Goal: Task Accomplishment & Management: Complete application form

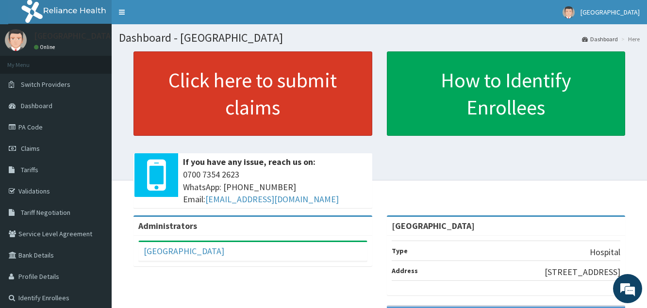
click at [299, 95] on link "Click here to submit claims" at bounding box center [252, 93] width 239 height 84
click at [285, 103] on link "Click here to submit claims" at bounding box center [252, 93] width 239 height 84
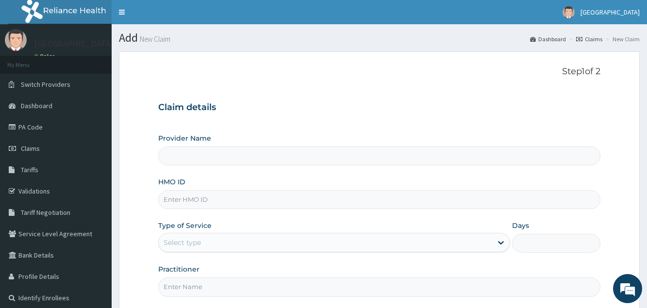
type input "[GEOGRAPHIC_DATA]"
click at [225, 196] on input "HMO ID" at bounding box center [379, 199] width 442 height 19
type input "ANL/10058/A"
click at [196, 228] on label "Type of Service" at bounding box center [184, 226] width 53 height 10
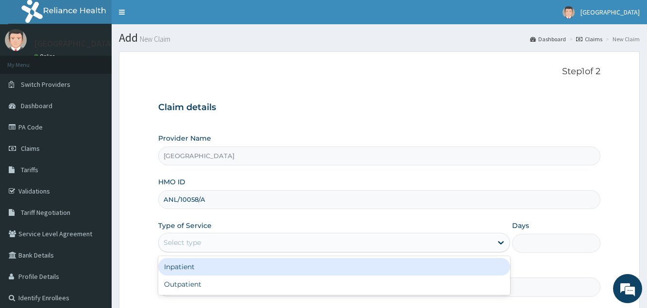
click at [197, 237] on div "Select type" at bounding box center [325, 243] width 333 height 16
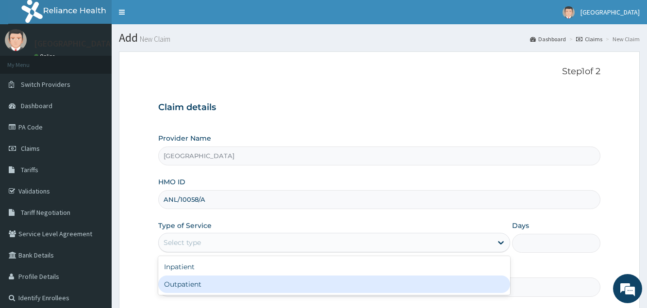
click at [198, 282] on div "Outpatient" at bounding box center [334, 284] width 352 height 17
type input "1"
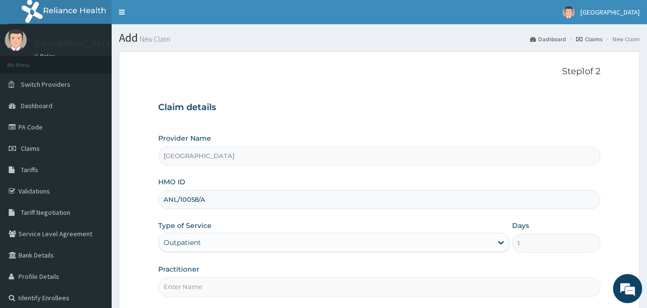
click at [198, 282] on input "Practitioner" at bounding box center [379, 287] width 442 height 19
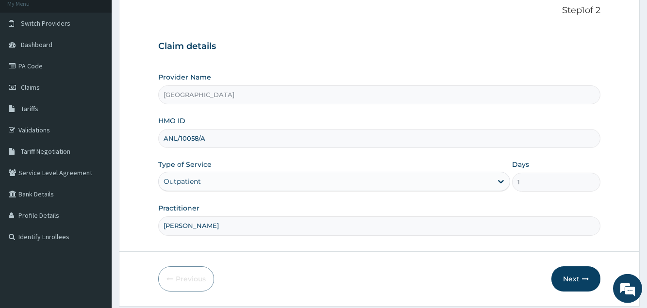
scroll to position [92, 0]
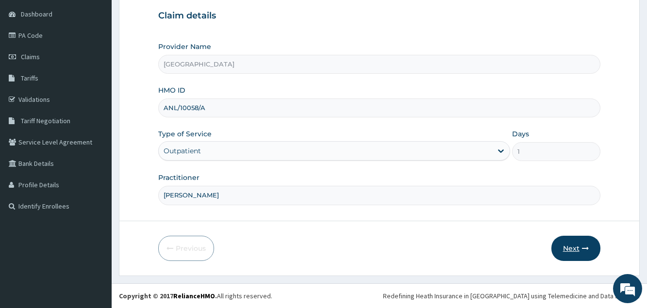
type input "DR BLESSING"
click at [564, 248] on button "Next" at bounding box center [575, 248] width 49 height 25
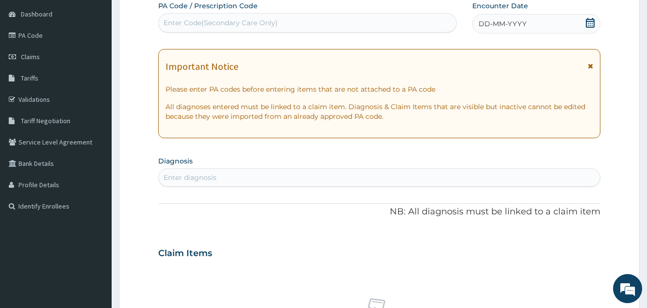
click at [365, 19] on div "Enter Code(Secondary Care Only)" at bounding box center [308, 23] width 298 height 16
type input "PA/2CF3DC"
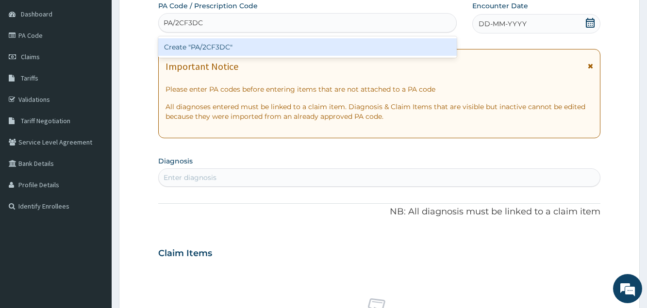
click at [324, 41] on div "Create "PA/2CF3DC"" at bounding box center [307, 46] width 299 height 17
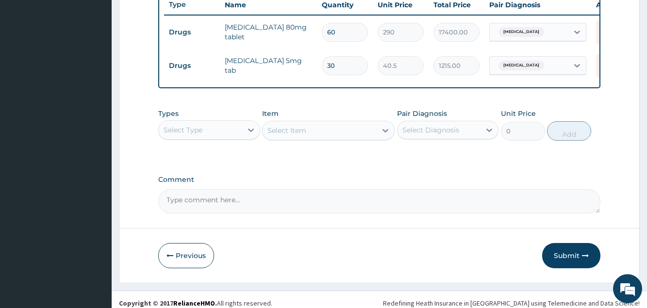
scroll to position [382, 0]
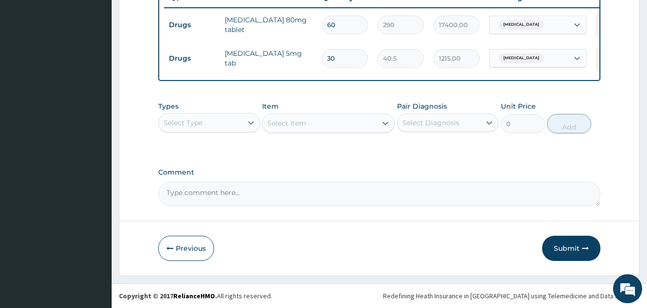
click at [217, 131] on div "Select Type" at bounding box center [200, 123] width 83 height 16
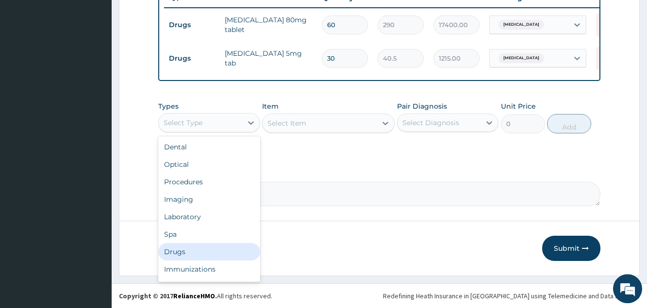
click at [196, 256] on div "Drugs" at bounding box center [208, 251] width 101 height 17
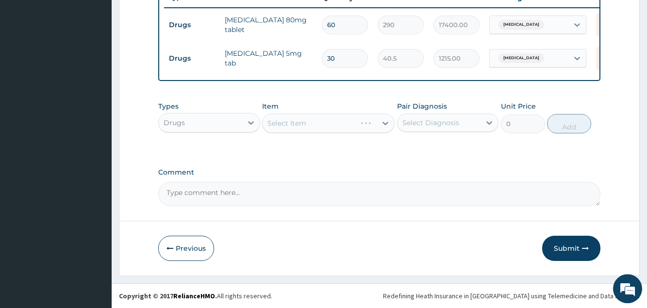
click at [299, 128] on div "Select Item" at bounding box center [328, 123] width 133 height 19
click at [299, 128] on div "Select Item" at bounding box center [286, 123] width 39 height 10
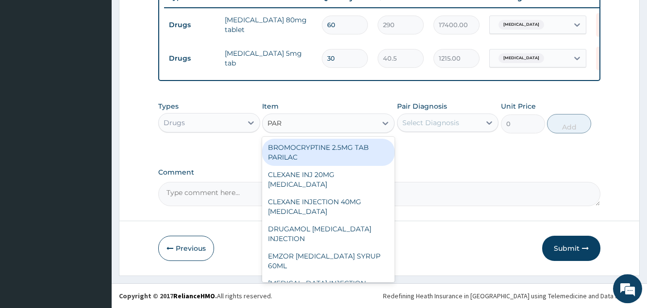
type input "PARA"
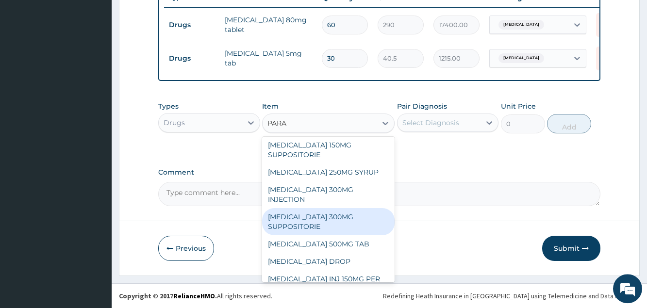
scroll to position [157, 0]
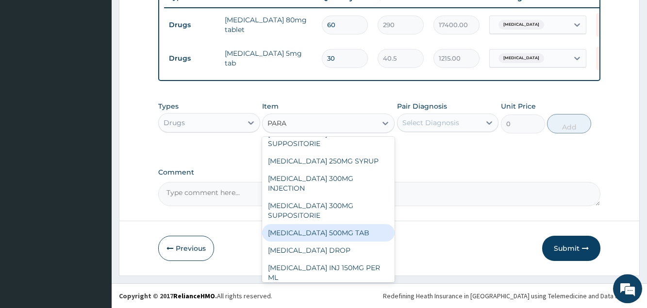
click at [320, 242] on div "[MEDICAL_DATA] 500MG TAB" at bounding box center [328, 232] width 133 height 17
type input "20"
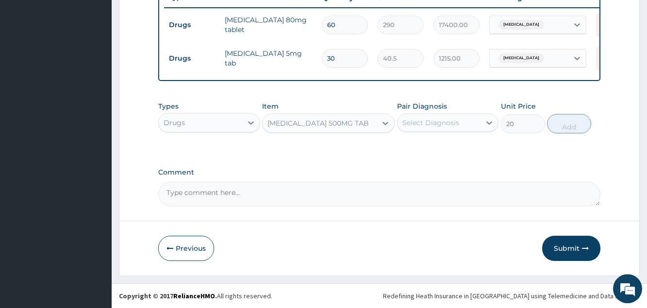
click at [416, 128] on div "Select Diagnosis" at bounding box center [430, 123] width 57 height 10
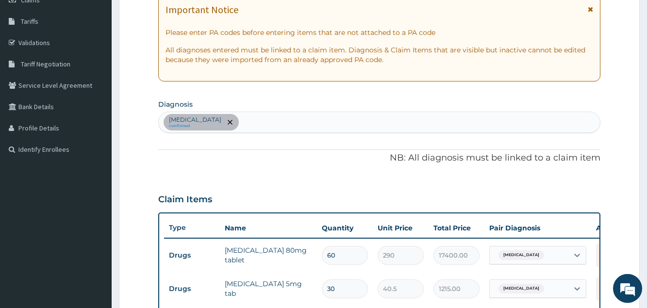
scroll to position [135, 0]
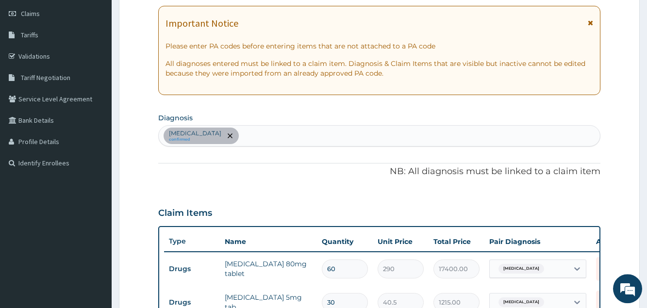
click at [266, 139] on div "Essential hypertension confirmed" at bounding box center [379, 136] width 441 height 20
type input "M"
type input "P"
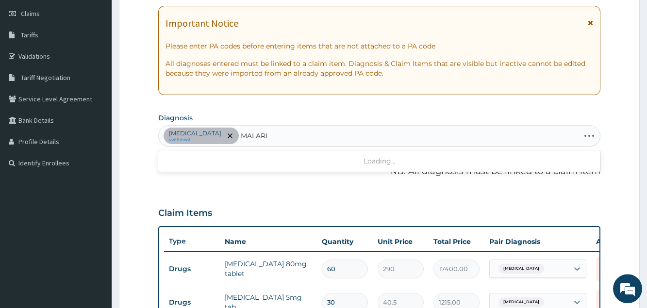
type input "[MEDICAL_DATA]"
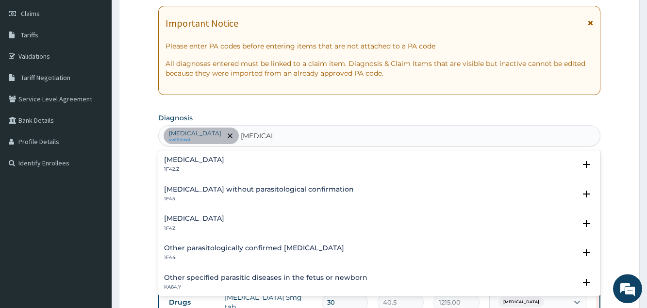
click at [218, 218] on h4 "[MEDICAL_DATA]" at bounding box center [194, 218] width 60 height 7
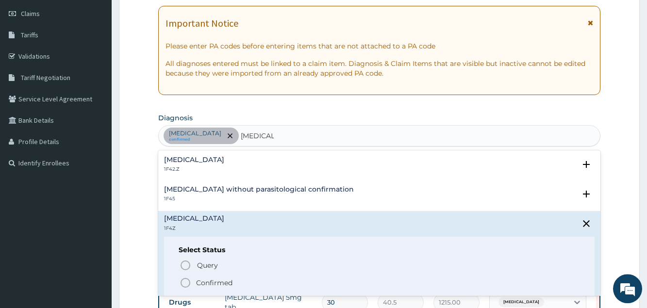
click at [209, 284] on p "Confirmed" at bounding box center [214, 283] width 36 height 10
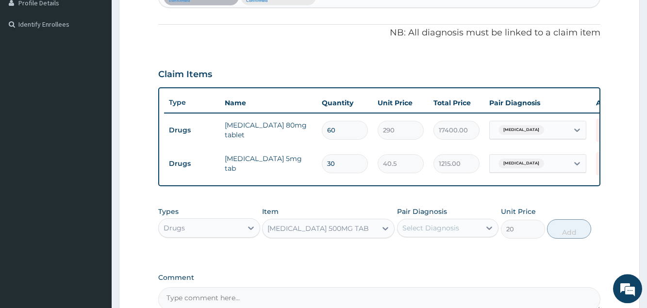
scroll to position [283, 0]
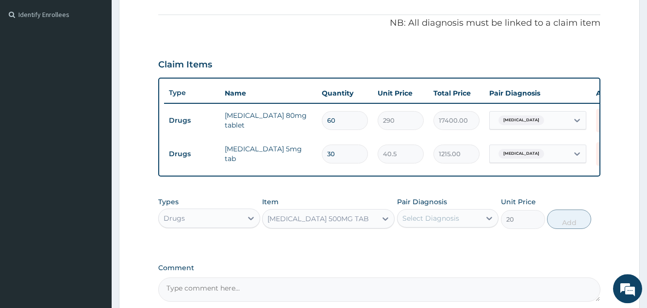
click at [432, 223] on div "Select Diagnosis" at bounding box center [430, 219] width 57 height 10
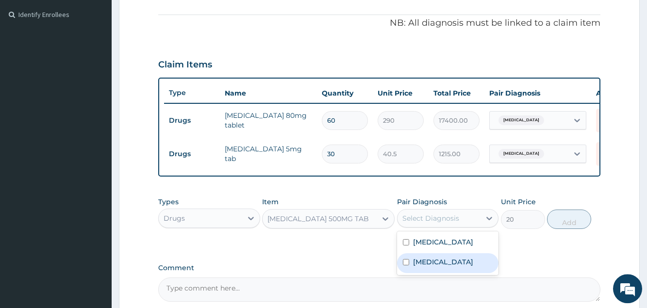
drag, startPoint x: 431, startPoint y: 271, endPoint x: 538, endPoint y: 235, distance: 112.5
click at [432, 267] on label "[MEDICAL_DATA]" at bounding box center [443, 262] width 60 height 10
checkbox input "true"
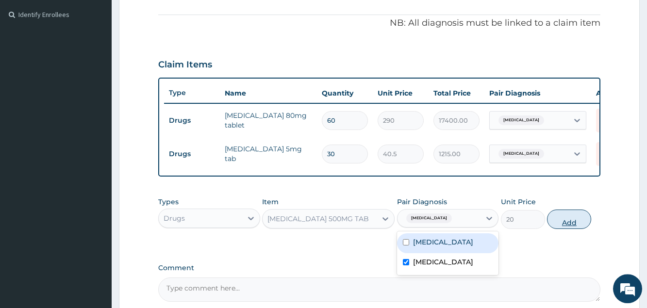
click at [562, 229] on button "Add" at bounding box center [569, 219] width 44 height 19
type input "0"
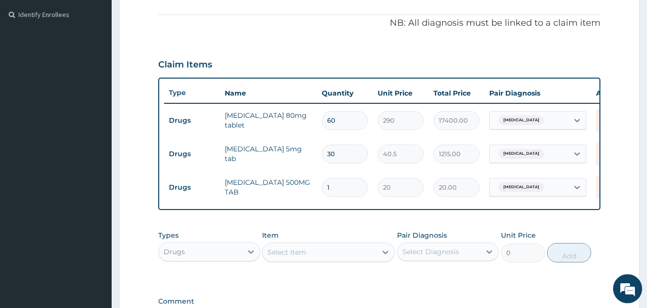
click at [313, 259] on div "Select Item" at bounding box center [320, 253] width 114 height 16
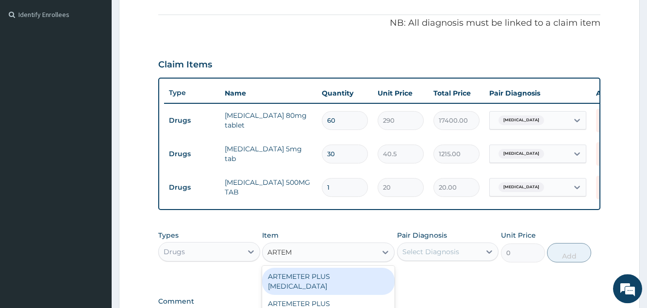
type input "ARTEME"
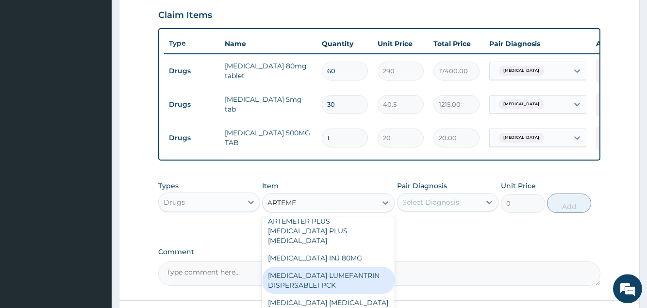
scroll to position [52, 0]
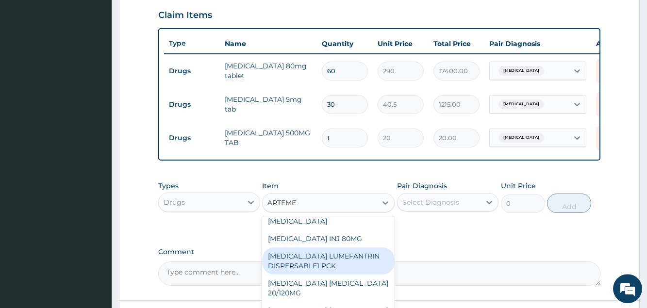
click at [332, 270] on div "[MEDICAL_DATA] LUMEFANTRIN DISPERSABLE1 PCK" at bounding box center [328, 261] width 133 height 27
type input "1200"
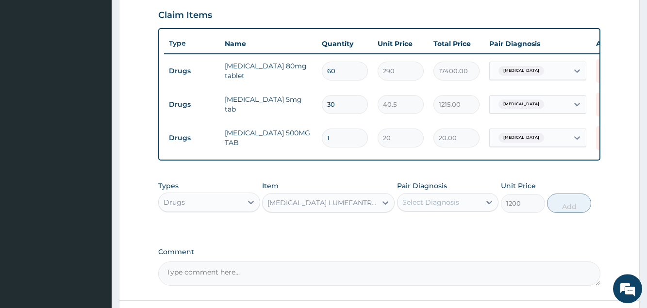
click at [473, 209] on div "Select Diagnosis" at bounding box center [439, 203] width 83 height 16
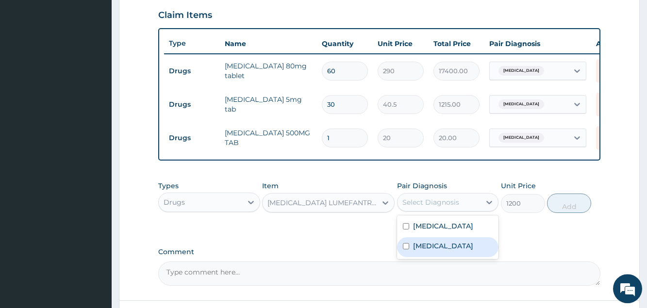
click at [450, 251] on label "[MEDICAL_DATA]" at bounding box center [443, 246] width 60 height 10
checkbox input "true"
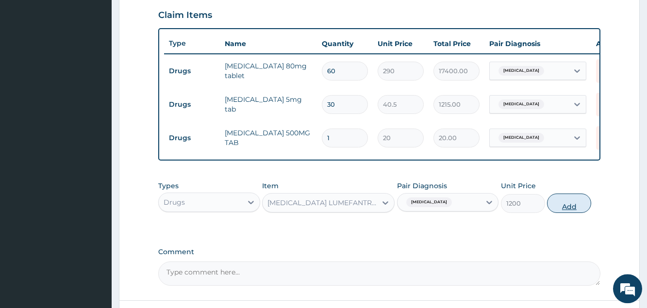
click at [568, 213] on button "Add" at bounding box center [569, 203] width 44 height 19
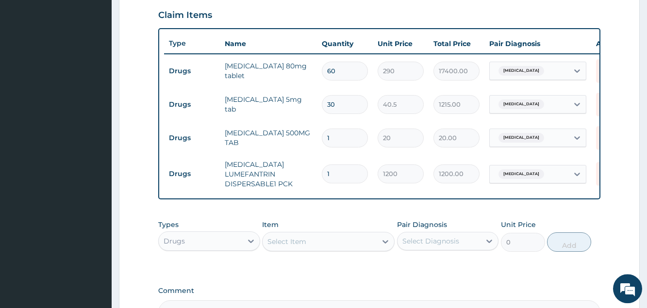
click at [241, 249] on div "Drugs" at bounding box center [200, 241] width 83 height 16
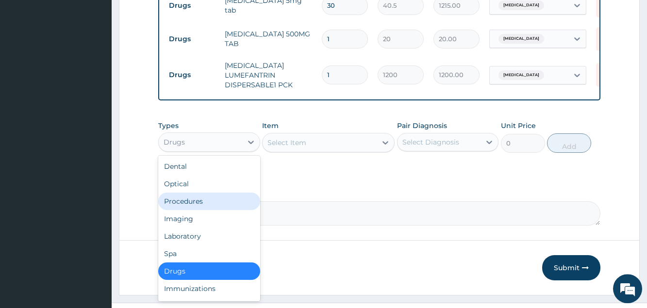
click at [208, 209] on div "Procedures" at bounding box center [208, 201] width 101 height 17
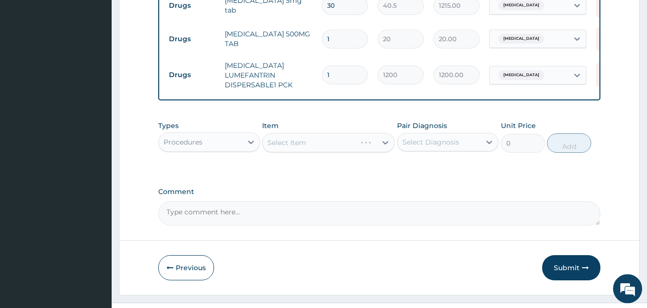
click at [288, 152] on div "Select Item" at bounding box center [328, 142] width 133 height 19
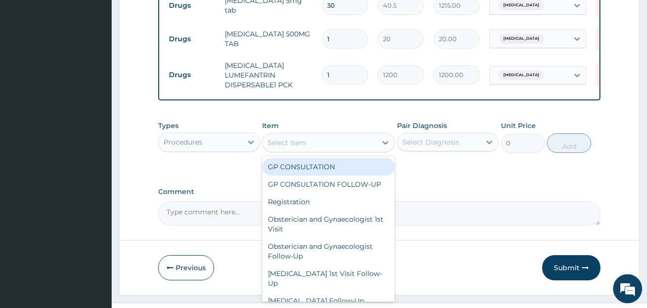
click at [288, 148] on div "Select Item" at bounding box center [286, 143] width 39 height 10
click at [293, 173] on div "GP CONSULTATION" at bounding box center [328, 166] width 133 height 17
type input "3000"
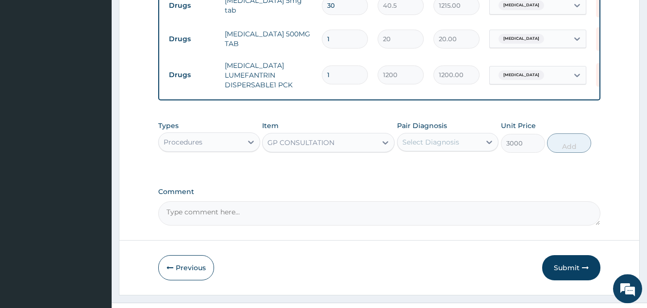
click at [424, 147] on div "Select Diagnosis" at bounding box center [430, 142] width 57 height 10
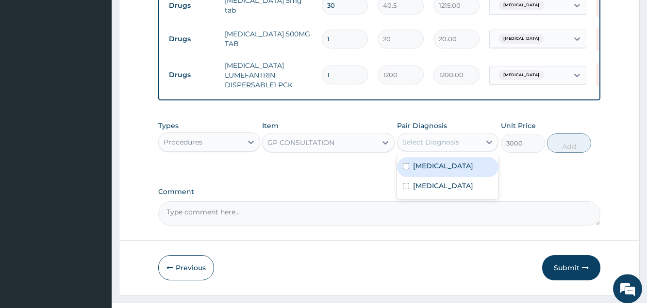
click at [428, 171] on label "Essential hypertension" at bounding box center [443, 166] width 60 height 10
checkbox input "true"
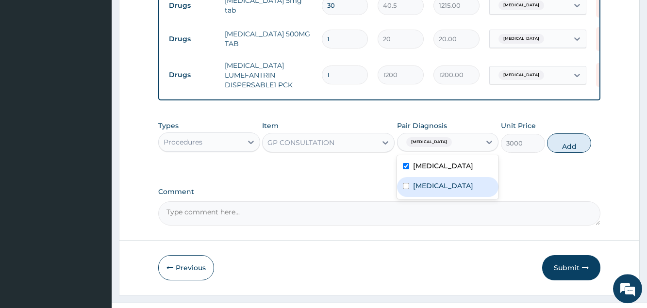
click at [436, 191] on label "[MEDICAL_DATA]" at bounding box center [443, 186] width 60 height 10
checkbox input "true"
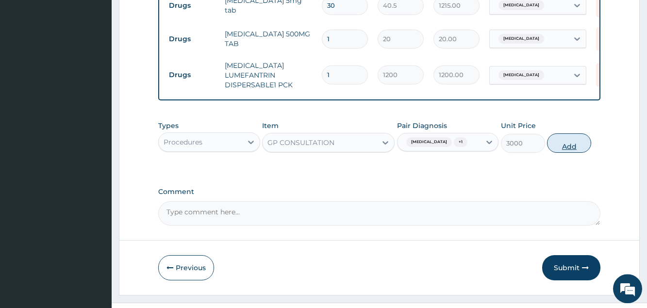
click at [565, 153] on button "Add" at bounding box center [569, 142] width 44 height 19
type input "0"
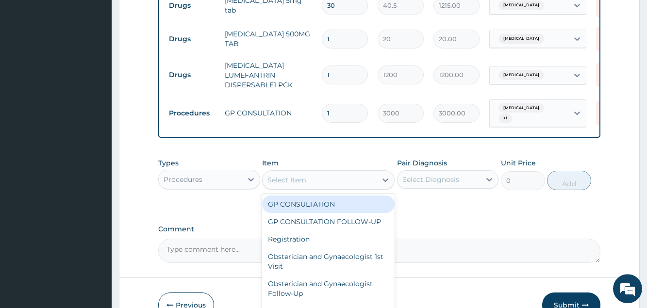
click at [286, 185] on div "Select Item" at bounding box center [286, 180] width 39 height 10
click at [238, 186] on div "Procedures" at bounding box center [200, 180] width 83 height 16
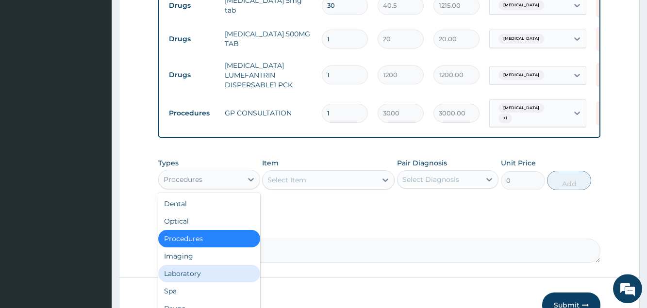
click at [204, 282] on div "Laboratory" at bounding box center [208, 273] width 101 height 17
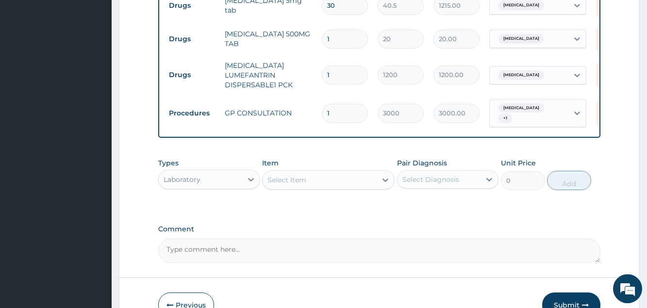
click at [296, 185] on div "Select Item" at bounding box center [286, 180] width 39 height 10
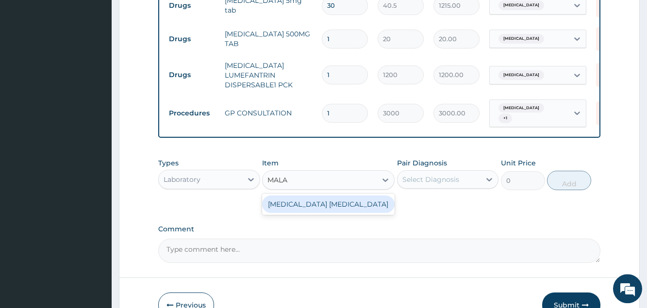
type input "MALAR"
click at [309, 213] on div "[MEDICAL_DATA] [MEDICAL_DATA]" at bounding box center [328, 204] width 133 height 17
type input "1000"
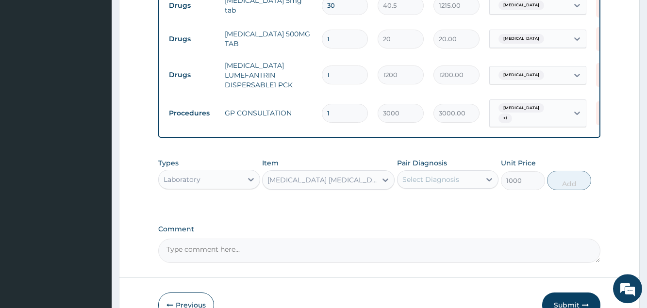
drag, startPoint x: 434, startPoint y: 170, endPoint x: 429, endPoint y: 186, distance: 16.9
click at [432, 181] on div "Pair Diagnosis Select Diagnosis" at bounding box center [447, 174] width 101 height 32
click at [428, 184] on div "Select Diagnosis" at bounding box center [430, 180] width 57 height 10
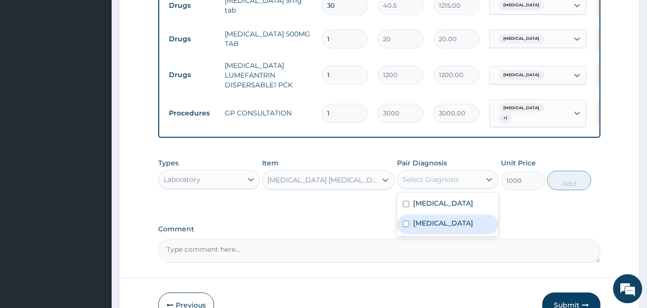
click at [437, 228] on label "[MEDICAL_DATA]" at bounding box center [443, 223] width 60 height 10
checkbox input "true"
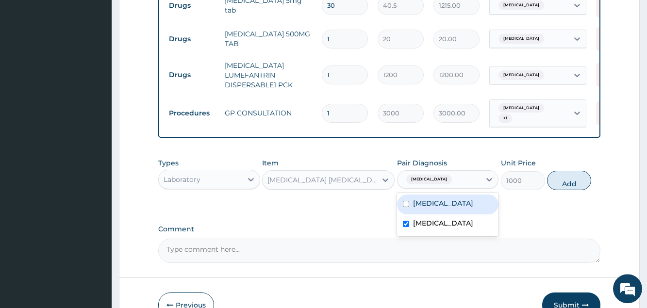
click at [564, 190] on button "Add" at bounding box center [569, 180] width 44 height 19
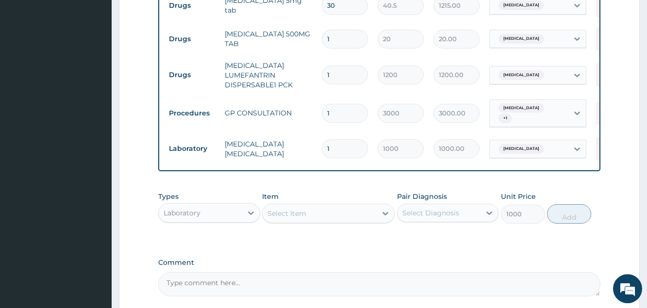
type input "0"
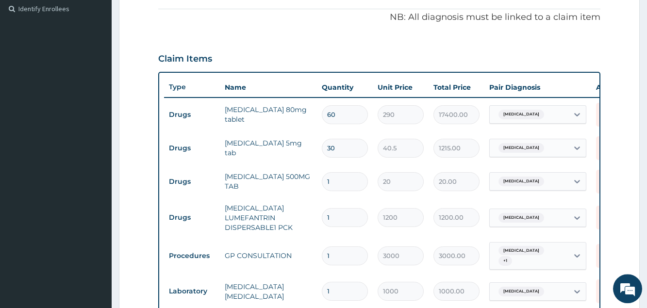
scroll to position [234, 0]
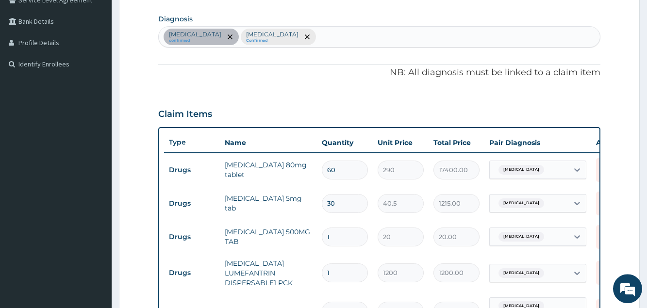
click at [354, 38] on div "Essential hypertension confirmed Malaria, unspecified Confirmed" at bounding box center [379, 37] width 441 height 20
type input "U"
type input "A"
type input "UPPER"
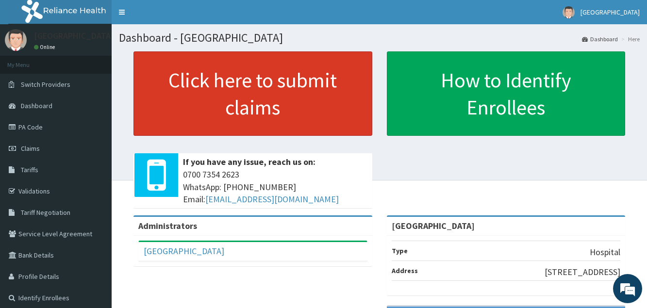
click at [259, 105] on link "Click here to submit claims" at bounding box center [252, 93] width 239 height 84
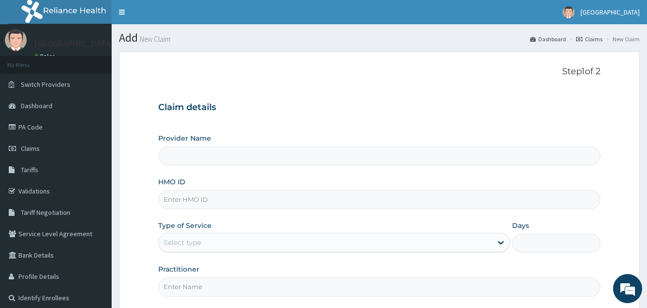
click at [212, 193] on input "HMO ID" at bounding box center [379, 199] width 442 height 19
type input "[GEOGRAPHIC_DATA]"
click at [212, 193] on input "HMO ID" at bounding box center [379, 199] width 442 height 19
type input "ANL/10058/A"
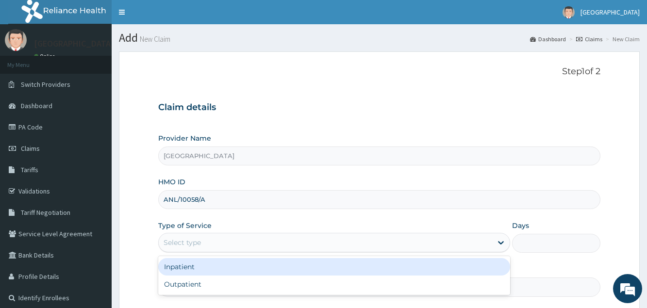
click at [212, 245] on div "Select type" at bounding box center [325, 243] width 333 height 16
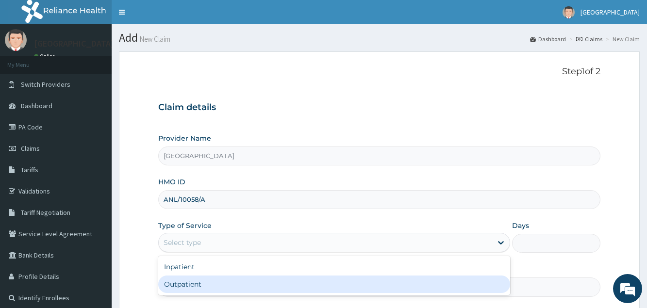
click at [194, 285] on div "Outpatient" at bounding box center [334, 284] width 352 height 17
type input "1"
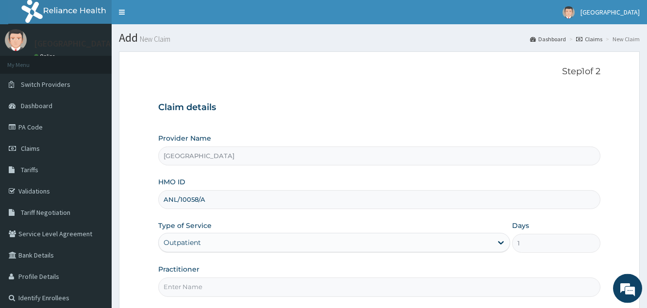
scroll to position [50, 0]
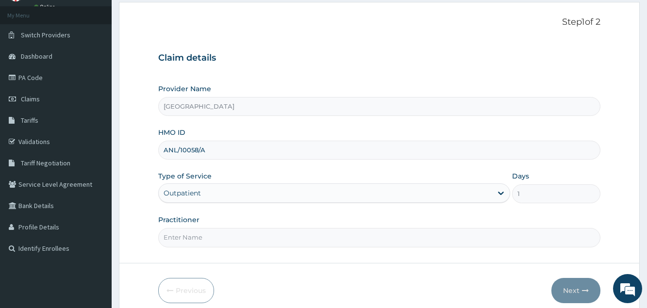
click at [201, 245] on input "Practitioner" at bounding box center [379, 237] width 442 height 19
type input "DR BLESSING"
click at [571, 293] on button "Next" at bounding box center [575, 290] width 49 height 25
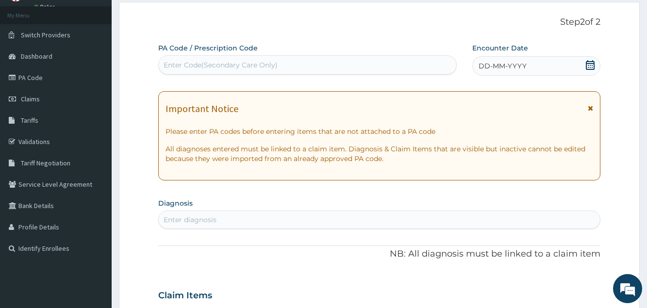
click at [411, 68] on div "Enter Code(Secondary Care Only)" at bounding box center [308, 65] width 298 height 16
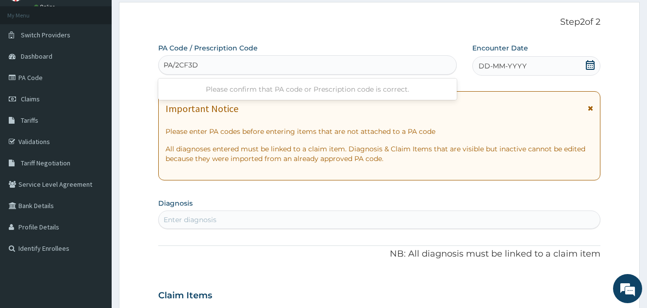
type input "PA/2CF3DC"
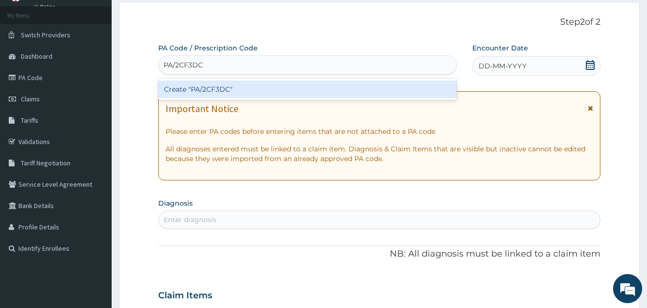
click at [315, 91] on div "Create "PA/2CF3DC"" at bounding box center [307, 89] width 299 height 17
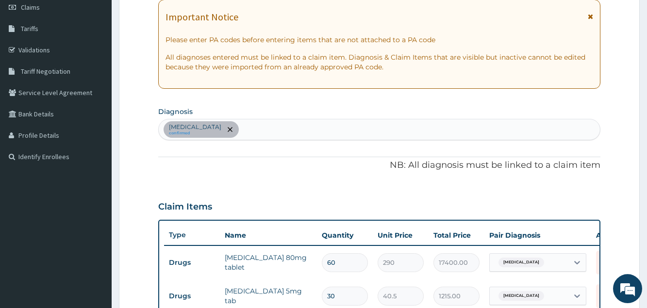
scroll to position [135, 0]
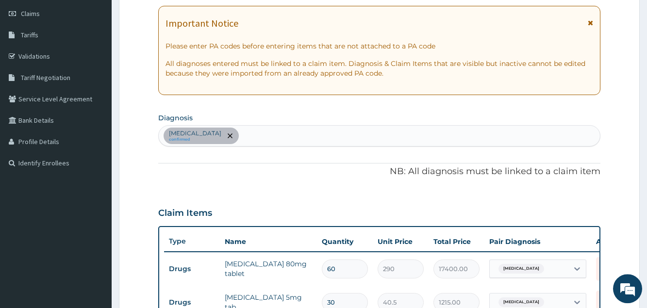
click at [261, 135] on div "Essential hypertension confirmed" at bounding box center [379, 136] width 441 height 20
type input "M"
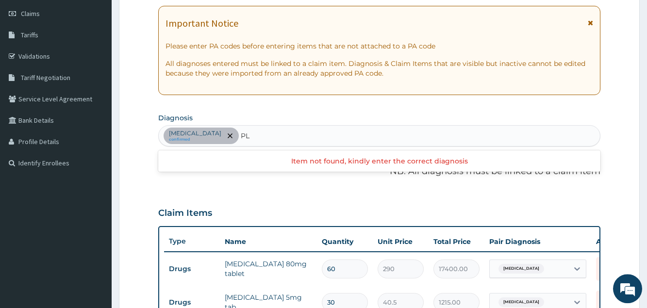
type input "P"
type input "MALARIA"
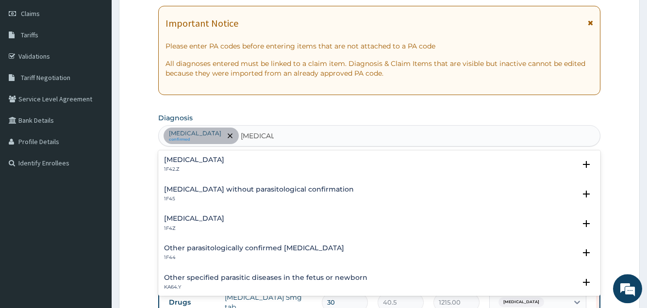
click at [216, 218] on h4 "Malaria, unspecified" at bounding box center [194, 218] width 60 height 7
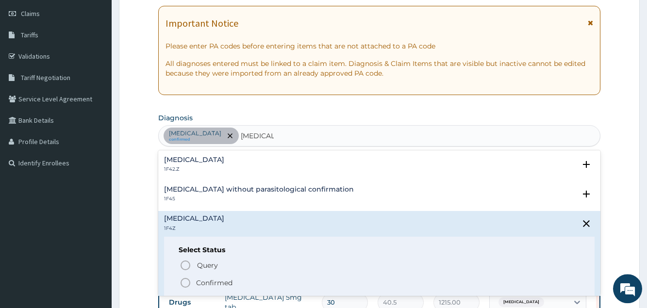
click at [197, 281] on p "Confirmed" at bounding box center [214, 283] width 36 height 10
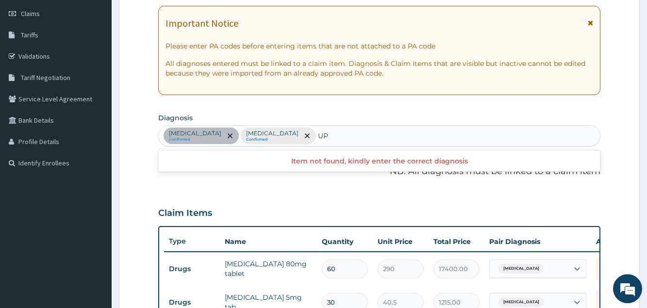
type input "U"
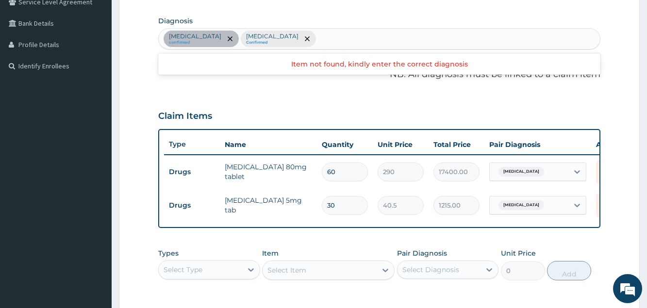
scroll to position [234, 0]
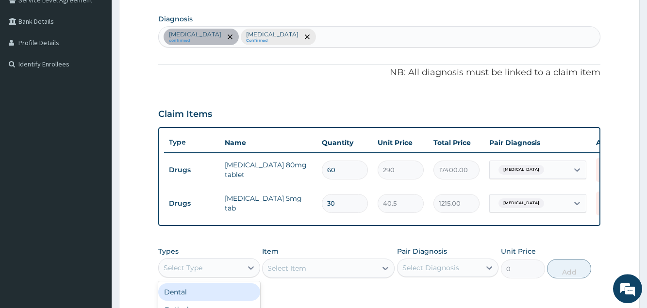
click at [224, 276] on div "Select Type" at bounding box center [200, 268] width 83 height 16
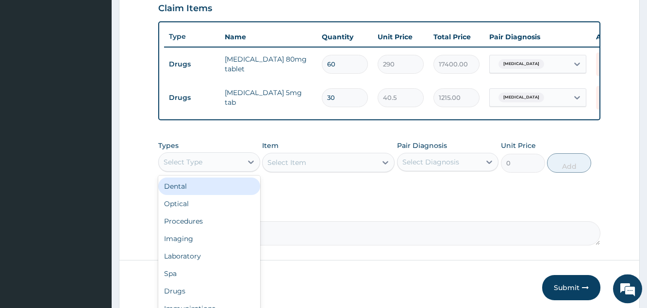
scroll to position [382, 0]
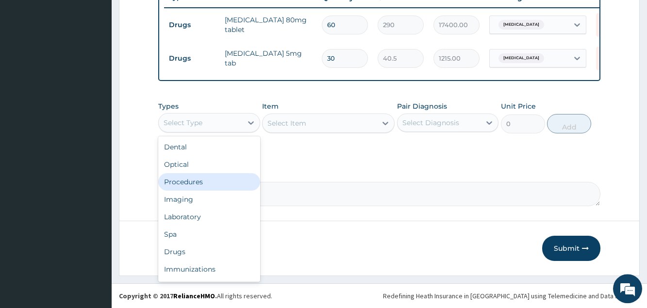
drag, startPoint x: 208, startPoint y: 191, endPoint x: 220, endPoint y: 176, distance: 19.7
click at [208, 191] on div "Procedures" at bounding box center [208, 181] width 101 height 17
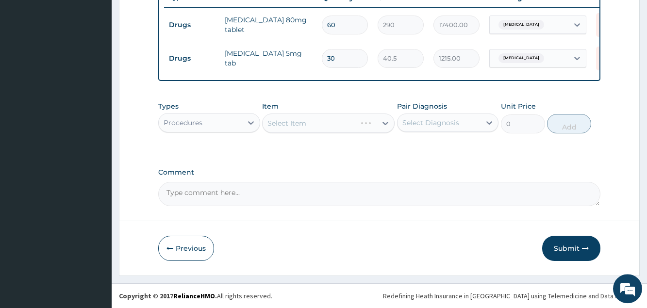
click at [298, 132] on div "Select Item" at bounding box center [328, 123] width 133 height 19
click at [298, 128] on div "Select Item" at bounding box center [328, 123] width 133 height 19
click at [298, 128] on div "Select Item" at bounding box center [286, 123] width 39 height 10
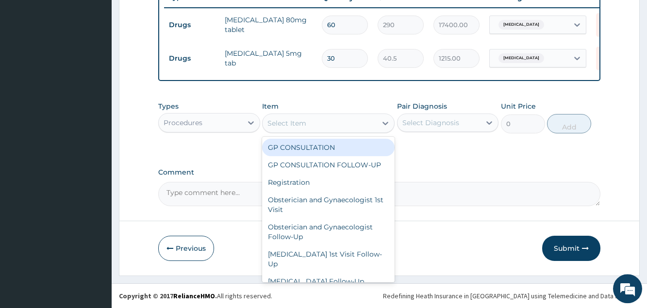
click at [301, 156] on div "GP CONSULTATION" at bounding box center [328, 147] width 133 height 17
type input "3000"
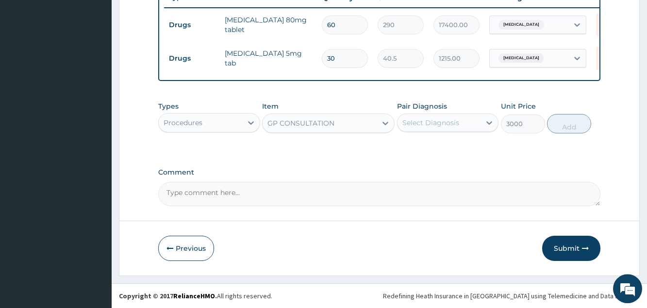
click at [448, 133] on div "Pair Diagnosis Select Diagnosis" at bounding box center [447, 117] width 101 height 32
click at [449, 128] on div "Select Diagnosis" at bounding box center [430, 123] width 57 height 10
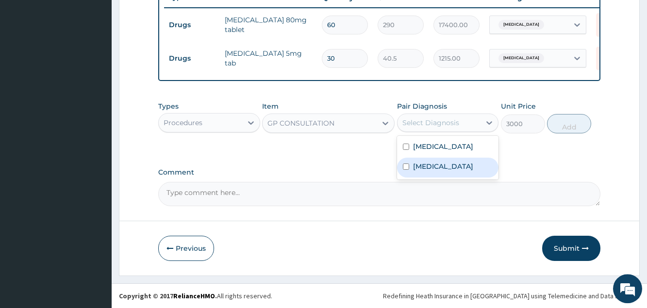
click at [452, 178] on div "[MEDICAL_DATA]" at bounding box center [447, 168] width 101 height 20
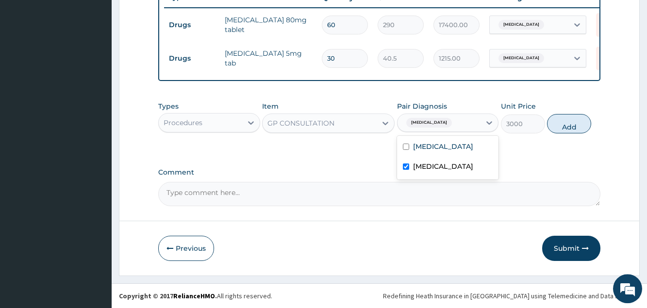
checkbox input "true"
click at [455, 151] on label "Essential hypertension" at bounding box center [443, 147] width 60 height 10
checkbox input "true"
click at [570, 129] on button "Add" at bounding box center [569, 123] width 44 height 19
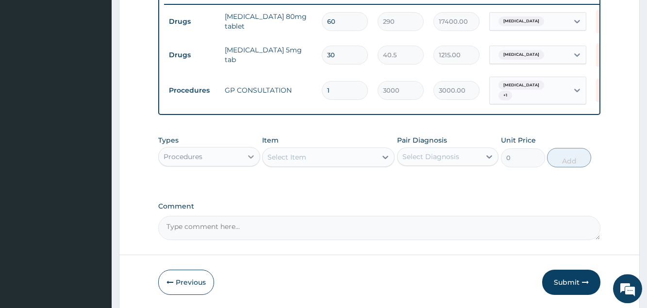
click at [244, 166] on div at bounding box center [250, 156] width 17 height 17
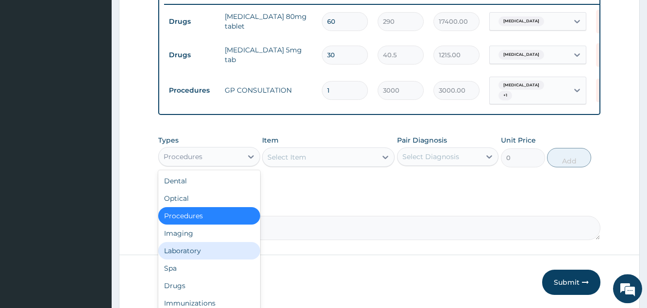
click at [201, 257] on div "Laboratory" at bounding box center [208, 250] width 101 height 17
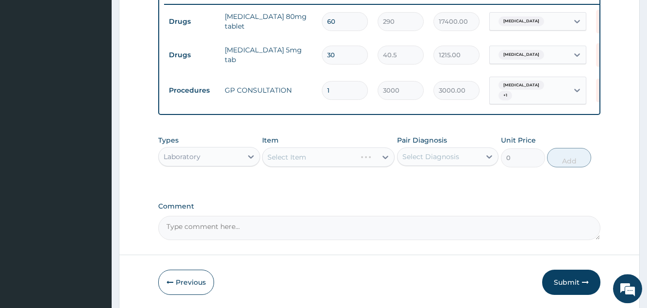
click at [305, 166] on div "Select Item" at bounding box center [328, 157] width 133 height 19
click at [314, 165] on div "Select Item" at bounding box center [320, 157] width 114 height 16
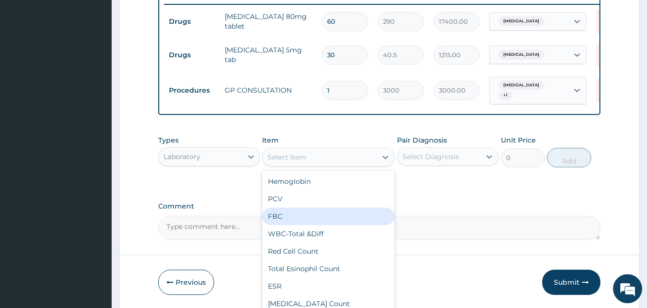
click at [302, 225] on div "FBC" at bounding box center [328, 216] width 133 height 17
type input "3000"
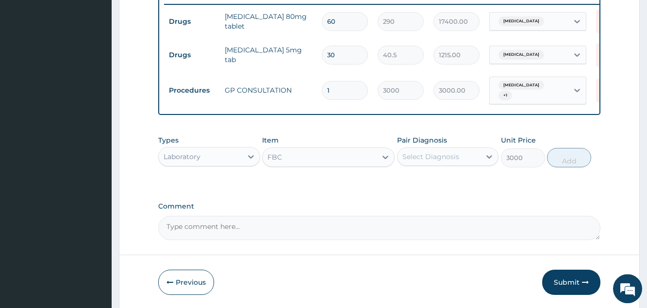
click at [313, 165] on div "FBC" at bounding box center [320, 157] width 114 height 16
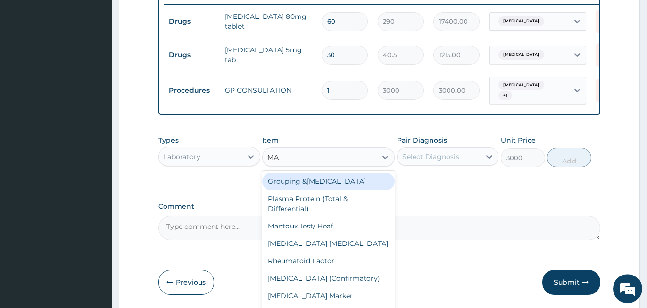
type input "MAL"
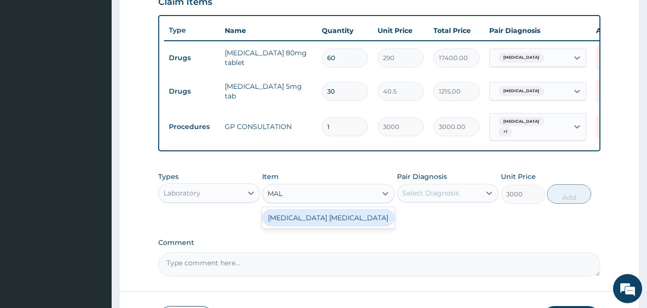
scroll to position [333, 0]
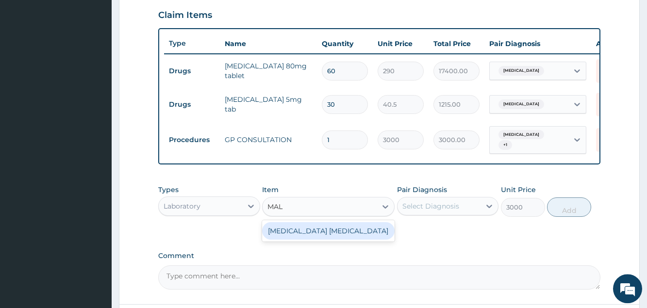
click at [323, 237] on div "[MEDICAL_DATA] [MEDICAL_DATA]" at bounding box center [328, 230] width 133 height 17
type input "1000"
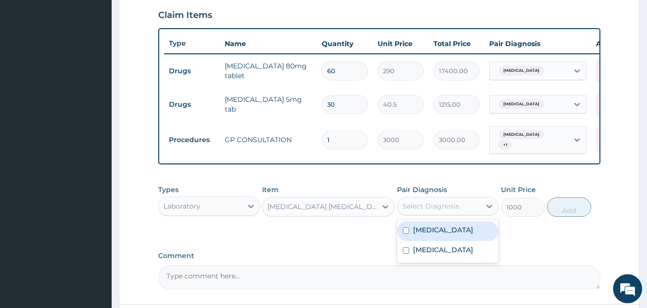
click at [430, 211] on div "Select Diagnosis" at bounding box center [430, 206] width 57 height 10
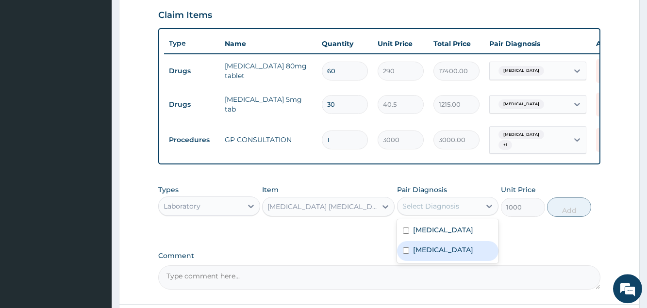
click at [436, 255] on label "[MEDICAL_DATA]" at bounding box center [443, 250] width 60 height 10
checkbox input "true"
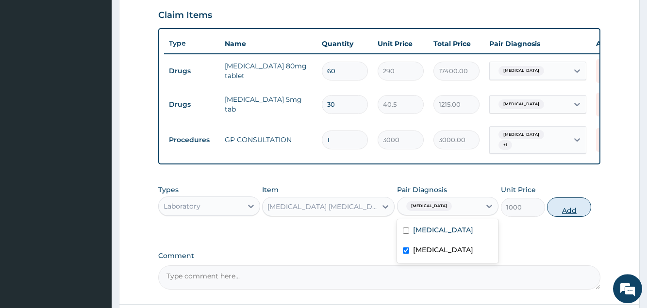
click at [560, 217] on button "Add" at bounding box center [569, 207] width 44 height 19
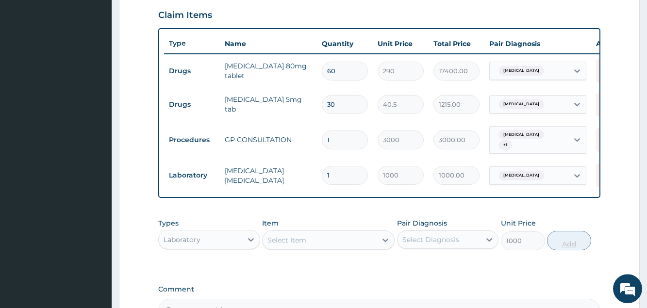
type input "0"
click at [307, 248] on div "Select Item" at bounding box center [320, 240] width 114 height 16
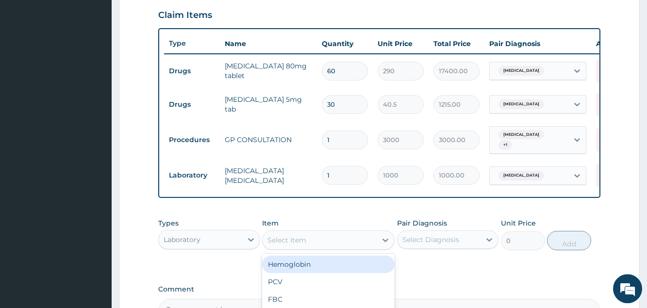
type input "P"
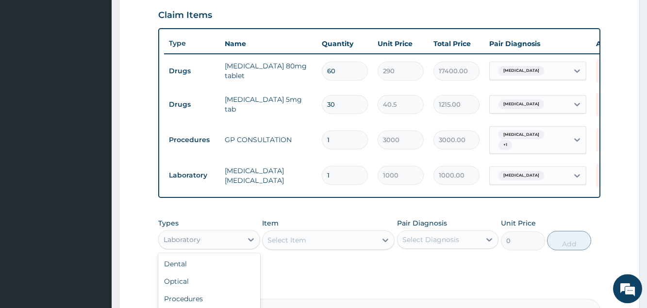
click at [182, 245] on div "Laboratory" at bounding box center [182, 240] width 37 height 10
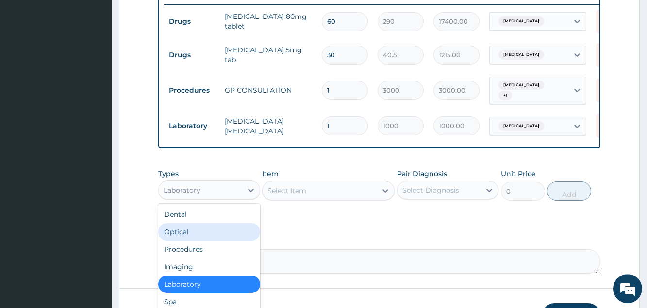
scroll to position [33, 0]
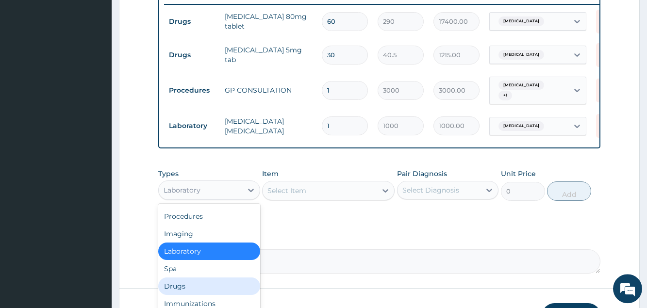
click at [180, 295] on div "Drugs" at bounding box center [208, 286] width 101 height 17
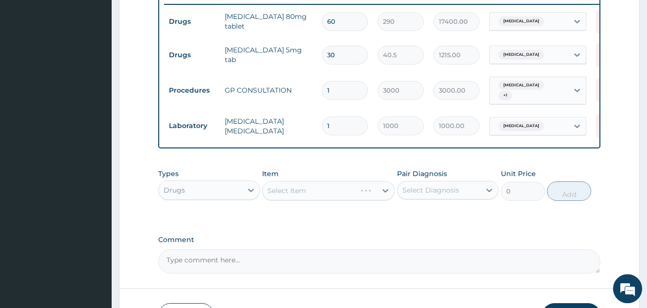
click at [290, 197] on div "Select Item" at bounding box center [328, 190] width 133 height 19
click at [291, 197] on div "Select Item" at bounding box center [328, 190] width 133 height 19
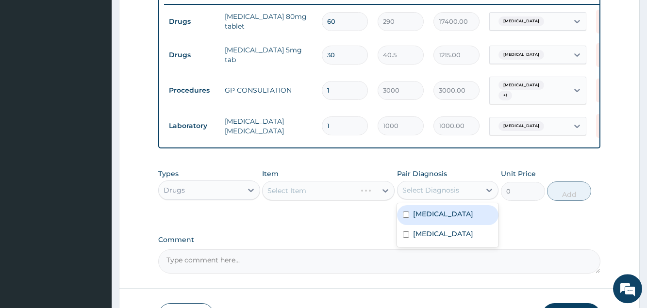
click at [423, 195] on div "Select Diagnosis" at bounding box center [430, 190] width 57 height 10
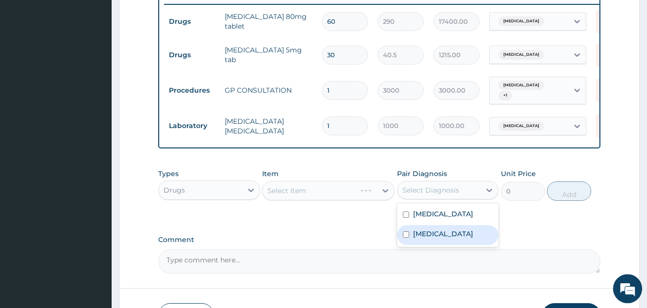
click at [424, 238] on label "[MEDICAL_DATA]" at bounding box center [443, 234] width 60 height 10
checkbox input "true"
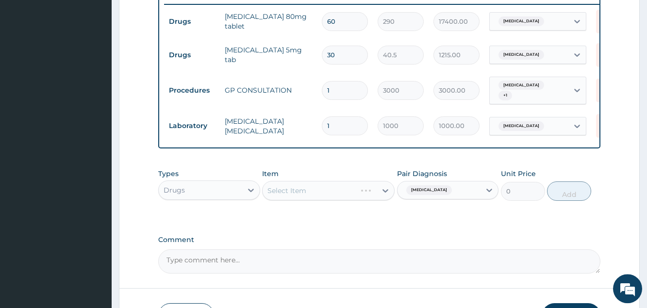
click at [349, 200] on div "Select Item" at bounding box center [328, 190] width 133 height 19
click at [224, 190] on div "Drugs" at bounding box center [208, 190] width 101 height 19
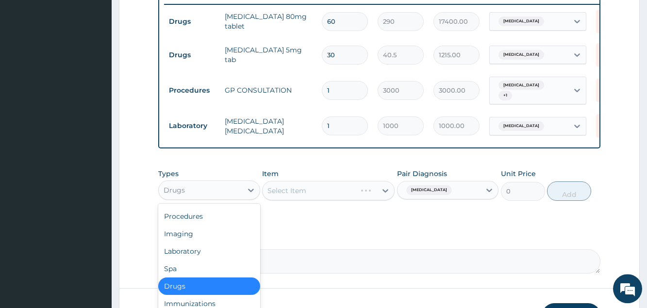
click at [189, 295] on div "Drugs" at bounding box center [208, 286] width 101 height 17
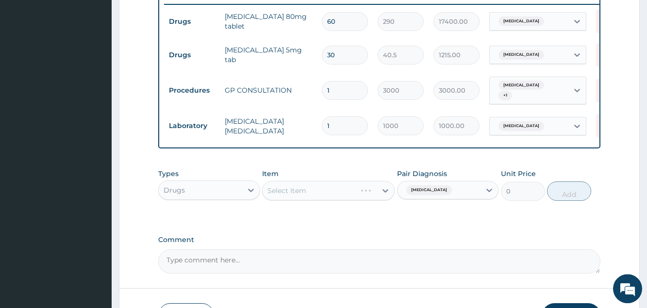
click at [321, 200] on div "Select Item" at bounding box center [328, 190] width 133 height 19
click at [309, 200] on div "Select Item" at bounding box center [328, 190] width 133 height 19
click at [329, 196] on div "Select Item" at bounding box center [328, 190] width 133 height 19
click at [385, 199] on div "Select Item" at bounding box center [328, 190] width 133 height 19
click at [310, 199] on div "Select Item" at bounding box center [328, 190] width 133 height 19
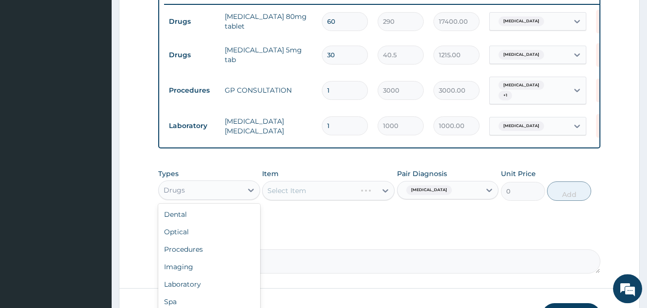
click at [241, 195] on div "Drugs" at bounding box center [200, 191] width 83 height 16
click at [207, 258] on div "Procedures" at bounding box center [208, 249] width 101 height 17
click at [232, 196] on div "Procedures" at bounding box center [200, 191] width 83 height 16
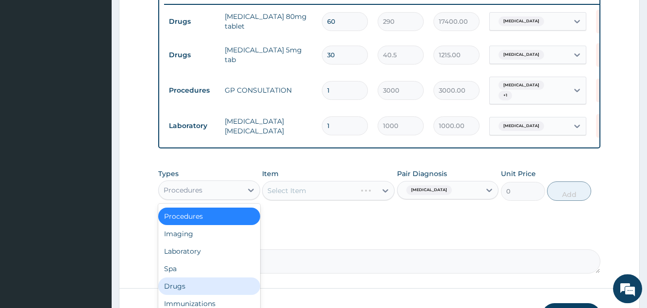
click at [179, 295] on div "Drugs" at bounding box center [208, 286] width 101 height 17
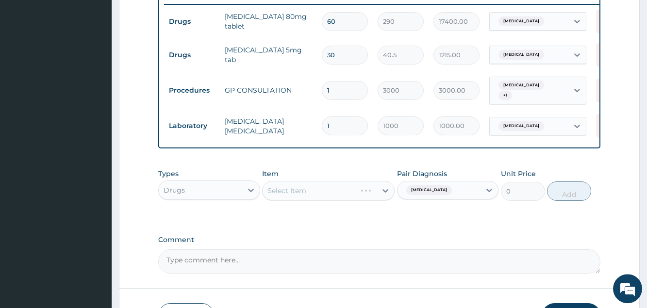
click at [299, 200] on div "Select Item" at bounding box center [328, 190] width 133 height 19
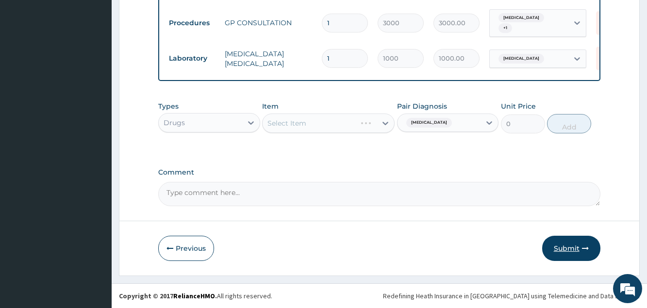
click at [570, 248] on button "Submit" at bounding box center [571, 248] width 58 height 25
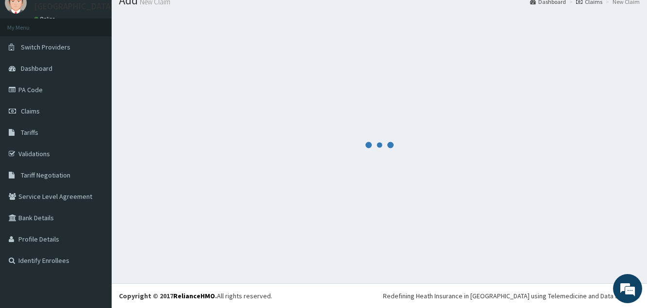
scroll to position [37, 0]
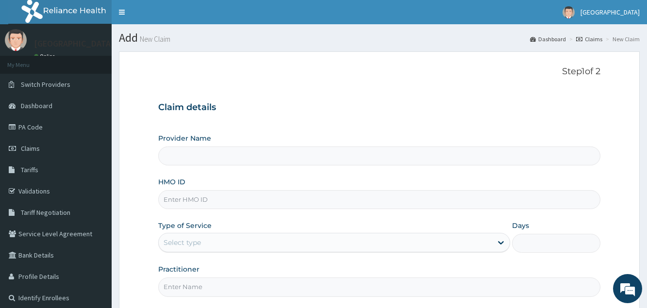
type input "[GEOGRAPHIC_DATA]"
type input "P"
type input "ANL/10058/A"
click at [216, 239] on div "Select type" at bounding box center [325, 243] width 333 height 16
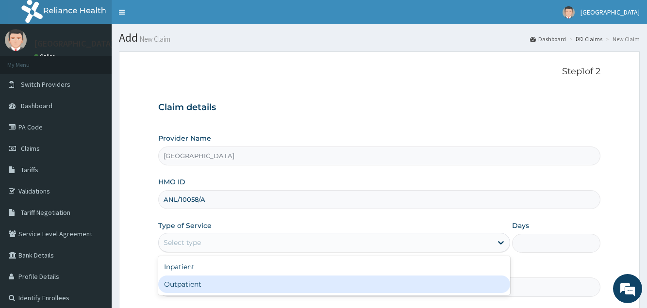
drag, startPoint x: 205, startPoint y: 282, endPoint x: 214, endPoint y: 264, distance: 20.8
click at [206, 282] on div "Outpatient" at bounding box center [334, 284] width 352 height 17
type input "1"
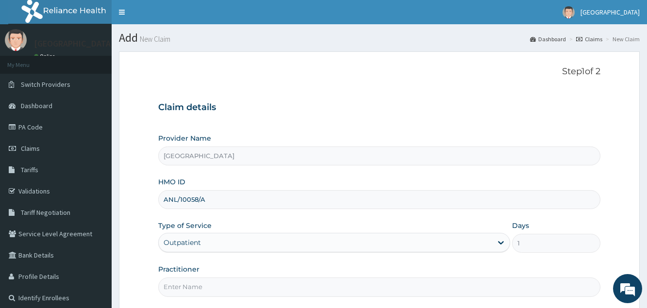
scroll to position [50, 0]
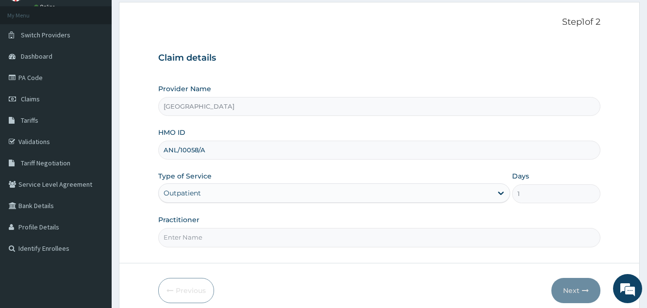
click at [230, 234] on input "Practitioner" at bounding box center [379, 237] width 442 height 19
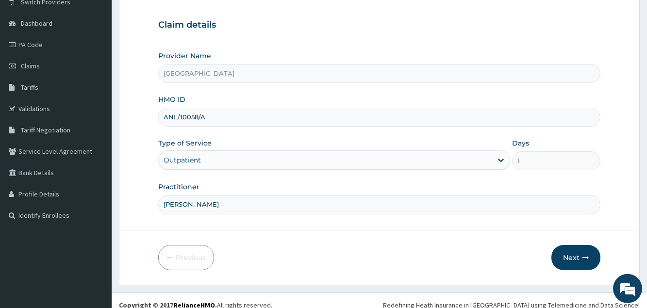
scroll to position [92, 0]
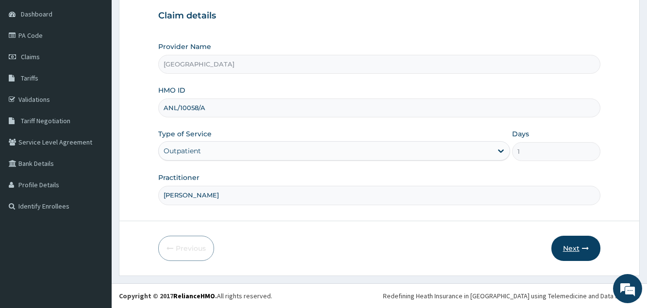
type input "DR BLESSING"
click at [565, 249] on button "Next" at bounding box center [575, 248] width 49 height 25
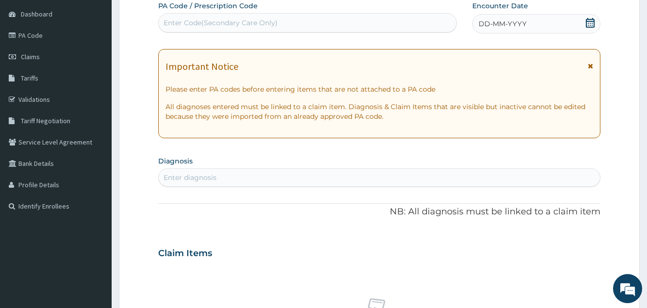
click at [368, 22] on div "Enter Code(Secondary Care Only)" at bounding box center [308, 23] width 298 height 16
type input "PA/9EB6DD"
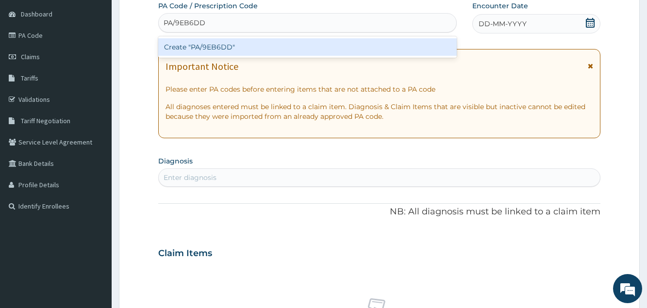
click at [277, 50] on div "Create "PA/9EB6DD"" at bounding box center [307, 46] width 299 height 17
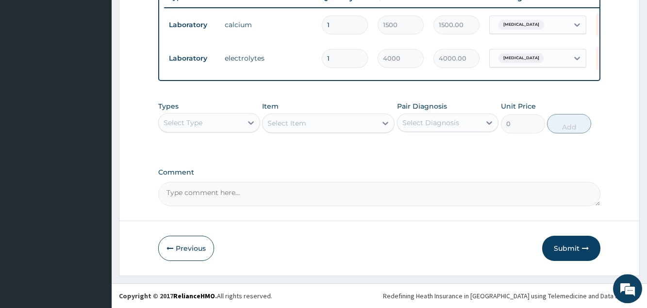
scroll to position [382, 0]
click at [568, 252] on button "Submit" at bounding box center [571, 248] width 58 height 25
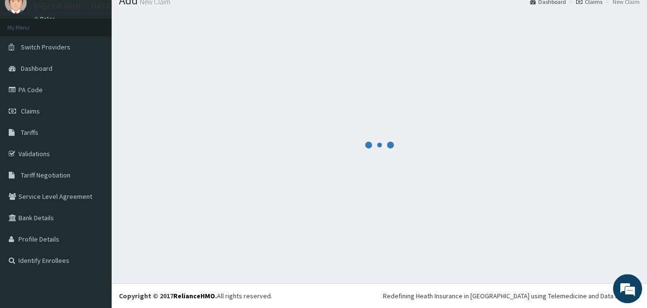
scroll to position [37, 0]
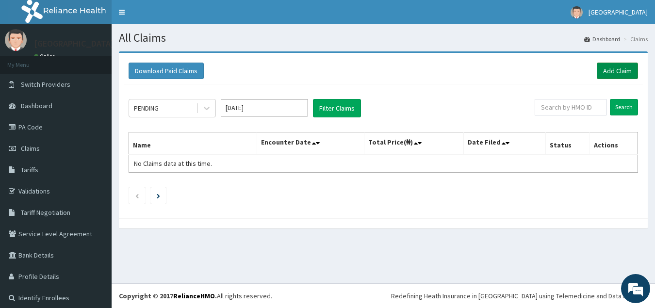
click at [606, 71] on link "Add Claim" at bounding box center [617, 71] width 41 height 17
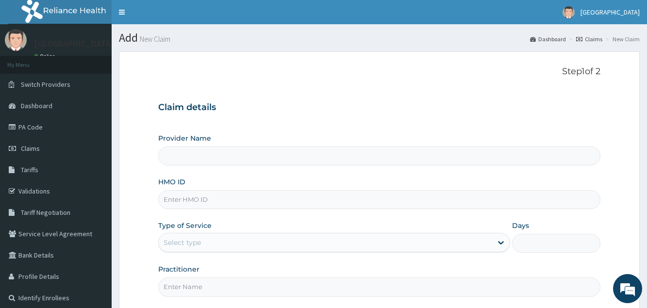
click at [230, 199] on input "HMO ID" at bounding box center [379, 199] width 442 height 19
type input "WESTEND HOSPITAL"
type input "ANL/10058/A"
click at [306, 249] on div "Select type" at bounding box center [325, 243] width 333 height 16
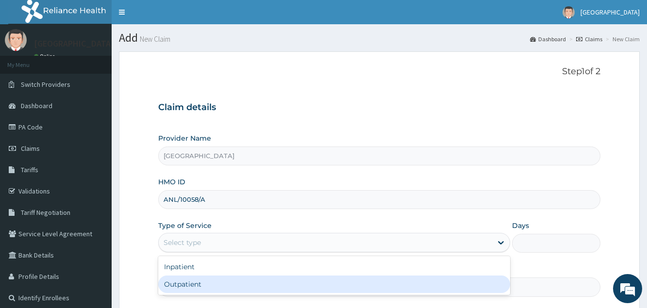
click at [297, 287] on div "Outpatient" at bounding box center [334, 284] width 352 height 17
type input "1"
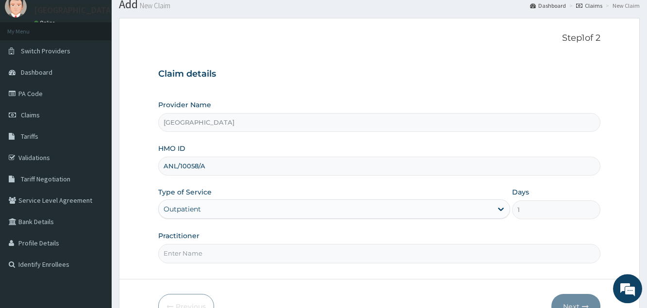
scroll to position [50, 0]
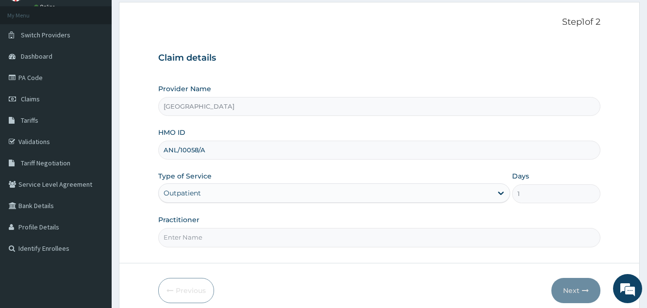
click at [267, 243] on input "Practitioner" at bounding box center [379, 237] width 442 height 19
type input "DR BLESSING"
click at [575, 290] on button "Next" at bounding box center [575, 290] width 49 height 25
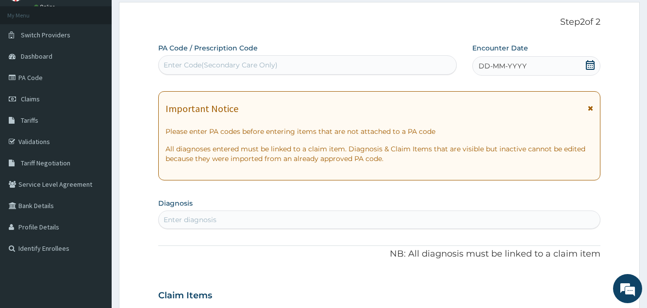
click at [379, 65] on div "Enter Code(Secondary Care Only)" at bounding box center [308, 65] width 298 height 16
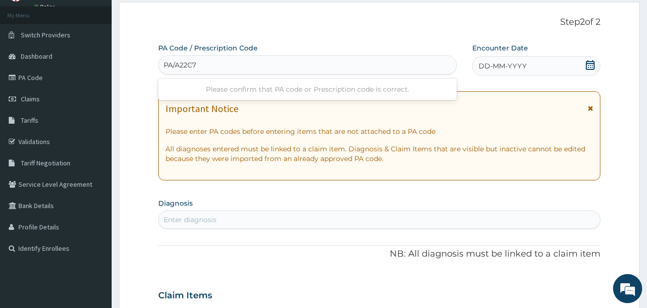
type input "PA/A22C72"
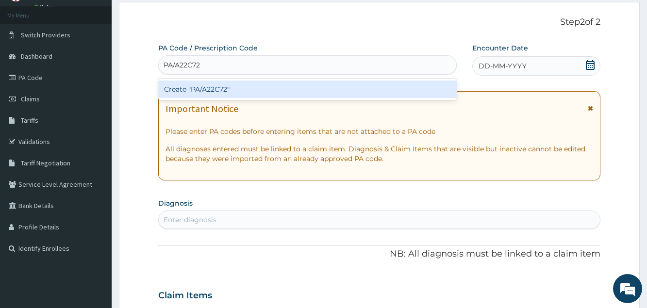
click at [338, 92] on div "Create "PA/A22C72"" at bounding box center [307, 89] width 299 height 17
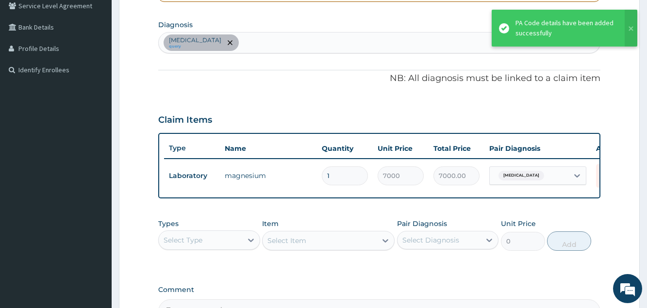
scroll to position [200, 0]
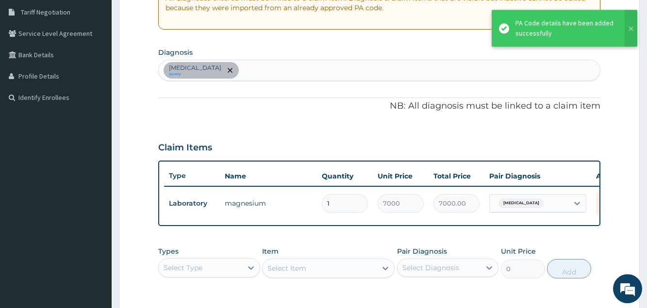
click at [273, 68] on div "Disorder of electrolytes query" at bounding box center [379, 70] width 441 height 20
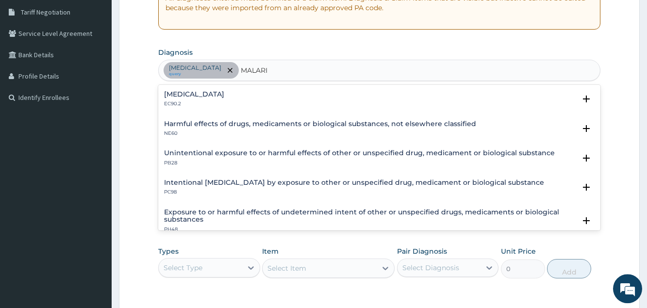
type input "[MEDICAL_DATA]"
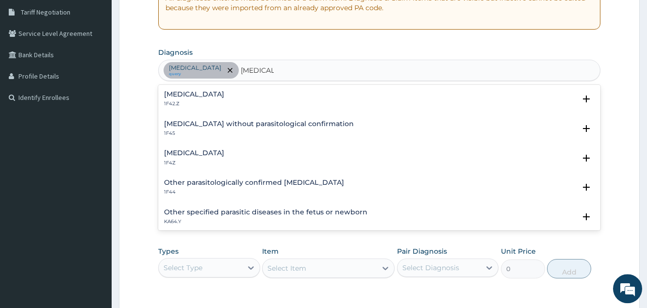
click at [218, 152] on h4 "[MEDICAL_DATA]" at bounding box center [194, 152] width 60 height 7
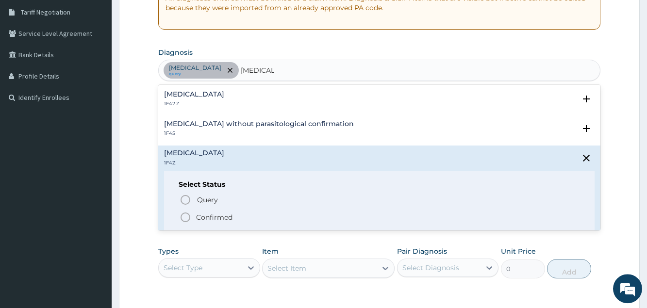
click at [216, 216] on p "Confirmed" at bounding box center [214, 218] width 36 height 10
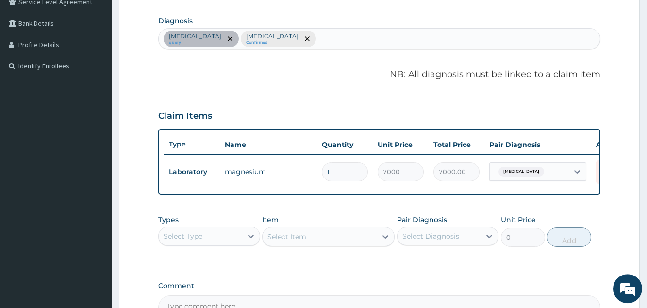
scroll to position [250, 0]
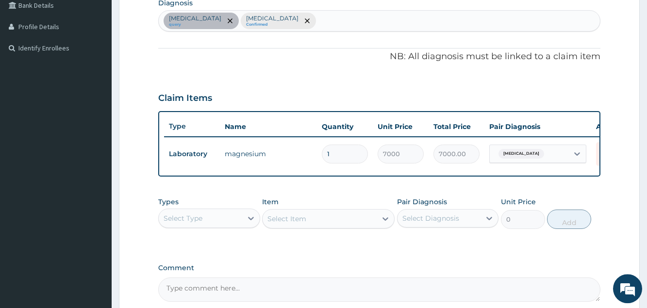
click at [232, 226] on div "Select Type" at bounding box center [200, 219] width 83 height 16
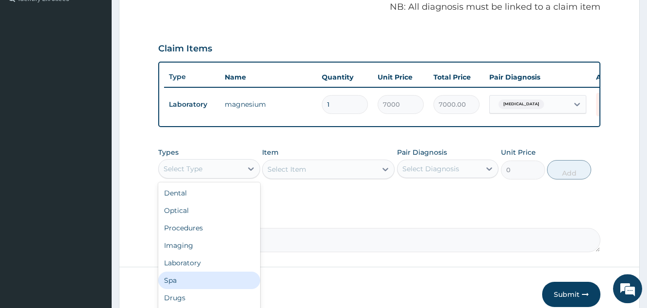
scroll to position [33, 0]
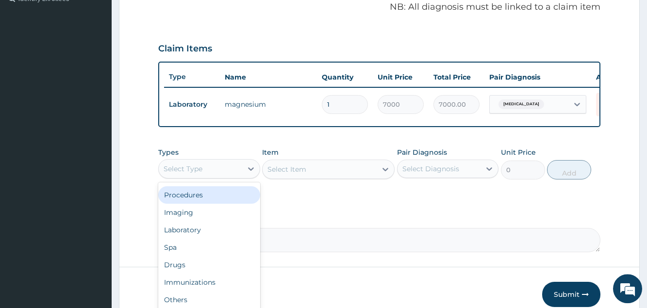
click at [329, 199] on div "Types option Procedures focused, 3 of 10. 10 results available. Use Up and Down…" at bounding box center [379, 171] width 442 height 56
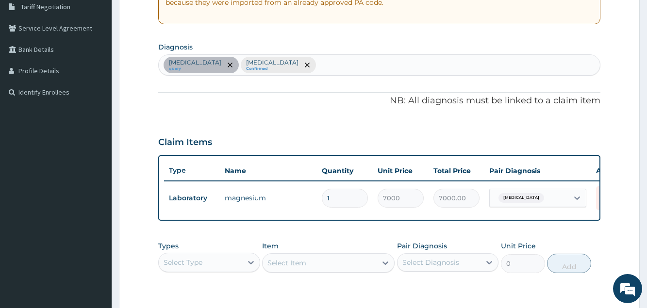
scroll to position [101, 0]
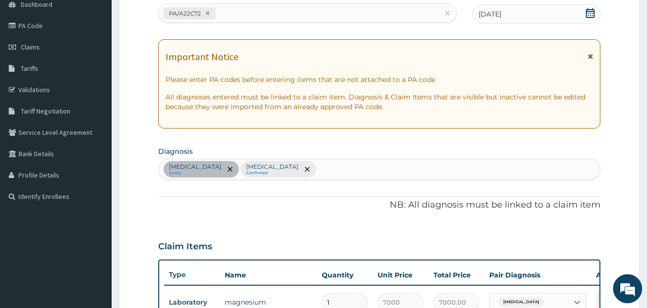
click at [376, 168] on div "Disorder of electrolytes query Malaria, unspecified Confirmed" at bounding box center [379, 169] width 441 height 20
type input "U"
type input "A"
type input "R"
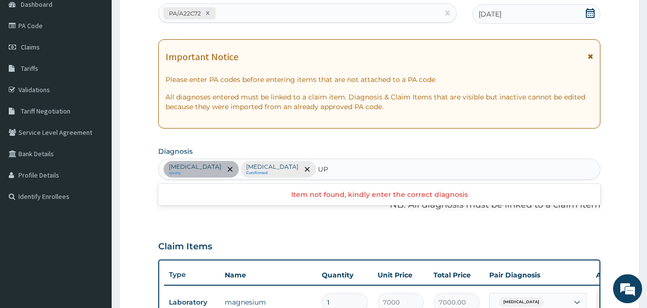
type input "U"
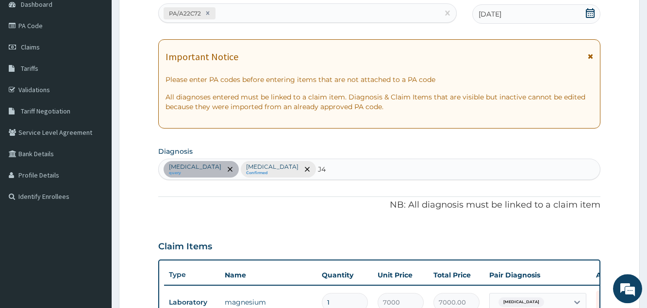
type input "J"
type input "U"
type input "T"
type input "INFECTION"
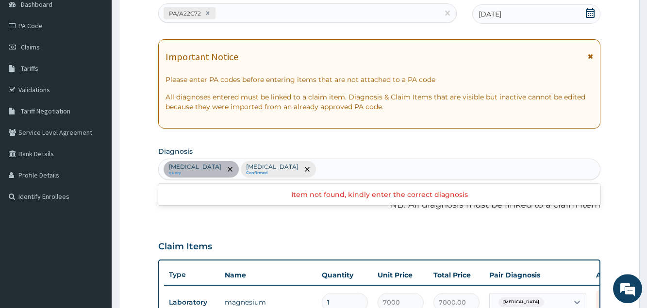
scroll to position [0, 0]
drag, startPoint x: 384, startPoint y: 167, endPoint x: 345, endPoint y: 171, distance: 39.5
click at [345, 171] on div "Disorder of electrolytes query Malaria, unspecified Confirmed" at bounding box center [379, 169] width 441 height 20
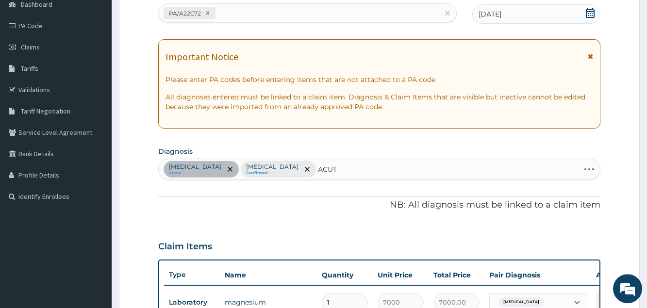
type input "ACUTE"
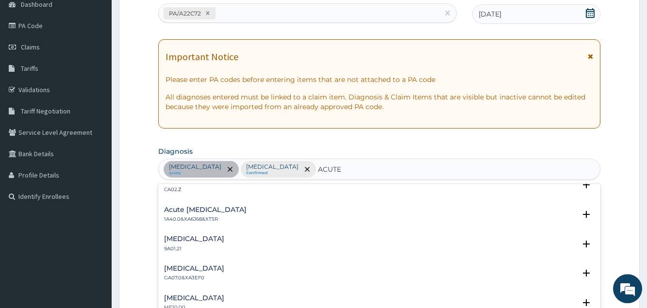
scroll to position [996, 0]
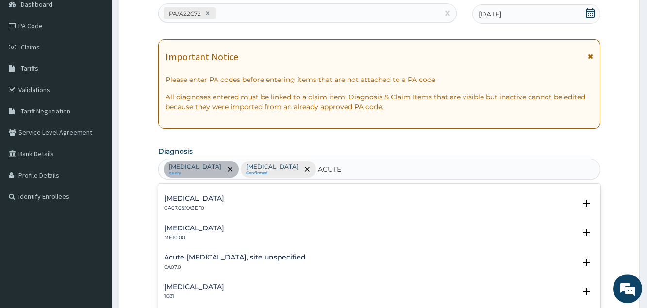
click at [218, 259] on h4 "Acute upper respiratory infection, site unspecified" at bounding box center [235, 257] width 142 height 7
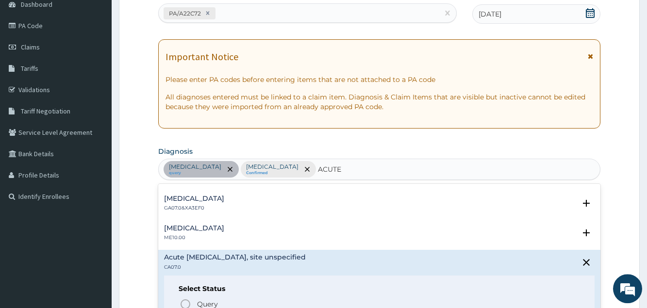
scroll to position [1048, 0]
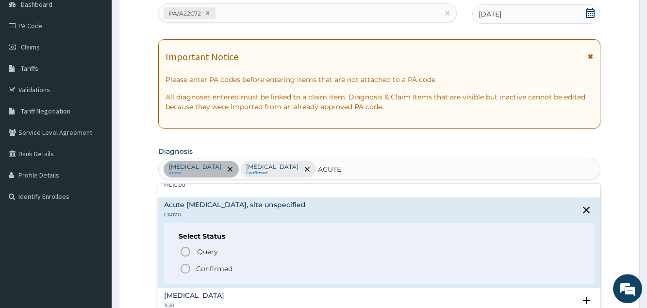
click at [201, 268] on p "Confirmed" at bounding box center [214, 269] width 36 height 10
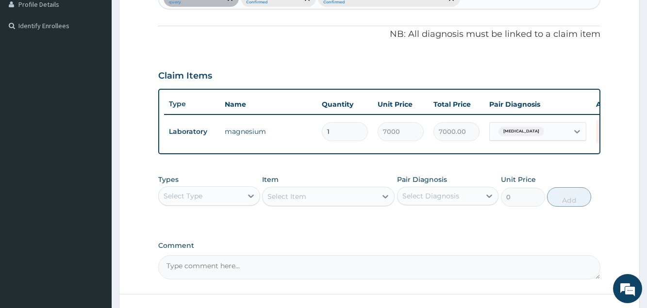
scroll to position [299, 0]
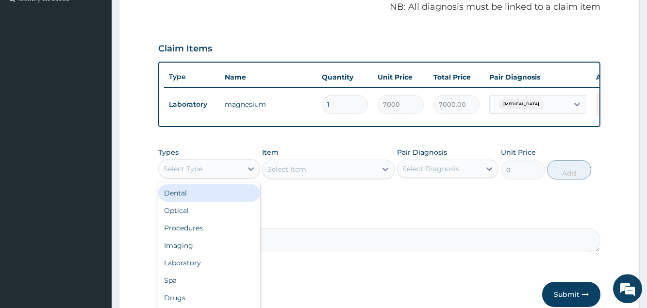
click at [235, 177] on div "Select Type" at bounding box center [200, 169] width 83 height 16
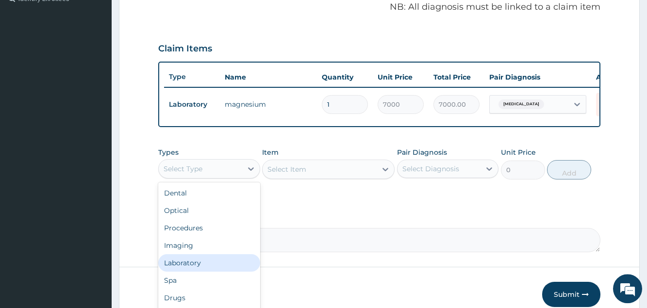
click at [194, 270] on div "Laboratory" at bounding box center [208, 262] width 101 height 17
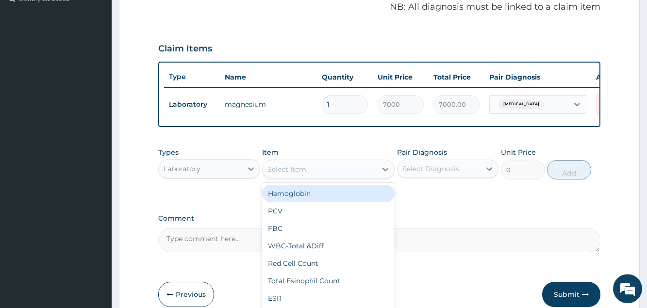
click at [328, 173] on div "Select Item" at bounding box center [320, 170] width 114 height 16
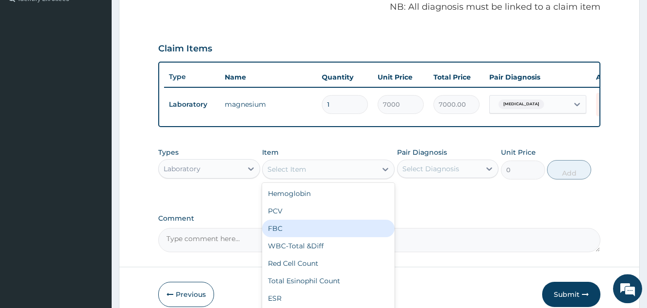
click at [300, 234] on div "FBC" at bounding box center [328, 228] width 133 height 17
type input "3000"
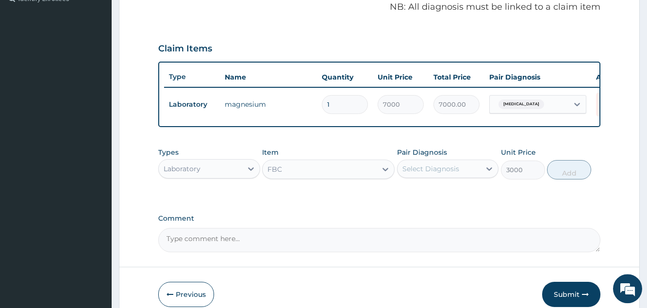
click at [471, 177] on div "Select Diagnosis" at bounding box center [439, 169] width 83 height 16
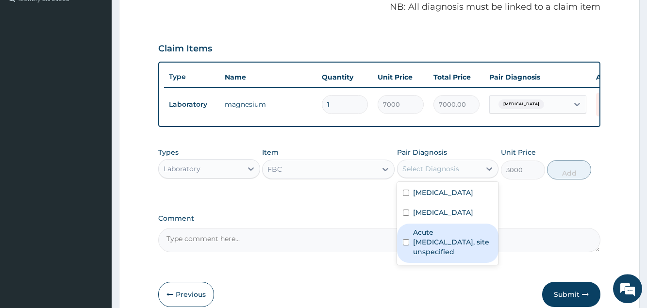
click at [437, 246] on label "Acute upper respiratory infection, site unspecified" at bounding box center [453, 242] width 80 height 29
checkbox input "true"
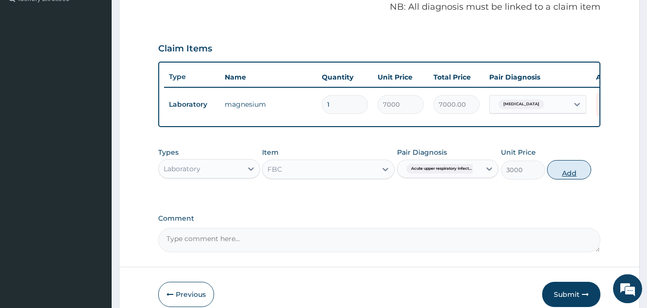
click at [576, 180] on button "Add" at bounding box center [569, 169] width 44 height 19
type input "0"
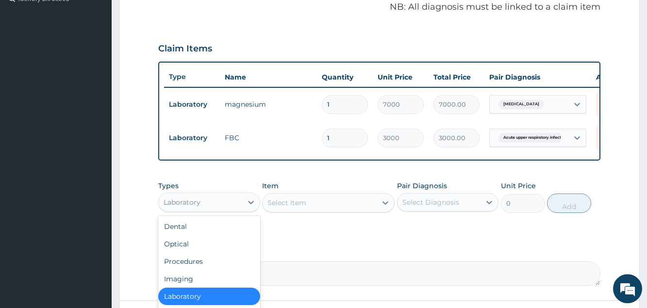
click at [225, 206] on div "Laboratory" at bounding box center [200, 203] width 83 height 16
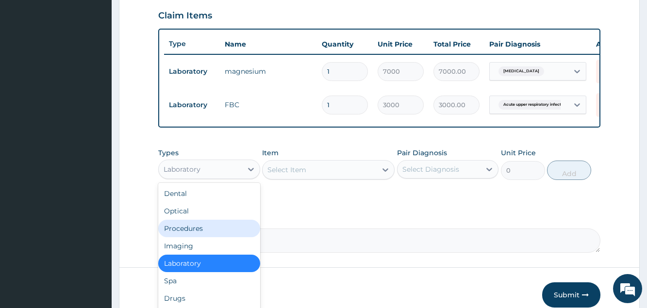
scroll to position [349, 0]
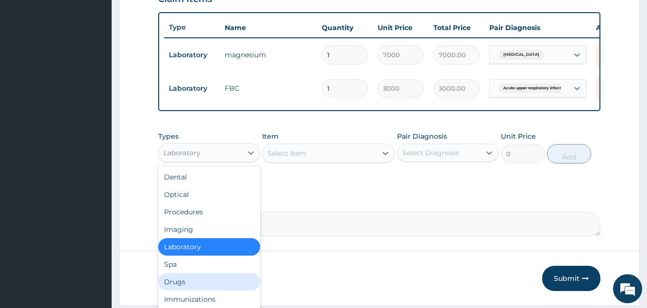
click at [214, 289] on div "Drugs" at bounding box center [208, 281] width 101 height 17
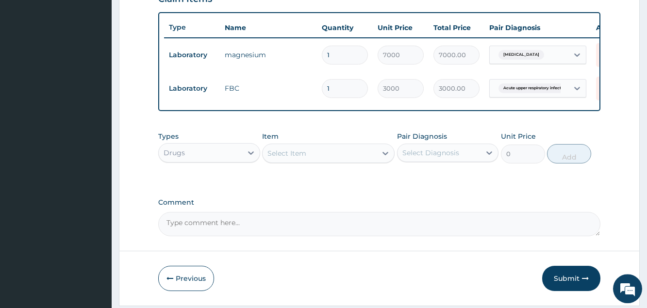
click at [286, 158] on div "Select Item" at bounding box center [286, 154] width 39 height 10
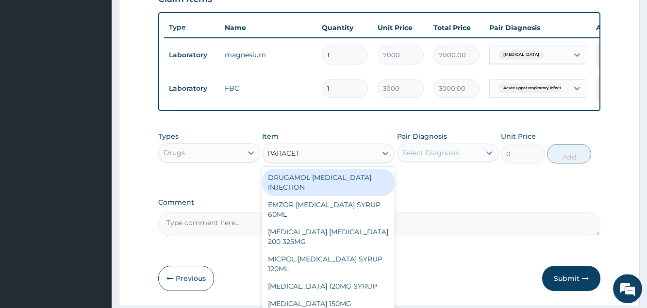
type input "PARACETA"
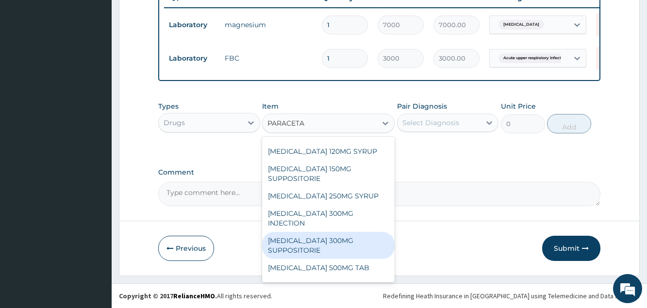
scroll to position [146, 0]
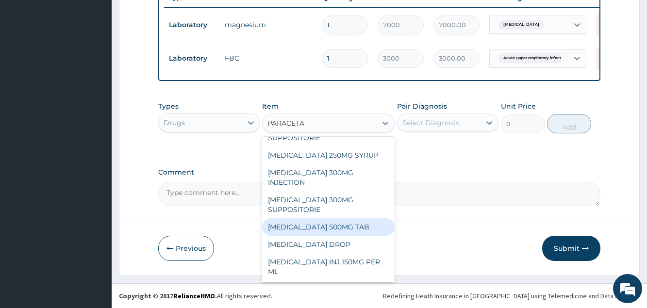
click at [342, 228] on div "PARACETAMOL 500MG TAB" at bounding box center [328, 226] width 133 height 17
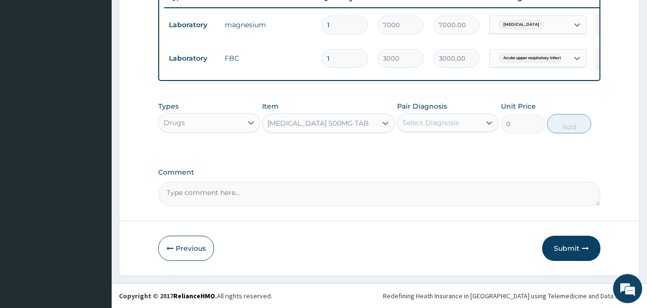
type input "20"
click at [428, 120] on div "Select Diagnosis" at bounding box center [430, 123] width 57 height 10
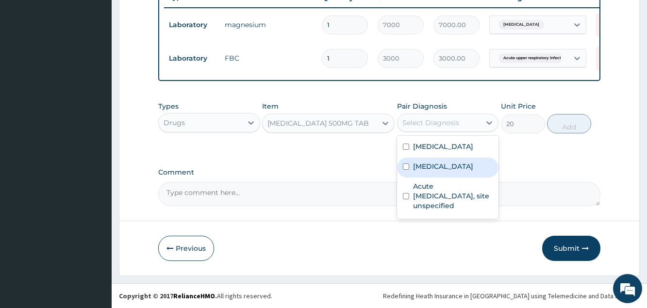
click at [430, 178] on div "Malaria, unspecified" at bounding box center [447, 168] width 101 height 20
checkbox input "true"
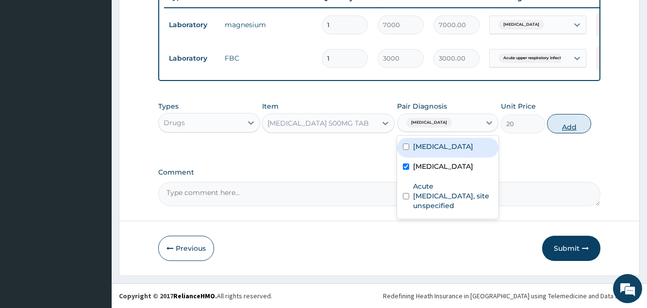
click at [576, 120] on button "Add" at bounding box center [569, 123] width 44 height 19
type input "0"
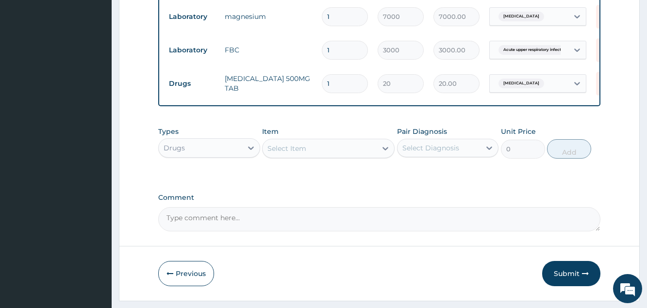
click at [284, 156] on div "Select Item" at bounding box center [320, 149] width 114 height 16
click at [283, 153] on div "Select Item" at bounding box center [286, 149] width 39 height 10
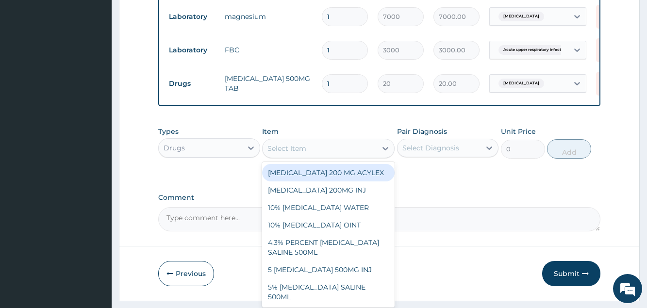
click at [283, 153] on div "Select Item" at bounding box center [286, 149] width 39 height 10
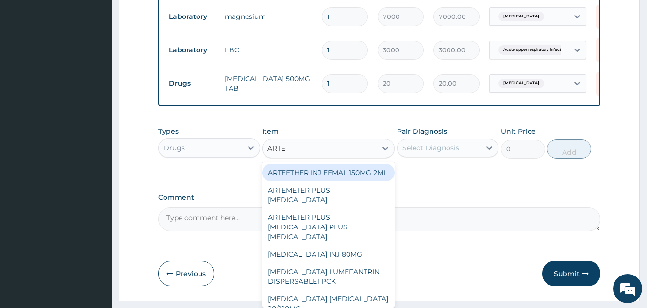
type input "ARTEM"
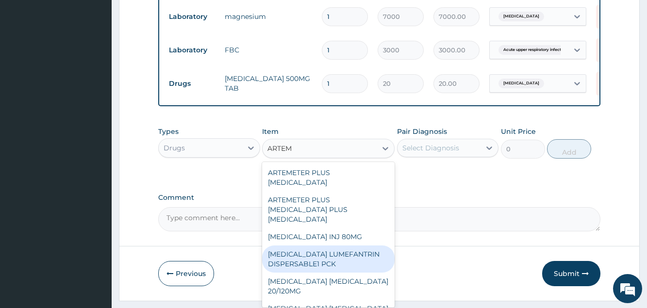
click at [313, 264] on div "ARTEMETHER LUMEFANTRIN DISPERSABLE1 PCK" at bounding box center [328, 259] width 133 height 27
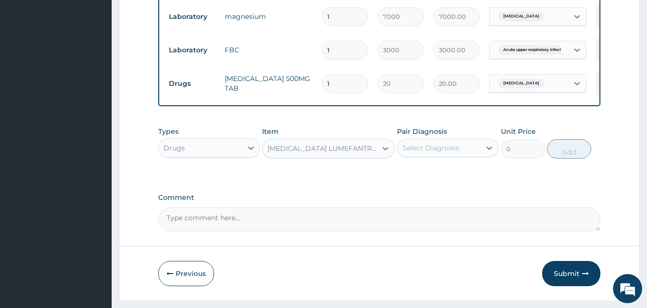
type input "1200"
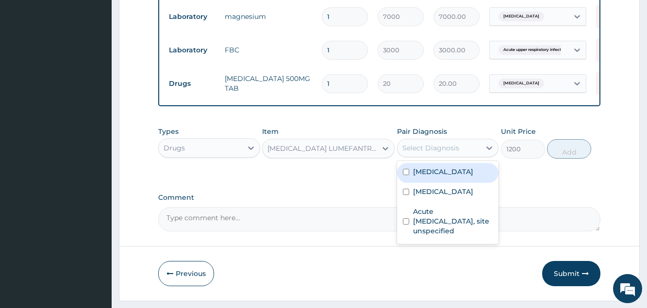
click at [417, 156] on div "Select Diagnosis" at bounding box center [439, 148] width 83 height 16
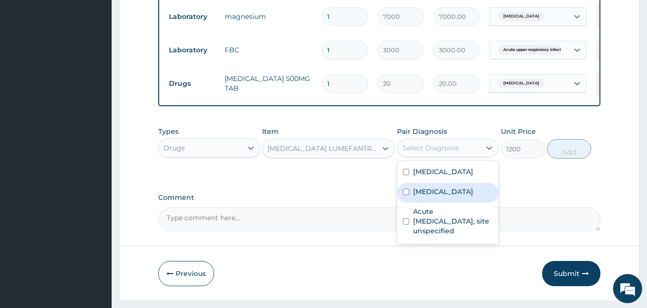
click at [420, 197] on label "Malaria, unspecified" at bounding box center [443, 192] width 60 height 10
checkbox input "true"
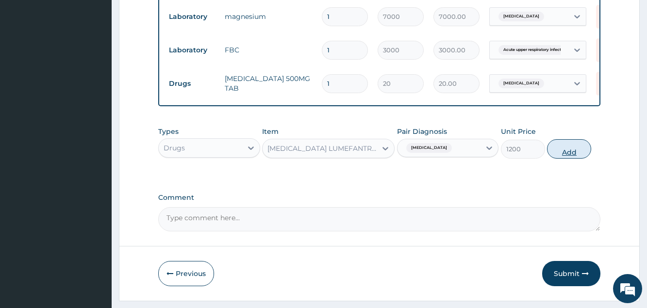
click at [560, 159] on button "Add" at bounding box center [569, 148] width 44 height 19
type input "0"
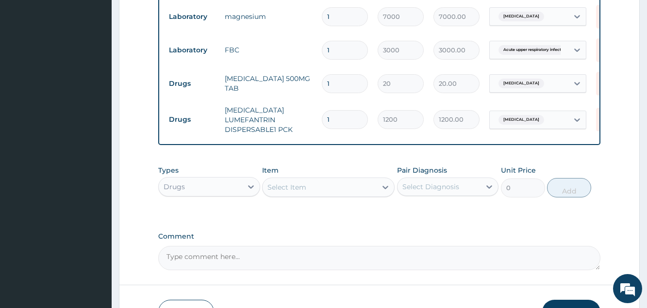
click at [336, 85] on input "1" at bounding box center [345, 83] width 46 height 19
type input "18"
type input "360.00"
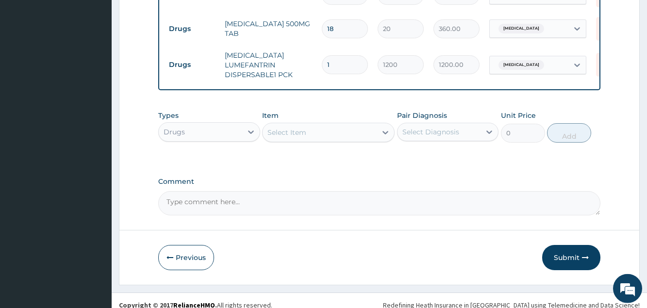
scroll to position [460, 0]
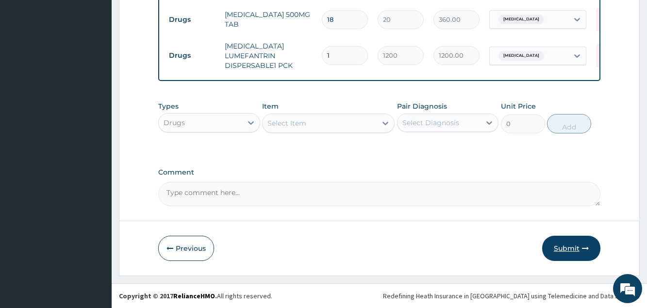
type input "18"
click at [568, 250] on button "Submit" at bounding box center [571, 248] width 58 height 25
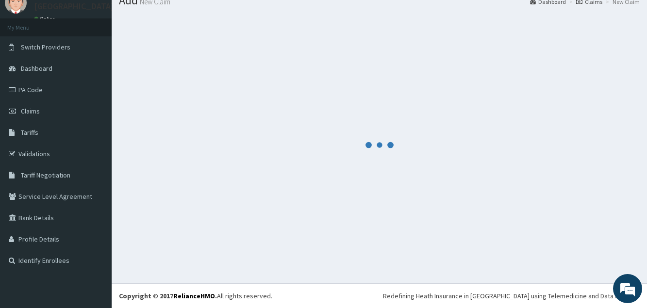
scroll to position [37, 0]
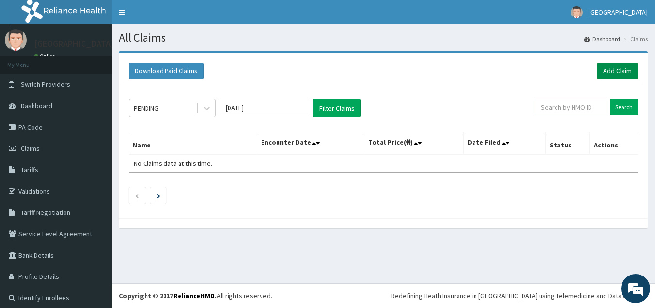
click at [613, 70] on link "Add Claim" at bounding box center [617, 71] width 41 height 17
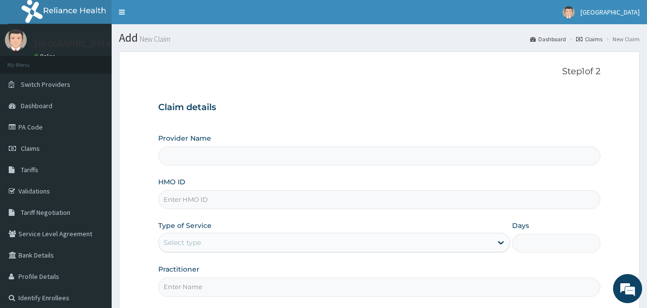
click at [304, 205] on input "HMO ID" at bounding box center [379, 199] width 442 height 19
type input "[GEOGRAPHIC_DATA]"
click at [298, 199] on input "HMO ID" at bounding box center [379, 199] width 442 height 19
type input "HNL/10075/B"
click at [224, 244] on div "Select type" at bounding box center [325, 243] width 333 height 16
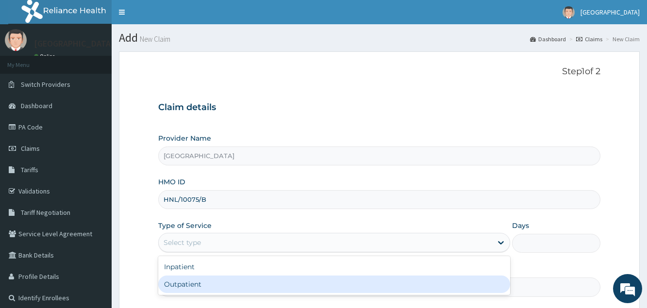
click at [227, 282] on div "Outpatient" at bounding box center [334, 284] width 352 height 17
type input "1"
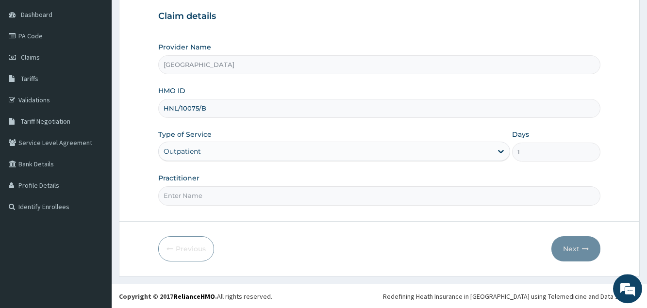
scroll to position [92, 0]
click at [220, 201] on input "Practitioner" at bounding box center [379, 195] width 442 height 19
type input "DR [PERSON_NAME]"
click at [573, 246] on button "Next" at bounding box center [575, 248] width 49 height 25
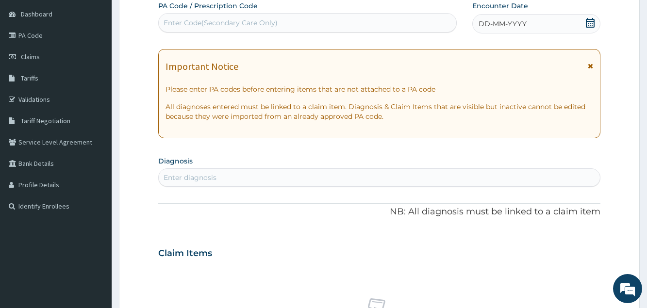
click at [492, 22] on span "DD-MM-YYYY" at bounding box center [503, 24] width 48 height 10
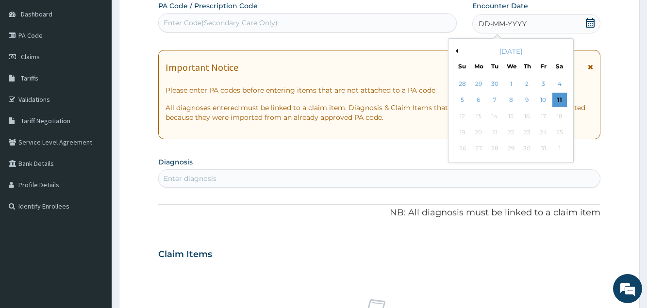
click at [592, 24] on icon at bounding box center [590, 23] width 9 height 10
click at [456, 51] on button "Previous Month" at bounding box center [455, 51] width 5 height 5
click at [481, 98] on div "8" at bounding box center [478, 100] width 15 height 15
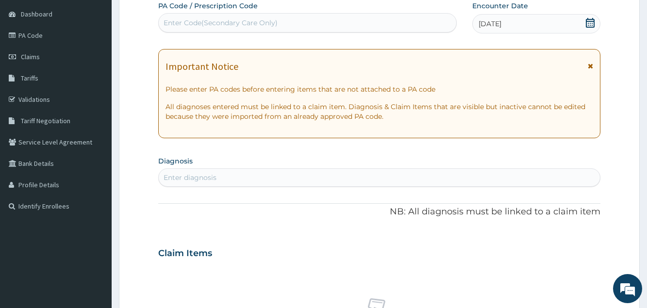
click at [304, 177] on div "Enter diagnosis" at bounding box center [379, 178] width 441 height 16
type input "[MEDICAL_DATA]"
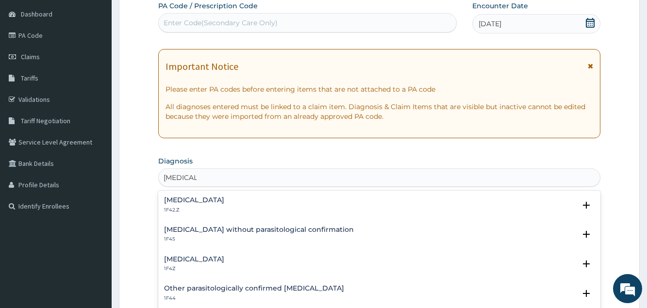
click at [221, 256] on h4 "[MEDICAL_DATA]" at bounding box center [194, 259] width 60 height 7
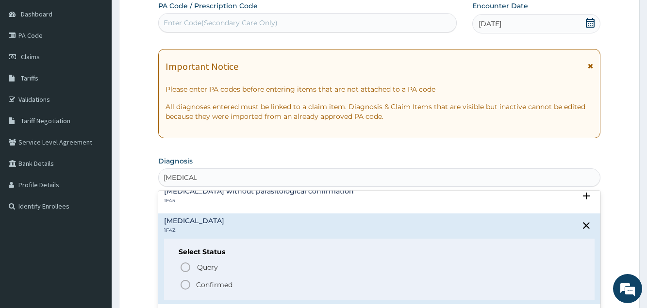
scroll to position [52, 0]
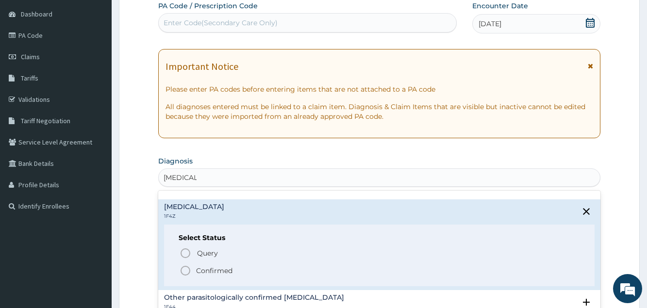
click at [234, 270] on span "Confirmed" at bounding box center [380, 271] width 400 height 12
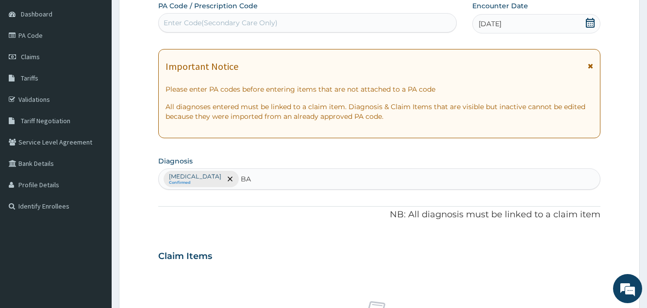
type input "B"
type input "U"
type input "B"
type input "C"
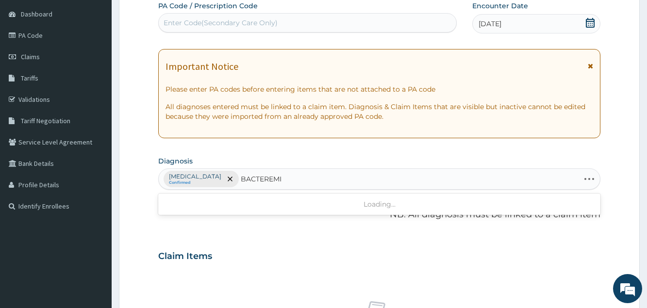
type input "[MEDICAL_DATA]"
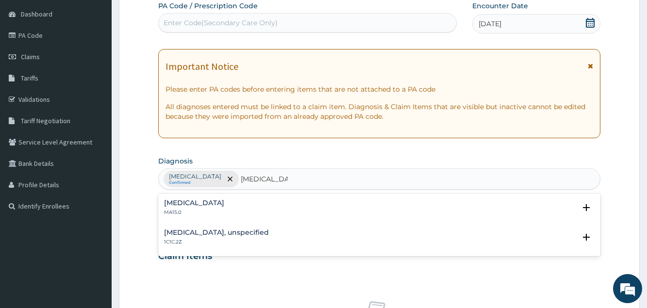
click at [225, 213] on div "[MEDICAL_DATA] MA15.0" at bounding box center [379, 207] width 430 height 17
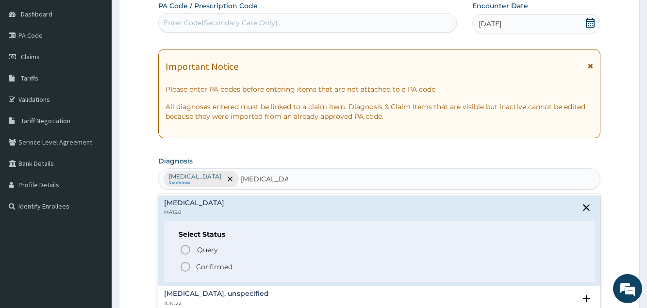
click at [225, 271] on p "Confirmed" at bounding box center [214, 267] width 36 height 10
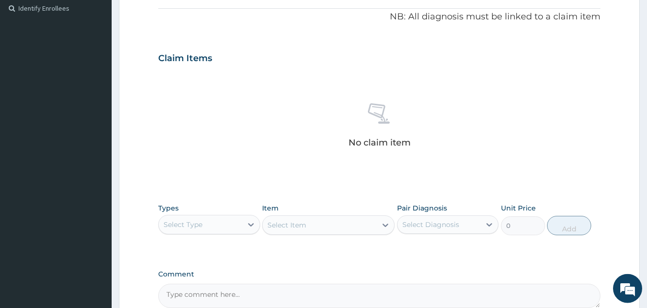
scroll to position [339, 0]
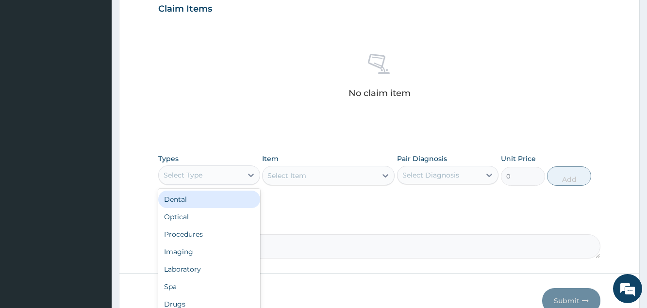
click at [240, 181] on div "Select Type" at bounding box center [200, 175] width 83 height 16
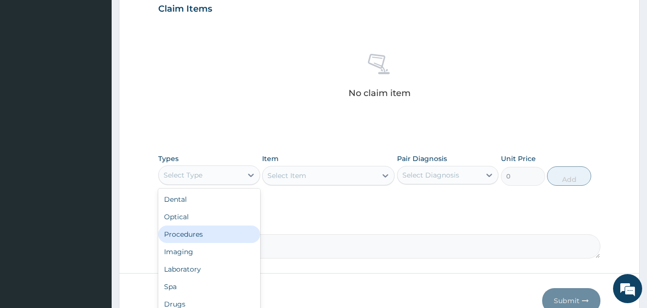
click at [234, 238] on div "Procedures" at bounding box center [208, 234] width 101 height 17
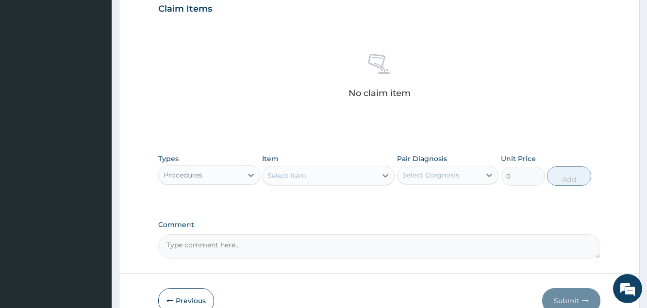
click at [298, 179] on div "Select Item" at bounding box center [286, 176] width 39 height 10
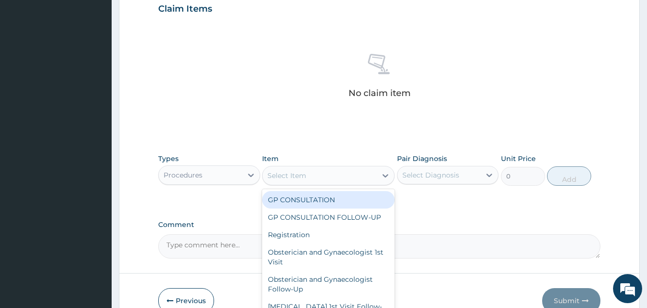
click at [303, 199] on div "GP CONSULTATION" at bounding box center [328, 199] width 133 height 17
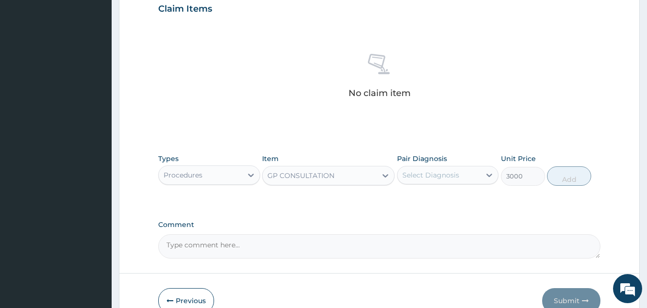
type input "3000"
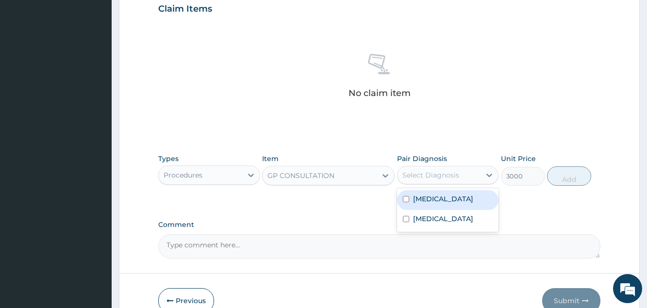
click at [454, 180] on div "Select Diagnosis" at bounding box center [439, 175] width 83 height 16
click at [450, 198] on label "[MEDICAL_DATA]" at bounding box center [443, 199] width 60 height 10
checkbox input "true"
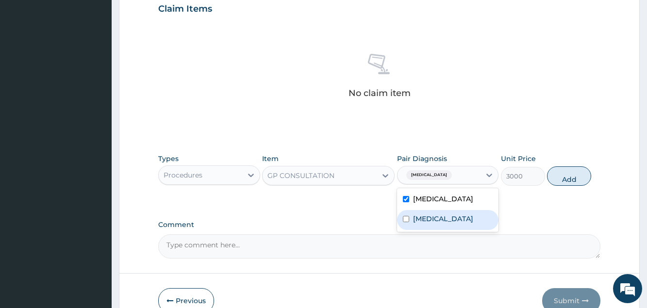
click at [448, 213] on div "[MEDICAL_DATA]" at bounding box center [447, 220] width 101 height 20
checkbox input "true"
click at [556, 174] on button "Add" at bounding box center [569, 175] width 44 height 19
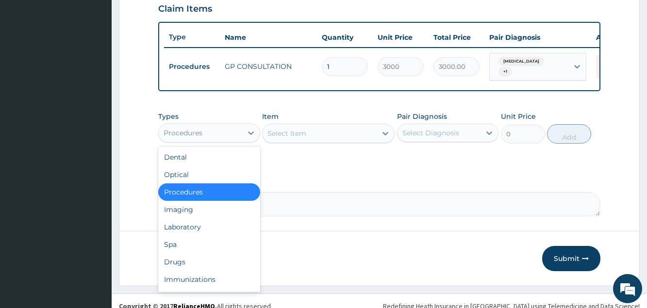
click at [208, 141] on div "Procedures" at bounding box center [200, 133] width 83 height 16
click at [204, 236] on div "Laboratory" at bounding box center [208, 226] width 101 height 17
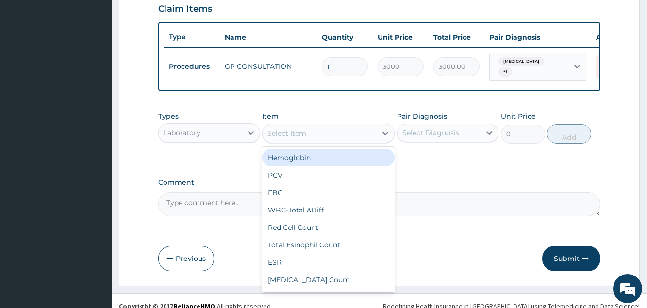
click at [321, 141] on div "Select Item" at bounding box center [320, 134] width 114 height 16
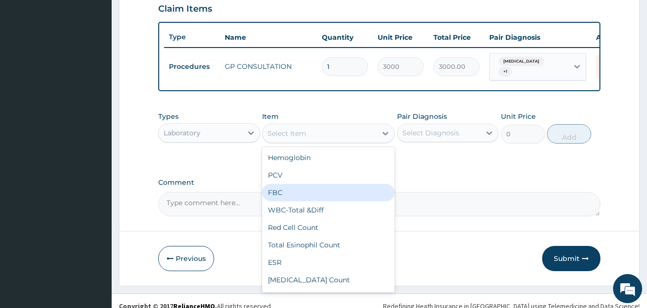
click at [298, 200] on div "FBC" at bounding box center [328, 192] width 133 height 17
type input "3000"
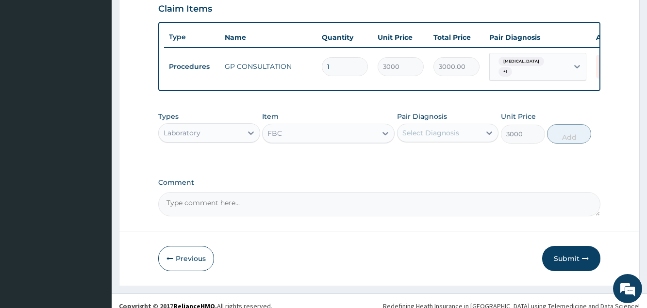
click at [407, 138] on div "Select Diagnosis" at bounding box center [430, 133] width 57 height 10
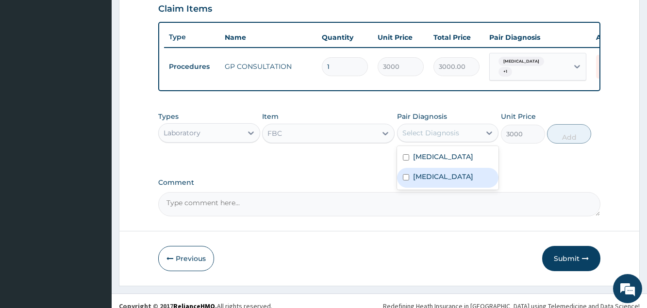
click at [421, 188] on div "[MEDICAL_DATA]" at bounding box center [447, 178] width 101 height 20
checkbox input "true"
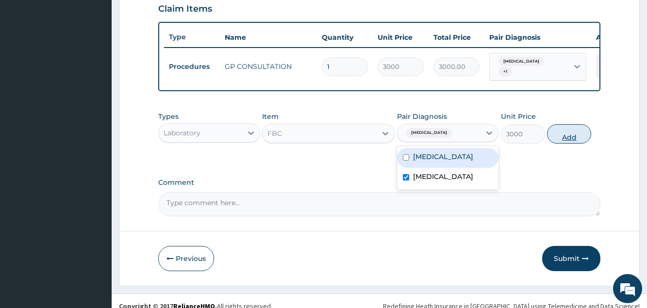
click at [562, 144] on button "Add" at bounding box center [569, 133] width 44 height 19
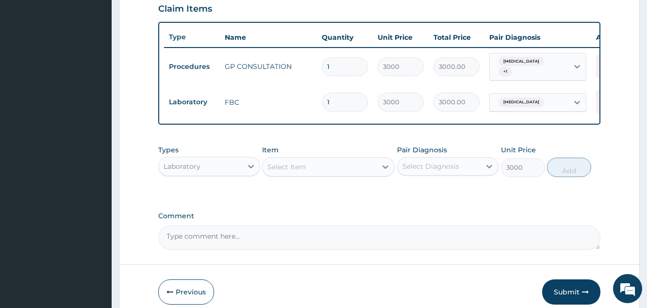
type input "0"
click at [275, 172] on div "Select Item" at bounding box center [286, 167] width 39 height 10
type input "MALA"
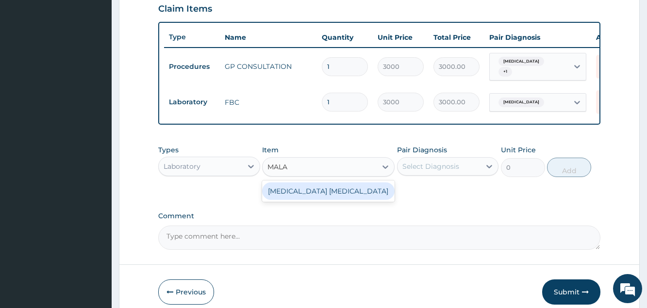
click at [345, 198] on div "[MEDICAL_DATA] [MEDICAL_DATA]" at bounding box center [328, 191] width 133 height 17
type input "1000"
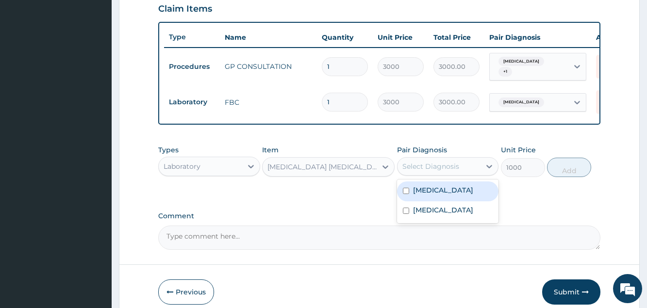
click at [441, 171] on div "Select Diagnosis" at bounding box center [430, 167] width 57 height 10
click at [425, 195] on label "Malaria, unspecified" at bounding box center [443, 190] width 60 height 10
checkbox input "true"
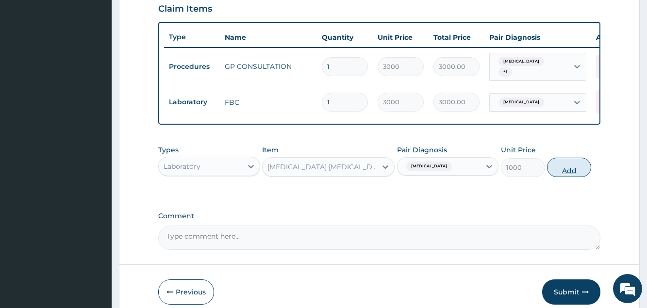
click at [571, 177] on button "Add" at bounding box center [569, 167] width 44 height 19
type input "0"
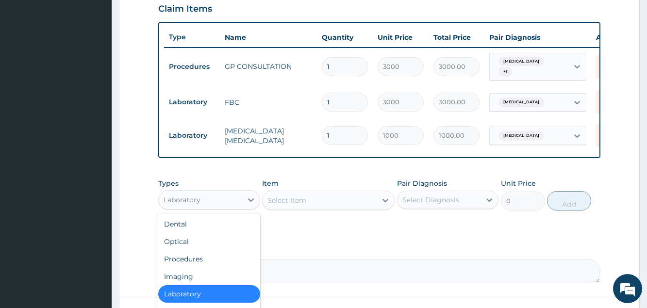
click at [240, 208] on div "Laboratory" at bounding box center [200, 200] width 83 height 16
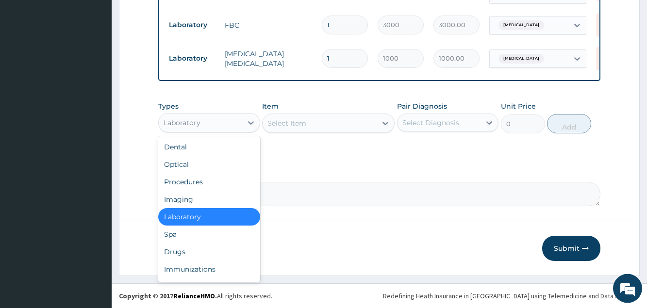
scroll to position [425, 0]
click at [195, 251] on div "Drugs" at bounding box center [208, 251] width 101 height 17
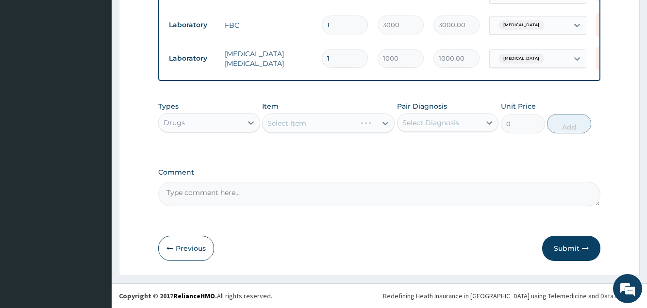
click at [288, 130] on div "Select Item" at bounding box center [328, 123] width 133 height 19
click at [292, 119] on div "Select Item" at bounding box center [328, 123] width 133 height 19
click at [294, 127] on div "Select Item" at bounding box center [328, 123] width 133 height 19
click at [366, 125] on div "Select Item" at bounding box center [328, 123] width 133 height 19
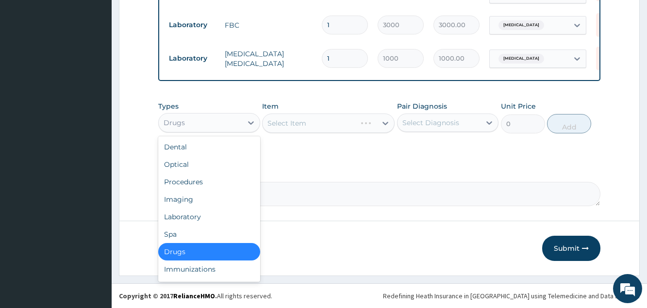
click at [230, 126] on div "Drugs" at bounding box center [200, 123] width 83 height 16
click at [205, 225] on div "Laboratory" at bounding box center [208, 216] width 101 height 17
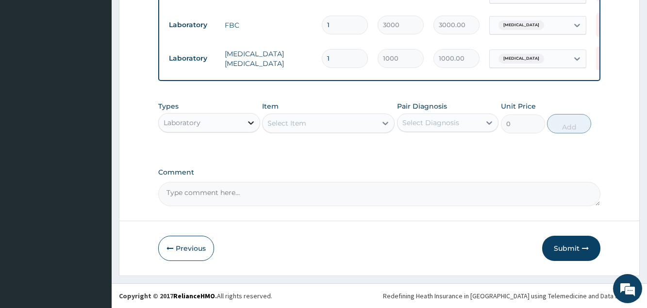
click at [249, 123] on icon at bounding box center [251, 122] width 6 height 3
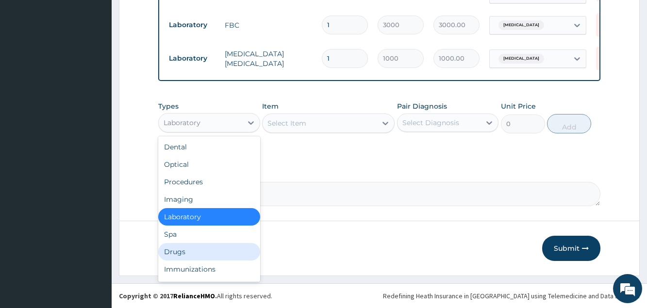
click at [211, 251] on div "Drugs" at bounding box center [208, 251] width 101 height 17
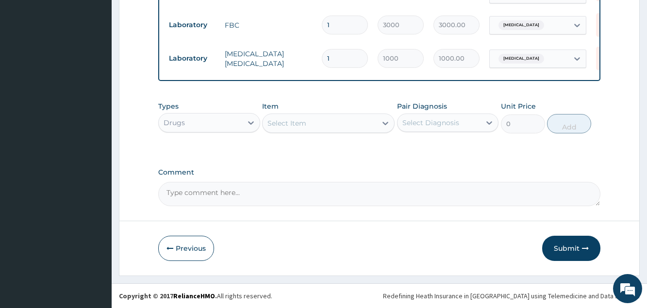
click at [318, 124] on div "Select Item" at bounding box center [320, 124] width 114 height 16
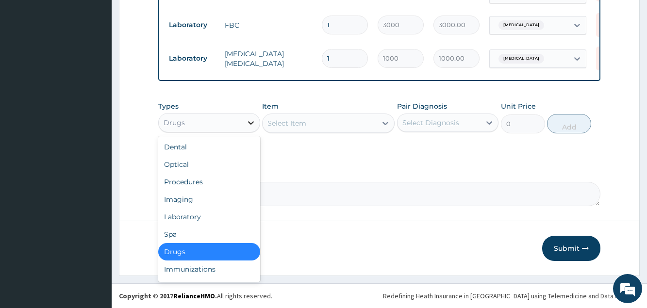
click at [247, 119] on icon at bounding box center [251, 123] width 10 height 10
click at [195, 251] on div "Drugs" at bounding box center [208, 251] width 101 height 17
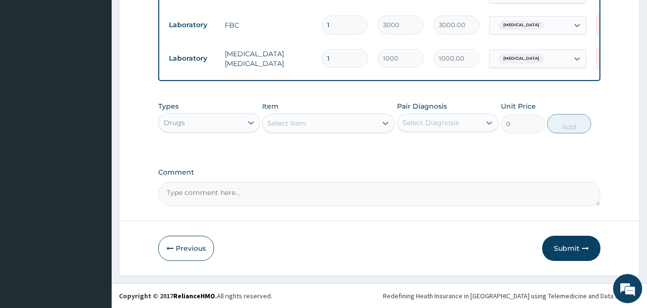
click at [273, 129] on div "Select Item" at bounding box center [320, 124] width 114 height 16
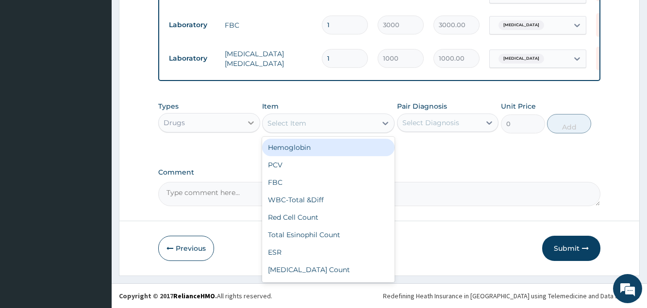
click at [246, 127] on icon at bounding box center [251, 123] width 10 height 10
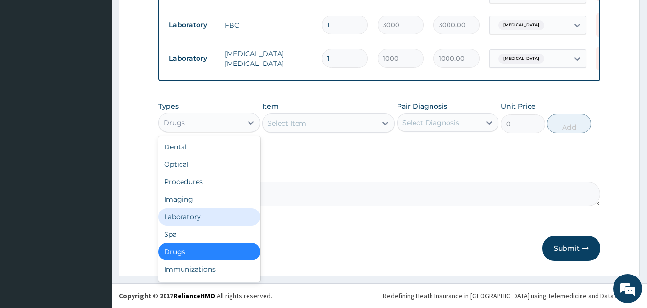
click at [189, 219] on div "Laboratory" at bounding box center [208, 216] width 101 height 17
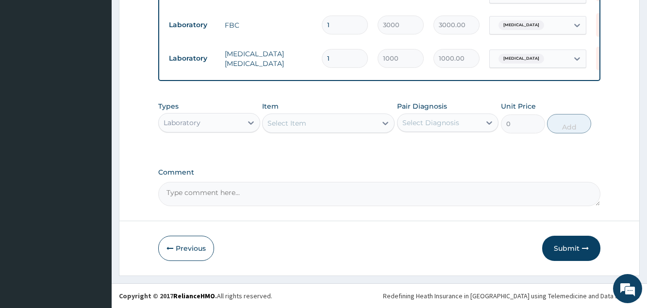
click at [237, 119] on div "Laboratory" at bounding box center [200, 123] width 83 height 16
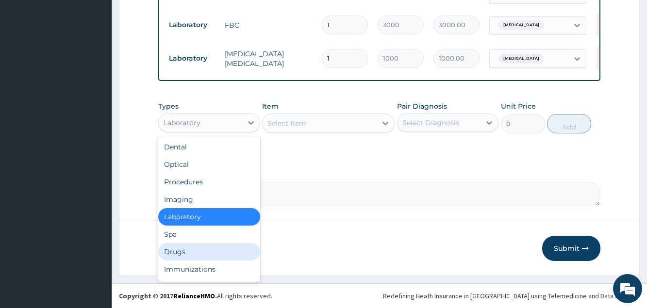
click at [196, 246] on div "Drugs" at bounding box center [208, 251] width 101 height 17
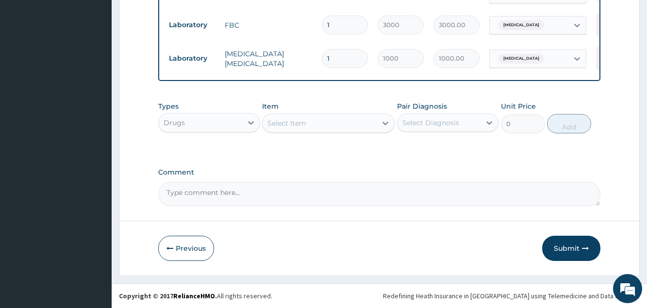
click at [311, 126] on div "Select Item" at bounding box center [320, 124] width 114 height 16
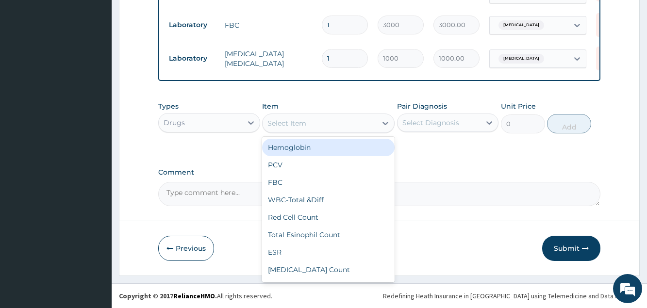
click at [211, 122] on div "Drugs" at bounding box center [200, 123] width 83 height 16
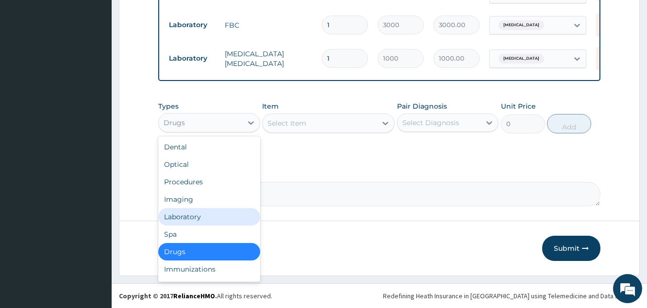
click at [178, 223] on div "Laboratory" at bounding box center [208, 216] width 101 height 17
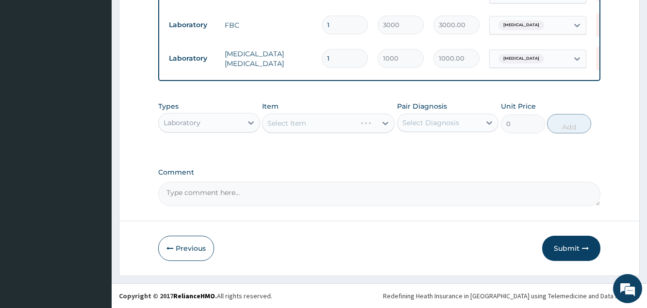
click at [307, 129] on div "Select Item" at bounding box center [328, 123] width 133 height 19
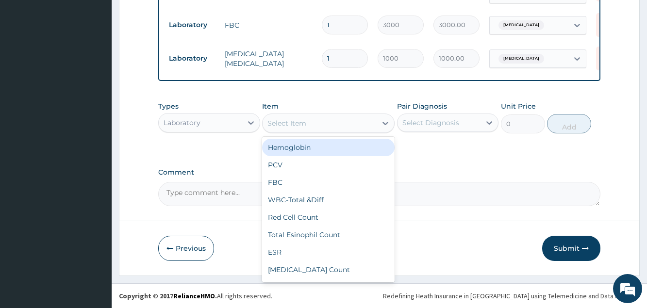
click at [292, 128] on div "Select Item" at bounding box center [286, 123] width 39 height 10
click at [241, 124] on div "Laboratory" at bounding box center [200, 123] width 83 height 16
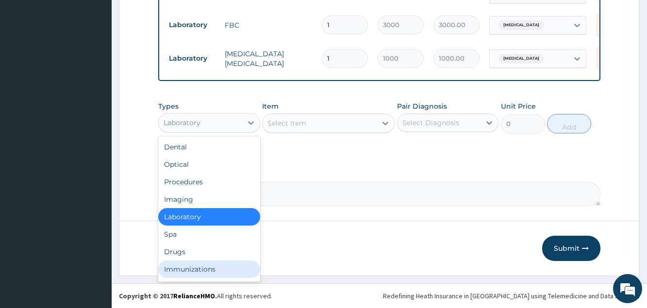
click at [181, 261] on div "Immunizations" at bounding box center [208, 269] width 101 height 17
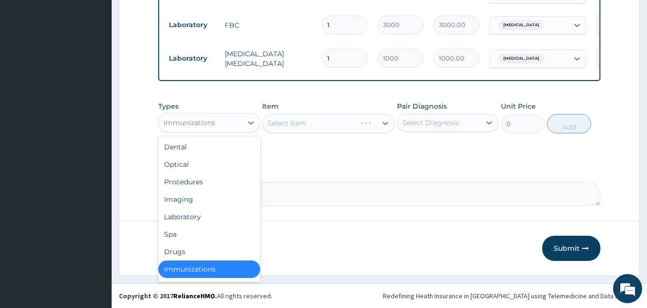
click at [234, 129] on div "Immunizations" at bounding box center [200, 123] width 83 height 16
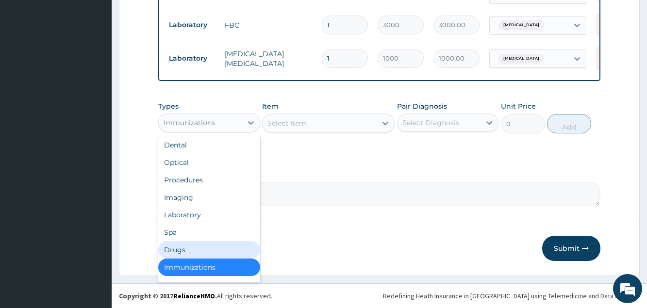
click at [192, 247] on div "Drugs" at bounding box center [208, 249] width 101 height 17
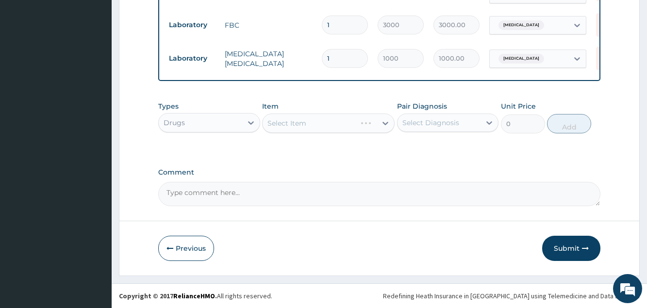
click at [308, 125] on div "Select Item" at bounding box center [328, 123] width 133 height 19
click at [307, 129] on div "Select Item" at bounding box center [320, 124] width 114 height 16
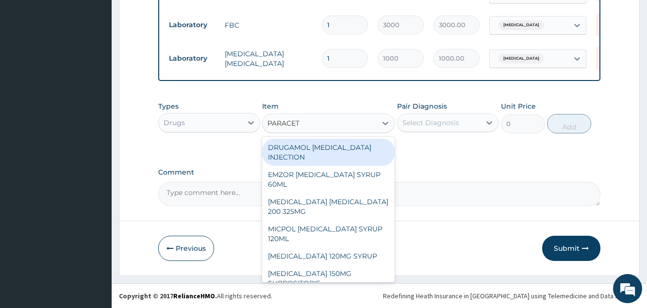
type input "PARACETA"
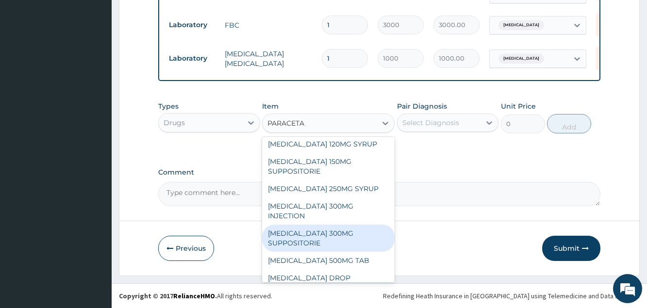
scroll to position [93, 0]
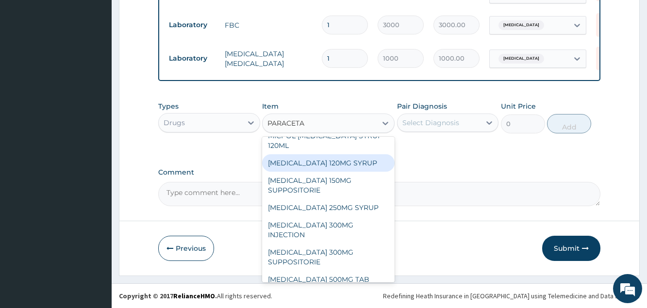
click at [338, 166] on div "PARACETAMOL 120MG SYRUP" at bounding box center [328, 162] width 133 height 17
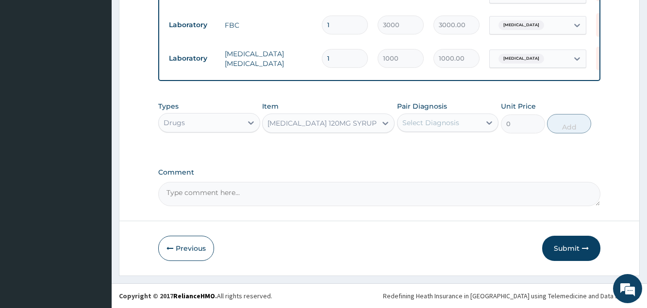
type input "700"
click at [457, 121] on div "Select Diagnosis" at bounding box center [430, 123] width 57 height 10
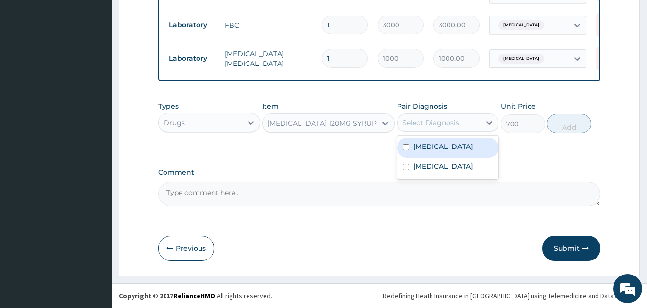
click at [457, 145] on label "Malaria, unspecified" at bounding box center [443, 147] width 60 height 10
checkbox input "true"
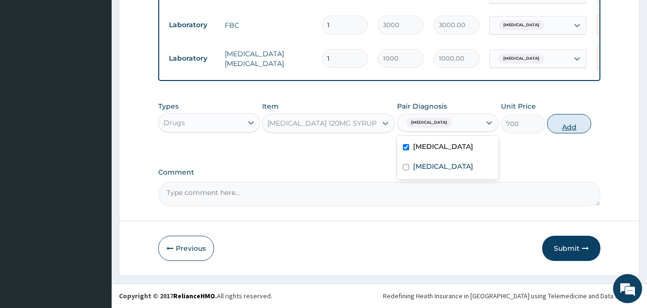
click at [566, 127] on button "Add" at bounding box center [569, 123] width 44 height 19
type input "0"
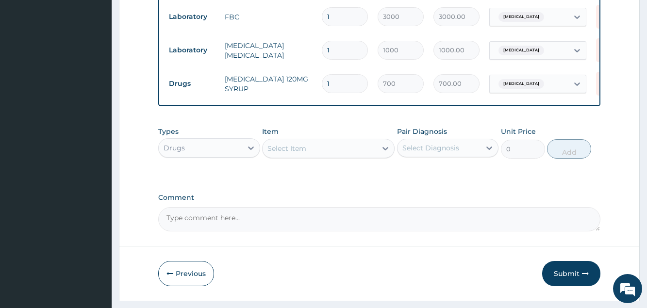
click at [300, 153] on div "Select Item" at bounding box center [286, 149] width 39 height 10
type input "CEFURO"
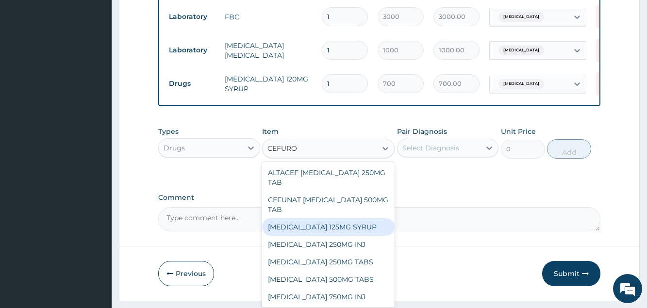
click at [318, 236] on div "[MEDICAL_DATA] 125MG SYRUP" at bounding box center [328, 226] width 133 height 17
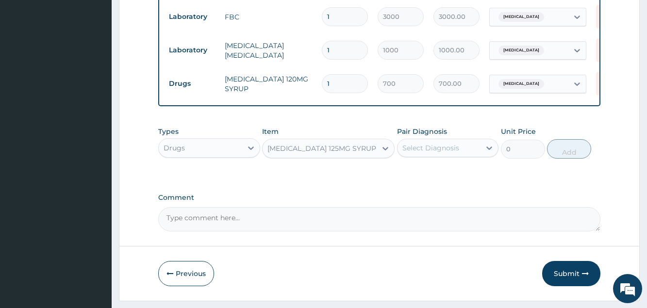
type input "2400"
click at [436, 153] on div "Select Diagnosis" at bounding box center [430, 148] width 57 height 10
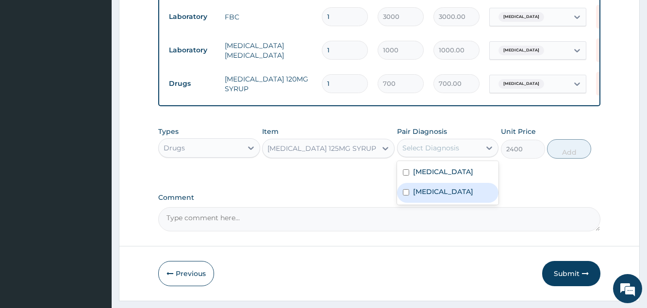
click at [449, 195] on div "Bacteraemia" at bounding box center [447, 193] width 101 height 20
checkbox input "true"
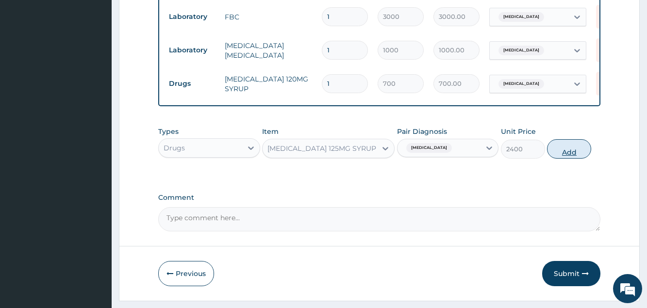
click at [560, 159] on button "Add" at bounding box center [569, 148] width 44 height 19
type input "0"
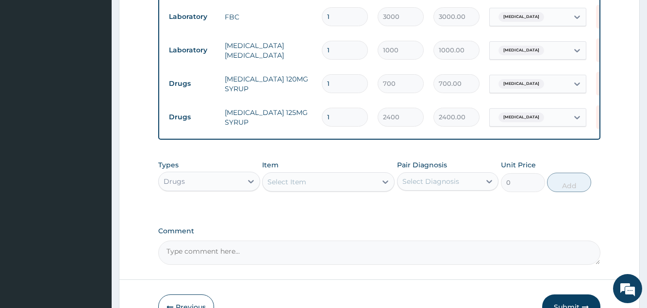
click at [332, 190] on div "Select Item" at bounding box center [320, 182] width 114 height 16
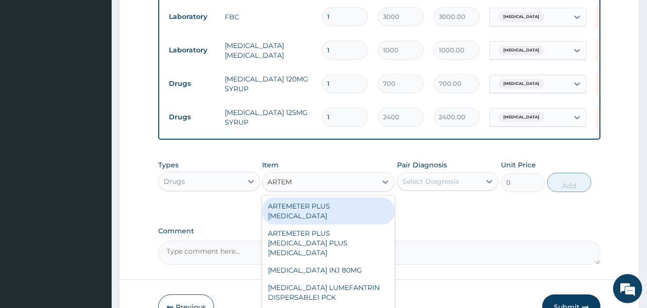
type input "ARTEME"
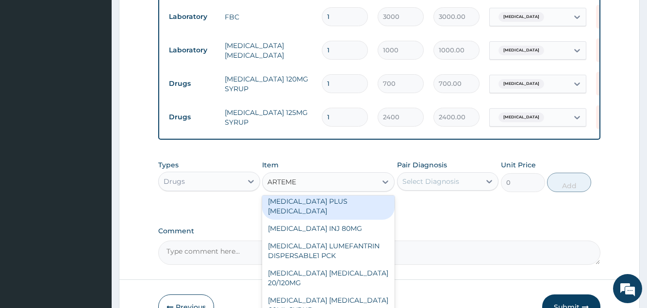
scroll to position [52, 0]
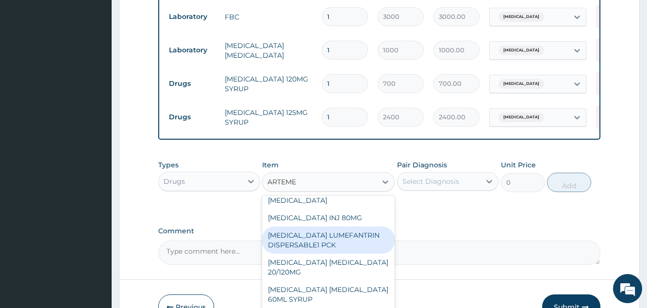
click at [310, 250] on div "ARTEMETHER LUMEFANTRIN DISPERSABLE1 PCK" at bounding box center [328, 240] width 133 height 27
type input "1200"
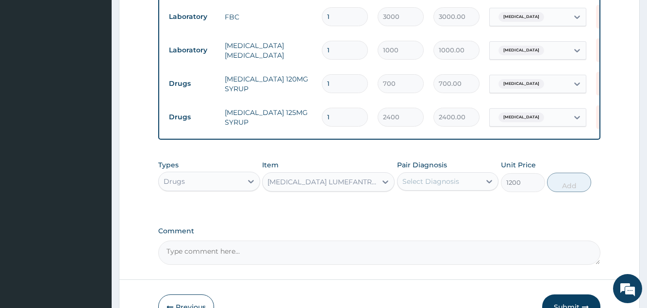
click at [442, 186] on div "Select Diagnosis" at bounding box center [430, 182] width 57 height 10
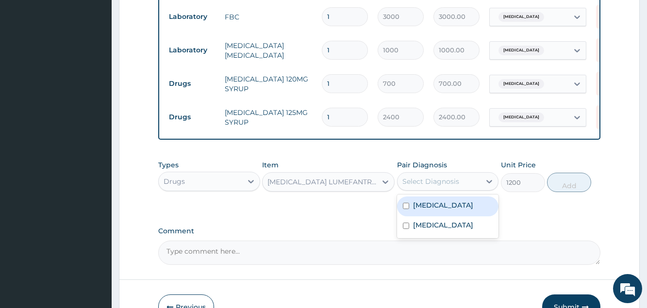
click at [444, 210] on label "Malaria, unspecified" at bounding box center [443, 205] width 60 height 10
checkbox input "true"
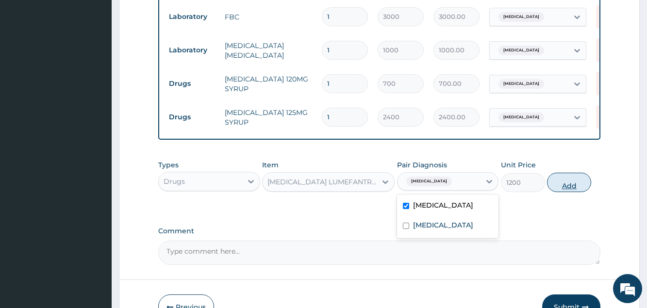
click at [567, 192] on button "Add" at bounding box center [569, 182] width 44 height 19
type input "0"
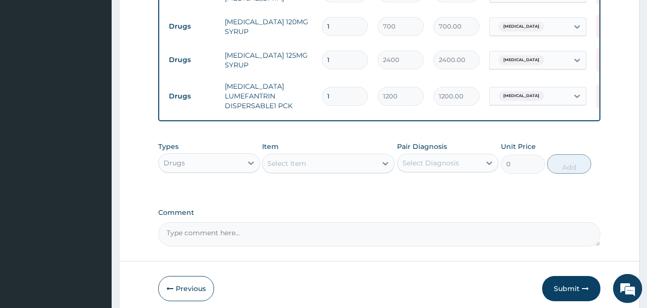
scroll to position [531, 0]
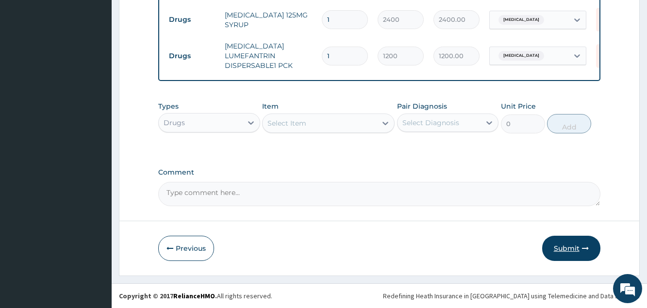
click at [570, 248] on button "Submit" at bounding box center [571, 248] width 58 height 25
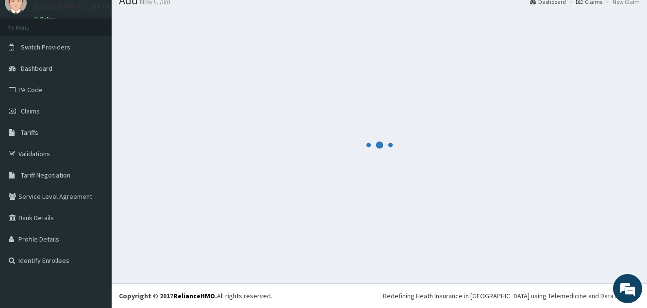
scroll to position [37, 0]
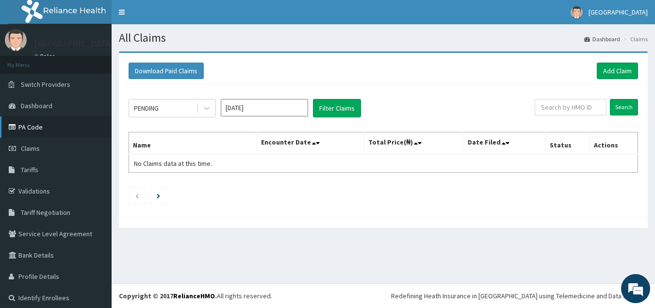
click at [29, 124] on link "PA Code" at bounding box center [56, 126] width 112 height 21
click at [602, 74] on link "Add Claim" at bounding box center [617, 71] width 41 height 17
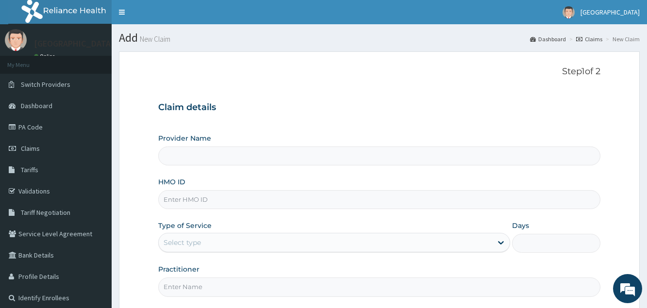
type input "[GEOGRAPHIC_DATA]"
type input "RHG/10001/A"
click at [200, 243] on div "Select type" at bounding box center [182, 243] width 37 height 10
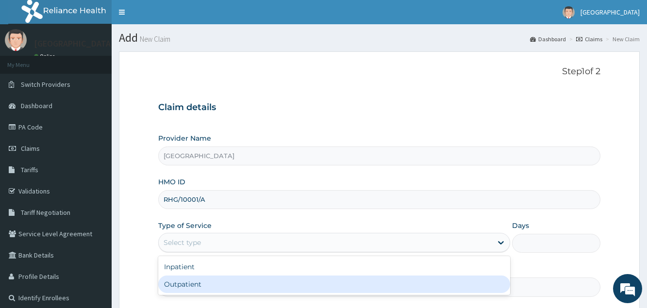
click at [201, 280] on div "Outpatient" at bounding box center [334, 284] width 352 height 17
type input "1"
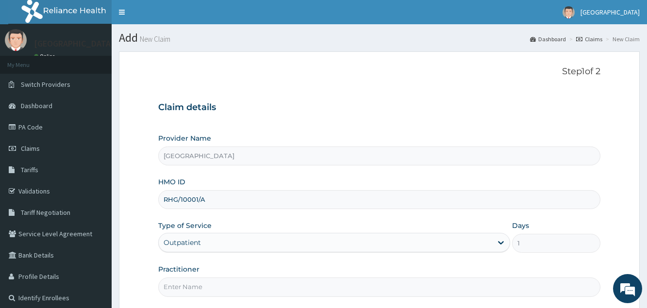
click at [206, 285] on input "Practitioner" at bounding box center [379, 287] width 442 height 19
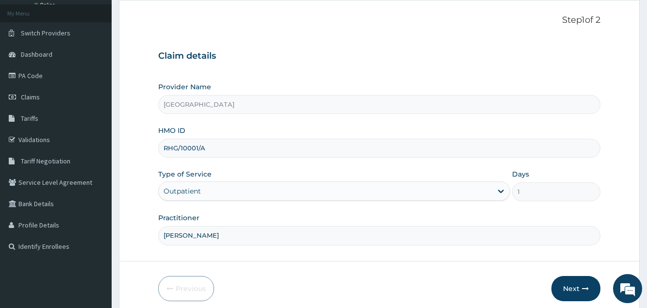
scroll to position [92, 0]
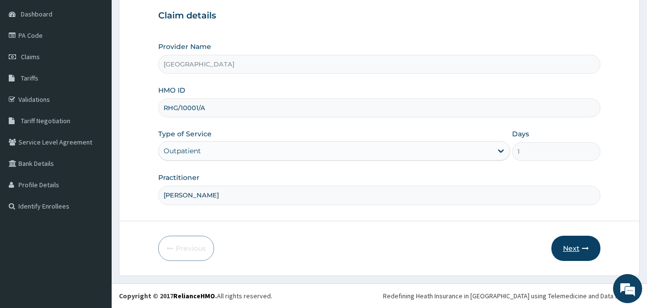
type input "[PERSON_NAME]"
click at [570, 245] on button "Next" at bounding box center [575, 248] width 49 height 25
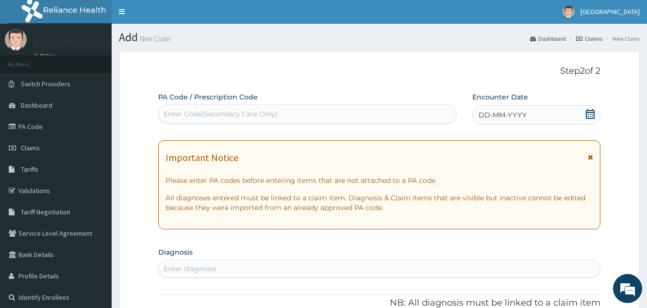
scroll to position [0, 0]
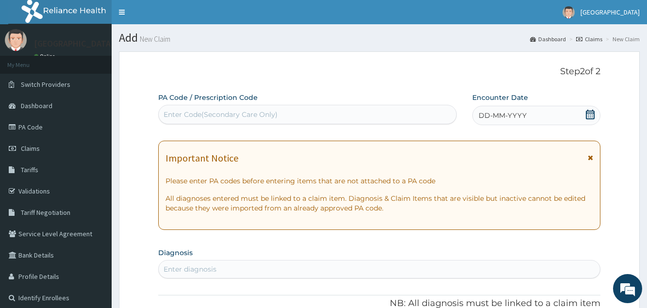
click at [342, 113] on div "Enter Code(Secondary Care Only)" at bounding box center [308, 115] width 298 height 16
paste input "PA/6DF16D"
type input "PA/6DF16D"
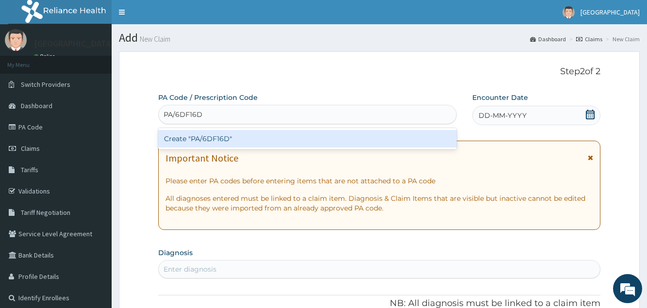
click at [274, 140] on div "Create "PA/6DF16D"" at bounding box center [307, 138] width 299 height 17
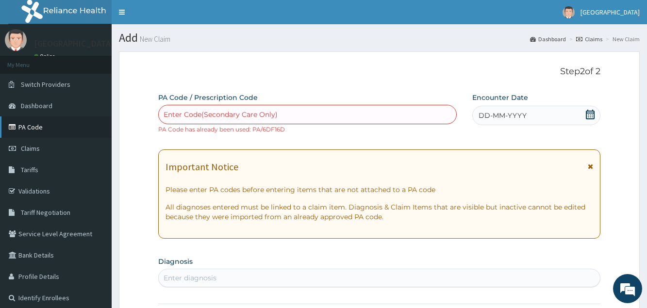
click at [52, 133] on link "PA Code" at bounding box center [56, 126] width 112 height 21
click at [26, 127] on link "PA Code" at bounding box center [56, 126] width 112 height 21
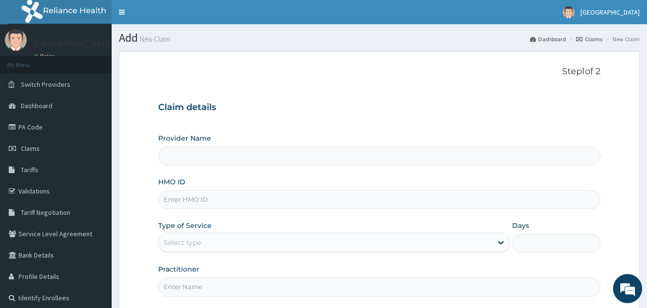
click at [212, 206] on input "HMO ID" at bounding box center [379, 199] width 442 height 19
type input "[GEOGRAPHIC_DATA]"
type input "RHG/10001/A"
click at [192, 238] on div "Select type" at bounding box center [182, 243] width 37 height 10
click at [199, 242] on div "Select type" at bounding box center [182, 243] width 37 height 10
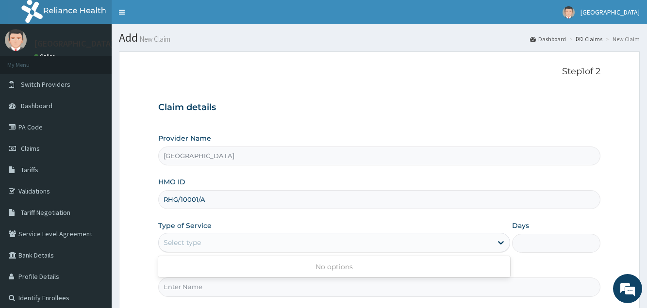
click at [199, 242] on div "Select type" at bounding box center [182, 243] width 37 height 10
click at [194, 203] on input "HMO ID" at bounding box center [379, 199] width 442 height 19
type input "WESTEND HOSPITAL"
click at [194, 203] on input "HMO ID" at bounding box center [379, 199] width 442 height 19
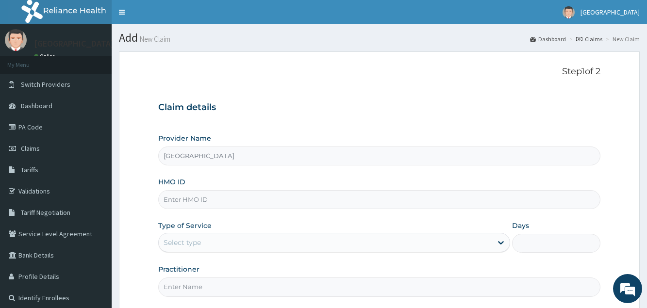
click at [194, 195] on input "HMO ID" at bounding box center [379, 199] width 442 height 19
click at [205, 248] on div "Select type" at bounding box center [325, 243] width 333 height 16
click at [206, 242] on div "Select type" at bounding box center [325, 243] width 333 height 16
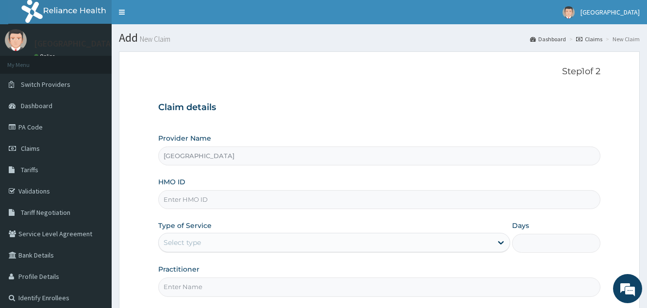
click at [206, 242] on div "Select type" at bounding box center [325, 243] width 333 height 16
click at [214, 243] on div "Select type" at bounding box center [325, 243] width 333 height 16
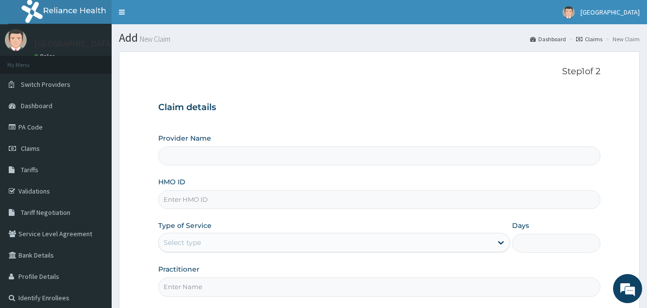
type input "[GEOGRAPHIC_DATA]"
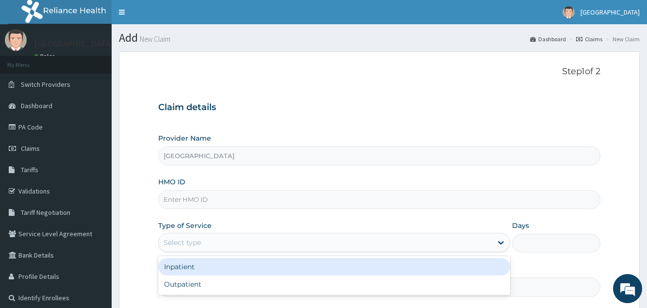
click at [214, 243] on div "Select type" at bounding box center [325, 243] width 333 height 16
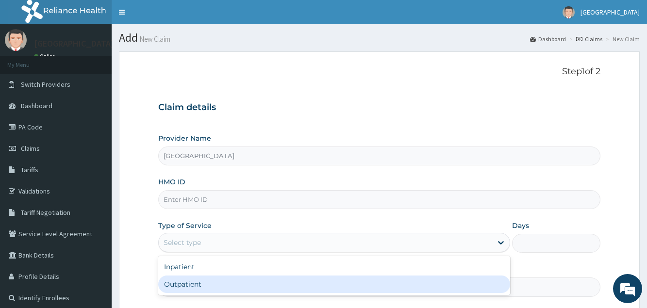
click at [207, 282] on div "Outpatient" at bounding box center [334, 284] width 352 height 17
type input "1"
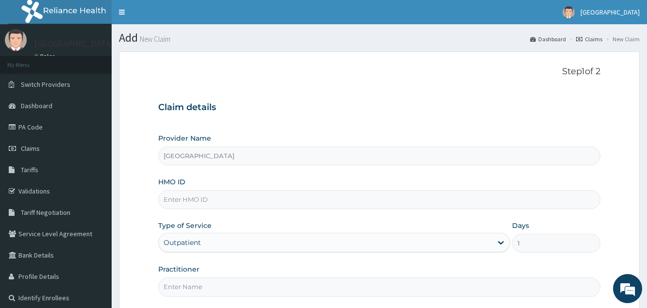
click at [216, 198] on input "HMO ID" at bounding box center [379, 199] width 442 height 19
type input "RHG/10001/A"
click at [182, 284] on input "Practitioner" at bounding box center [379, 287] width 442 height 19
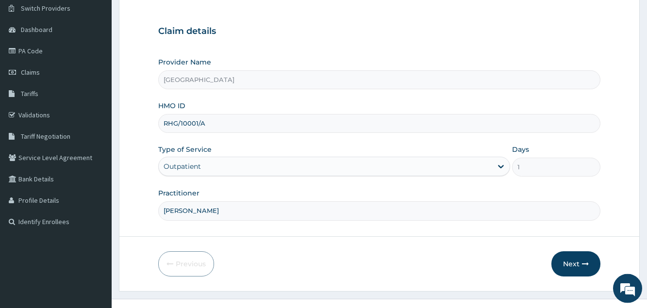
scroll to position [92, 0]
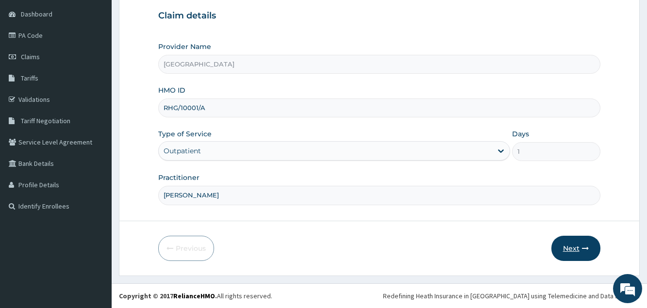
type input "[PERSON_NAME]"
click at [574, 249] on button "Next" at bounding box center [575, 248] width 49 height 25
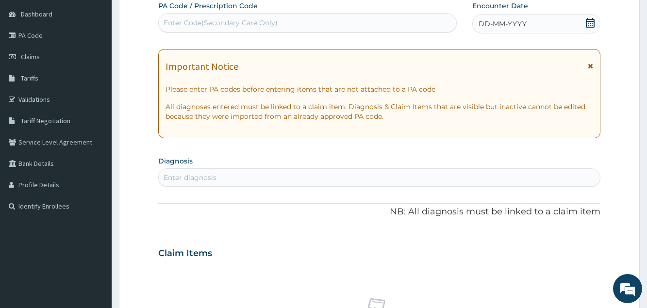
click at [320, 23] on div "Enter Code(Secondary Care Only)" at bounding box center [308, 23] width 298 height 16
paste input "PA/9F09E9"
type input "PA/9F09E9"
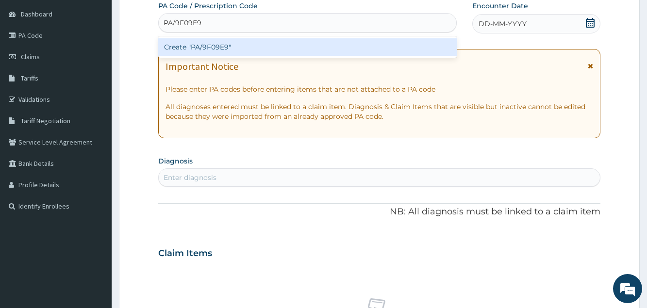
click at [278, 40] on div "Create "PA/9F09E9"" at bounding box center [307, 46] width 299 height 17
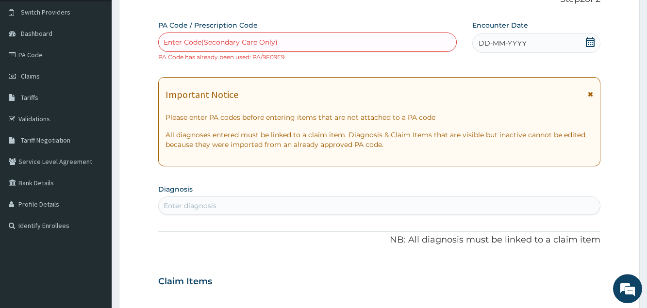
scroll to position [0, 0]
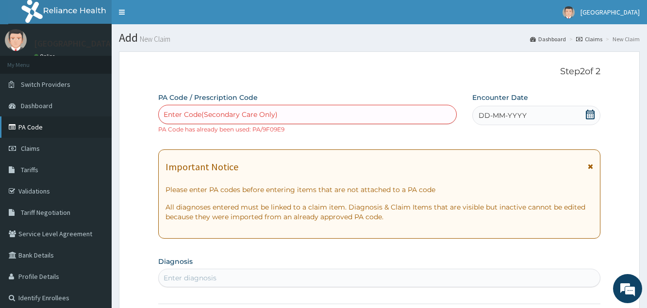
click at [30, 122] on link "PA Code" at bounding box center [56, 126] width 112 height 21
click at [34, 126] on link "PA Code" at bounding box center [56, 126] width 112 height 21
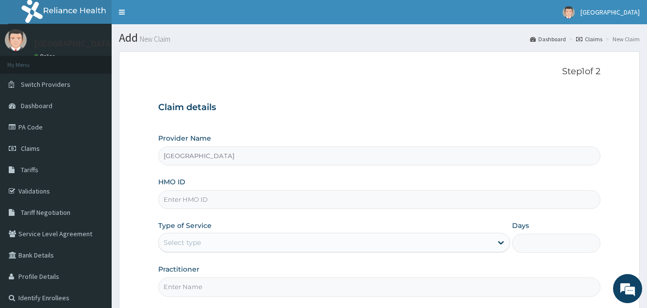
type input "[GEOGRAPHIC_DATA]"
click at [230, 205] on input "HMO ID" at bounding box center [379, 199] width 442 height 19
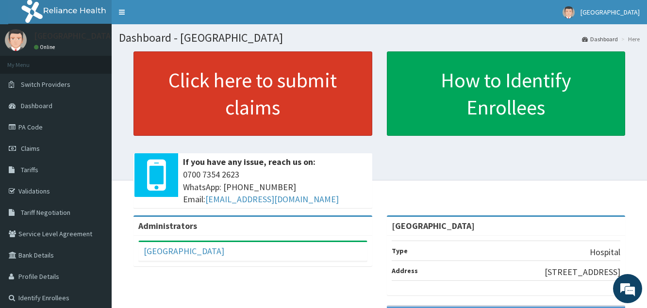
click at [311, 83] on link "Click here to submit claims" at bounding box center [252, 93] width 239 height 84
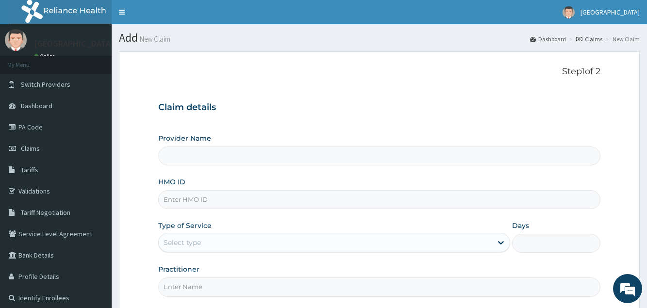
type input "[GEOGRAPHIC_DATA]"
click at [292, 204] on input "HMO ID" at bounding box center [379, 199] width 442 height 19
click at [284, 204] on input "HMO ID" at bounding box center [379, 199] width 442 height 19
type input "RET/37901/A"
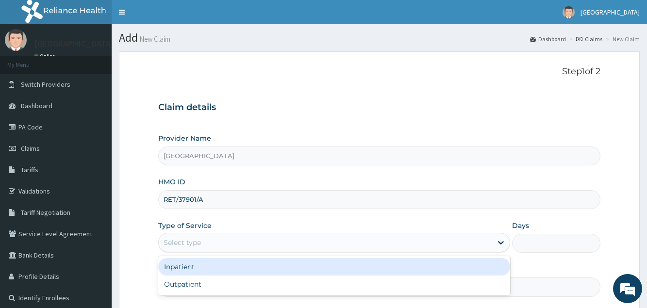
click at [202, 241] on div "Select type" at bounding box center [325, 243] width 333 height 16
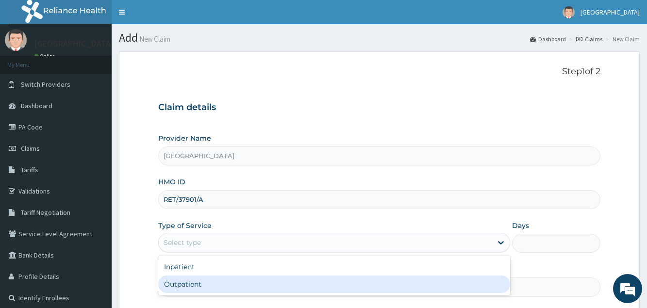
click at [201, 291] on div "Outpatient" at bounding box center [334, 284] width 352 height 17
type input "1"
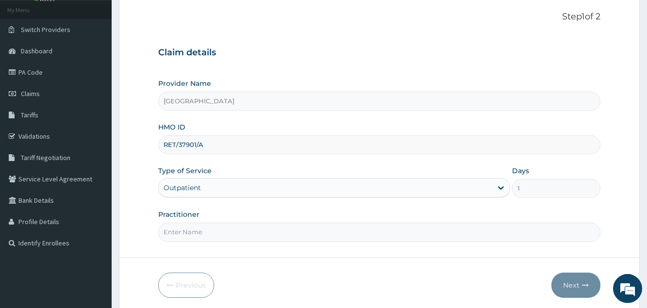
scroll to position [92, 0]
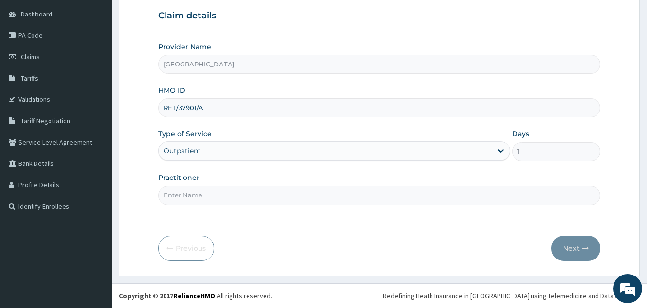
drag, startPoint x: 192, startPoint y: 178, endPoint x: 192, endPoint y: 186, distance: 7.8
click at [192, 183] on div "Practitioner" at bounding box center [379, 189] width 442 height 32
click at [193, 193] on input "Practitioner" at bounding box center [379, 195] width 442 height 19
type input "DR OMONIGHO"
click at [577, 247] on button "Next" at bounding box center [575, 248] width 49 height 25
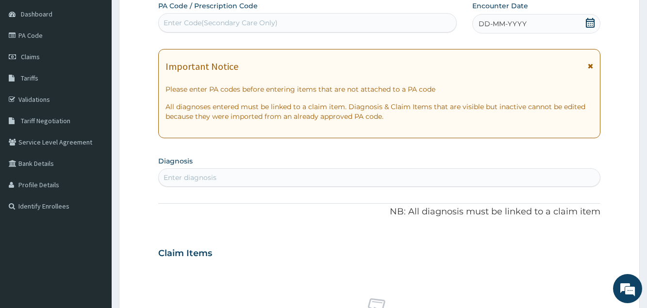
click at [519, 23] on span "DD-MM-YYYY" at bounding box center [503, 24] width 48 height 10
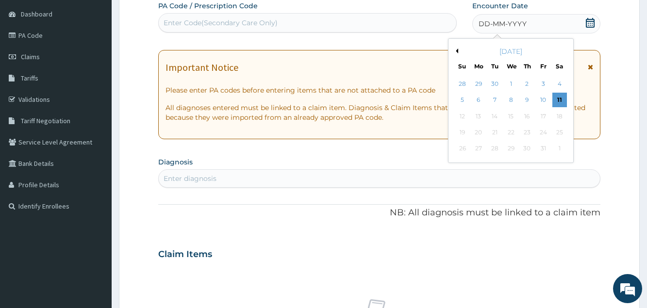
click at [454, 53] on div "October 2025" at bounding box center [510, 52] width 117 height 10
click at [455, 50] on button "Previous Month" at bounding box center [455, 51] width 5 height 5
click at [511, 101] on div "10" at bounding box center [511, 100] width 15 height 15
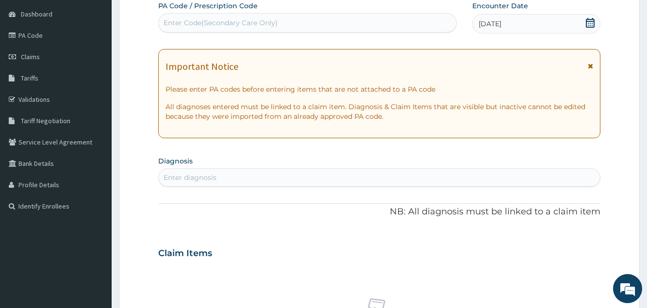
click at [267, 179] on div "Enter diagnosis" at bounding box center [379, 178] width 441 height 16
type input "MALARIA"
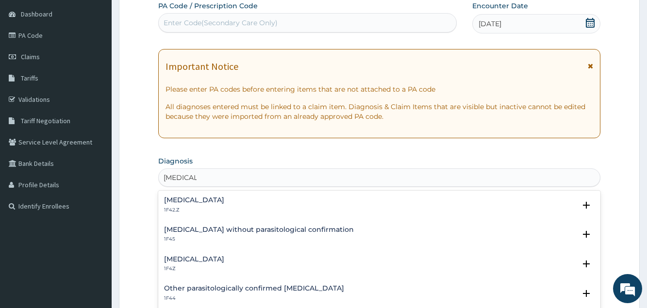
click at [216, 257] on h4 "Malaria, unspecified" at bounding box center [194, 259] width 60 height 7
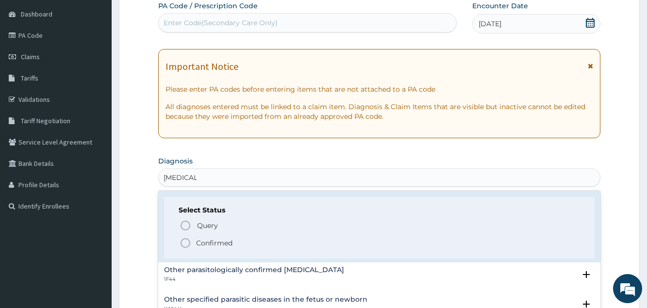
scroll to position [105, 0]
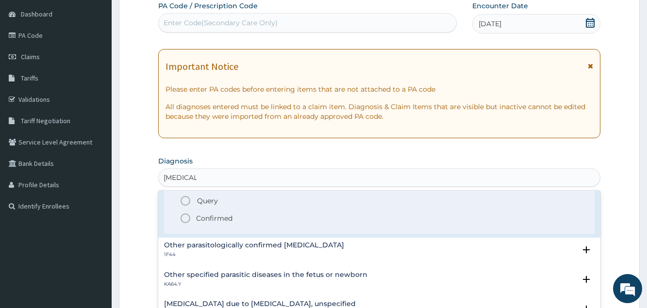
click at [225, 220] on p "Confirmed" at bounding box center [214, 219] width 36 height 10
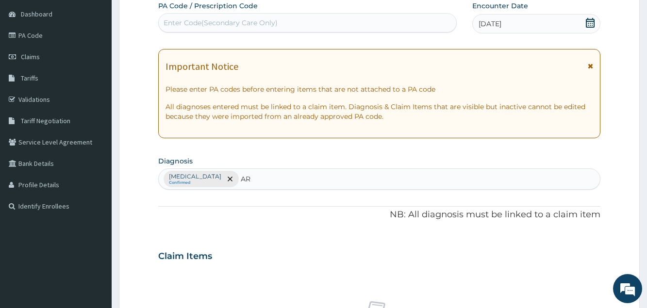
type input "A"
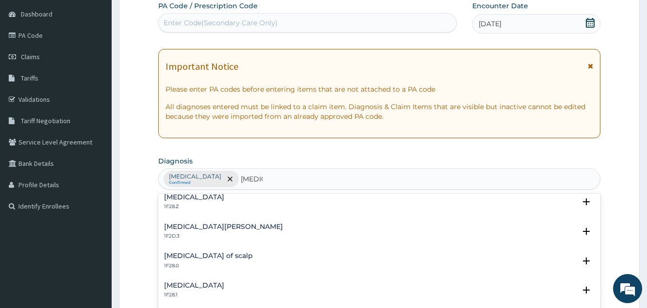
scroll to position [0, 0]
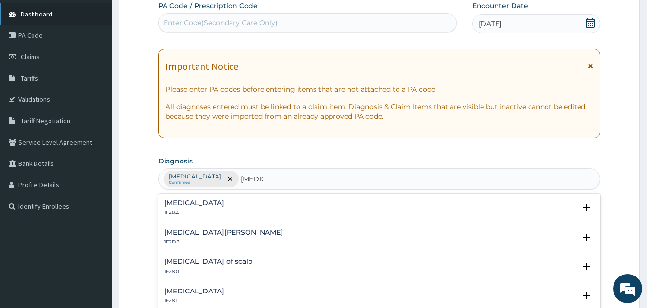
type input "TINEA"
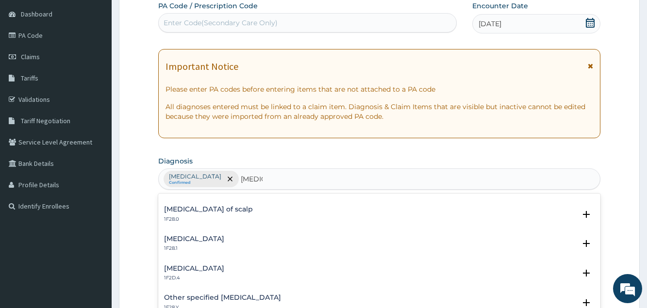
type input "TINEA"
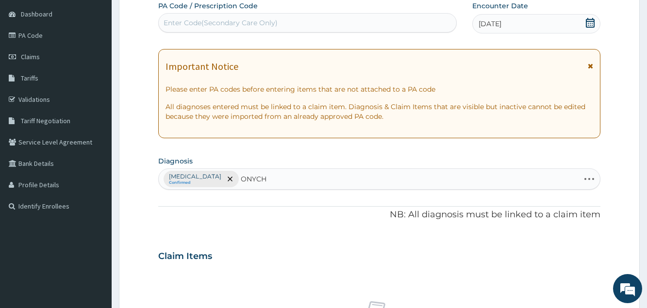
type input "ONYCHO"
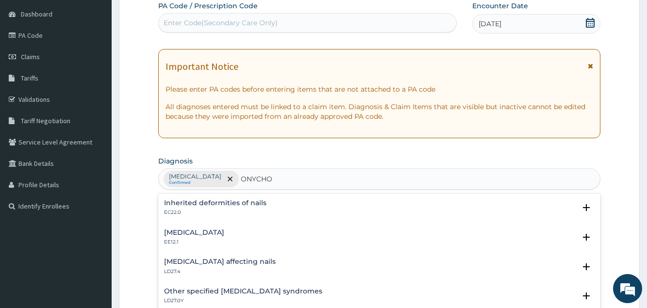
click at [210, 232] on h4 "Onychomycosis" at bounding box center [194, 232] width 60 height 7
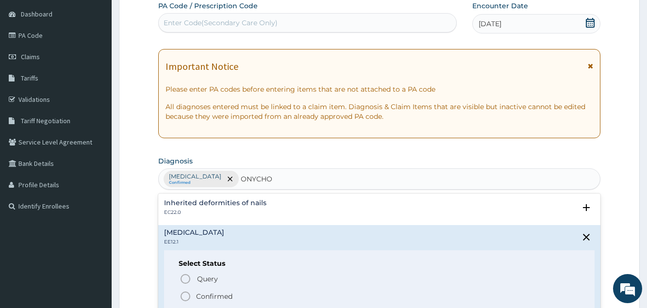
click at [204, 296] on p "Confirmed" at bounding box center [214, 297] width 36 height 10
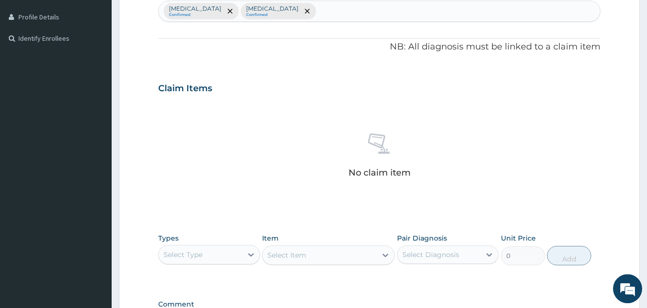
scroll to position [240, 0]
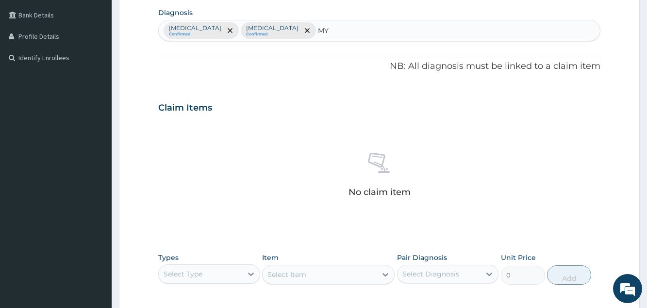
type input "M"
type input "P"
type input "PAIN"
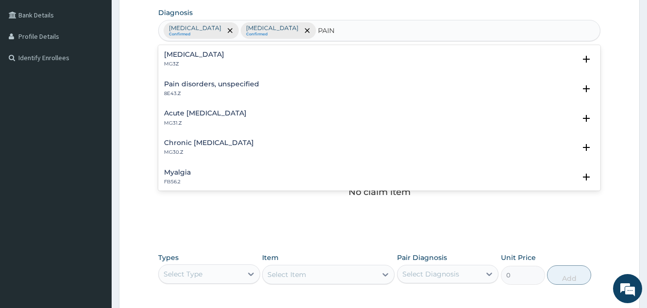
click at [185, 175] on h4 "Myalgia" at bounding box center [177, 172] width 27 height 7
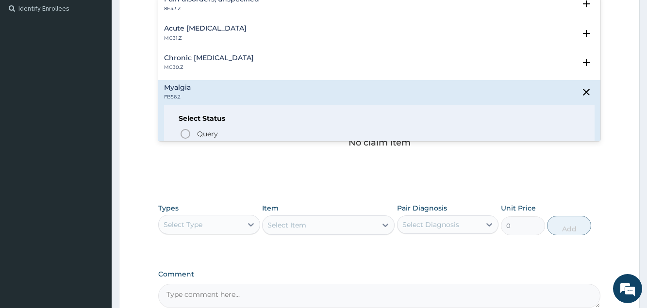
scroll to position [52, 0]
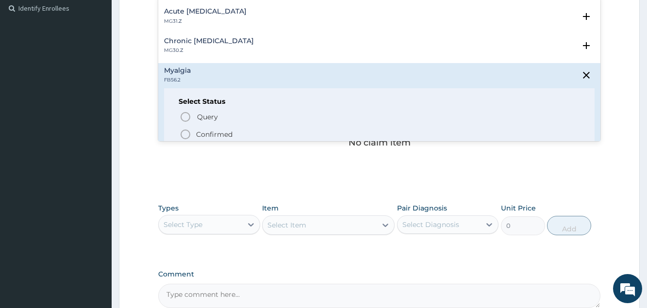
click at [209, 132] on p "Confirmed" at bounding box center [214, 135] width 36 height 10
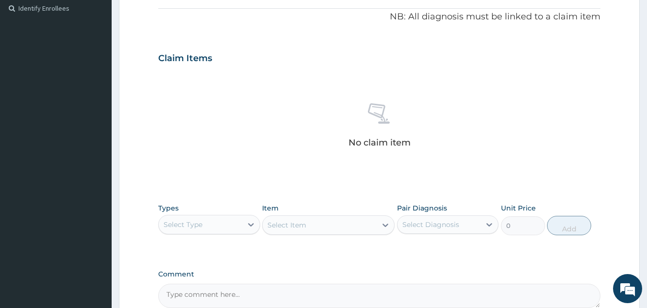
click at [210, 229] on div "Select Type" at bounding box center [200, 225] width 83 height 16
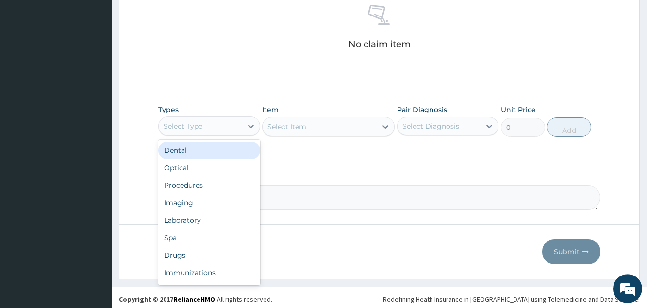
scroll to position [392, 0]
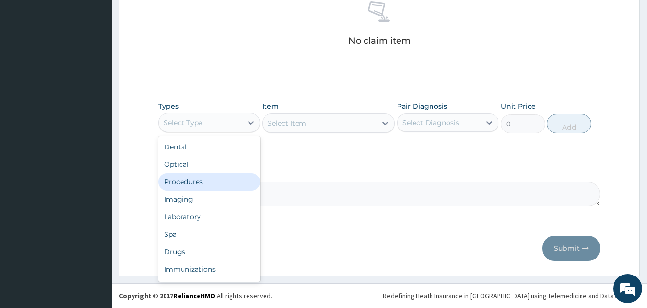
click at [203, 184] on div "Procedures" at bounding box center [208, 181] width 101 height 17
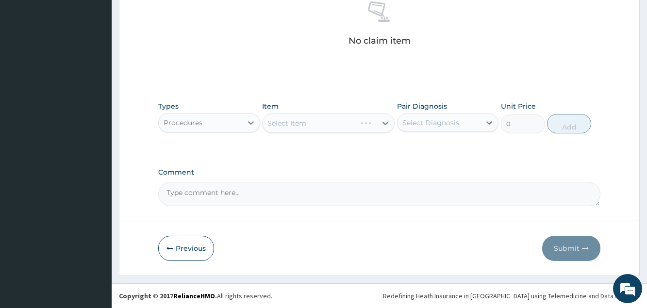
click at [300, 122] on div "Select Item" at bounding box center [328, 123] width 133 height 19
click at [319, 123] on div "Select Item" at bounding box center [320, 124] width 114 height 16
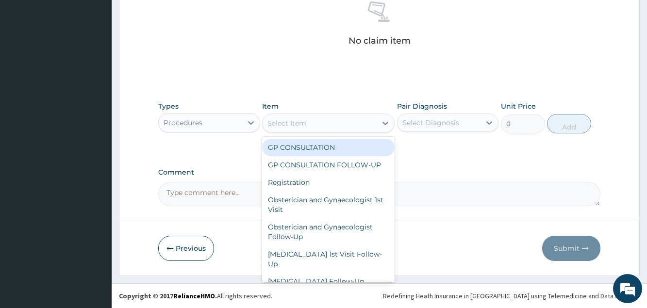
click at [320, 149] on div "GP CONSULTATION" at bounding box center [328, 147] width 133 height 17
type input "3000"
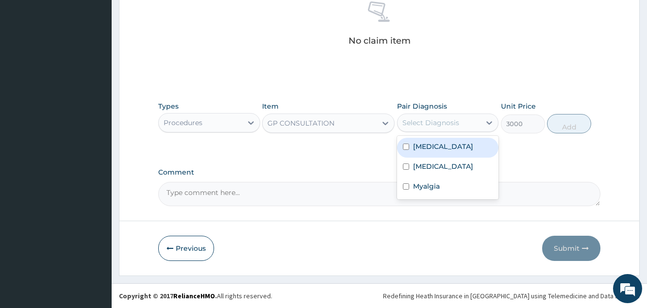
click at [421, 126] on div "Select Diagnosis" at bounding box center [430, 123] width 57 height 10
click at [458, 149] on label "Malaria, unspecified" at bounding box center [443, 147] width 60 height 10
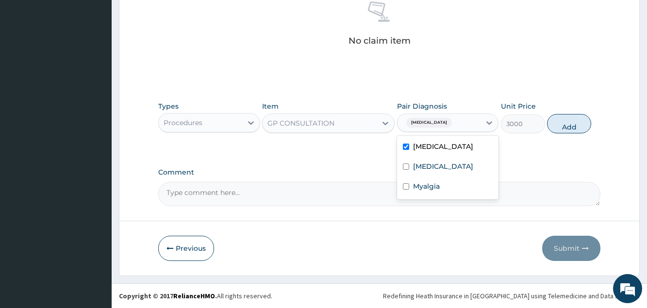
checkbox input "true"
click at [448, 171] on div "Onychomycosis" at bounding box center [447, 168] width 101 height 20
checkbox input "true"
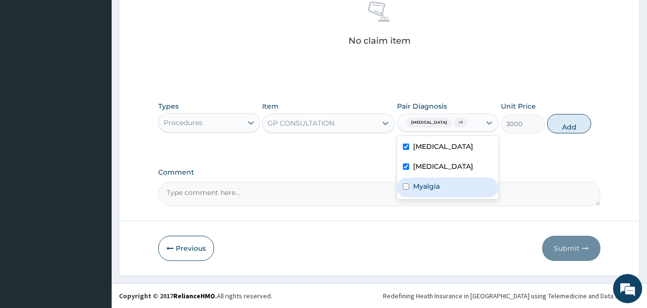
click at [423, 184] on label "Myalgia" at bounding box center [426, 187] width 27 height 10
checkbox input "true"
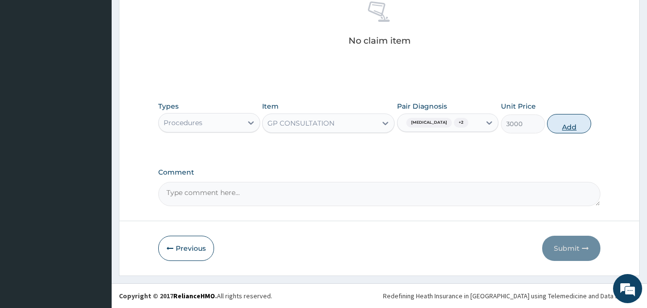
click at [573, 132] on button "Add" at bounding box center [569, 123] width 44 height 19
type input "0"
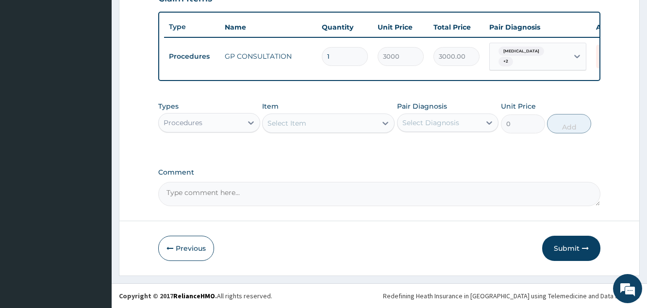
click at [168, 123] on div "Procedures" at bounding box center [183, 123] width 39 height 10
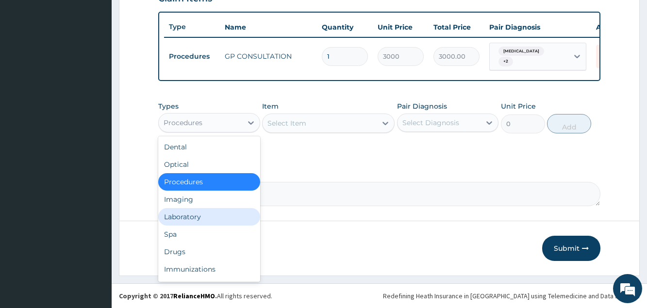
click at [183, 218] on div "Laboratory" at bounding box center [208, 216] width 101 height 17
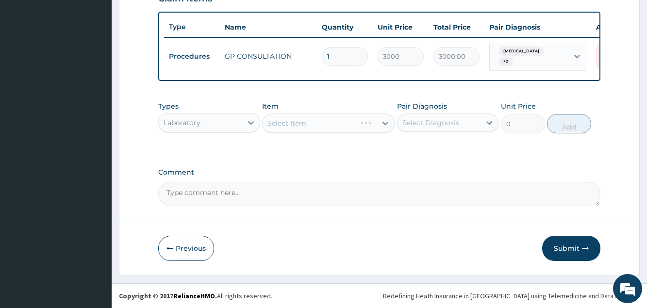
click at [299, 121] on div "Select Item" at bounding box center [328, 123] width 133 height 19
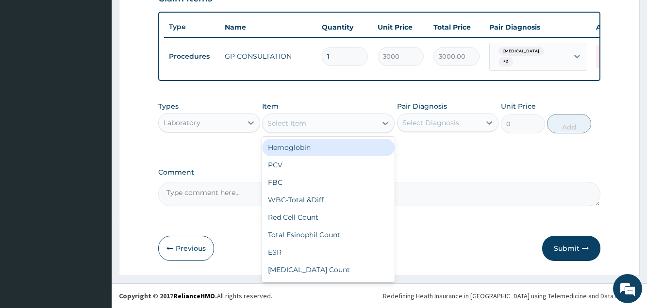
click at [299, 122] on div "Select Item" at bounding box center [286, 123] width 39 height 10
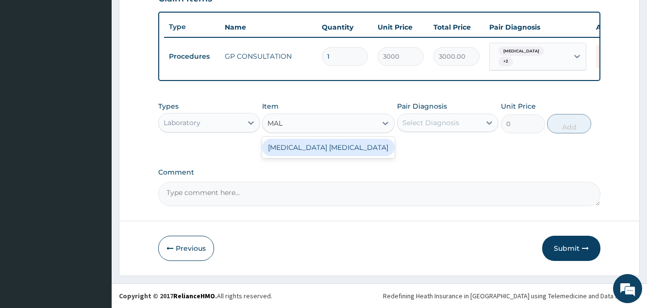
type input "MALA"
click at [277, 145] on div "Malaria Parasite" at bounding box center [328, 147] width 133 height 17
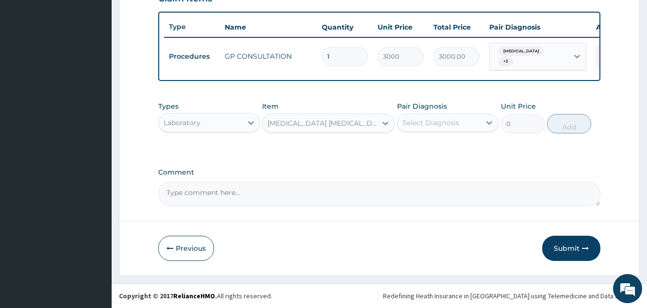
type input "1000"
click at [463, 122] on div "Select Diagnosis" at bounding box center [439, 123] width 83 height 16
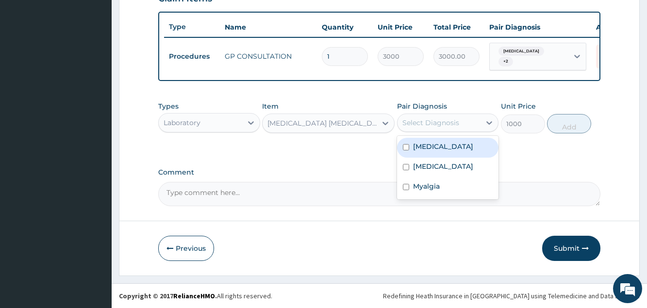
click at [438, 146] on label "Malaria, unspecified" at bounding box center [443, 147] width 60 height 10
checkbox input "true"
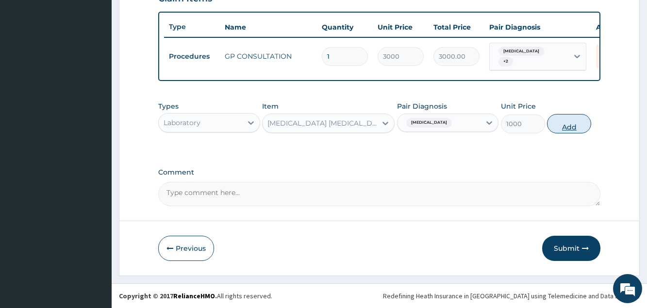
click at [573, 127] on button "Add" at bounding box center [569, 123] width 44 height 19
type input "0"
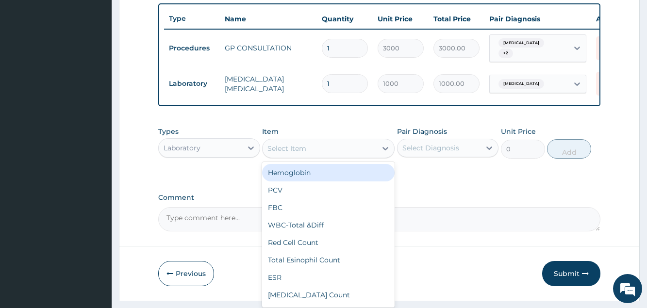
click at [286, 153] on div "Select Item" at bounding box center [286, 149] width 39 height 10
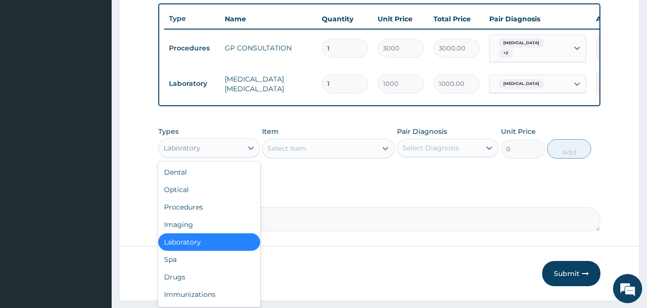
click at [222, 152] on div "Laboratory" at bounding box center [200, 148] width 83 height 16
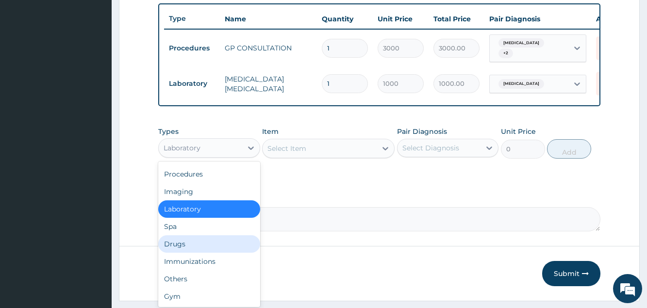
click at [191, 253] on div "Drugs" at bounding box center [208, 243] width 101 height 17
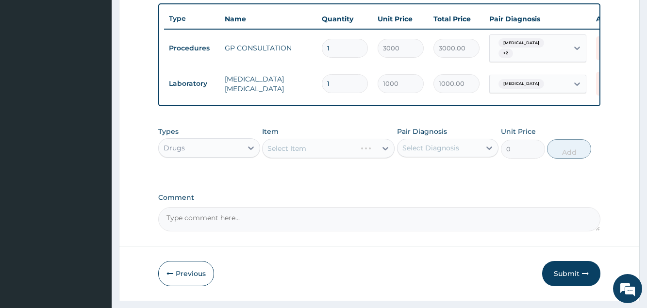
click at [313, 154] on div "Select Item" at bounding box center [328, 148] width 133 height 19
click at [312, 154] on div "Select Item" at bounding box center [328, 148] width 133 height 19
click at [306, 156] on div "Select Item" at bounding box center [320, 149] width 114 height 16
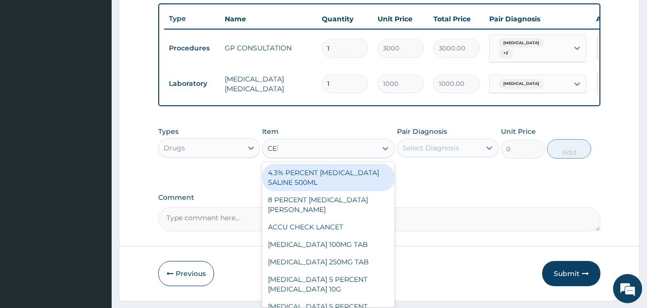
type input "CELE"
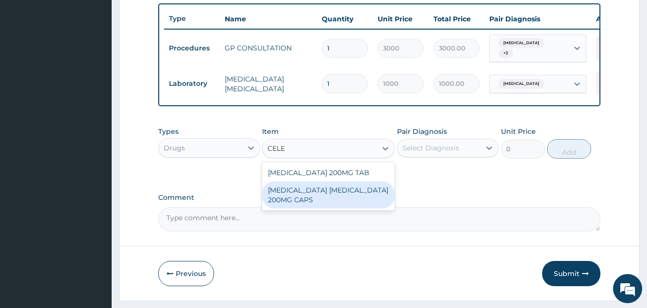
click at [321, 199] on div "CELEBREX CELECOXIB 200MG CAPS" at bounding box center [328, 195] width 133 height 27
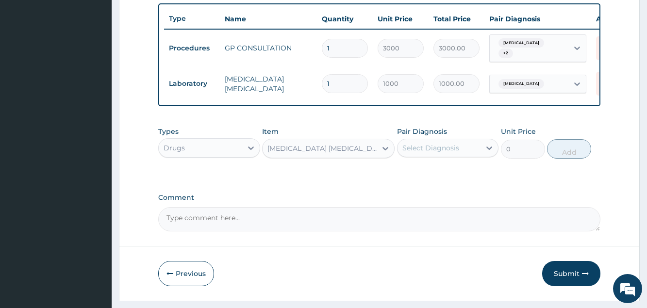
type input "300"
click at [436, 153] on div "Select Diagnosis" at bounding box center [430, 148] width 57 height 10
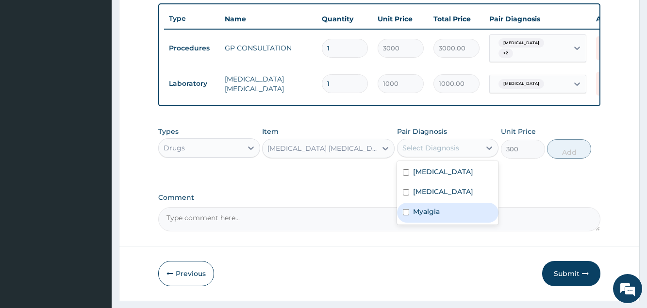
click at [442, 219] on div "Myalgia" at bounding box center [447, 213] width 101 height 20
checkbox input "true"
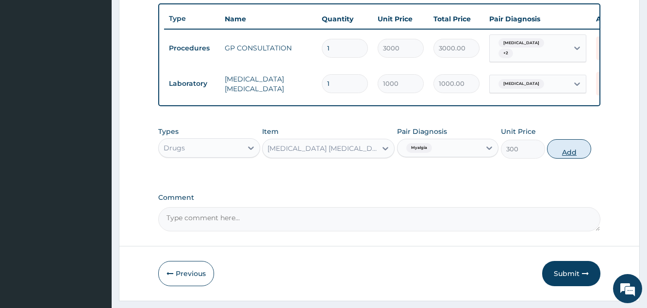
click at [558, 159] on button "Add" at bounding box center [569, 148] width 44 height 19
type input "0"
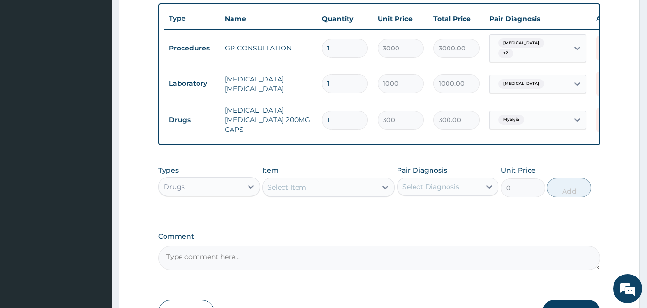
click at [311, 189] on div "Select Item" at bounding box center [320, 188] width 114 height 16
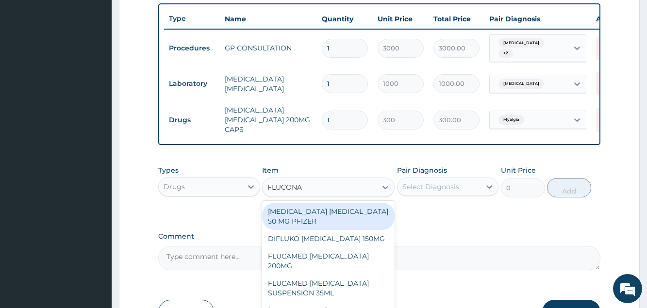
type input "FLUCONAZ"
click at [319, 218] on div "DIFLUCAN FLUCONAZOLE 50 MG PFIZER" at bounding box center [328, 216] width 133 height 27
type input "1240"
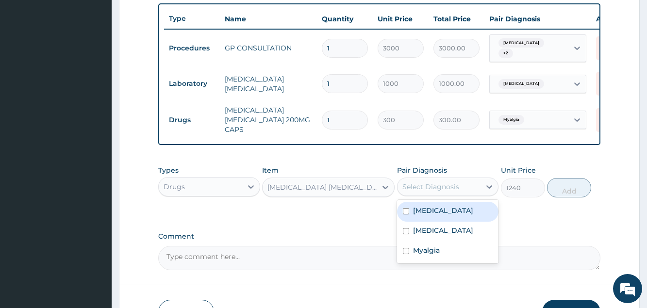
click at [427, 189] on div "Select Diagnosis" at bounding box center [430, 187] width 57 height 10
click at [369, 191] on div "DIFLUCAN FLUCONAZOLE 50 MG PFIZER" at bounding box center [322, 188] width 110 height 10
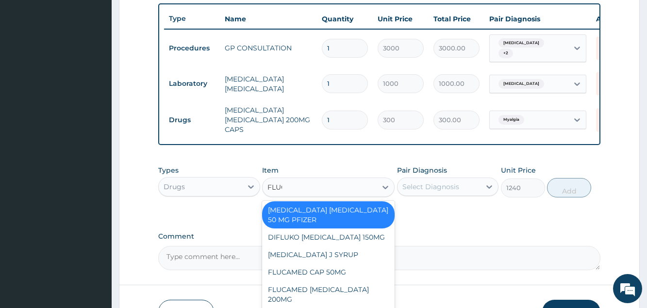
scroll to position [0, 0]
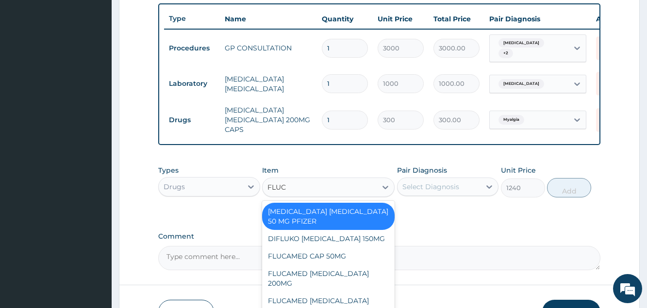
type input "FLUCO"
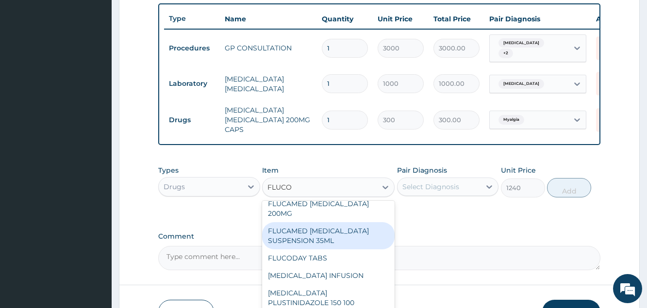
scroll to position [72, 0]
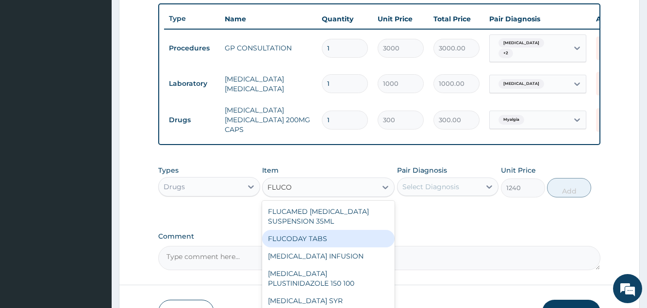
click at [294, 245] on div "FLUCODAY TABS" at bounding box center [328, 238] width 133 height 17
type input "50.625"
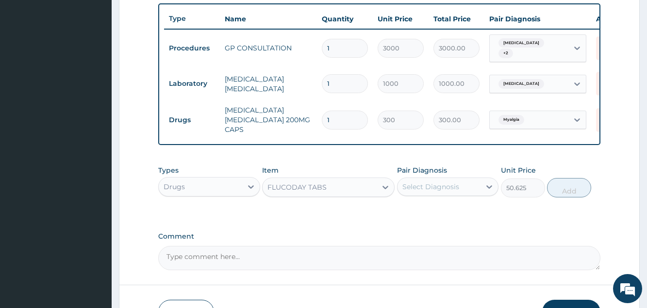
click at [431, 191] on div "Select Diagnosis" at bounding box center [430, 187] width 57 height 10
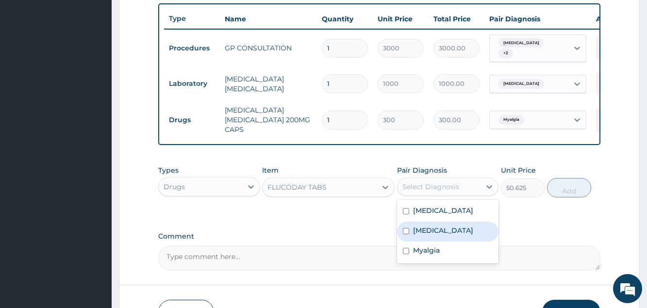
click at [424, 235] on label "Onychomycosis" at bounding box center [443, 231] width 60 height 10
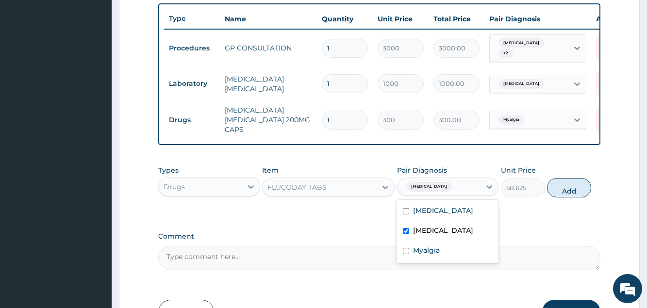
checkbox input "true"
click at [558, 195] on button "Add" at bounding box center [569, 187] width 44 height 19
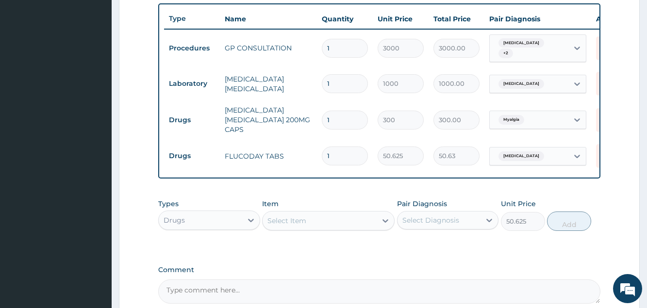
type input "0"
click at [294, 226] on div "Select Item" at bounding box center [286, 221] width 39 height 10
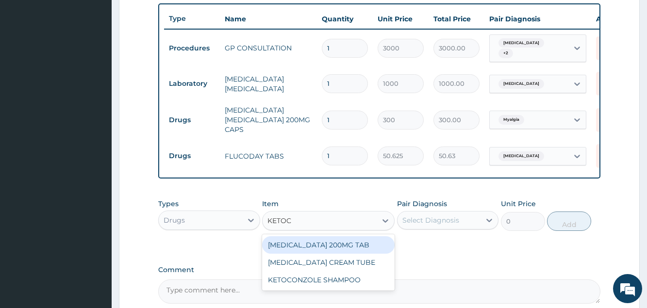
type input "KETOCO"
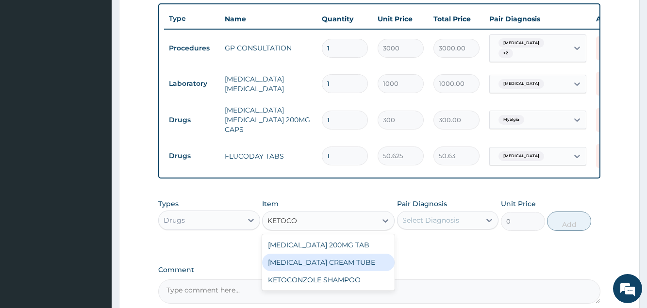
click at [321, 265] on div "KETOCONAZOLE CREAM TUBE" at bounding box center [328, 262] width 133 height 17
type input "600"
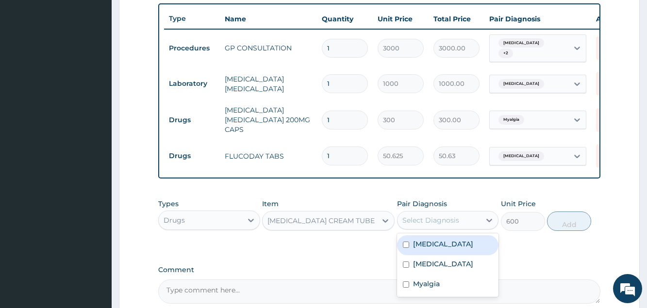
click at [418, 228] on div "Select Diagnosis" at bounding box center [439, 221] width 83 height 16
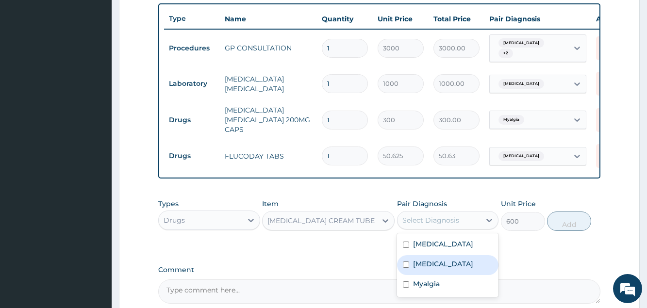
click at [428, 272] on div "Onychomycosis" at bounding box center [447, 265] width 101 height 20
checkbox input "true"
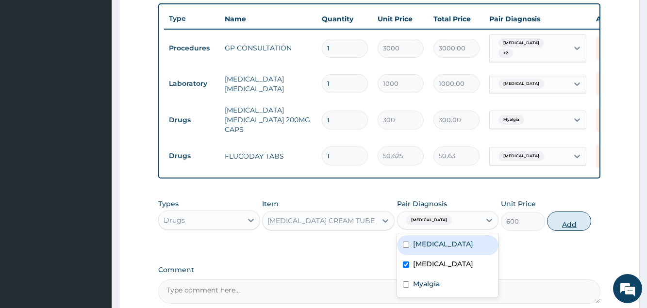
click at [566, 226] on button "Add" at bounding box center [569, 221] width 44 height 19
type input "0"
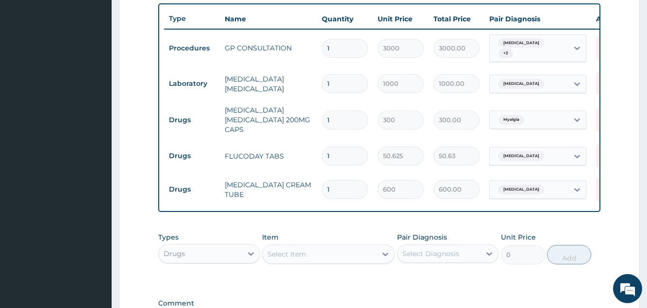
click at [313, 256] on div "Select Item" at bounding box center [320, 255] width 114 height 16
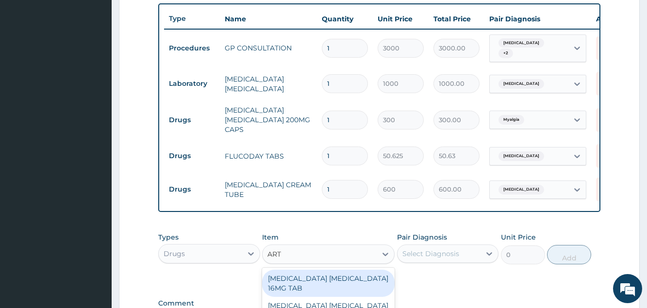
type input "ARTE"
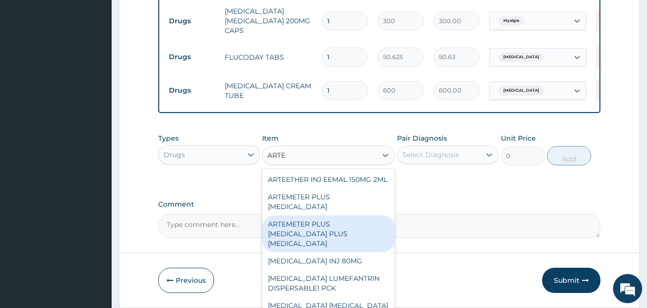
scroll to position [52, 0]
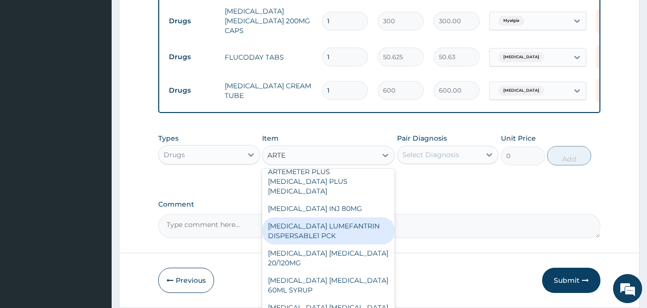
click at [341, 242] on div "[MEDICAL_DATA] LUMEFANTRIN DISPERSABLE1 PCK" at bounding box center [328, 230] width 133 height 27
type input "1200"
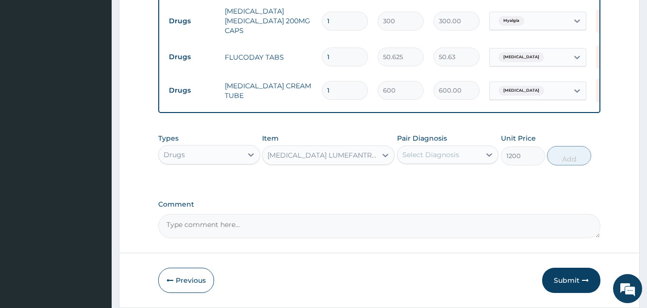
click at [431, 152] on div "Select Diagnosis" at bounding box center [439, 155] width 83 height 16
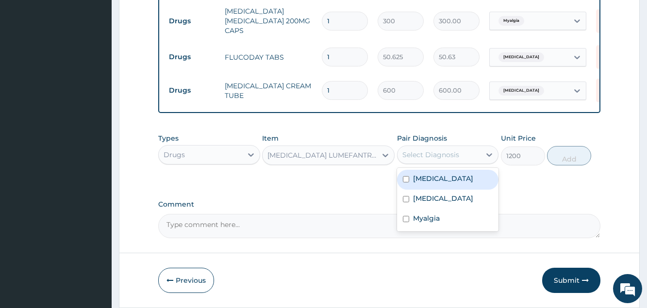
drag, startPoint x: 432, startPoint y: 186, endPoint x: 451, endPoint y: 182, distance: 19.3
click at [433, 183] on label "[MEDICAL_DATA]" at bounding box center [443, 179] width 60 height 10
checkbox input "true"
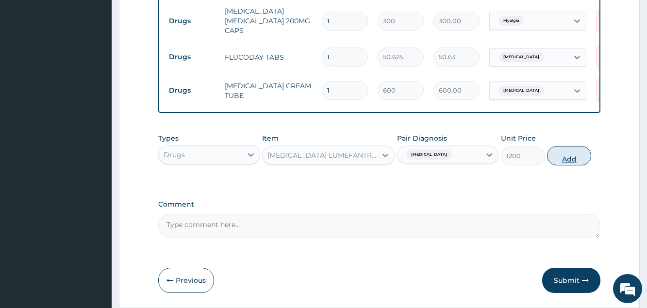
click at [572, 160] on button "Add" at bounding box center [569, 155] width 44 height 19
type input "0"
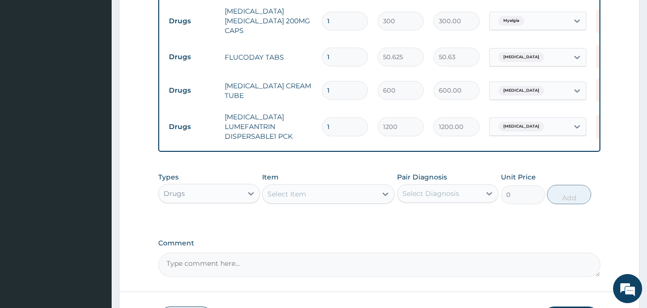
click at [333, 51] on input "1" at bounding box center [345, 57] width 46 height 19
type input "14"
type input "708.75"
type input "14"
click at [332, 19] on input "1" at bounding box center [345, 21] width 46 height 19
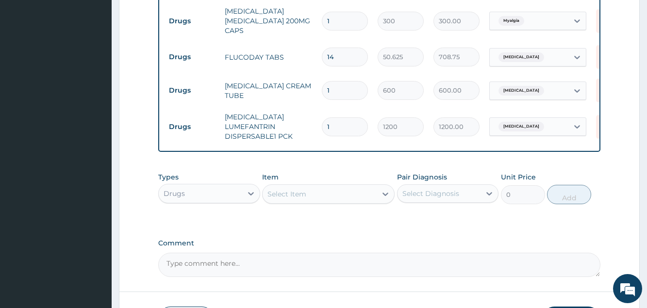
type input "10"
type input "3000.00"
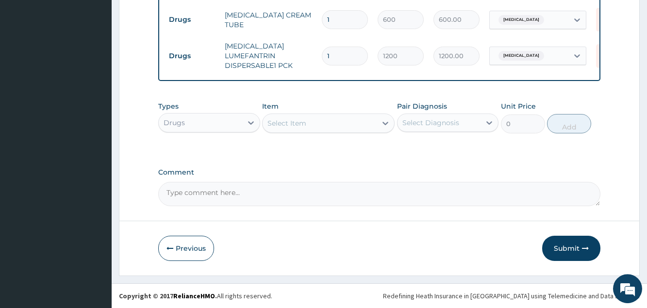
scroll to position [531, 0]
type input "10"
click at [569, 250] on button "Submit" at bounding box center [571, 248] width 58 height 25
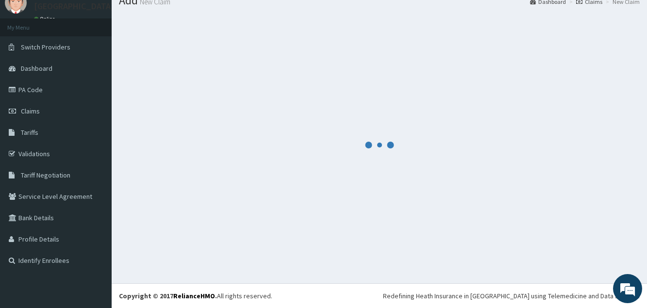
scroll to position [37, 0]
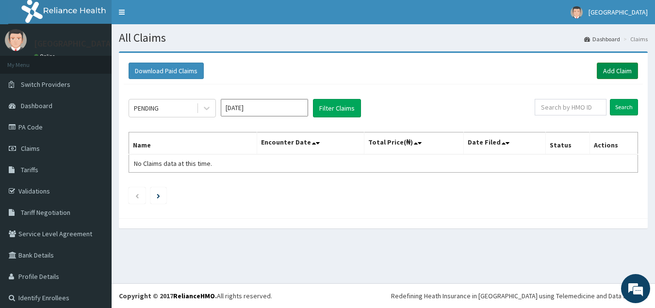
click at [602, 73] on link "Add Claim" at bounding box center [617, 71] width 41 height 17
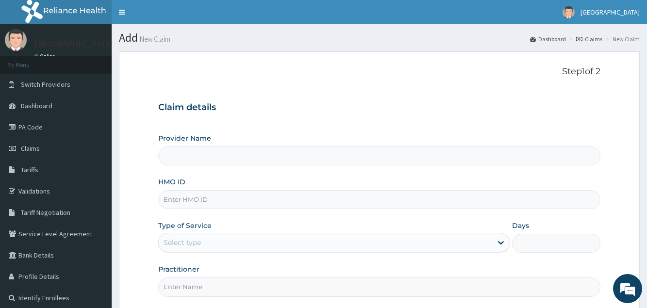
type input "[GEOGRAPHIC_DATA]"
click at [218, 199] on input "HMO ID" at bounding box center [379, 199] width 442 height 19
type input "PBT/10019/B"
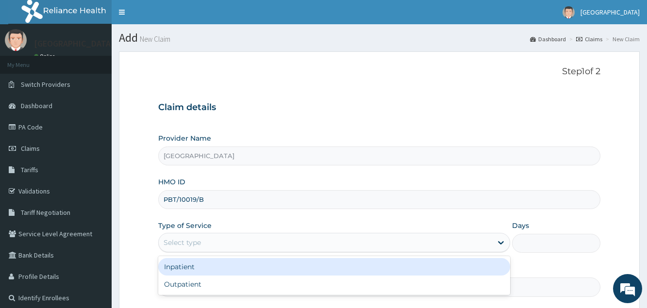
click at [182, 250] on div "Select type" at bounding box center [325, 243] width 333 height 16
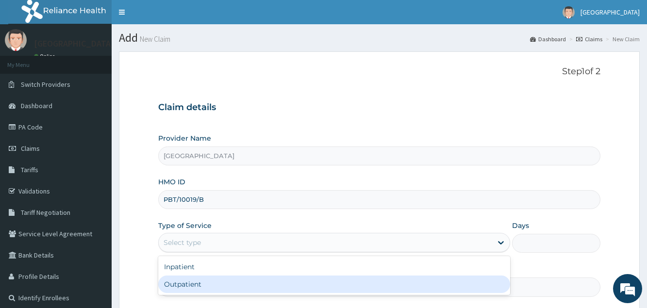
click at [198, 288] on div "Outpatient" at bounding box center [334, 284] width 352 height 17
type input "1"
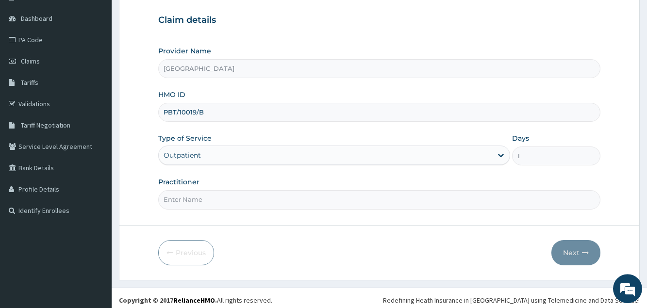
scroll to position [92, 0]
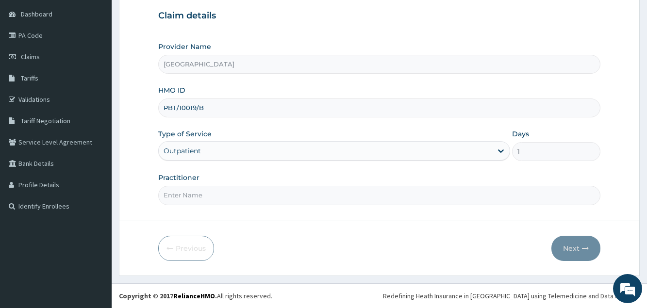
click at [202, 197] on input "Practitioner" at bounding box center [379, 195] width 442 height 19
type input "DR OWABOR"
click at [575, 249] on button "Next" at bounding box center [575, 248] width 49 height 25
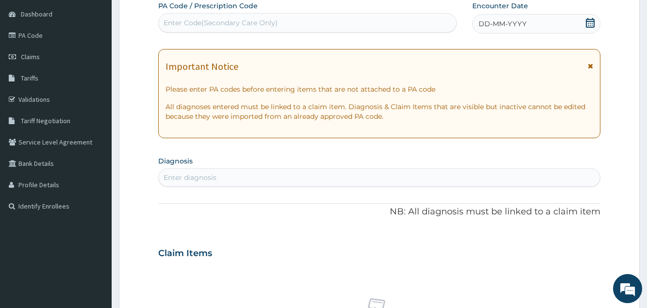
click at [502, 31] on div "DD-MM-YYYY" at bounding box center [536, 23] width 128 height 19
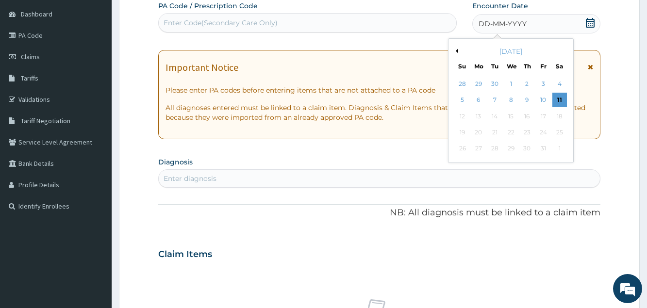
click at [460, 50] on div "[DATE]" at bounding box center [510, 52] width 117 height 10
click at [457, 50] on button "Previous Month" at bounding box center [455, 51] width 5 height 5
click at [524, 135] on div "25" at bounding box center [527, 132] width 15 height 15
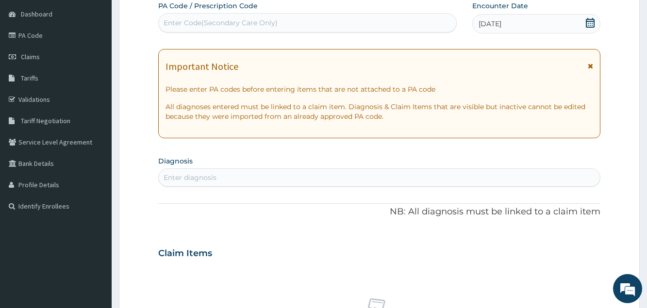
click at [204, 182] on div "Enter diagnosis" at bounding box center [190, 178] width 53 height 10
type input "U"
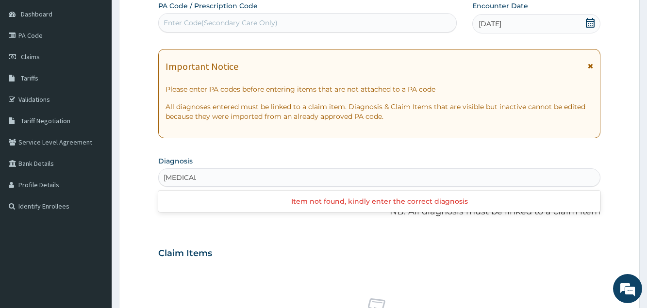
type input "GASTRO"
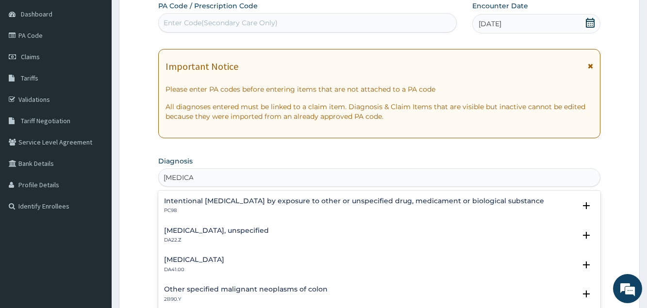
scroll to position [577, 0]
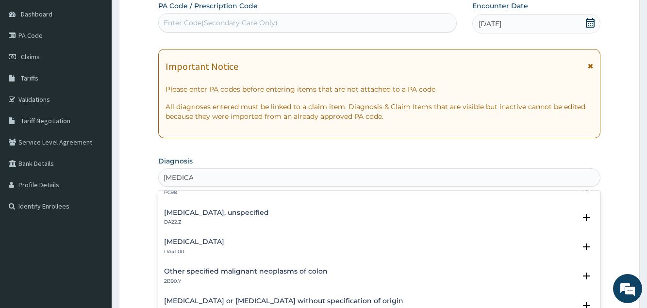
click at [269, 216] on h4 "Gastro-oesophageal reflux disease, unspecified" at bounding box center [216, 212] width 105 height 7
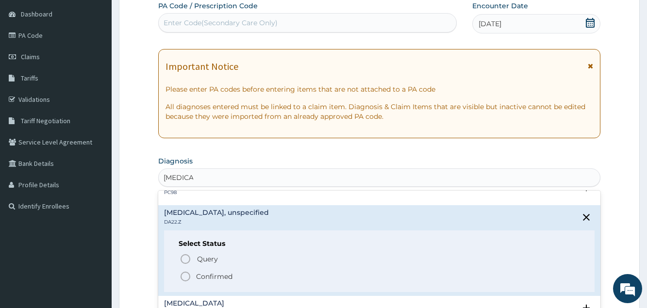
click at [217, 279] on p "Confirmed" at bounding box center [214, 277] width 36 height 10
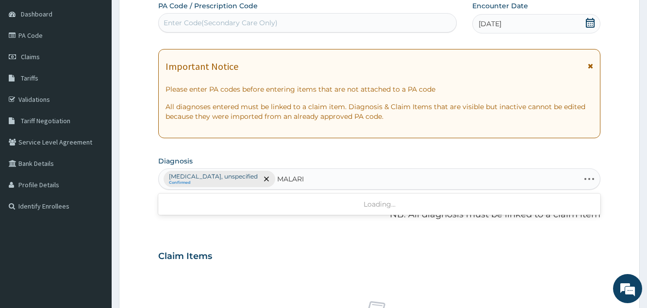
type input "[MEDICAL_DATA]"
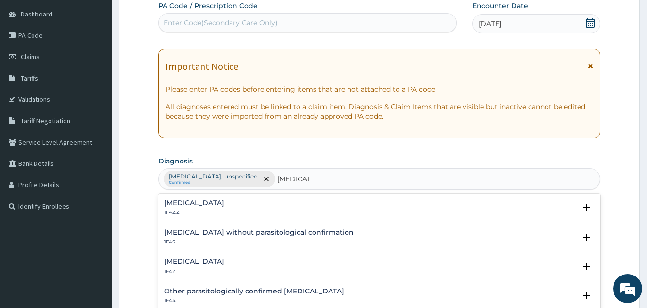
click at [178, 262] on h4 "[MEDICAL_DATA]" at bounding box center [194, 261] width 60 height 7
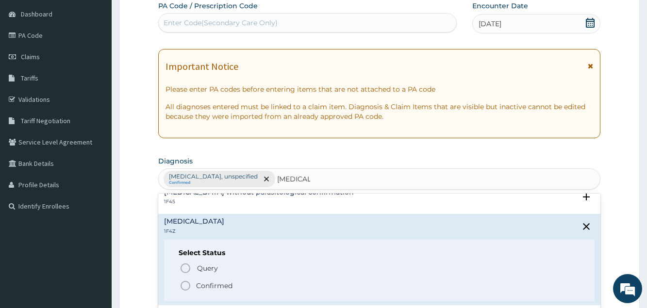
scroll to position [52, 0]
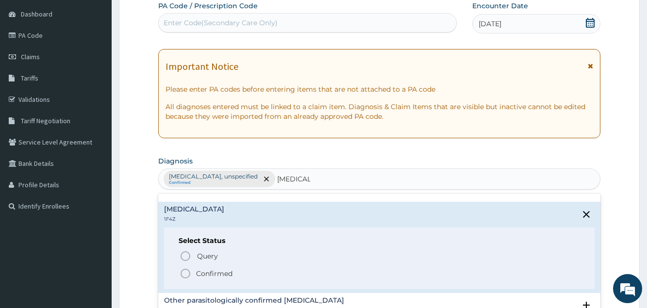
click at [217, 273] on p "Confirmed" at bounding box center [214, 274] width 36 height 10
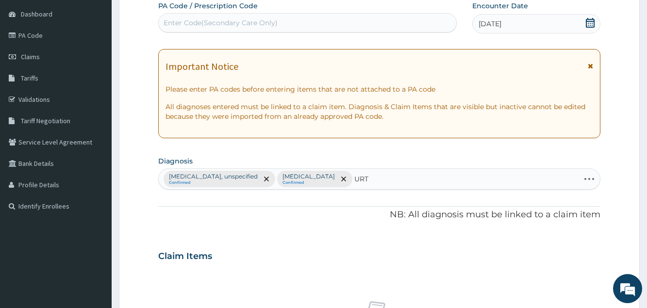
type input "URTI"
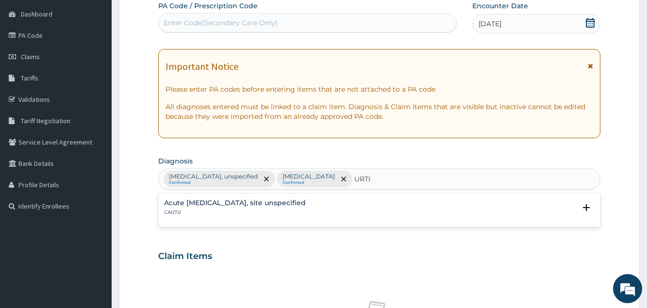
click at [219, 203] on h4 "Acute upper respiratory infection, site unspecified" at bounding box center [235, 202] width 142 height 7
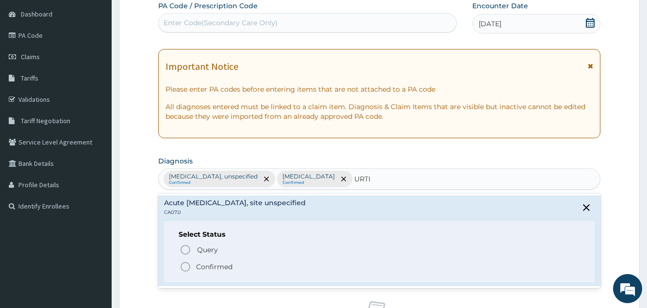
click at [202, 265] on p "Confirmed" at bounding box center [214, 267] width 36 height 10
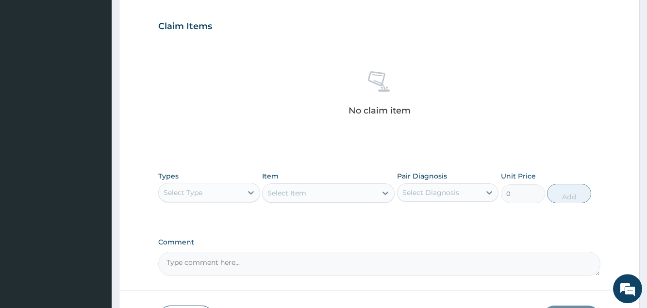
scroll to position [339, 0]
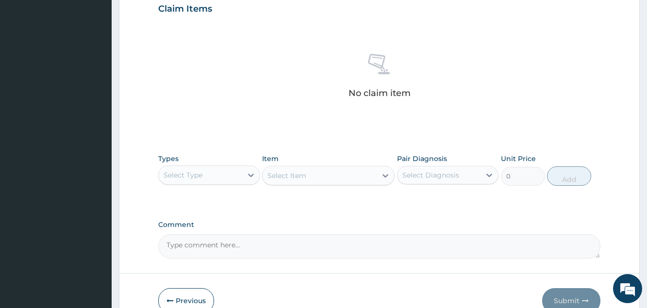
click at [218, 179] on div "Select Type" at bounding box center [200, 175] width 83 height 16
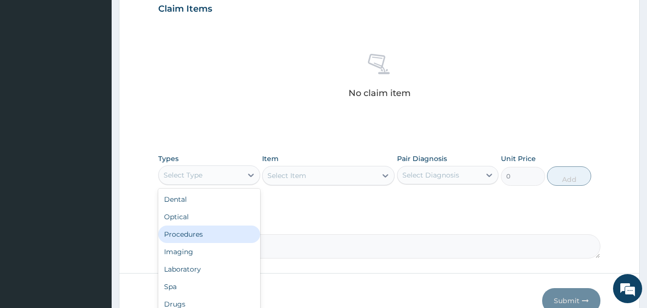
click at [210, 233] on div "Procedures" at bounding box center [208, 234] width 101 height 17
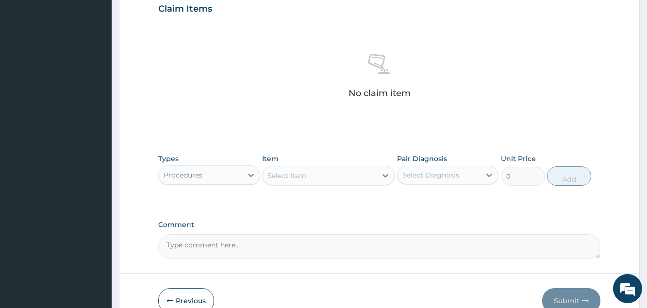
click at [297, 177] on div "Select Item" at bounding box center [286, 176] width 39 height 10
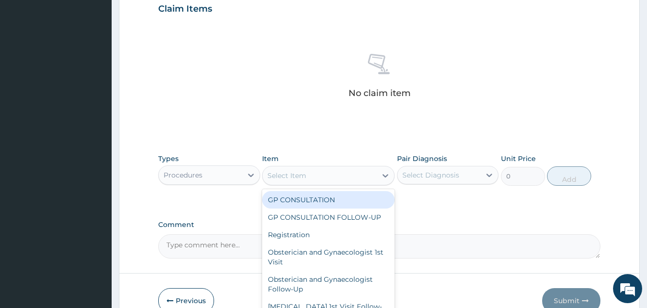
click at [299, 202] on div "GP CONSULTATION" at bounding box center [328, 199] width 133 height 17
type input "3000"
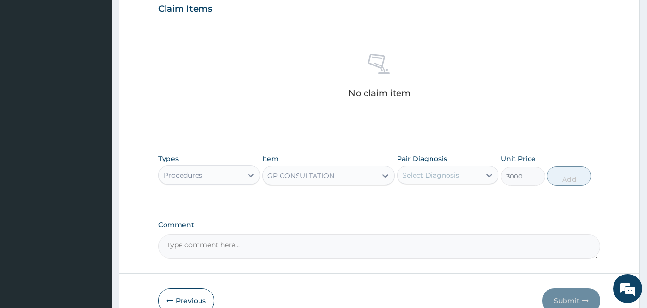
click at [429, 178] on div "Select Diagnosis" at bounding box center [430, 175] width 57 height 10
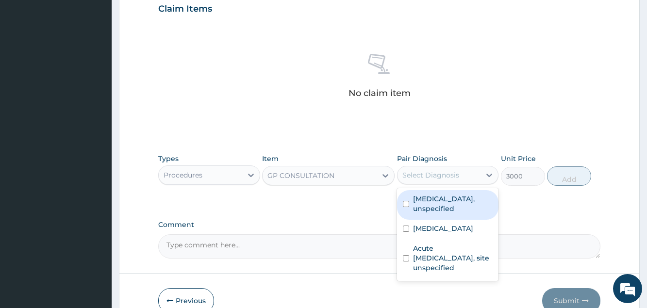
click at [429, 200] on label "Gastro-oesophageal reflux disease, unspecified" at bounding box center [453, 203] width 80 height 19
checkbox input "true"
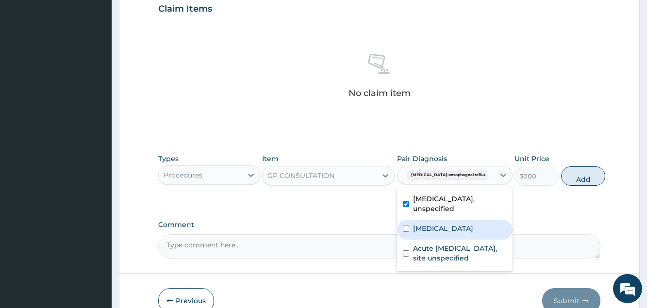
click at [444, 233] on label "[MEDICAL_DATA]" at bounding box center [443, 229] width 60 height 10
checkbox input "true"
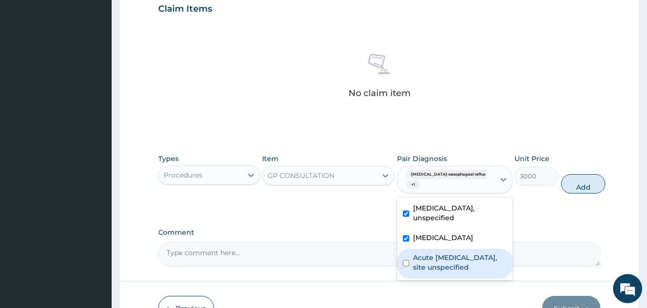
click at [445, 272] on label "Acute [MEDICAL_DATA], site unspecified" at bounding box center [460, 262] width 94 height 19
checkbox input "true"
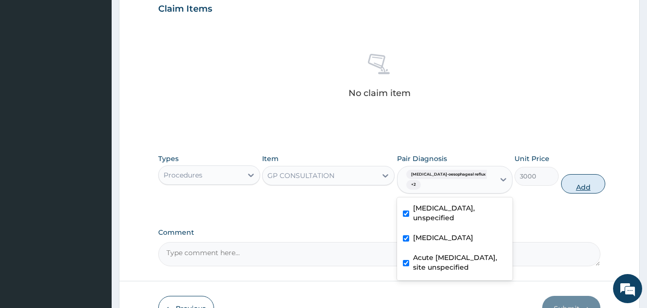
click at [564, 190] on button "Add" at bounding box center [583, 183] width 44 height 19
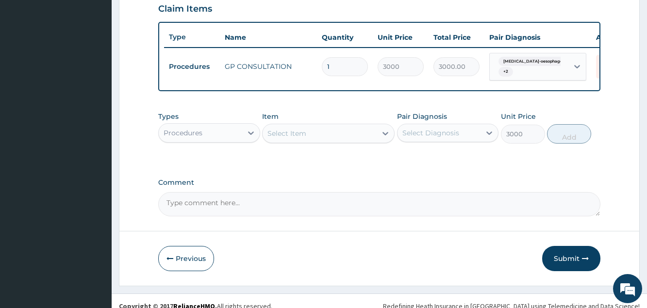
type input "0"
click at [290, 138] on div "Select Item" at bounding box center [286, 134] width 39 height 10
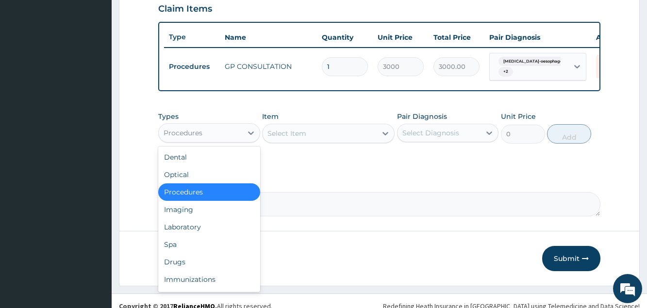
click at [227, 141] on div "Procedures" at bounding box center [200, 133] width 83 height 16
click at [182, 266] on div "Drugs" at bounding box center [208, 261] width 101 height 17
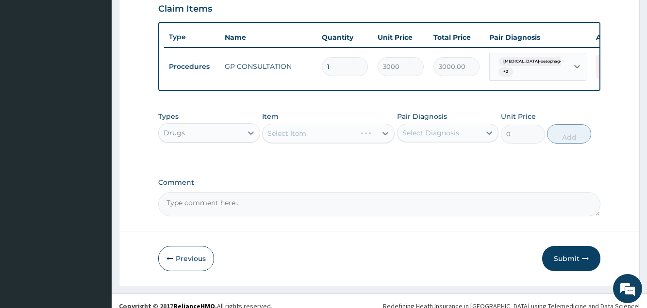
click at [291, 142] on div "Select Item" at bounding box center [328, 133] width 133 height 19
click at [279, 142] on div "Select Item" at bounding box center [328, 133] width 133 height 19
click at [228, 141] on div "Drugs" at bounding box center [200, 133] width 83 height 16
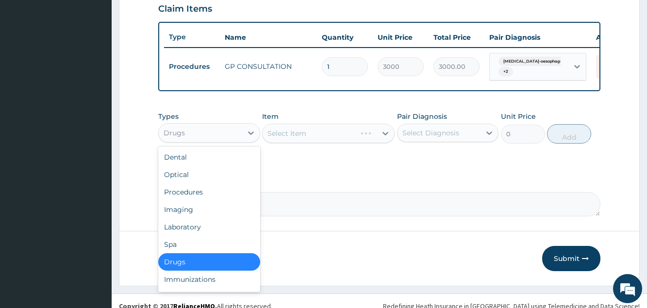
click at [204, 270] on div "Drugs" at bounding box center [208, 261] width 101 height 17
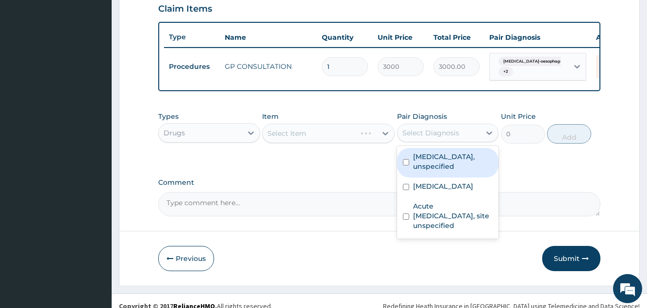
click at [413, 136] on div "Select Diagnosis" at bounding box center [439, 133] width 83 height 16
click at [435, 171] on label "Gastro-oesophageal reflux disease, unspecified" at bounding box center [453, 161] width 80 height 19
checkbox input "true"
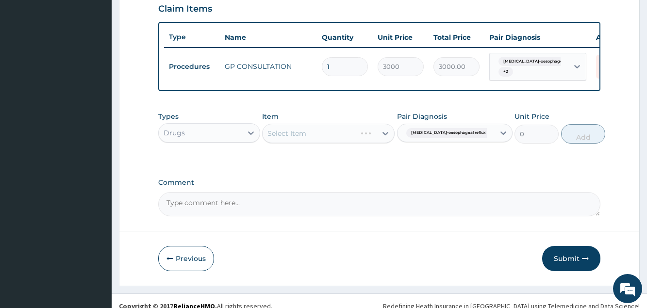
click at [356, 143] on div "Select Item" at bounding box center [328, 133] width 133 height 19
click at [355, 143] on div "Select Item" at bounding box center [328, 133] width 133 height 19
click at [209, 141] on div "Drugs" at bounding box center [200, 133] width 83 height 16
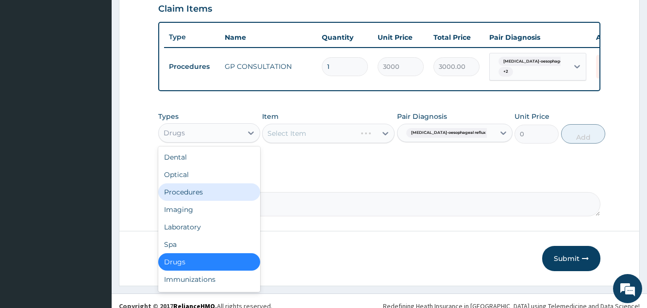
click at [204, 199] on div "Procedures" at bounding box center [208, 191] width 101 height 17
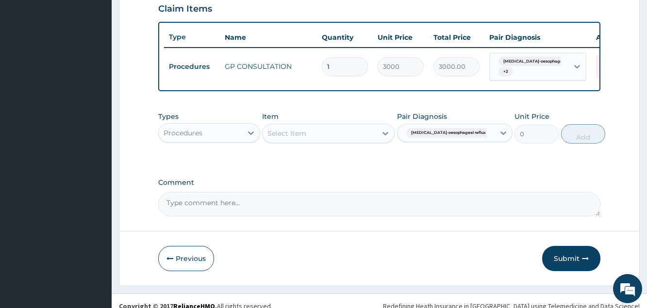
click at [221, 141] on div "Procedures" at bounding box center [200, 133] width 83 height 16
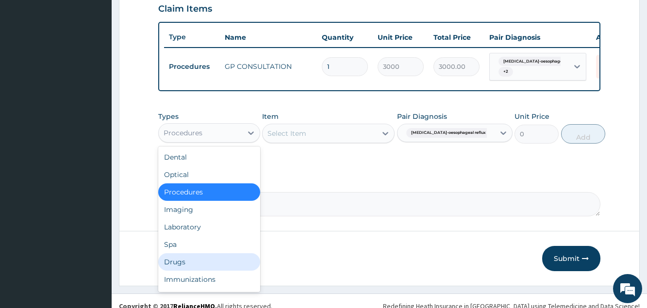
click at [179, 271] on div "Drugs" at bounding box center [208, 261] width 101 height 17
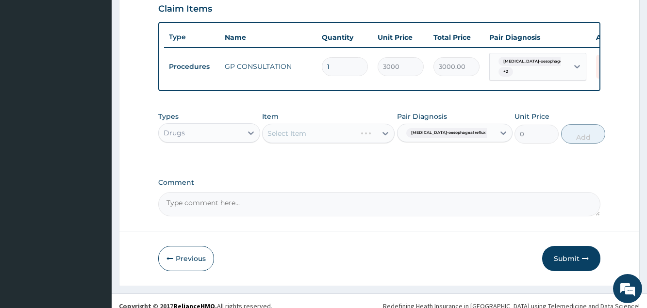
click at [289, 143] on div "Select Item" at bounding box center [328, 133] width 133 height 19
click at [293, 143] on div "Select Item" at bounding box center [328, 133] width 133 height 19
click at [290, 143] on div "Select Item" at bounding box center [328, 133] width 133 height 19
click at [242, 141] on div "Drugs" at bounding box center [200, 133] width 83 height 16
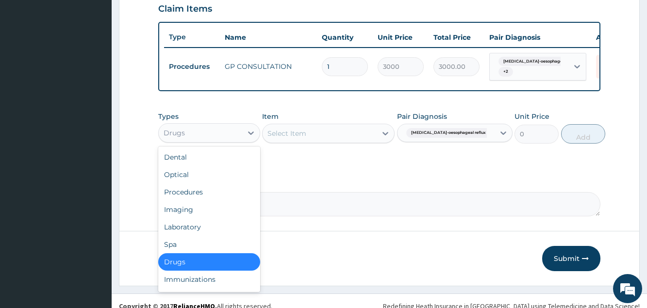
click at [322, 141] on div "Select Item" at bounding box center [320, 134] width 114 height 16
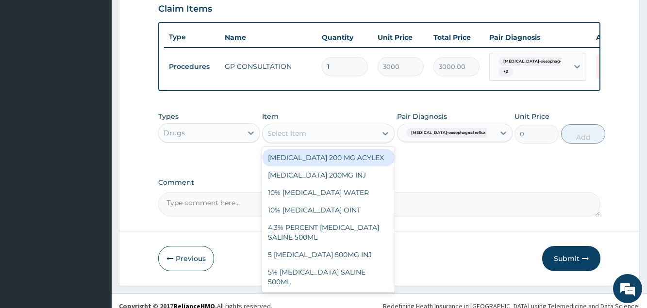
click at [322, 141] on div "Select Item" at bounding box center [320, 134] width 114 height 16
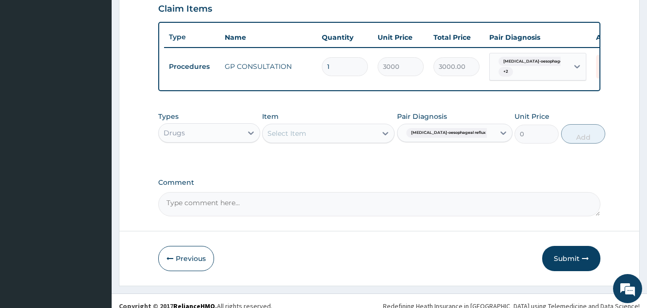
click at [322, 141] on div "Select Item" at bounding box center [320, 134] width 114 height 16
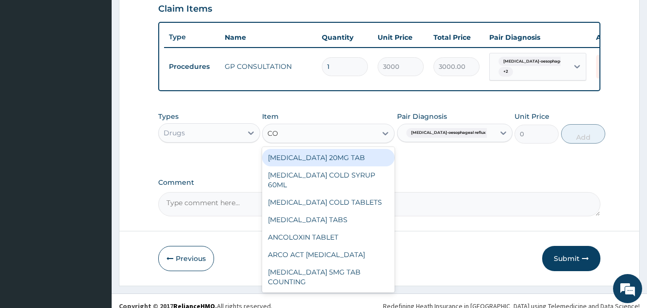
type input "COC"
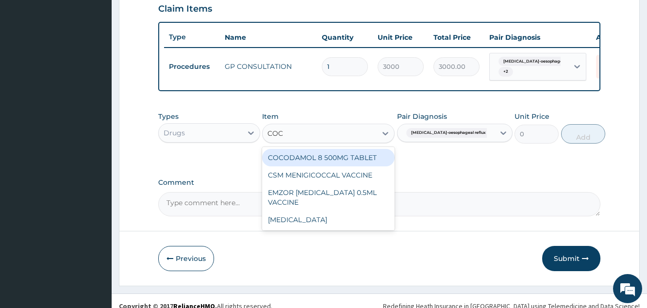
click at [315, 166] on div "COCODAMOL 8 500MG TABLET" at bounding box center [328, 157] width 133 height 17
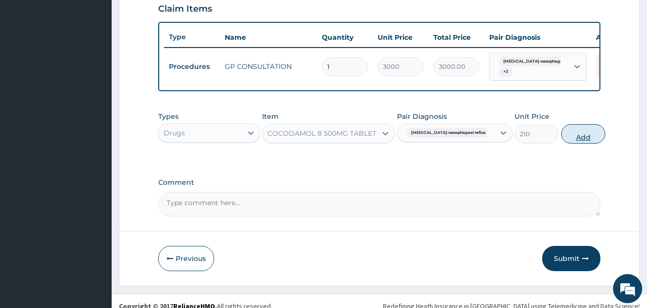
click at [566, 142] on button "Add" at bounding box center [583, 133] width 44 height 19
type input "0"
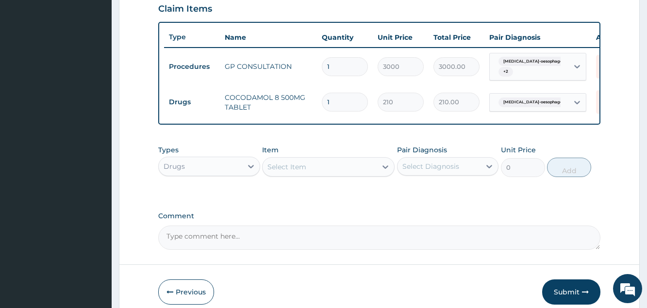
click at [313, 175] on div "Select Item" at bounding box center [320, 167] width 114 height 16
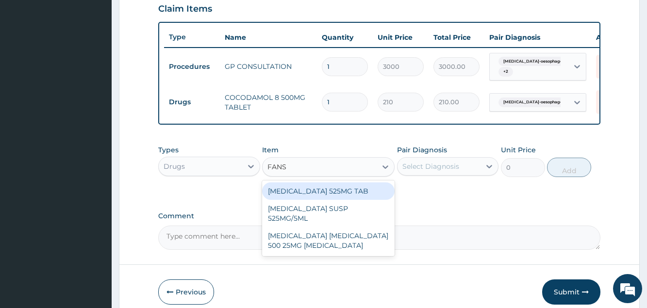
type input "FANSI"
drag, startPoint x: 325, startPoint y: 211, endPoint x: 325, endPoint y: 203, distance: 8.3
click at [325, 203] on div "FANSIDAR 525MG TAB FANSIDAR SUSP 525MG/5ML SULPHADOXINE PYRIMETHAMINE 500 25MG …" at bounding box center [328, 219] width 133 height 76
click at [325, 200] on div "FANSIDAR 525MG TAB" at bounding box center [328, 191] width 133 height 17
type input "500"
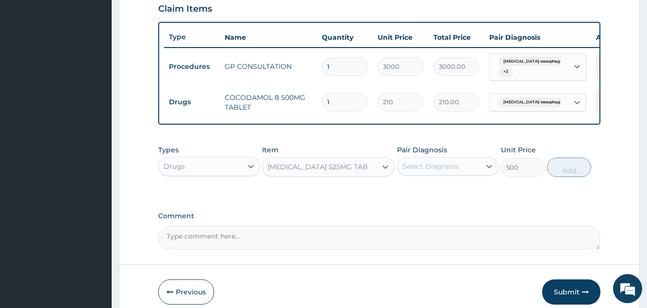
click at [448, 171] on div "Select Diagnosis" at bounding box center [430, 167] width 57 height 10
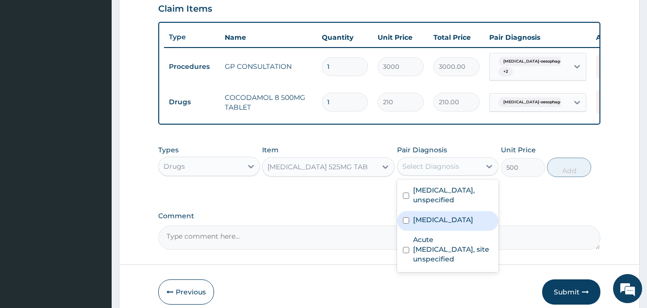
drag, startPoint x: 446, startPoint y: 236, endPoint x: 473, endPoint y: 221, distance: 31.1
click at [446, 225] on label "Malaria, unspecified" at bounding box center [443, 220] width 60 height 10
checkbox input "true"
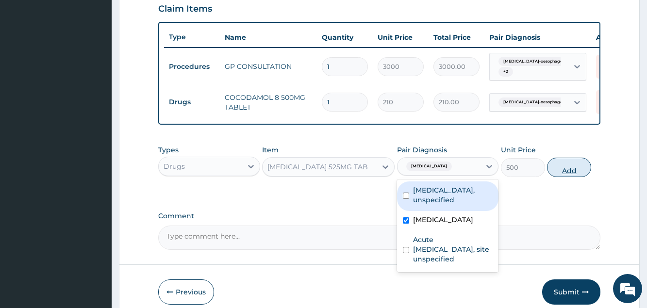
click at [567, 177] on button "Add" at bounding box center [569, 167] width 44 height 19
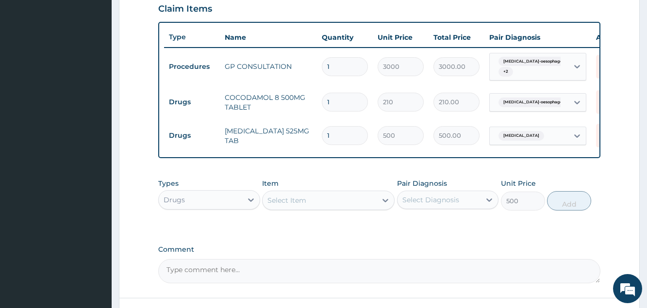
type input "0"
click at [299, 205] on div "Select Item" at bounding box center [286, 201] width 39 height 10
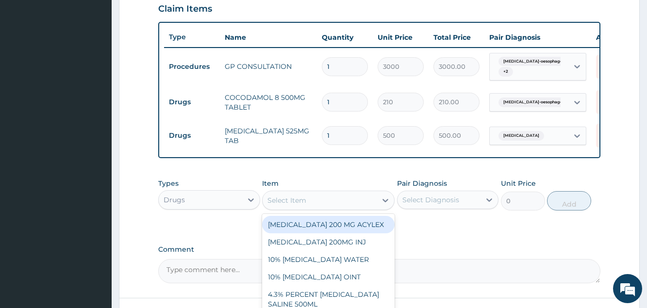
type input "V"
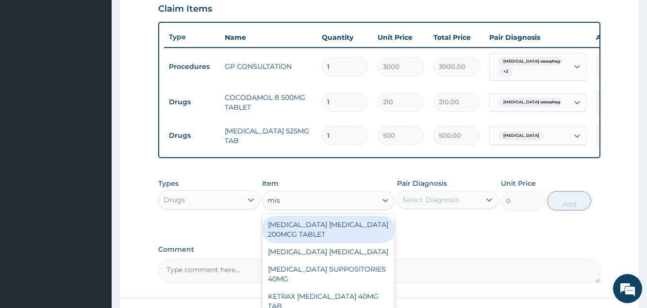
type input "mist"
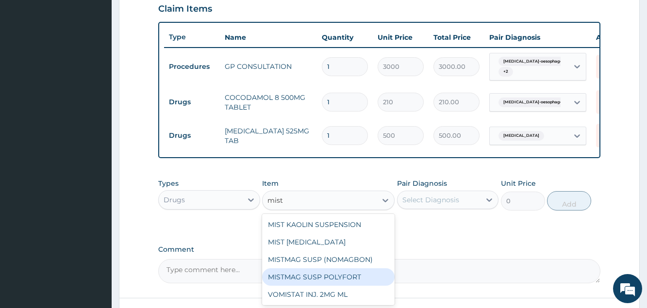
click at [296, 280] on div "MISTMAG SUSP POLYFORT" at bounding box center [328, 276] width 133 height 17
type input "465"
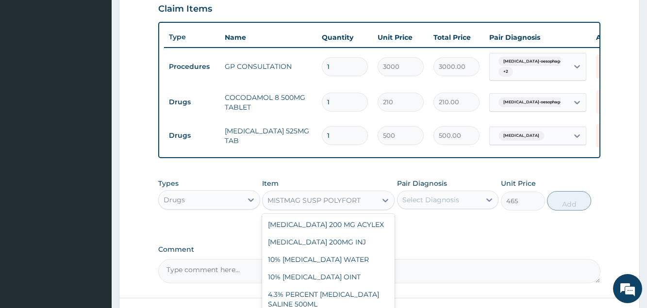
click at [355, 205] on div "MISTMAG SUSP POLYFORT" at bounding box center [313, 201] width 93 height 10
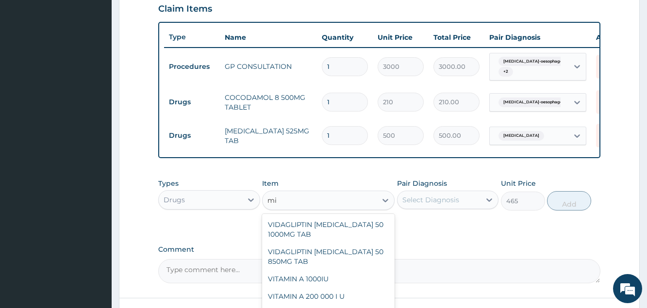
scroll to position [2984, 0]
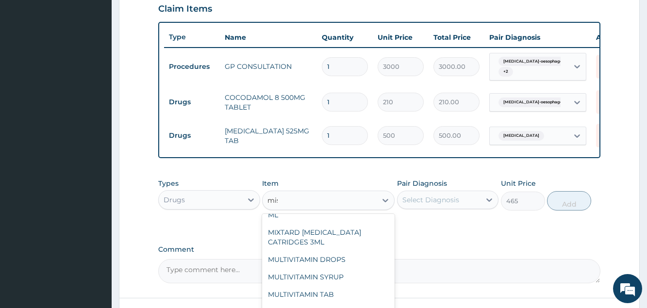
type input "mist"
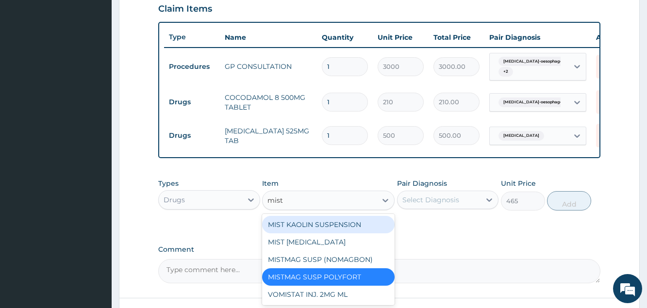
scroll to position [0, 0]
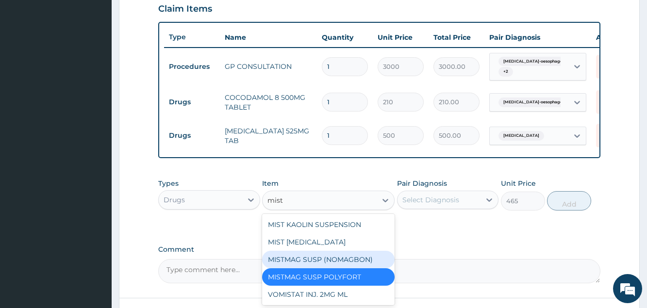
click at [329, 262] on div "MISTMAG SUSP (NOMAGBON)" at bounding box center [328, 259] width 133 height 17
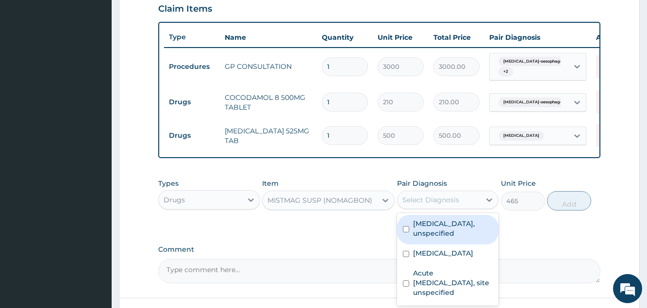
click at [426, 209] on div "Select Diagnosis" at bounding box center [447, 200] width 101 height 18
click at [426, 238] on label "Gastro-oesophageal reflux disease, unspecified" at bounding box center [453, 228] width 80 height 19
checkbox input "true"
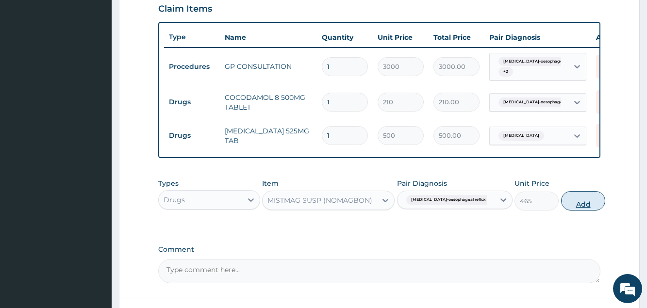
click at [562, 209] on button "Add" at bounding box center [583, 200] width 44 height 19
type input "0"
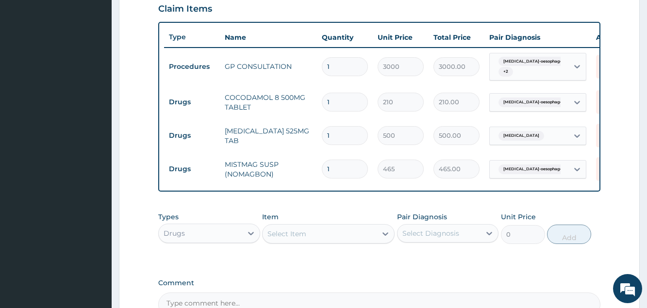
click at [308, 242] on div "Select Item" at bounding box center [320, 234] width 114 height 16
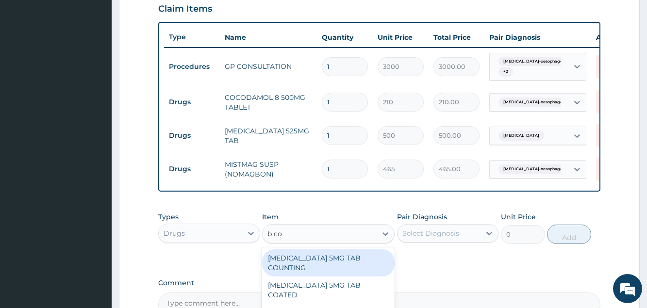
type input "b com"
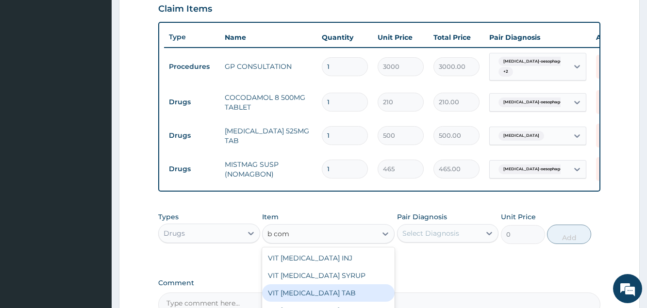
drag, startPoint x: 336, startPoint y: 302, endPoint x: 342, endPoint y: 295, distance: 8.9
click at [335, 302] on div "VIT B COMPLEX TAB" at bounding box center [328, 292] width 133 height 17
type input "20.25"
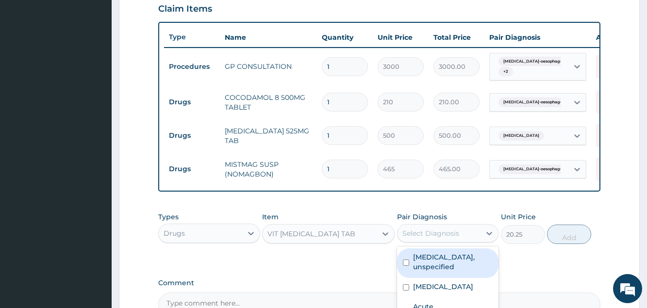
click at [414, 238] on div "Select Diagnosis" at bounding box center [430, 234] width 57 height 10
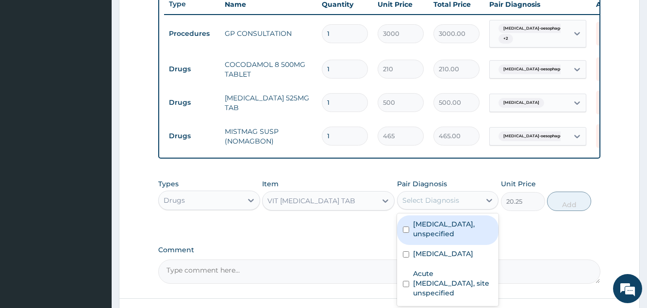
scroll to position [389, 0]
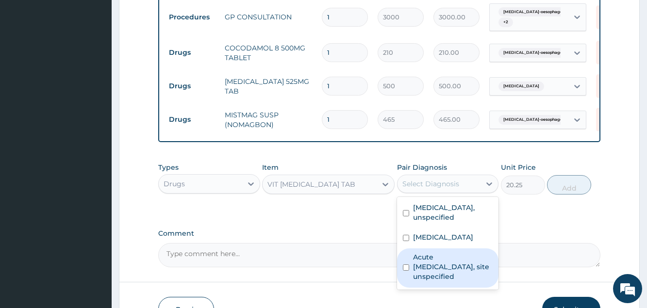
click at [465, 273] on label "Acute upper respiratory infection, site unspecified" at bounding box center [453, 266] width 80 height 29
checkbox input "true"
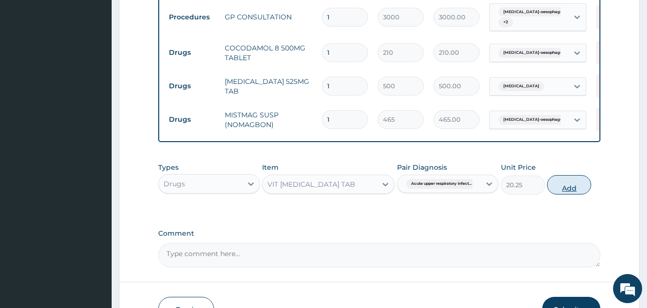
click at [573, 191] on button "Add" at bounding box center [569, 184] width 44 height 19
type input "0"
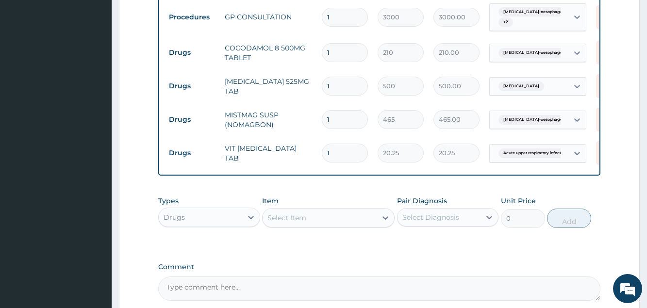
click at [327, 226] on div "Select Item" at bounding box center [320, 218] width 114 height 16
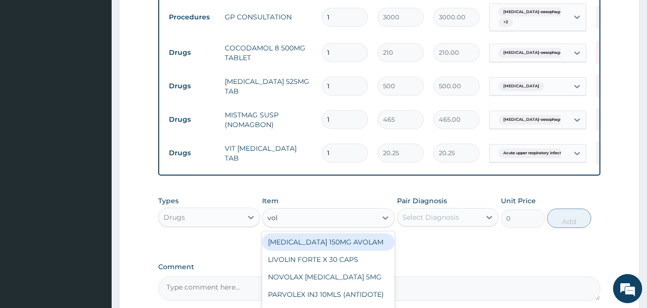
type input "volt"
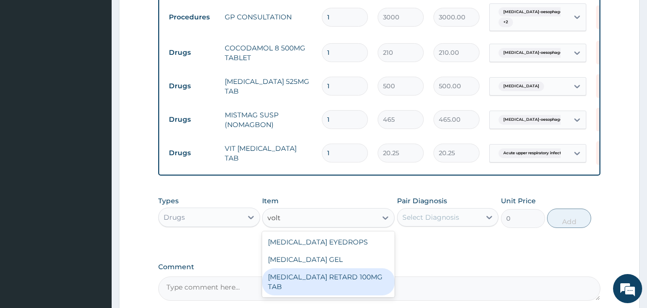
click at [315, 285] on div "VOLTAREN RETARD 100MG TAB" at bounding box center [328, 281] width 133 height 27
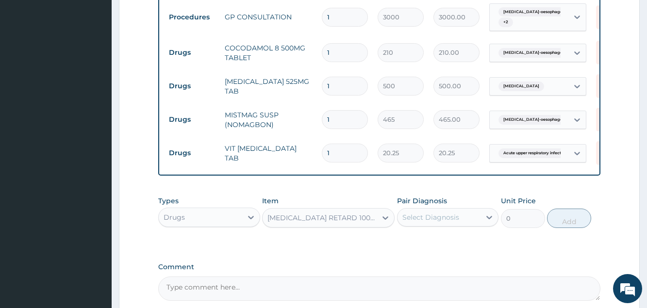
type input "87.075"
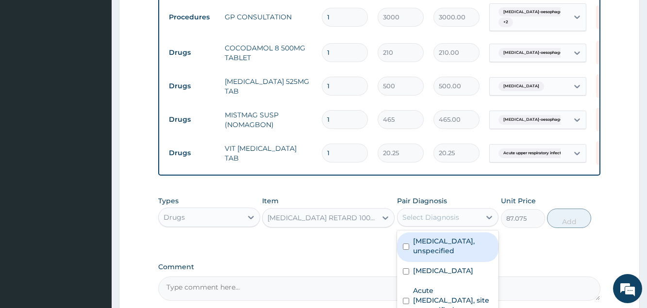
click at [448, 222] on div "Select Diagnosis" at bounding box center [430, 218] width 57 height 10
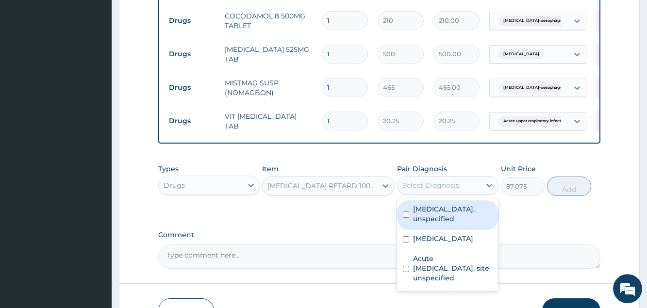
scroll to position [438, 0]
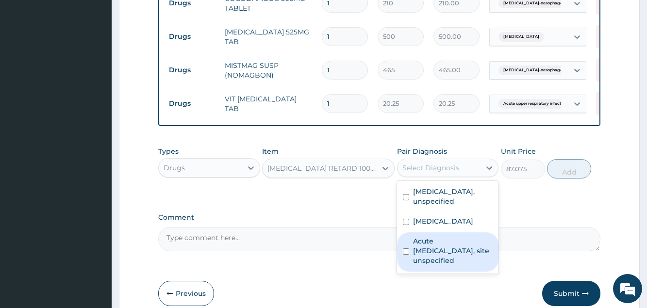
click at [462, 266] on label "Acute upper respiratory infection, site unspecified" at bounding box center [453, 250] width 80 height 29
checkbox input "true"
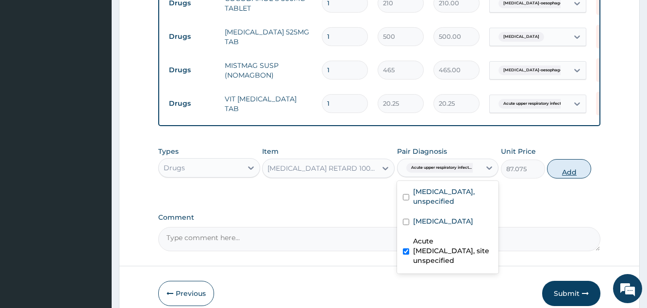
click at [575, 174] on button "Add" at bounding box center [569, 168] width 44 height 19
type input "0"
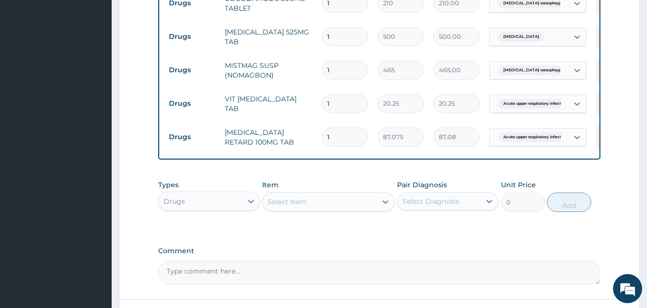
drag, startPoint x: 347, startPoint y: 138, endPoint x: 321, endPoint y: 138, distance: 25.7
click at [322, 138] on input "1" at bounding box center [345, 137] width 46 height 19
type input "4"
type input "348.30"
type input "4"
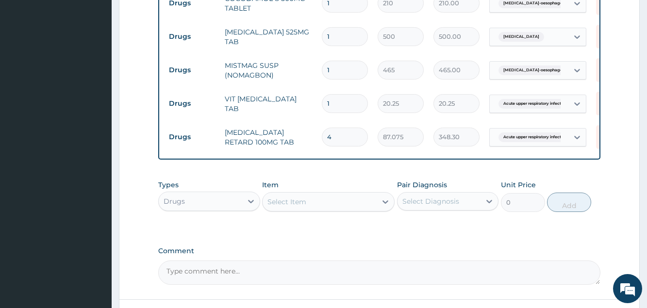
drag, startPoint x: 348, startPoint y: 106, endPoint x: 289, endPoint y: 108, distance: 58.3
click at [322, 108] on input "1" at bounding box center [345, 103] width 46 height 19
type input "2"
type input "40.50"
type input "28"
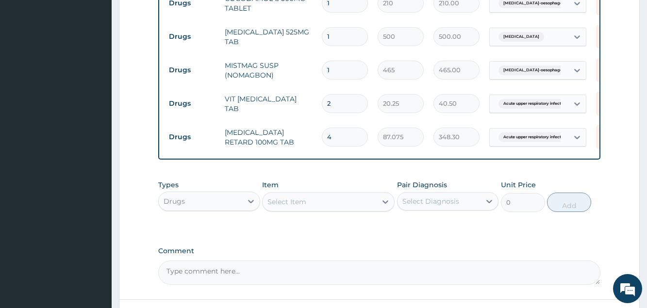
type input "567.00"
type input "28"
drag, startPoint x: 333, startPoint y: 40, endPoint x: 310, endPoint y: 38, distance: 23.3
click at [322, 38] on input "1" at bounding box center [345, 36] width 46 height 19
type input "3"
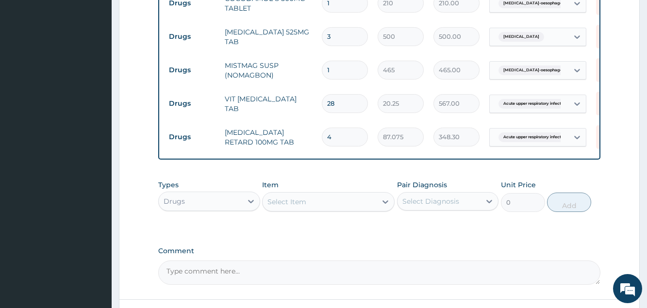
type input "1500.00"
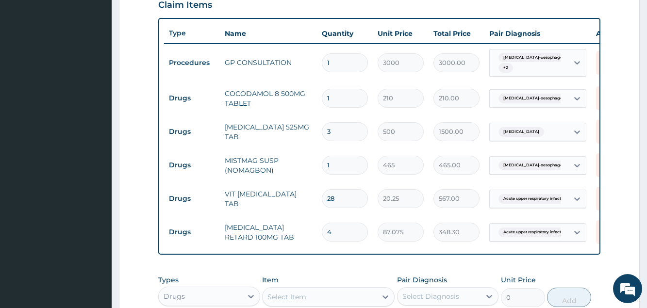
scroll to position [339, 0]
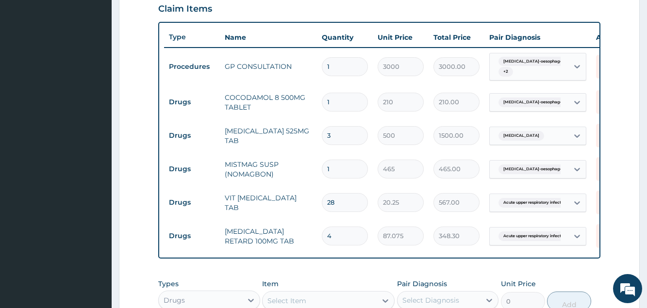
type input "3"
drag, startPoint x: 340, startPoint y: 101, endPoint x: 266, endPoint y: 100, distance: 73.8
click at [322, 100] on input "1" at bounding box center [345, 102] width 46 height 19
type input "2"
type input "420.00"
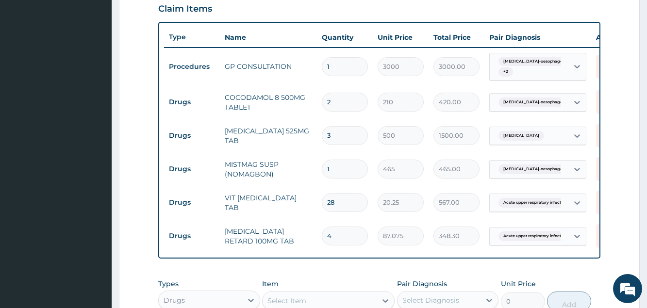
type input "20"
type input "4200.00"
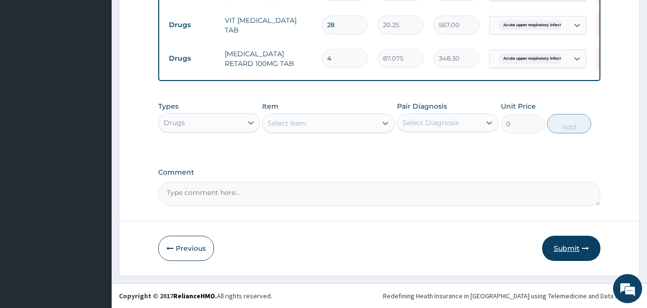
type input "20"
click at [568, 248] on button "Submit" at bounding box center [571, 248] width 58 height 25
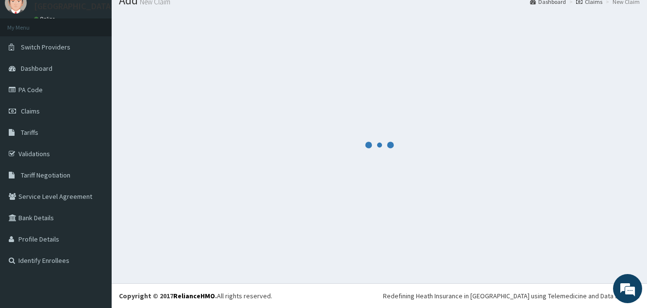
scroll to position [37, 0]
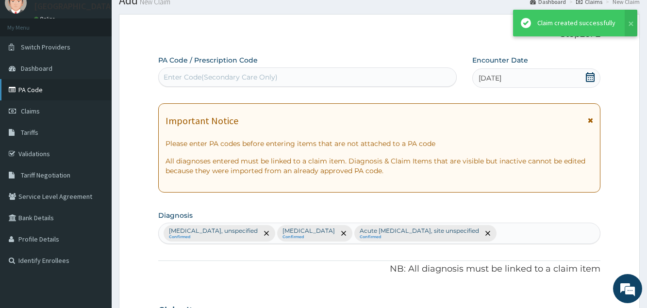
click at [48, 93] on link "PA Code" at bounding box center [56, 89] width 112 height 21
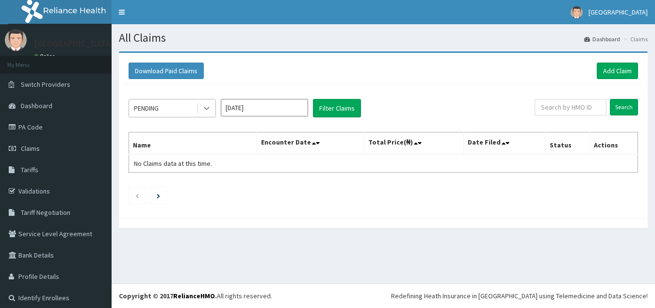
click at [213, 116] on div at bounding box center [206, 108] width 17 height 17
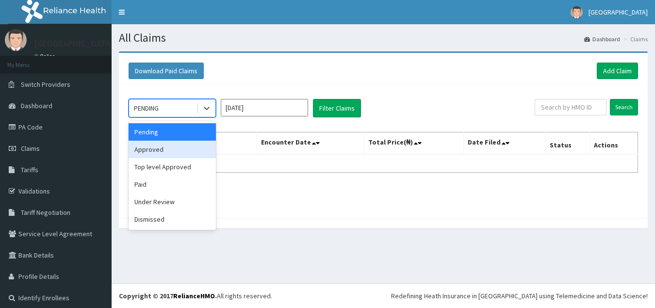
click at [198, 148] on div "Approved" at bounding box center [172, 149] width 87 height 17
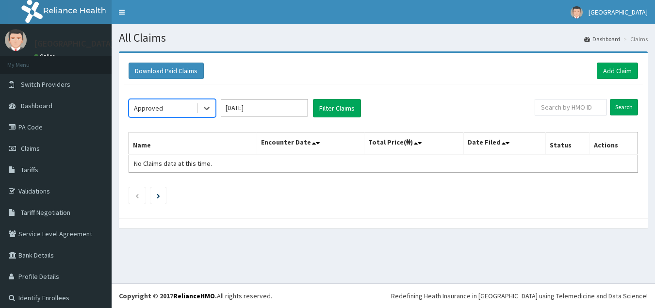
click at [291, 110] on input "[DATE]" at bounding box center [264, 107] width 87 height 17
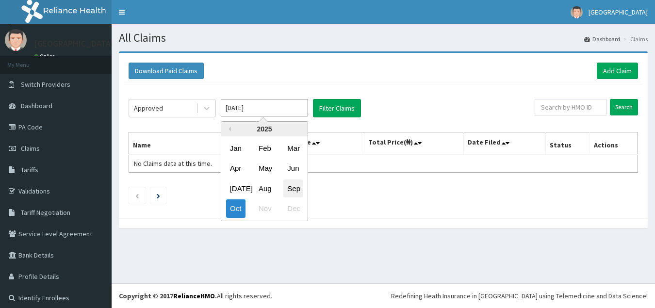
click at [296, 194] on div "Sep" at bounding box center [292, 189] width 19 height 18
type input "Sep 2025"
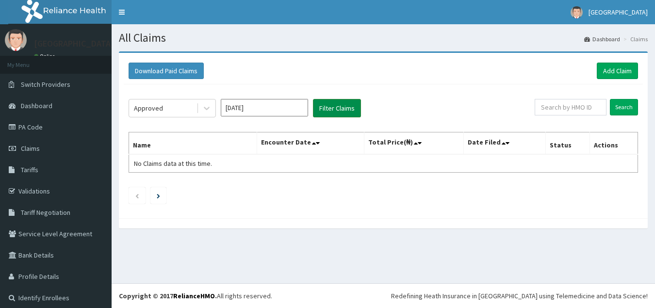
click at [333, 113] on button "Filter Claims" at bounding box center [337, 108] width 48 height 18
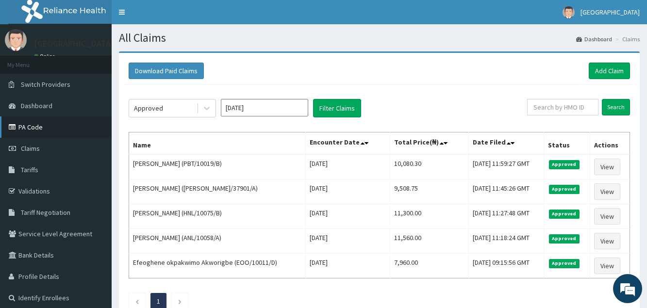
click at [57, 125] on link "PA Code" at bounding box center [56, 126] width 112 height 21
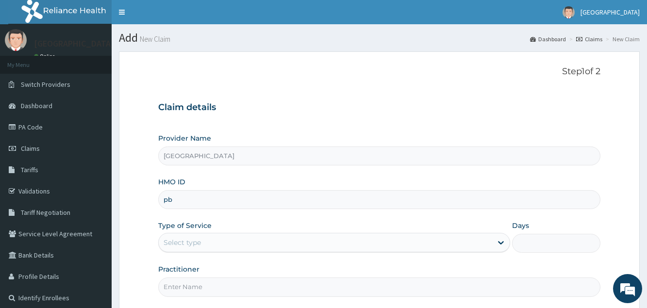
type input "p"
type input "PBT/10019/B"
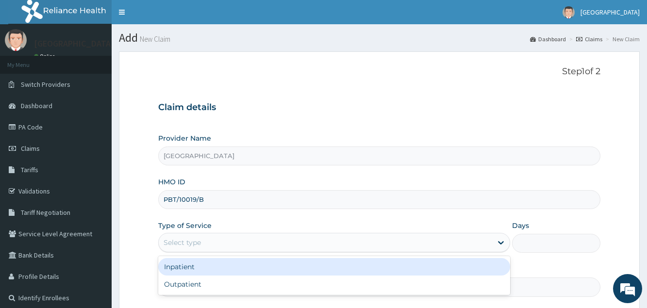
click at [207, 242] on div "Select type" at bounding box center [325, 243] width 333 height 16
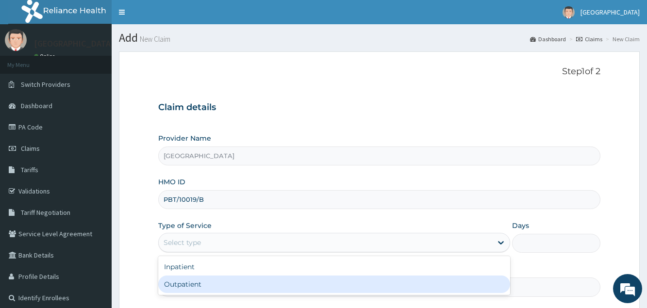
click at [206, 284] on div "Outpatient" at bounding box center [334, 284] width 352 height 17
type input "1"
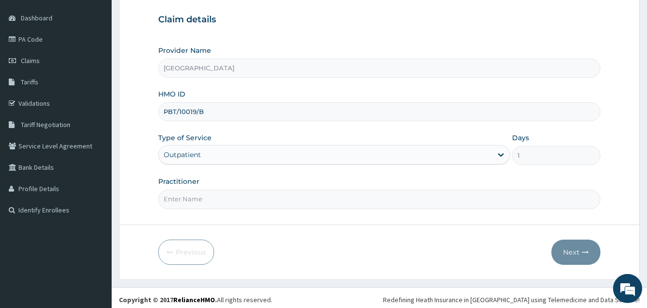
scroll to position [92, 0]
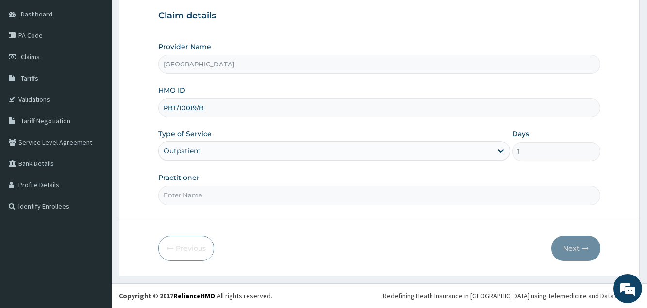
click at [207, 194] on input "Practitioner" at bounding box center [379, 195] width 442 height 19
type input "[PERSON_NAME]"
click at [575, 249] on button "Next" at bounding box center [575, 248] width 49 height 25
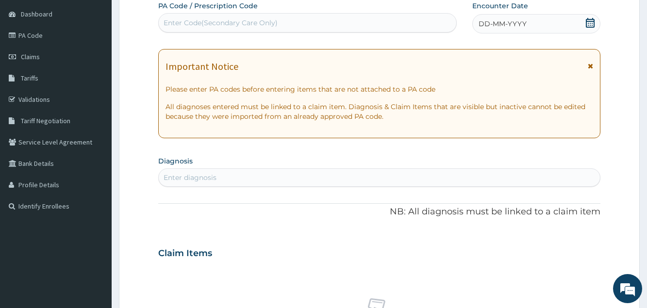
click at [352, 14] on div "Enter Code(Secondary Care Only)" at bounding box center [307, 22] width 299 height 19
paste input "PA/D627B4"
type input "PA/D627B4"
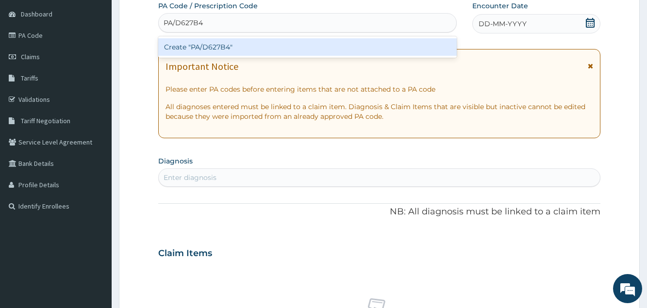
click at [276, 52] on div "Create "PA/D627B4"" at bounding box center [307, 46] width 299 height 17
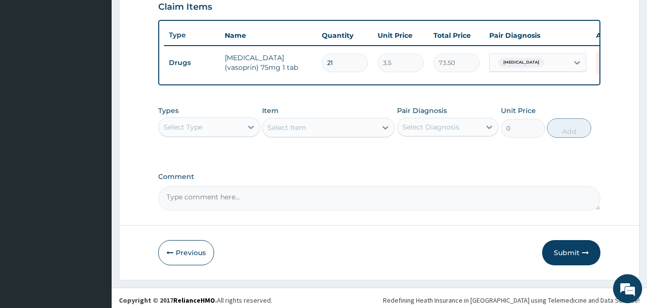
scroll to position [354, 0]
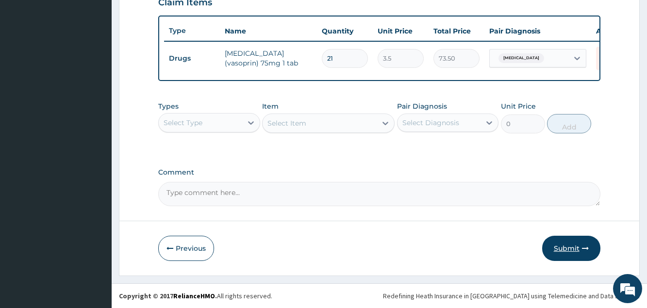
click at [561, 248] on button "Submit" at bounding box center [571, 248] width 58 height 25
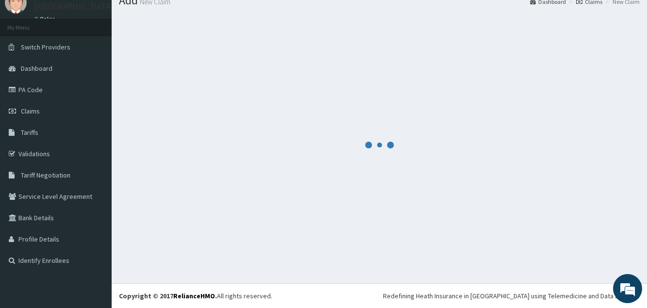
scroll to position [37, 0]
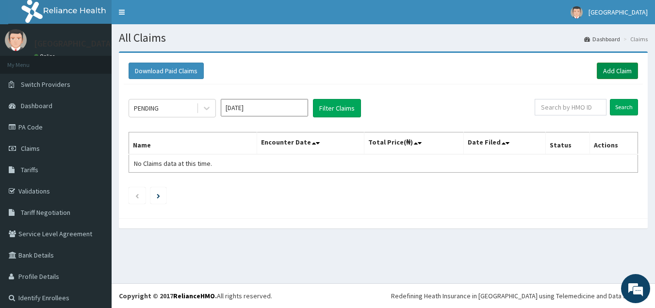
click at [617, 78] on link "Add Claim" at bounding box center [617, 71] width 41 height 17
click at [618, 65] on link "Add Claim" at bounding box center [617, 71] width 41 height 17
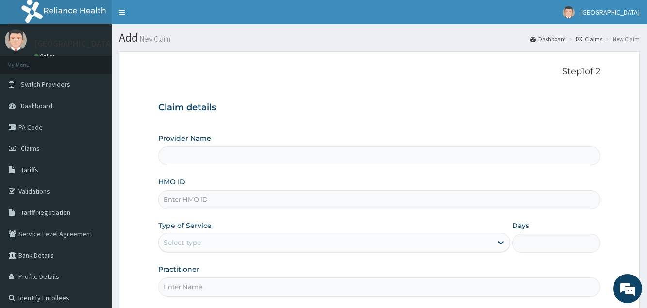
type input "[GEOGRAPHIC_DATA]"
click at [189, 198] on input "HMO ID" at bounding box center [379, 199] width 442 height 19
type input "[PERSON_NAME]/10021/B"
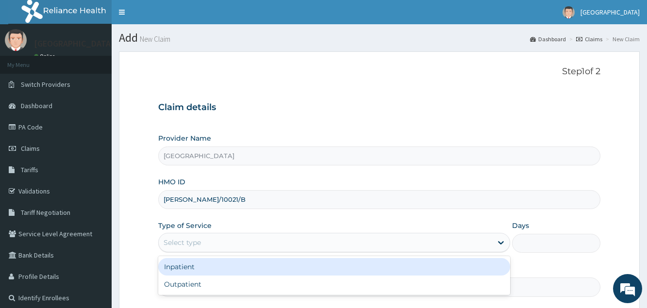
click at [211, 249] on div "Select type" at bounding box center [325, 243] width 333 height 16
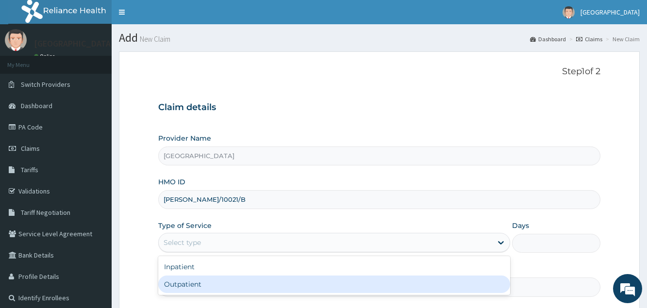
click at [212, 287] on div "Outpatient" at bounding box center [334, 284] width 352 height 17
type input "1"
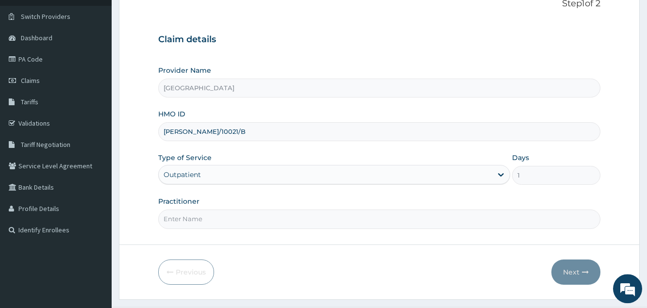
scroll to position [92, 0]
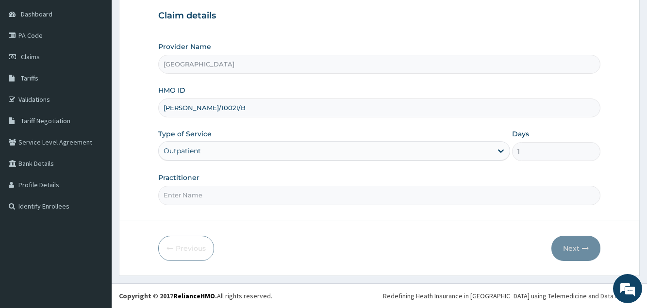
click at [223, 196] on input "Practitioner" at bounding box center [379, 195] width 442 height 19
type input "[PERSON_NAME]"
click at [571, 245] on button "Next" at bounding box center [575, 248] width 49 height 25
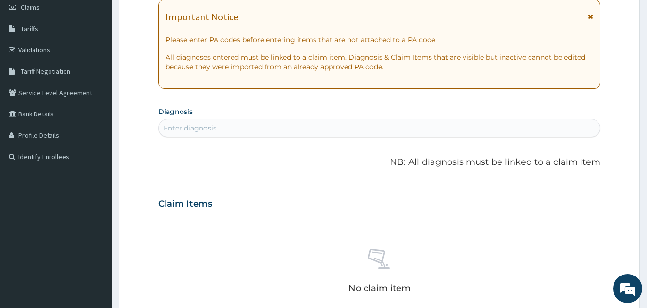
scroll to position [42, 0]
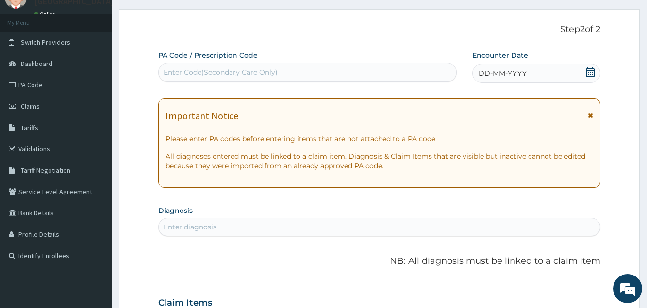
click at [243, 232] on div "Enter diagnosis" at bounding box center [379, 227] width 441 height 16
type input "[MEDICAL_DATA]"
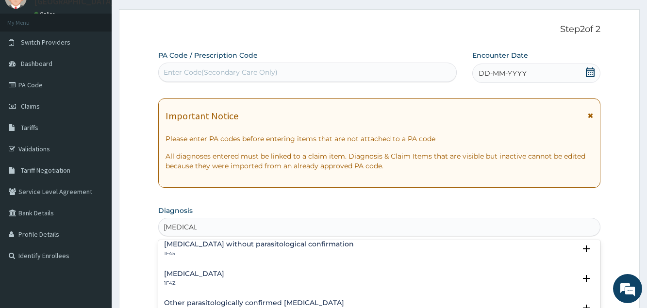
scroll to position [52, 0]
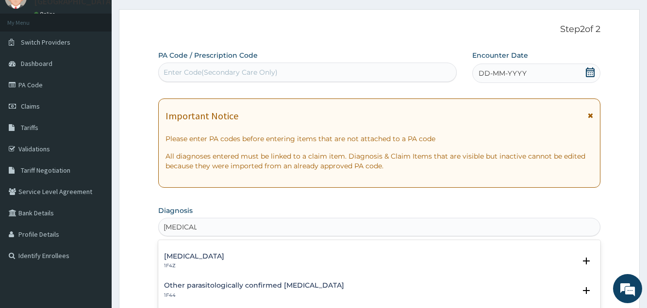
click at [199, 259] on h4 "[MEDICAL_DATA]" at bounding box center [194, 256] width 60 height 7
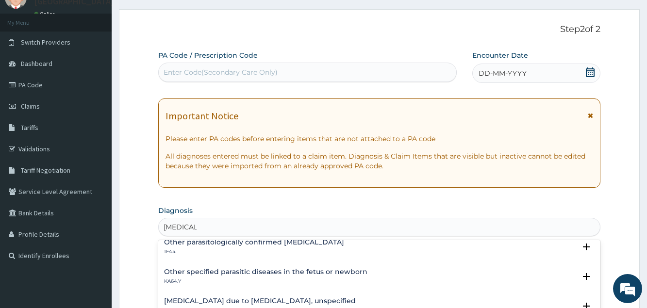
scroll to position [105, 0]
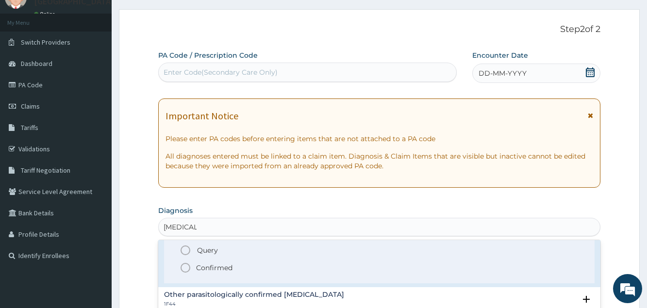
drag, startPoint x: 206, startPoint y: 268, endPoint x: 224, endPoint y: 253, distance: 23.8
click at [206, 268] on p "Confirmed" at bounding box center [214, 268] width 36 height 10
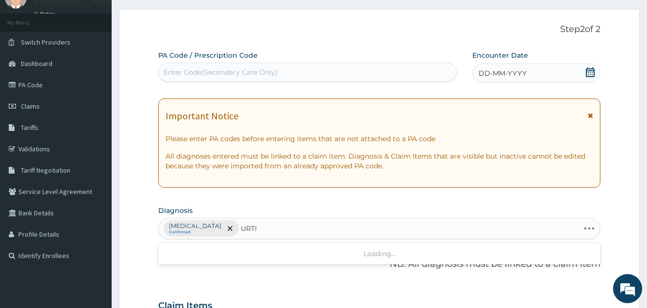
type input "URTI"
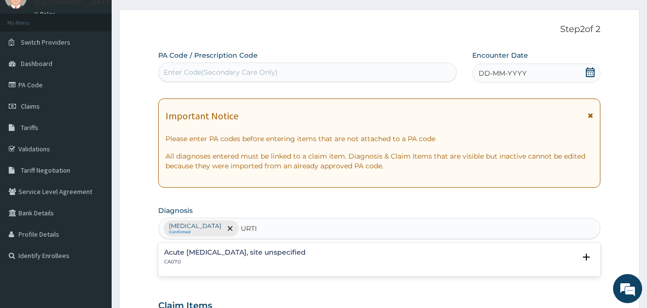
click at [268, 249] on h4 "Acute [MEDICAL_DATA], site unspecified" at bounding box center [235, 252] width 142 height 7
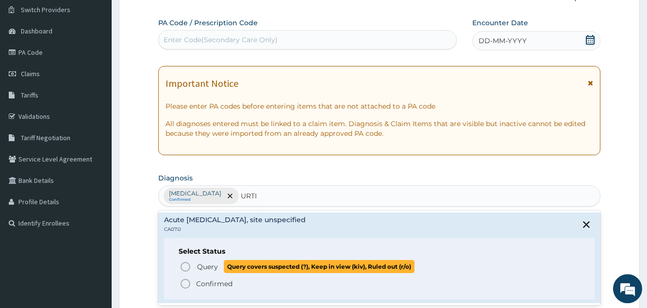
scroll to position [141, 0]
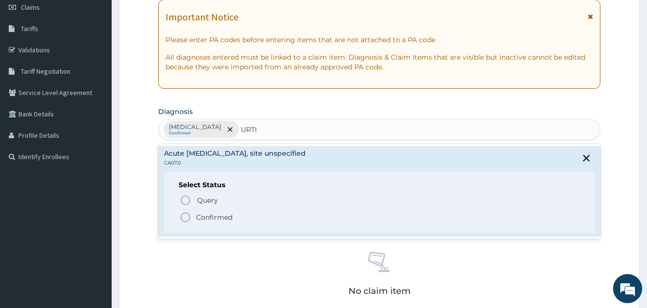
click at [223, 221] on p "Confirmed" at bounding box center [214, 218] width 36 height 10
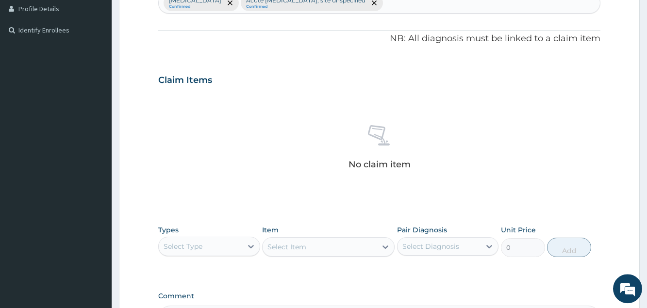
scroll to position [290, 0]
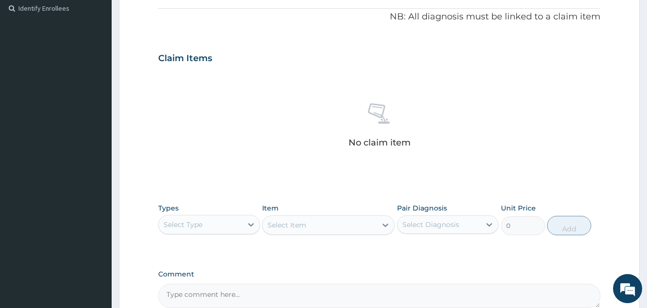
click at [211, 222] on div "Select Type" at bounding box center [200, 225] width 83 height 16
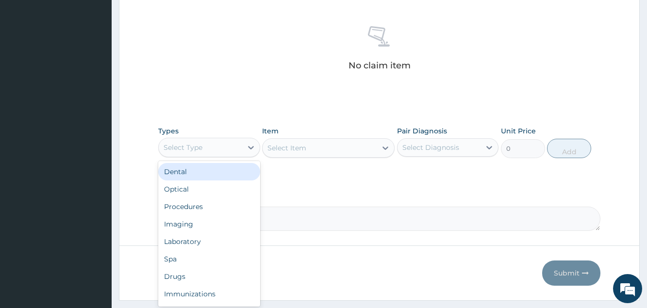
scroll to position [389, 0]
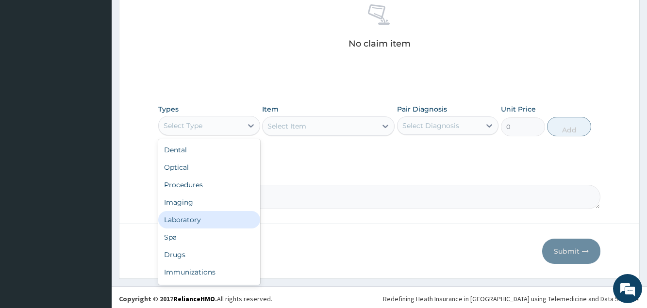
click at [208, 223] on div "Laboratory" at bounding box center [208, 219] width 101 height 17
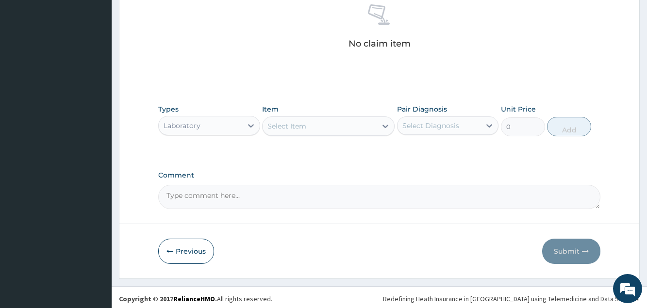
click at [314, 123] on div "Select Item" at bounding box center [320, 126] width 114 height 16
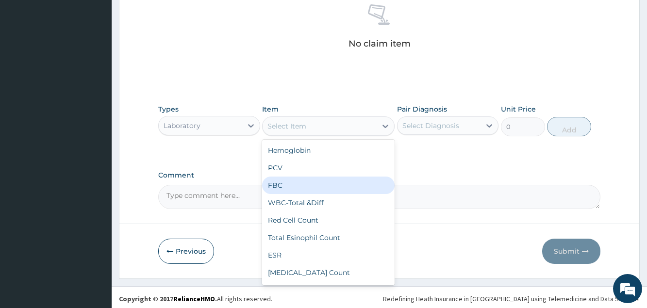
click at [291, 188] on div "FBC" at bounding box center [328, 185] width 133 height 17
type input "3000"
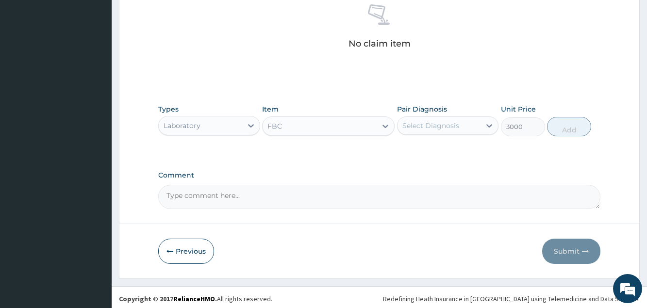
click at [477, 131] on div "Select Diagnosis" at bounding box center [439, 126] width 83 height 16
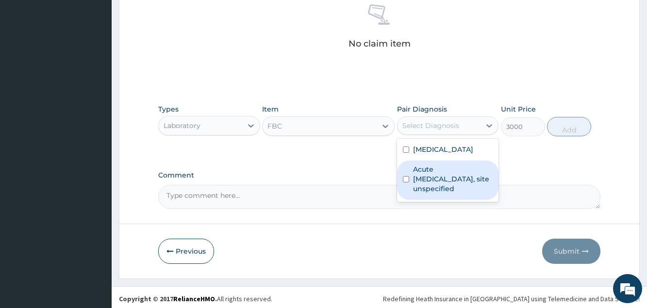
click at [461, 171] on label "Acute upper respiratory infection, site unspecified" at bounding box center [453, 179] width 80 height 29
checkbox input "true"
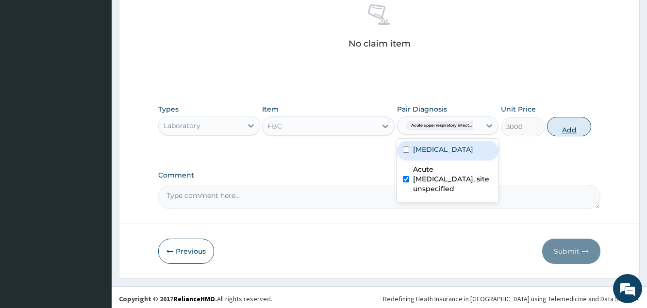
click at [573, 130] on button "Add" at bounding box center [569, 126] width 44 height 19
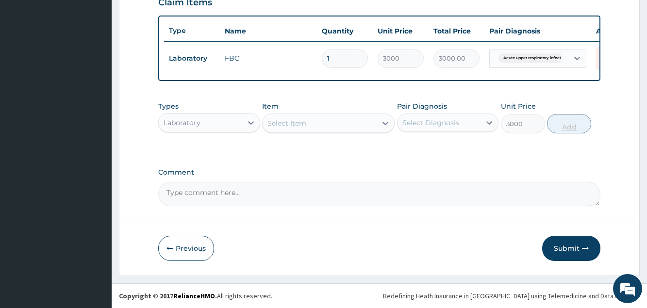
type input "0"
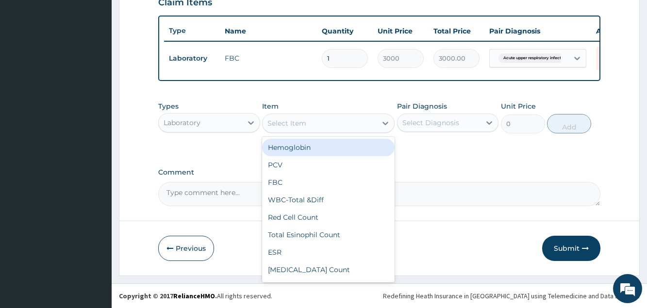
click at [323, 129] on div "Select Item" at bounding box center [320, 124] width 114 height 16
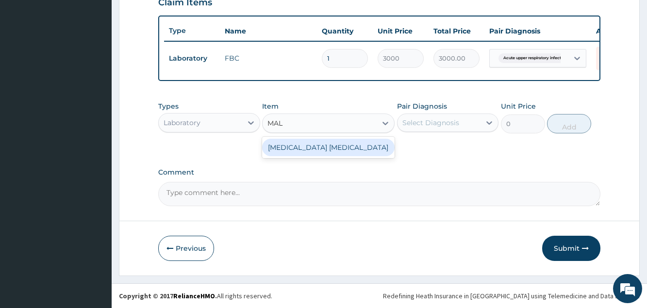
type input "MALA"
click at [365, 153] on div "Malaria Parasite" at bounding box center [328, 147] width 133 height 17
type input "1000"
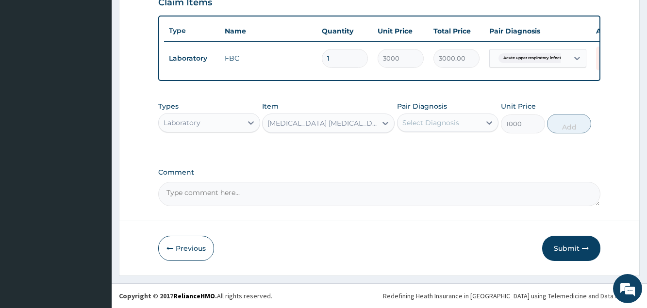
click at [437, 120] on div "Select Diagnosis" at bounding box center [430, 123] width 57 height 10
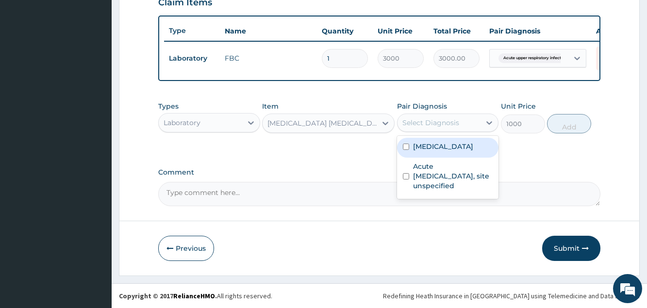
click at [439, 134] on div "Types Laboratory Item Malaria Parasite Pair Diagnosis option Acute upper respir…" at bounding box center [379, 118] width 442 height 42
click at [444, 115] on div "Select Diagnosis" at bounding box center [439, 123] width 83 height 16
click at [445, 148] on label "Malaria, unspecified" at bounding box center [443, 147] width 60 height 10
checkbox input "true"
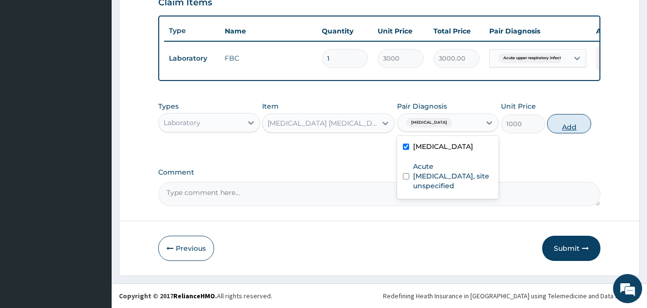
click at [559, 128] on button "Add" at bounding box center [569, 123] width 44 height 19
type input "0"
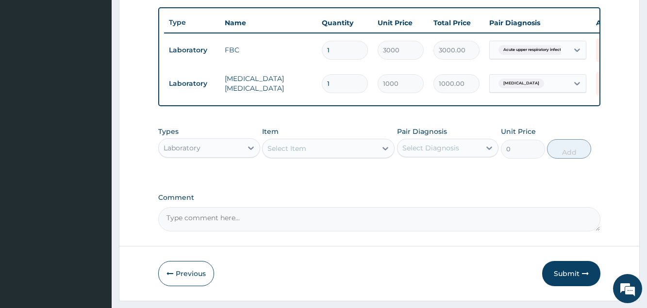
click at [230, 156] on div "Laboratory" at bounding box center [200, 148] width 83 height 16
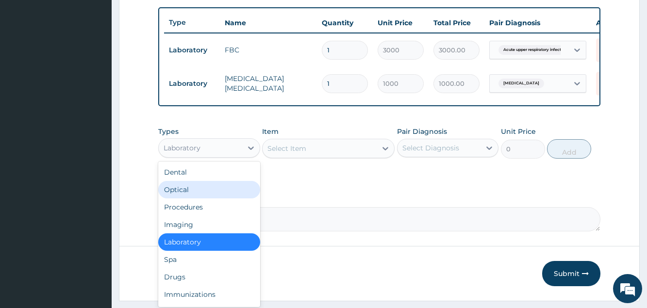
scroll to position [33, 0]
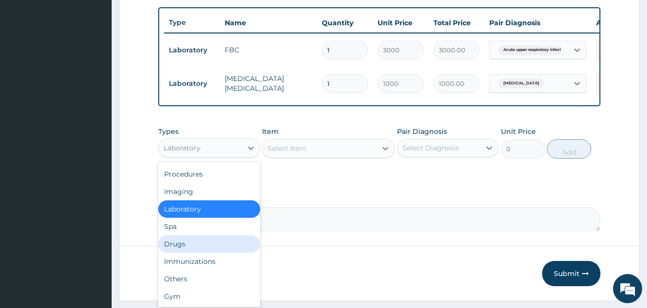
click at [198, 253] on div "Drugs" at bounding box center [208, 243] width 101 height 17
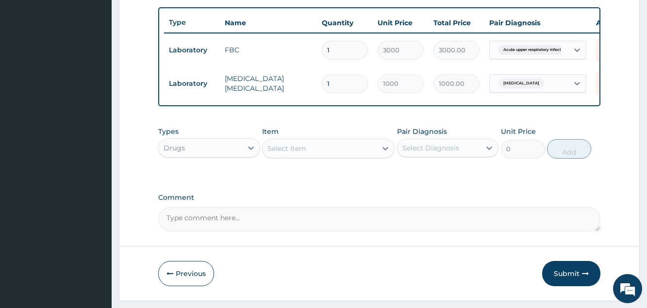
click at [288, 153] on div "Select Item" at bounding box center [286, 149] width 39 height 10
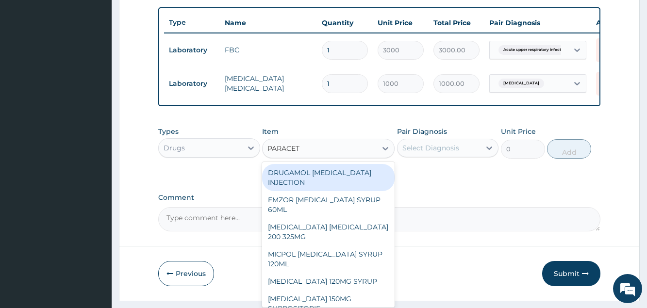
type input "PARACETA"
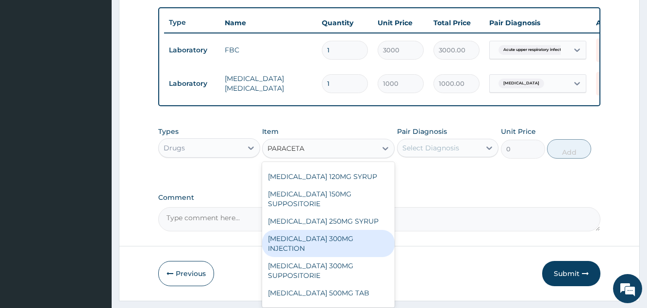
scroll to position [146, 0]
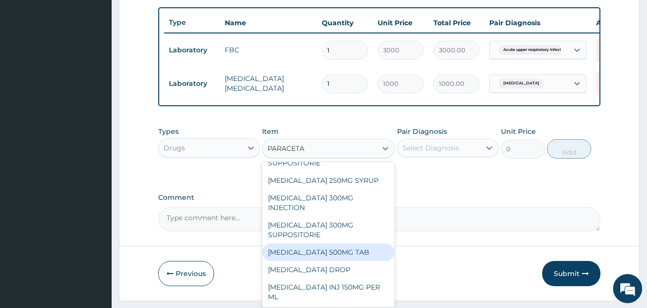
click at [347, 261] on div "PARACETAMOL 500MG TAB" at bounding box center [328, 252] width 133 height 17
type input "20"
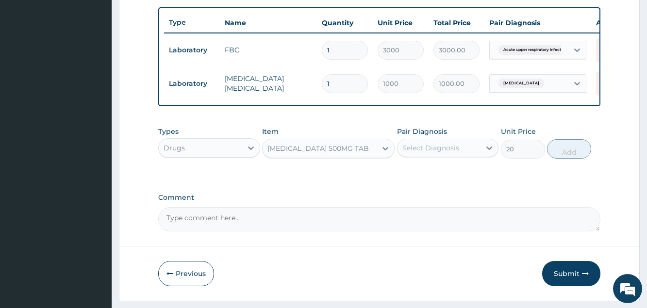
click at [421, 153] on div "Select Diagnosis" at bounding box center [430, 148] width 57 height 10
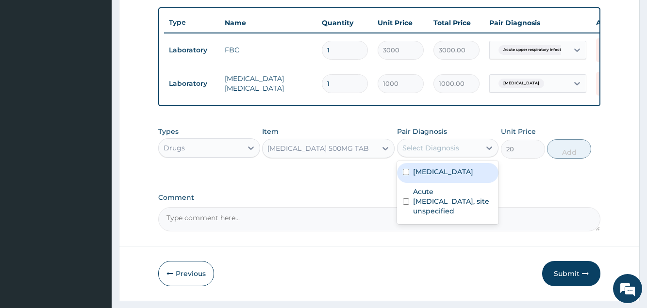
click at [420, 177] on label "Malaria, unspecified" at bounding box center [443, 172] width 60 height 10
checkbox input "true"
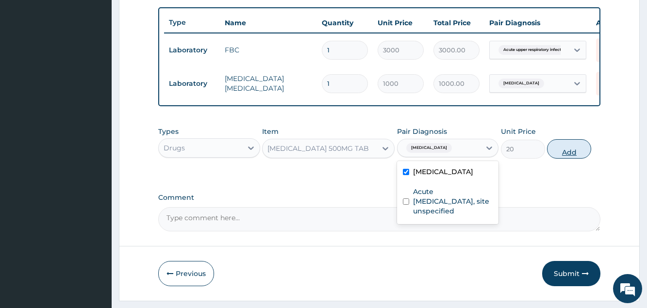
click at [571, 154] on button "Add" at bounding box center [569, 148] width 44 height 19
type input "0"
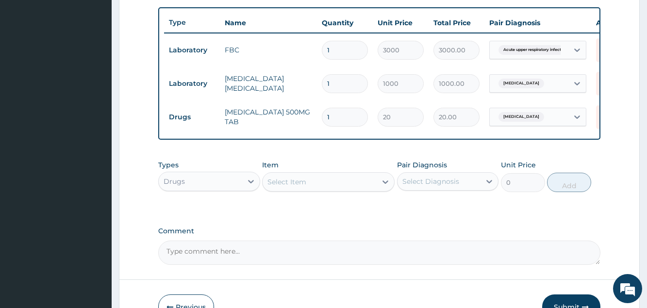
click at [299, 187] on div "Select Item" at bounding box center [286, 182] width 39 height 10
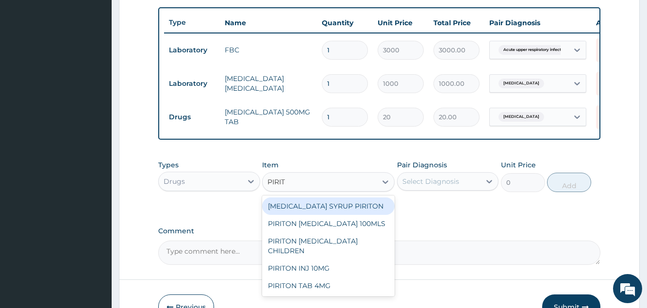
type input "PIRITO"
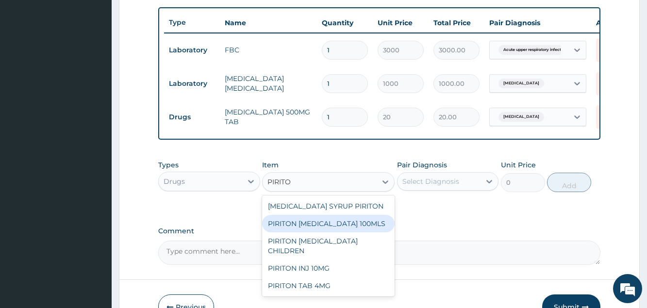
click at [308, 232] on div "PIRITON EXPECTORANT 100MLS" at bounding box center [328, 223] width 133 height 17
type input "1700"
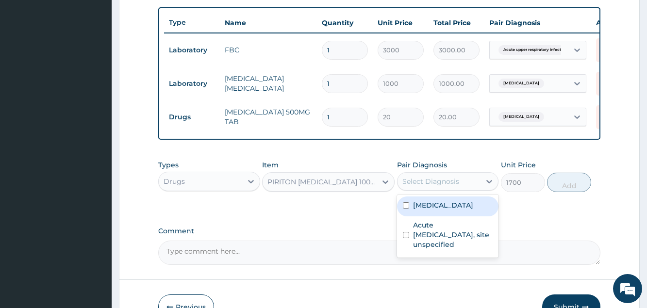
click at [457, 186] on div "Select Diagnosis" at bounding box center [430, 182] width 57 height 10
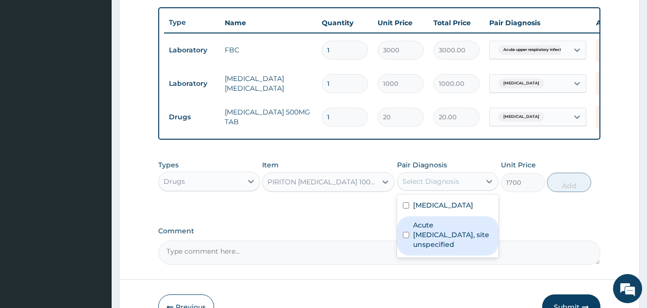
click at [441, 235] on label "Acute upper respiratory infection, site unspecified" at bounding box center [453, 234] width 80 height 29
checkbox input "true"
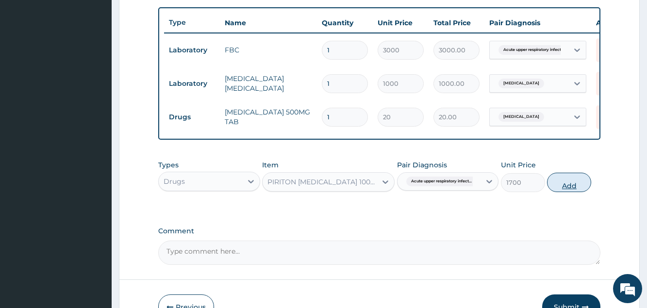
click at [564, 192] on button "Add" at bounding box center [569, 182] width 44 height 19
type input "0"
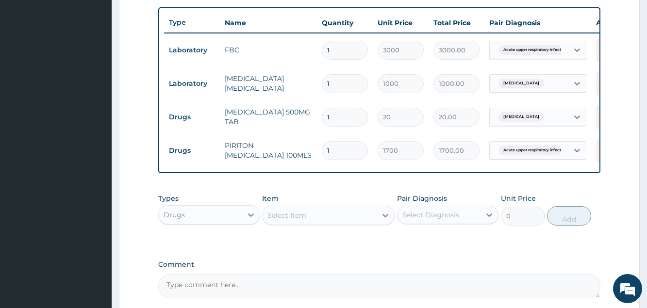
click at [283, 220] on div "Select Item" at bounding box center [286, 216] width 39 height 10
drag, startPoint x: 283, startPoint y: 223, endPoint x: 285, endPoint y: 228, distance: 5.1
click at [285, 220] on div "Select Item" at bounding box center [286, 216] width 39 height 10
click at [282, 220] on div "Select Item" at bounding box center [286, 216] width 39 height 10
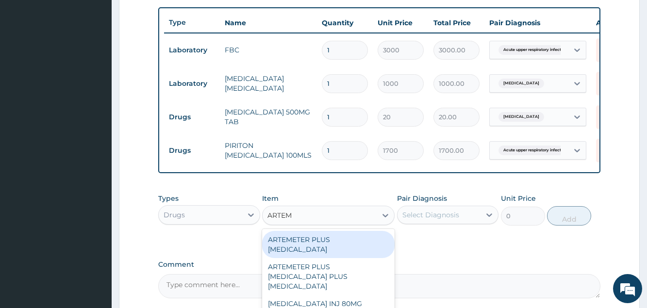
type input "ARTEME"
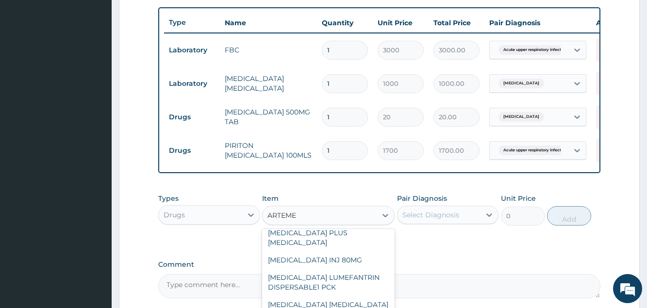
scroll to position [52, 0]
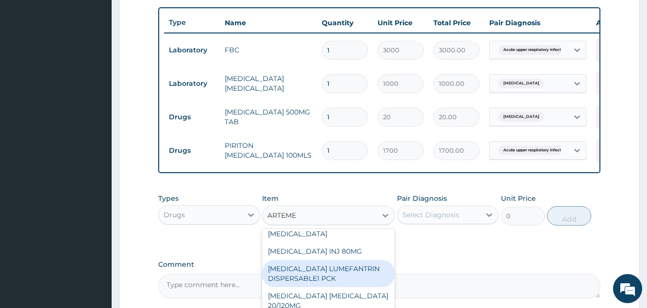
click at [343, 279] on div "ARTEMETHER LUMEFANTRIN DISPERSABLE1 PCK" at bounding box center [328, 273] width 133 height 27
type input "1200"
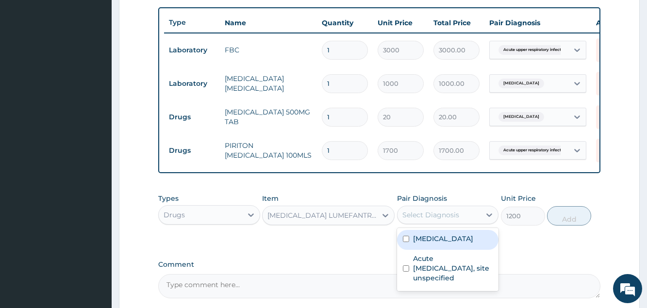
click at [415, 220] on div "Select Diagnosis" at bounding box center [430, 215] width 57 height 10
click at [423, 242] on label "Malaria, unspecified" at bounding box center [443, 239] width 60 height 10
checkbox input "true"
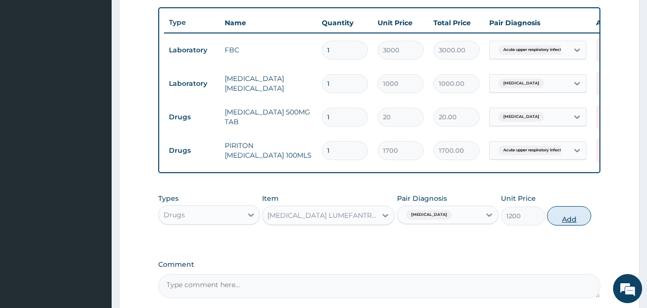
click at [567, 226] on button "Add" at bounding box center [569, 215] width 44 height 19
type input "0"
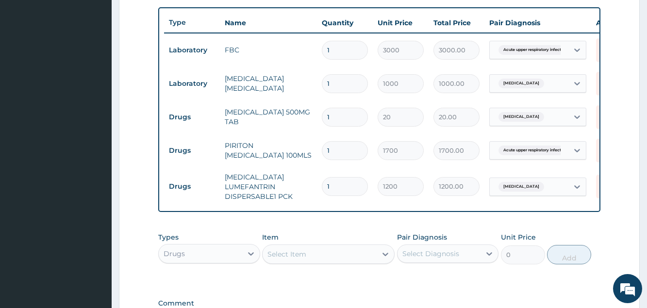
drag, startPoint x: 332, startPoint y: 116, endPoint x: 311, endPoint y: 119, distance: 21.0
click at [322, 119] on input "1" at bounding box center [345, 117] width 46 height 19
type input "9"
type input "180.00"
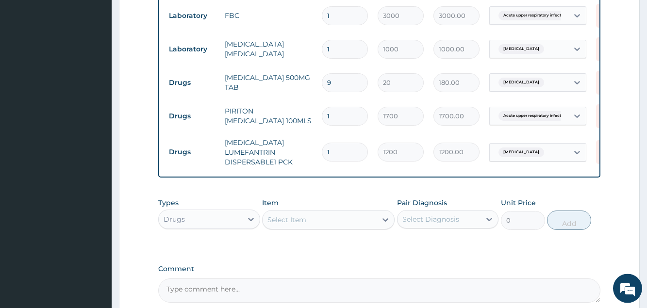
scroll to position [493, 0]
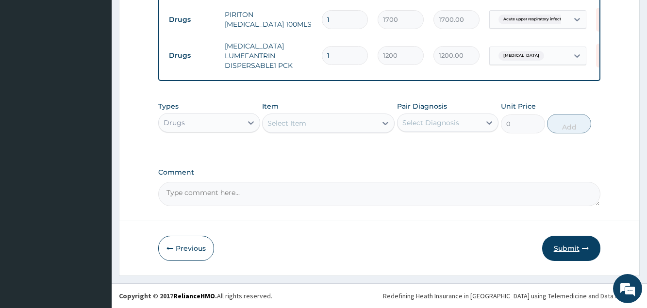
type input "9"
click at [563, 248] on button "Submit" at bounding box center [571, 248] width 58 height 25
click at [572, 253] on button "Submit" at bounding box center [571, 248] width 58 height 25
click at [568, 250] on button "Submit" at bounding box center [571, 248] width 58 height 25
click at [567, 247] on button "Submit" at bounding box center [571, 248] width 58 height 25
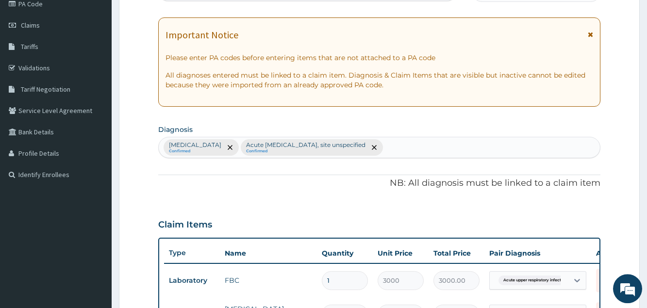
scroll to position [0, 0]
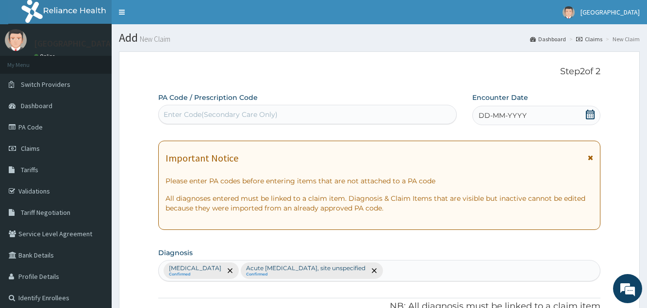
click at [500, 118] on span "DD-MM-YYYY" at bounding box center [503, 116] width 48 height 10
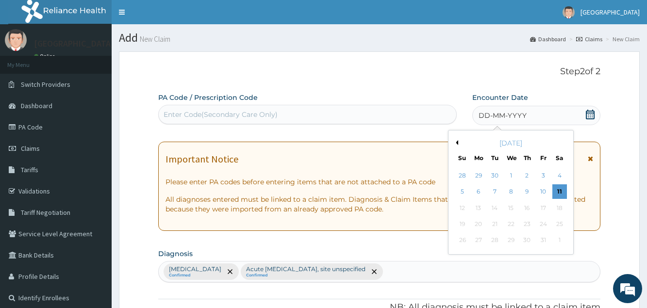
drag, startPoint x: 456, startPoint y: 136, endPoint x: 456, endPoint y: 141, distance: 4.9
click at [456, 139] on div "October 2025 Su Mo Tu We Th Fr Sa" at bounding box center [510, 148] width 117 height 28
click at [457, 142] on button "Previous Month" at bounding box center [455, 142] width 5 height 5
drag, startPoint x: 527, startPoint y: 226, endPoint x: 525, endPoint y: 216, distance: 10.5
click at [527, 226] on div "25" at bounding box center [527, 224] width 15 height 15
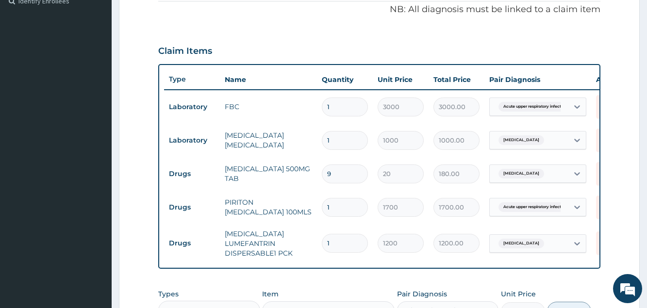
scroll to position [493, 0]
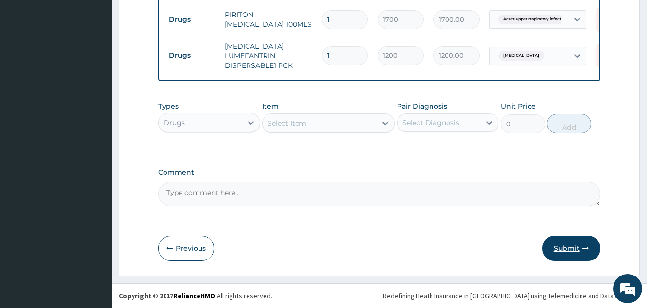
click at [556, 248] on button "Submit" at bounding box center [571, 248] width 58 height 25
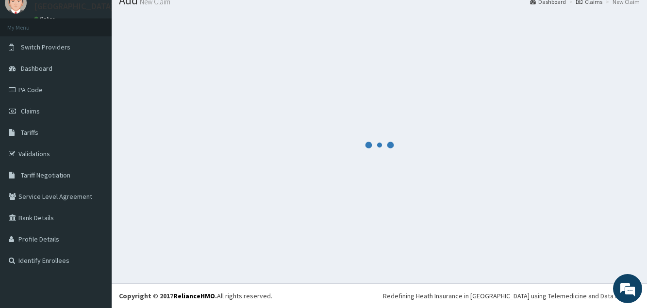
scroll to position [37, 0]
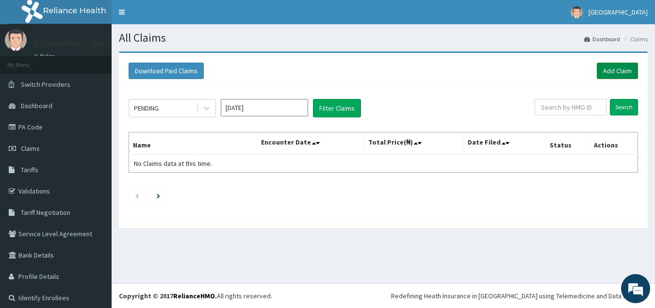
click at [610, 70] on link "Add Claim" at bounding box center [617, 71] width 41 height 17
click at [607, 66] on link "Add Claim" at bounding box center [617, 71] width 41 height 17
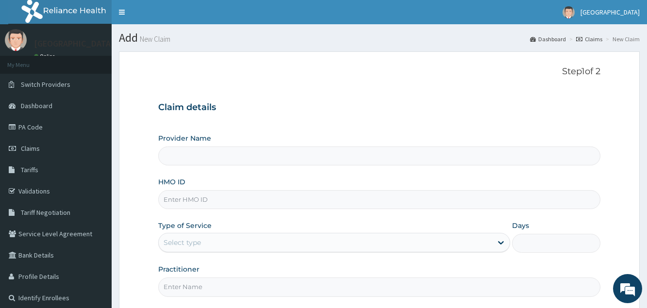
type input "[GEOGRAPHIC_DATA]"
click at [233, 203] on input "HMO ID" at bounding box center [379, 199] width 442 height 19
type input "[PERSON_NAME]/10021/C"
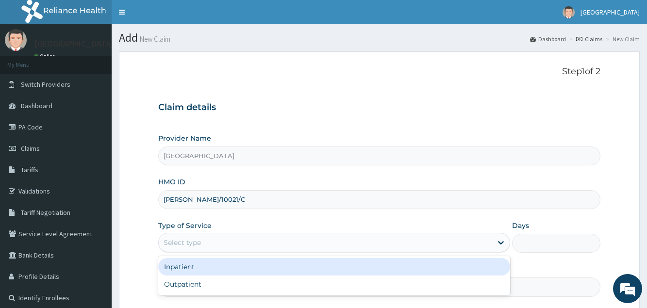
click at [206, 243] on div "Select type" at bounding box center [325, 243] width 333 height 16
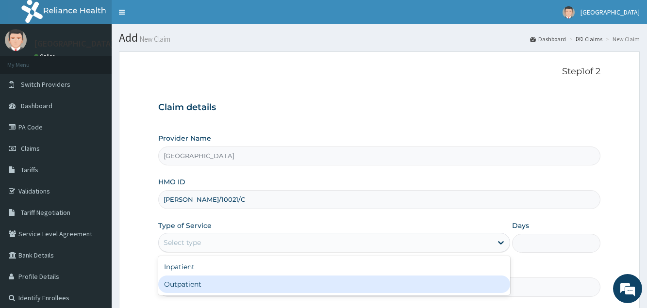
click at [206, 284] on div "Outpatient" at bounding box center [334, 284] width 352 height 17
type input "1"
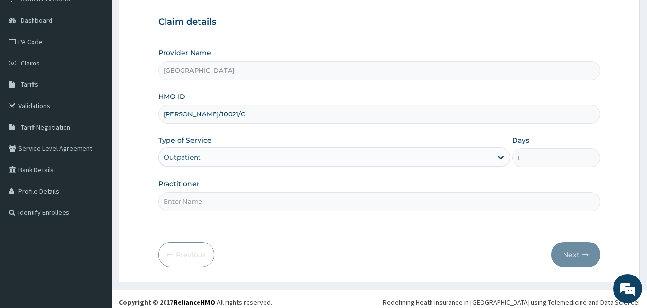
scroll to position [92, 0]
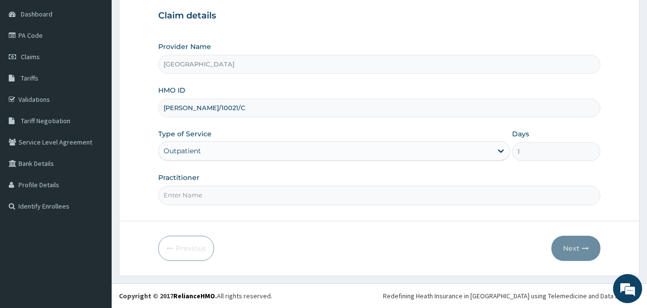
click at [224, 197] on input "Practitioner" at bounding box center [379, 195] width 442 height 19
type input "[PERSON_NAME]"
click at [571, 243] on button "Next" at bounding box center [575, 248] width 49 height 25
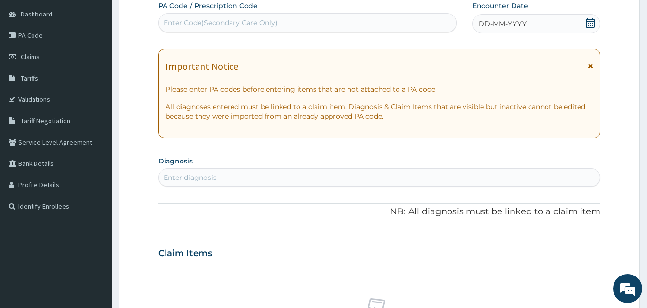
click at [498, 30] on div "DD-MM-YYYY" at bounding box center [536, 23] width 128 height 19
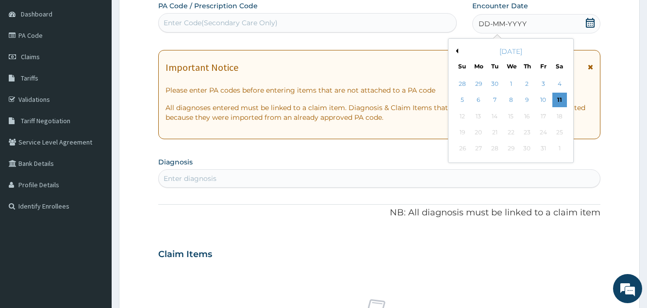
click at [456, 51] on button "Previous Month" at bounding box center [455, 51] width 5 height 5
click at [524, 133] on div "25" at bounding box center [527, 132] width 15 height 15
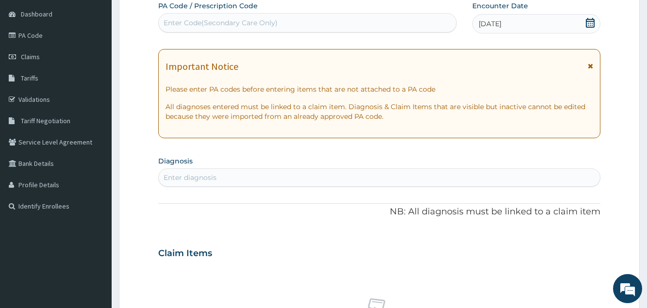
click at [271, 180] on div "Enter diagnosis" at bounding box center [379, 178] width 441 height 16
type input "[MEDICAL_DATA]"
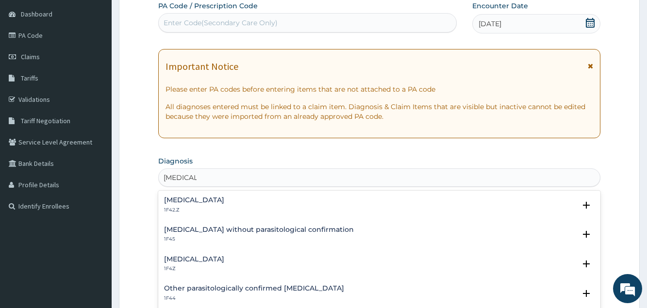
click at [223, 257] on h4 "[MEDICAL_DATA]" at bounding box center [194, 259] width 60 height 7
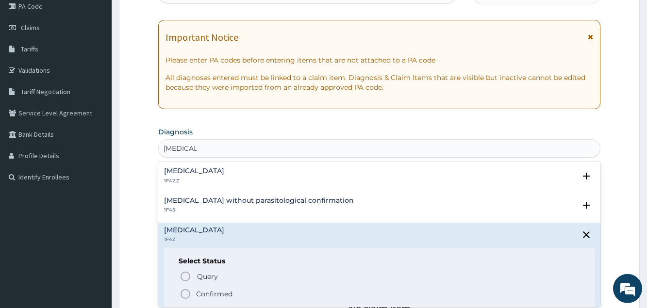
scroll to position [141, 0]
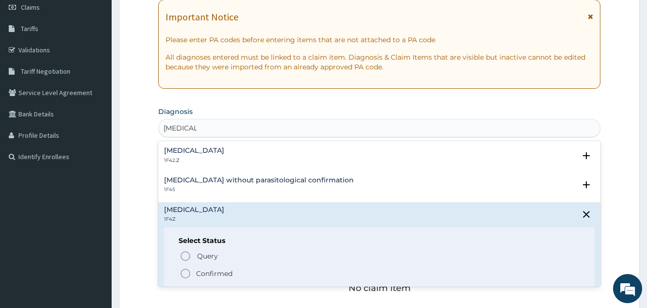
drag, startPoint x: 225, startPoint y: 271, endPoint x: 248, endPoint y: 240, distance: 39.2
click at [225, 271] on p "Confirmed" at bounding box center [214, 274] width 36 height 10
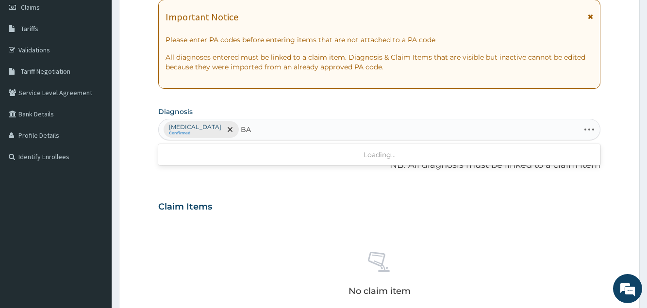
type input "B"
type input "GASTRITIS"
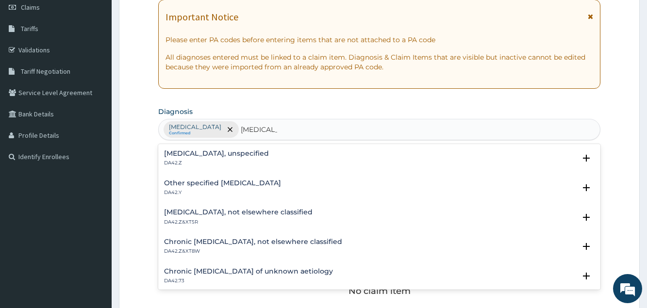
click at [237, 151] on div "Gastritis, unspecified DA42.Z" at bounding box center [379, 158] width 430 height 17
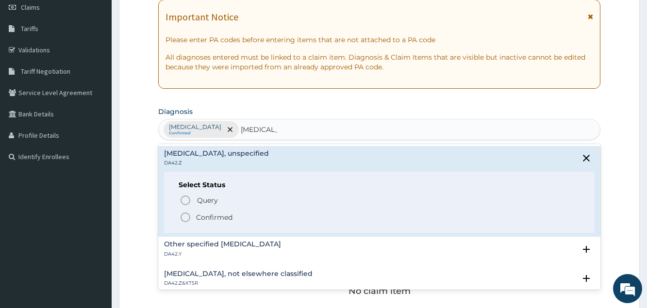
click at [229, 216] on p "Confirmed" at bounding box center [214, 218] width 36 height 10
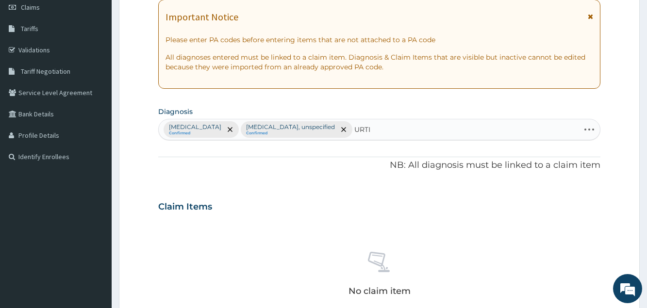
type input "URTI"
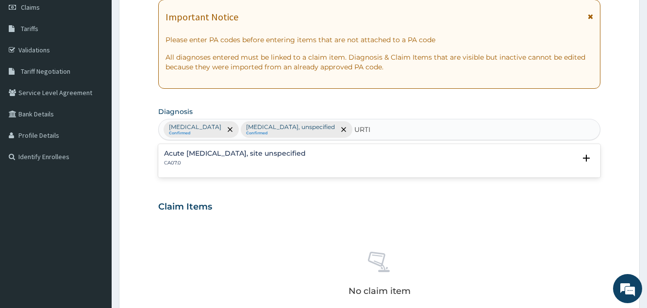
click at [306, 153] on h4 "Acute upper respiratory infection, site unspecified" at bounding box center [235, 153] width 142 height 7
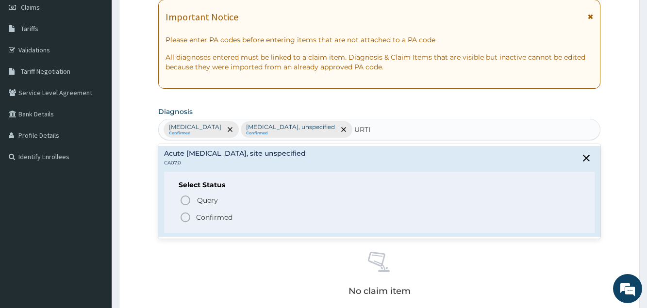
click at [222, 217] on p "Confirmed" at bounding box center [214, 218] width 36 height 10
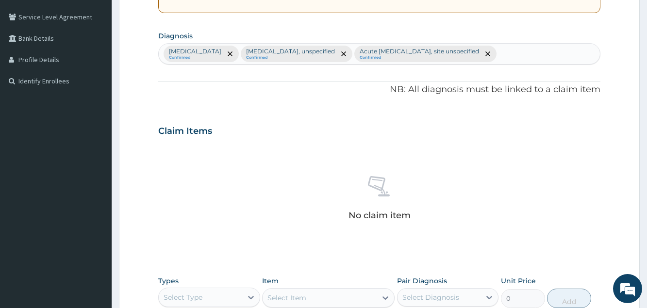
scroll to position [290, 0]
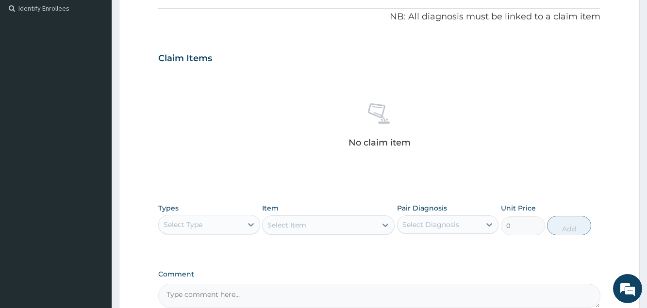
click at [205, 227] on div "Select Type" at bounding box center [200, 225] width 83 height 16
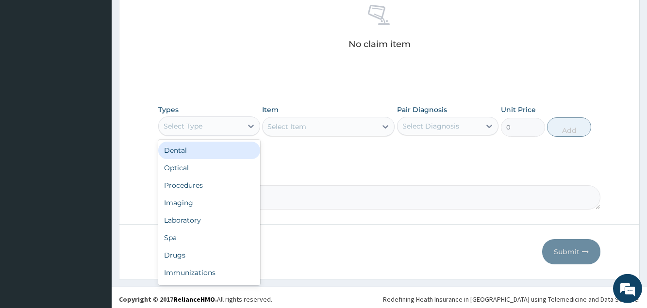
scroll to position [389, 0]
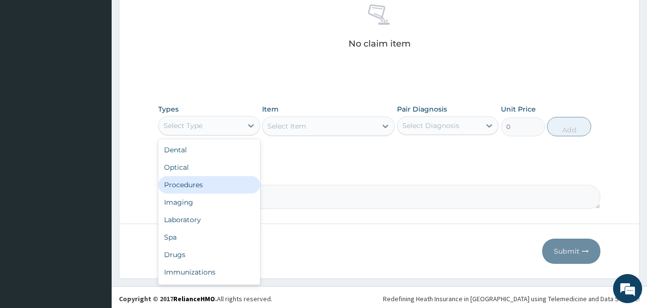
click at [189, 189] on div "Procedures" at bounding box center [208, 184] width 101 height 17
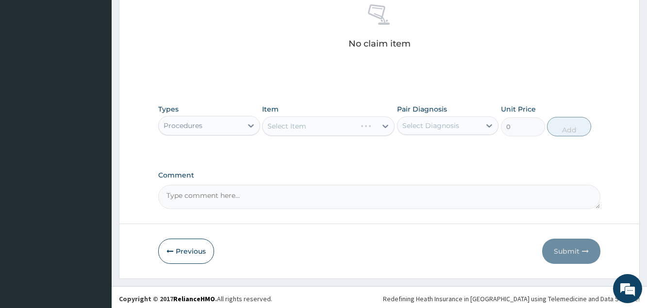
click at [344, 130] on div "Select Item" at bounding box center [328, 125] width 133 height 19
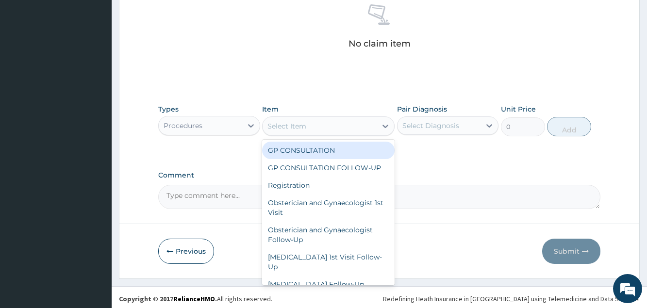
click at [344, 130] on div "Select Item" at bounding box center [320, 126] width 114 height 16
click at [318, 156] on div "GP CONSULTATION" at bounding box center [328, 150] width 133 height 17
type input "3000"
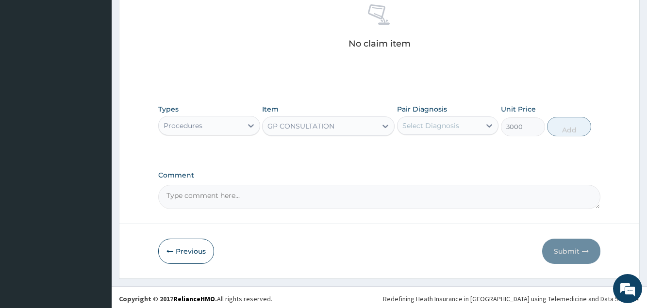
click at [429, 124] on div "Select Diagnosis" at bounding box center [430, 126] width 57 height 10
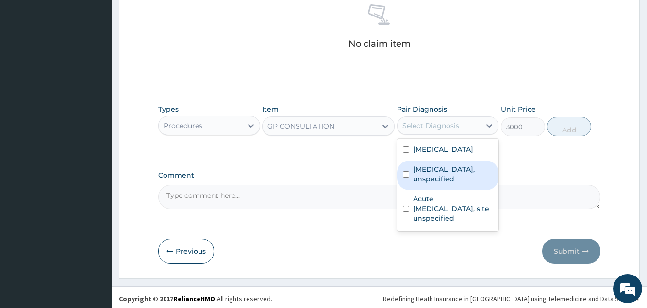
click at [436, 161] on div "Gastritis, unspecified" at bounding box center [447, 176] width 101 height 30
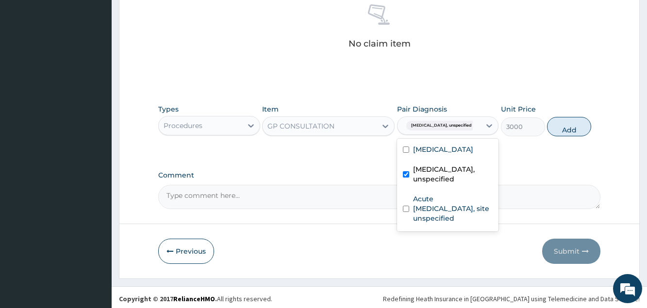
checkbox input "true"
click at [438, 150] on label "Malaria, unspecified" at bounding box center [443, 150] width 60 height 10
checkbox input "true"
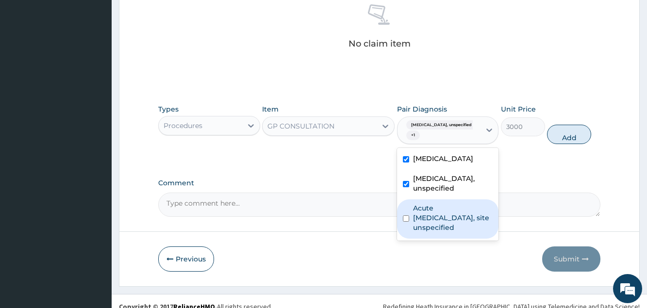
click at [438, 208] on label "Acute upper respiratory infection, site unspecified" at bounding box center [453, 217] width 80 height 29
checkbox input "true"
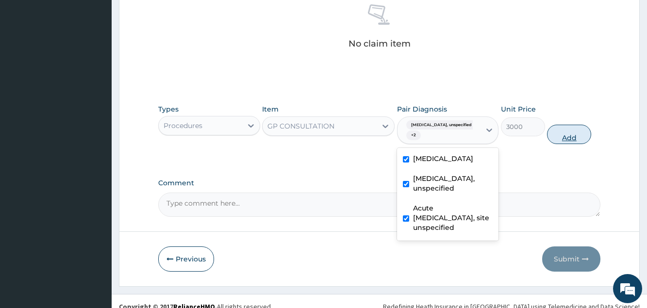
click at [571, 134] on button "Add" at bounding box center [569, 134] width 44 height 19
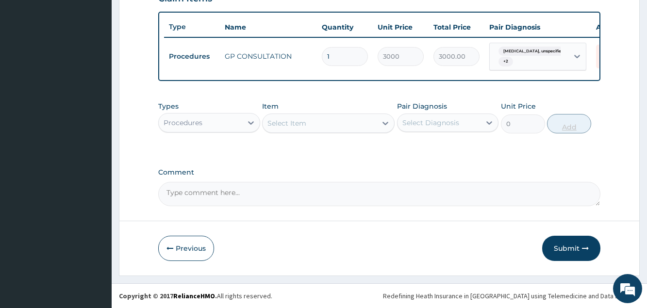
scroll to position [358, 0]
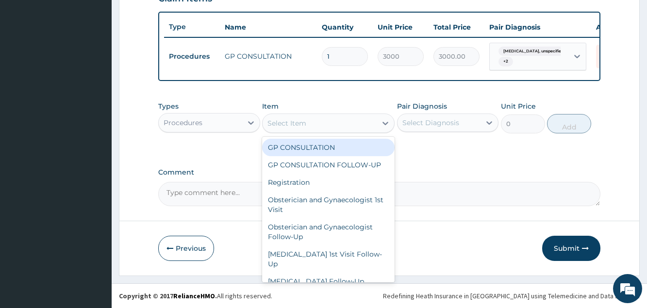
click at [337, 127] on div "Select Item" at bounding box center [320, 124] width 114 height 16
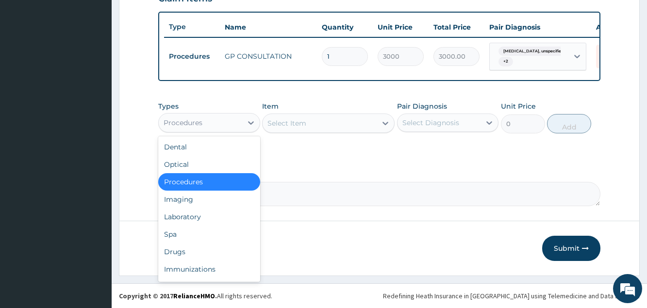
click at [211, 123] on div "Procedures" at bounding box center [200, 123] width 83 height 16
click at [180, 213] on div "Laboratory" at bounding box center [208, 216] width 101 height 17
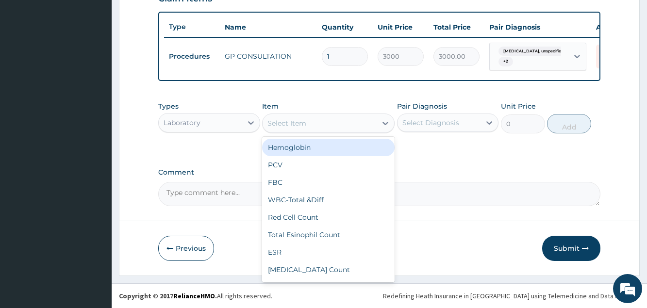
click at [307, 128] on div "Select Item" at bounding box center [320, 124] width 114 height 16
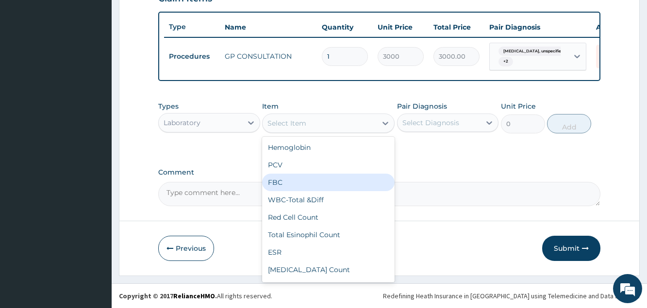
click at [311, 178] on div "FBC" at bounding box center [328, 182] width 133 height 17
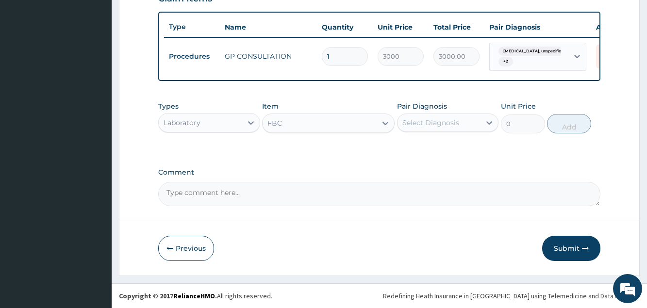
type input "3000"
click at [459, 131] on div "Select Diagnosis" at bounding box center [439, 123] width 83 height 16
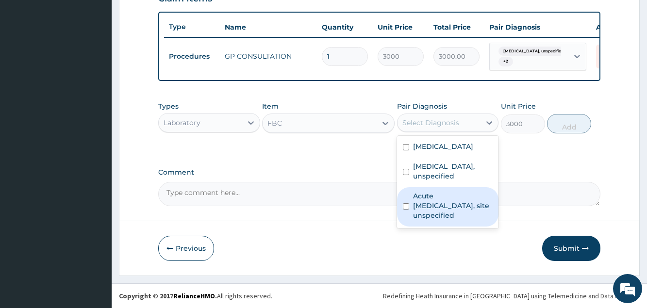
click at [453, 191] on label "Acute upper respiratory infection, site unspecified" at bounding box center [453, 205] width 80 height 29
checkbox input "true"
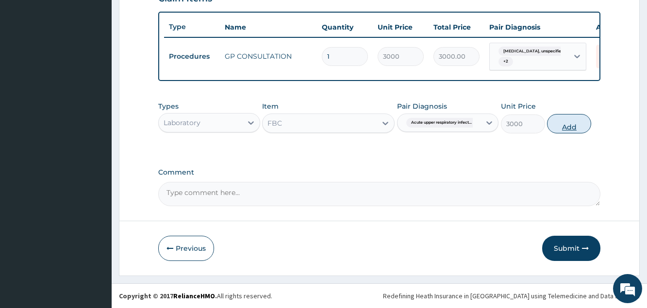
click at [564, 122] on button "Add" at bounding box center [569, 123] width 44 height 19
type input "0"
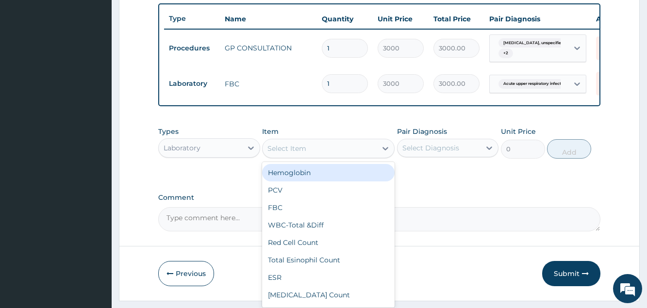
click at [323, 155] on div "Select Item" at bounding box center [320, 149] width 114 height 16
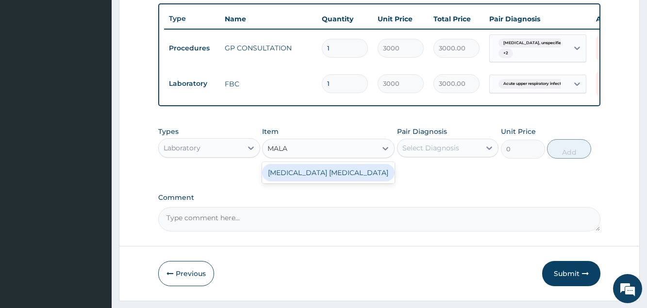
type input "MALAR"
click at [321, 178] on div "[MEDICAL_DATA] [MEDICAL_DATA]" at bounding box center [328, 172] width 133 height 17
type input "1000"
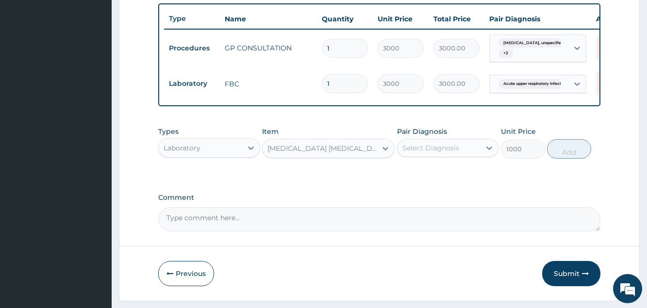
click at [425, 153] on div "Select Diagnosis" at bounding box center [430, 148] width 57 height 10
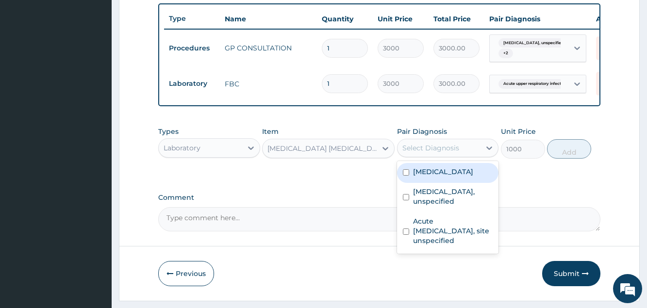
click at [428, 174] on div "[MEDICAL_DATA]" at bounding box center [447, 173] width 101 height 20
checkbox input "true"
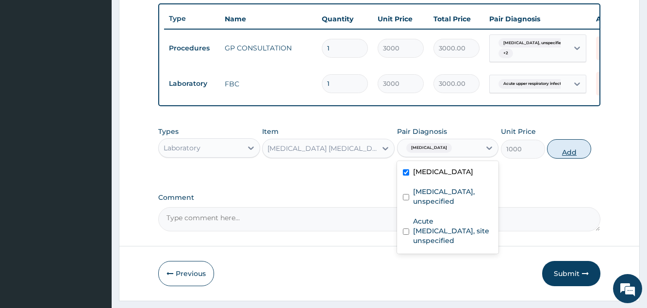
click at [575, 159] on button "Add" at bounding box center [569, 148] width 44 height 19
type input "0"
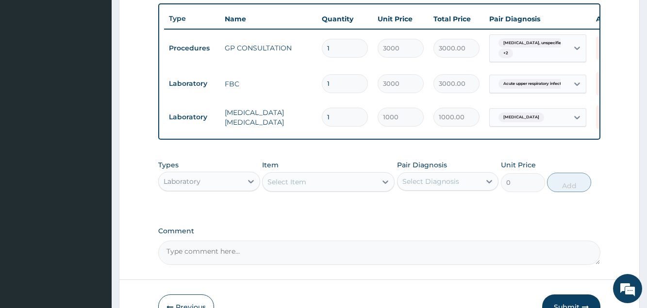
click at [226, 189] on div "Laboratory" at bounding box center [200, 182] width 83 height 16
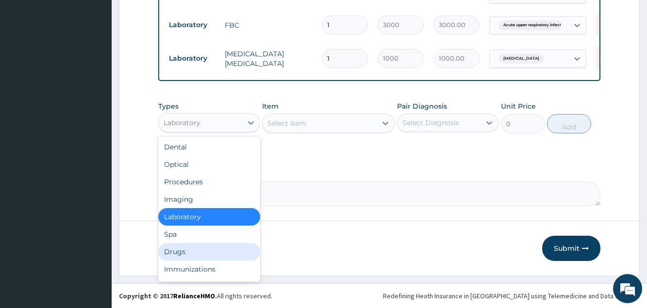
scroll to position [33, 0]
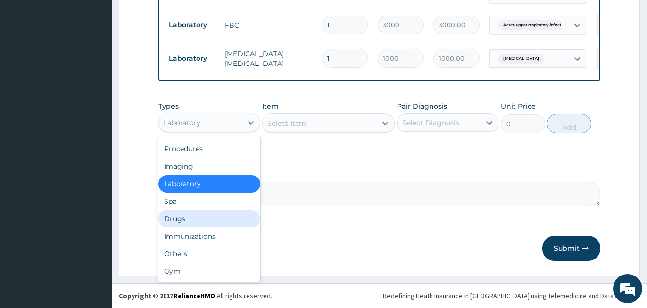
click at [189, 220] on div "Drugs" at bounding box center [208, 218] width 101 height 17
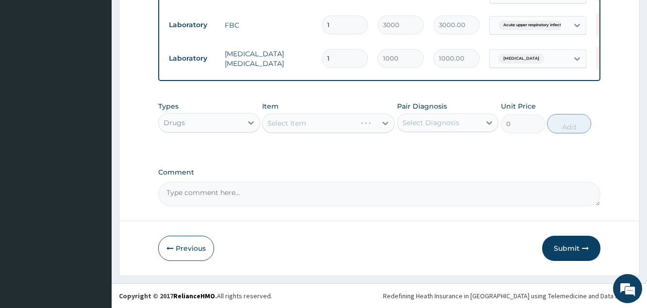
click at [285, 125] on div "Select Item" at bounding box center [328, 123] width 133 height 19
click at [285, 125] on div "Select Item" at bounding box center [286, 123] width 39 height 10
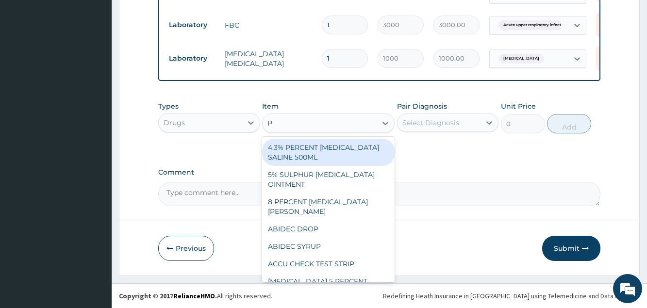
type input "P-"
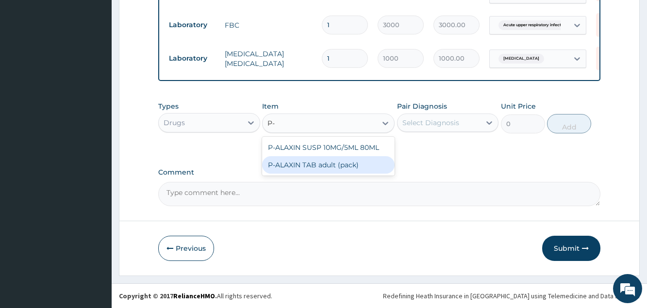
click at [321, 161] on div "P-ALAXIN TAB adult (pack)" at bounding box center [328, 164] width 133 height 17
type input "2380"
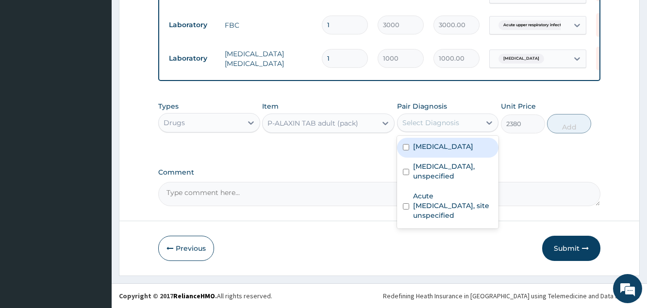
click at [417, 122] on div "Select Diagnosis" at bounding box center [430, 123] width 57 height 10
click at [425, 151] on label "[MEDICAL_DATA]" at bounding box center [443, 147] width 60 height 10
checkbox input "true"
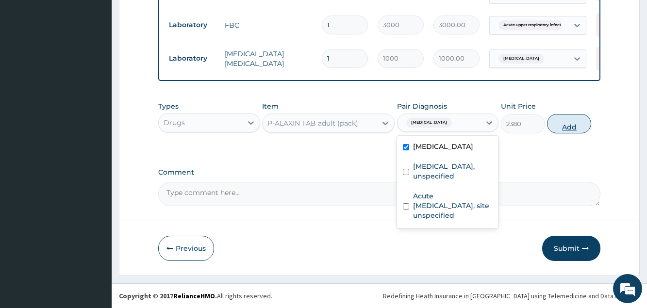
click at [573, 129] on button "Add" at bounding box center [569, 123] width 44 height 19
type input "0"
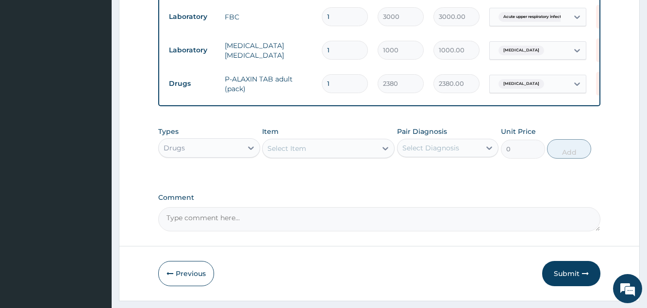
click at [301, 153] on div "Select Item" at bounding box center [286, 149] width 39 height 10
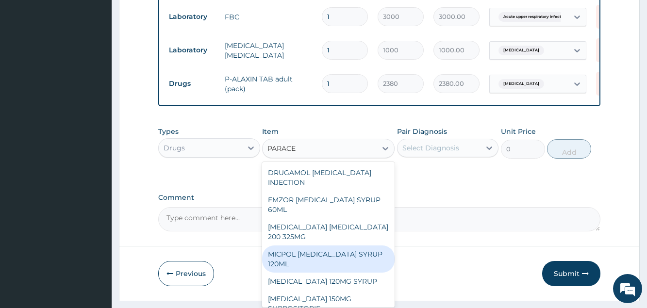
type input "PARACE"
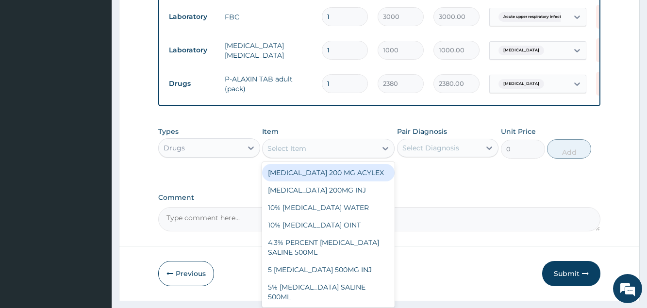
click at [313, 156] on div "Select Item" at bounding box center [320, 149] width 114 height 16
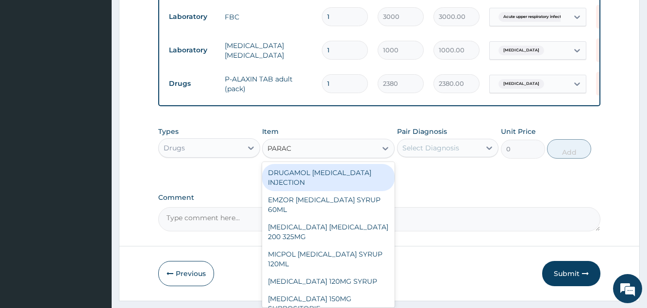
type input "PARACE"
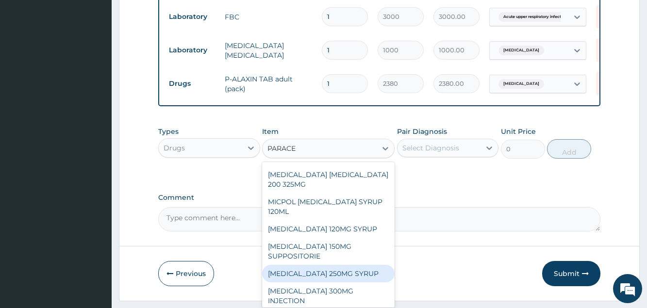
scroll to position [105, 0]
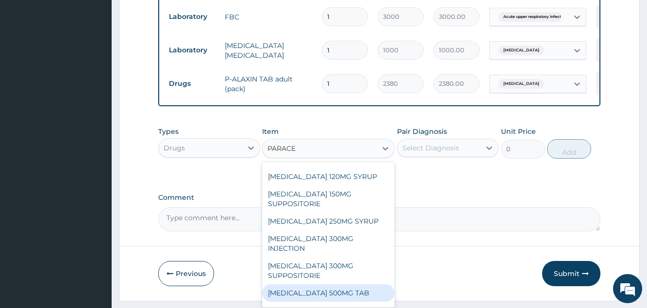
click at [327, 302] on div "[MEDICAL_DATA] 500MG TAB" at bounding box center [328, 292] width 133 height 17
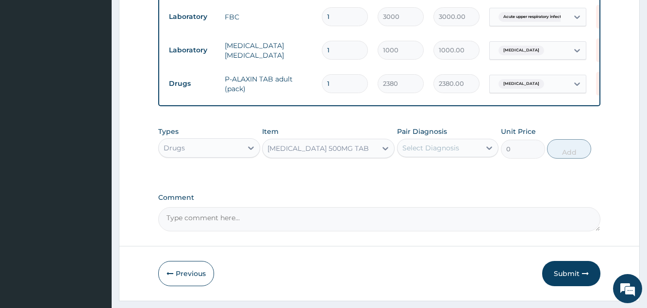
type input "20"
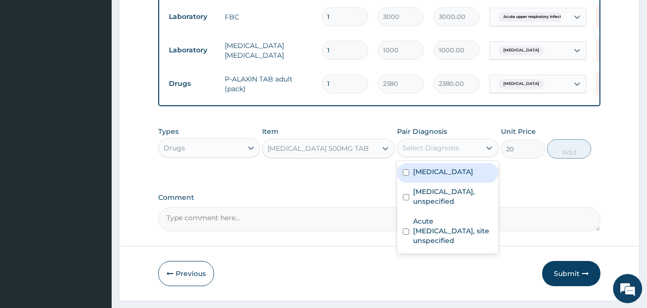
click at [415, 153] on div "Select Diagnosis" at bounding box center [430, 148] width 57 height 10
click at [422, 177] on label "[MEDICAL_DATA]" at bounding box center [443, 172] width 60 height 10
checkbox input "true"
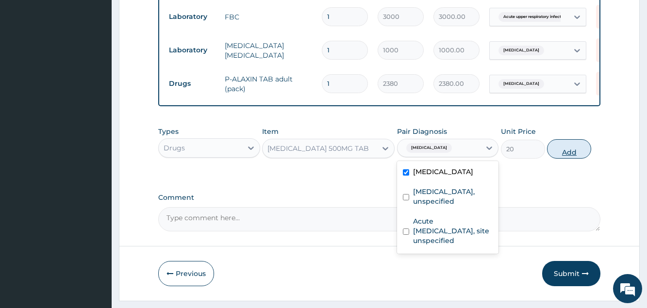
click at [558, 159] on button "Add" at bounding box center [569, 148] width 44 height 19
type input "0"
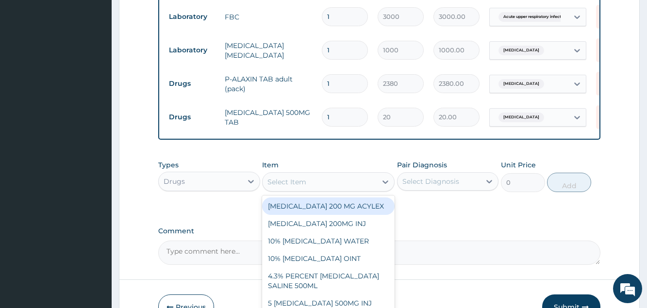
click at [312, 188] on div "Select Item" at bounding box center [320, 182] width 114 height 16
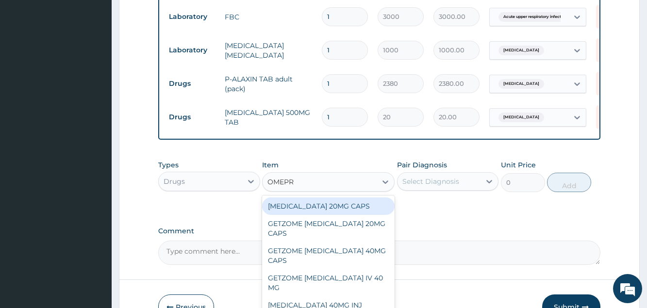
type input "OMEPRA"
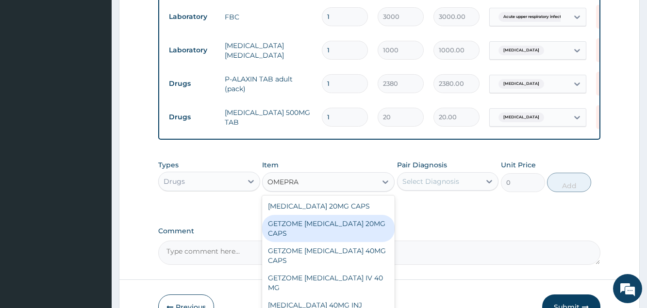
click at [321, 228] on div "GETZOME [MEDICAL_DATA] 20MG CAPS" at bounding box center [328, 228] width 133 height 27
type input "60.75"
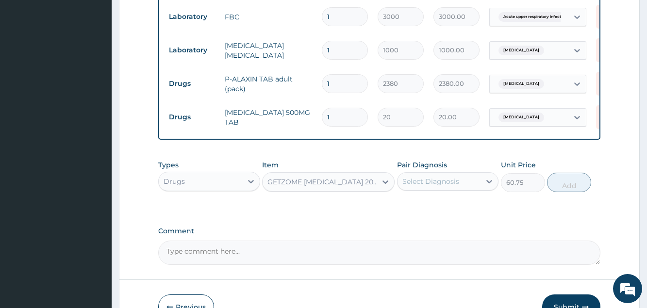
click at [444, 189] on div "Select Diagnosis" at bounding box center [439, 182] width 83 height 16
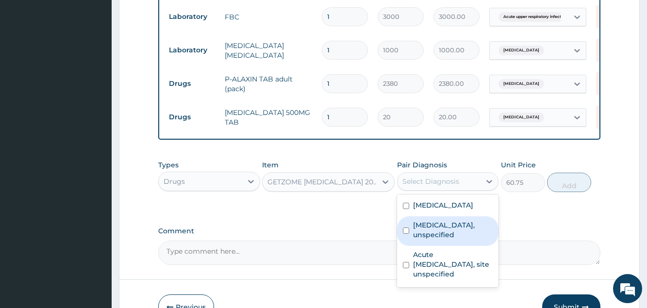
click at [443, 232] on label "Gastritis, unspecified" at bounding box center [453, 229] width 80 height 19
checkbox input "true"
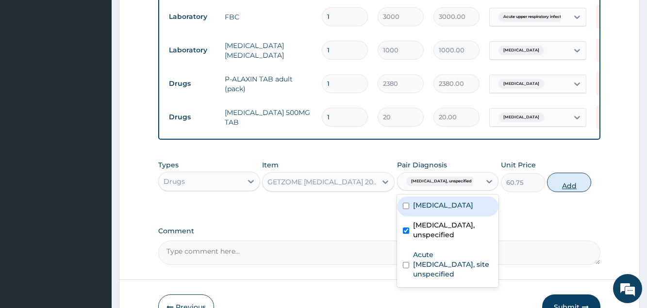
click at [561, 192] on button "Add" at bounding box center [569, 182] width 44 height 19
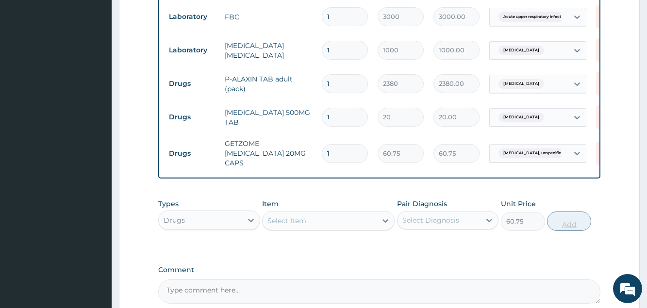
type input "0"
click at [279, 225] on div "Select Item" at bounding box center [286, 221] width 39 height 10
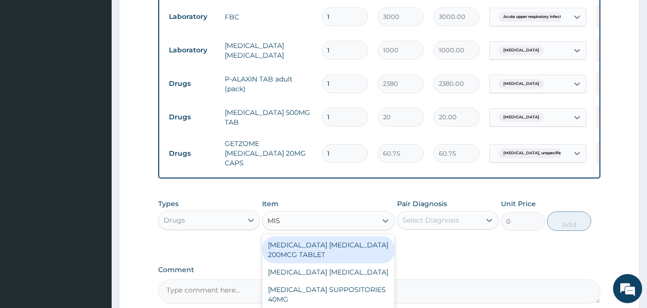
type input "MIST"
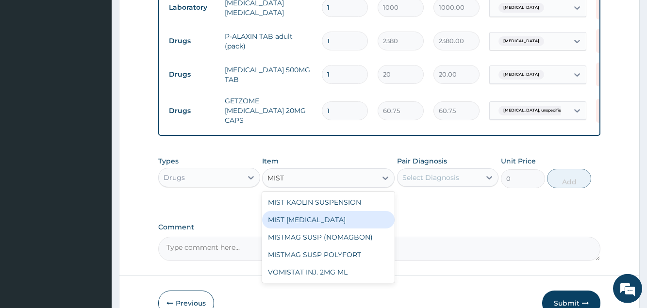
scroll to position [474, 0]
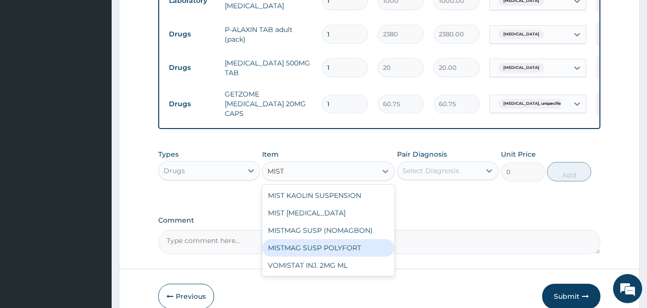
click at [325, 249] on div "MISTMAG SUSP POLYFORT" at bounding box center [328, 247] width 133 height 17
type input "465"
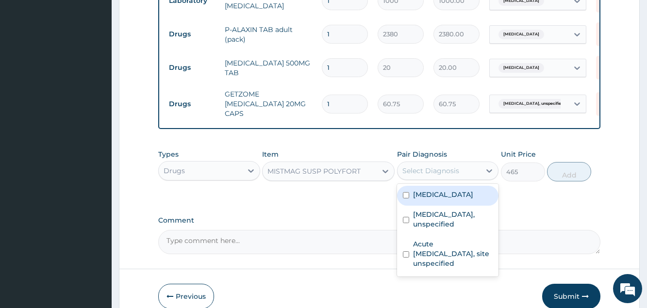
click at [439, 176] on div "Select Diagnosis" at bounding box center [430, 171] width 57 height 10
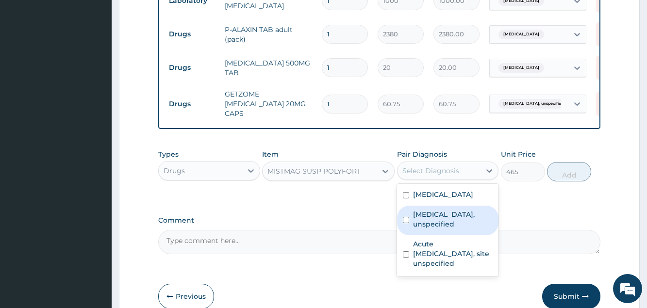
click at [443, 216] on label "Gastritis, unspecified" at bounding box center [453, 219] width 80 height 19
checkbox input "true"
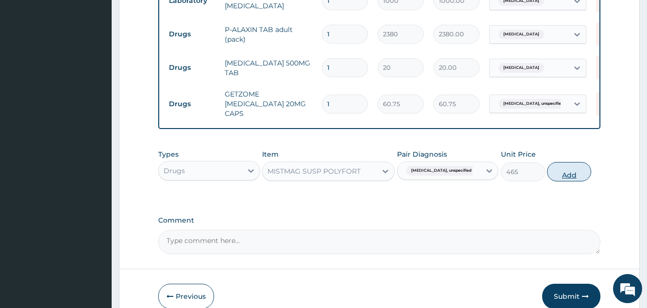
click at [568, 180] on button "Add" at bounding box center [569, 171] width 44 height 19
type input "0"
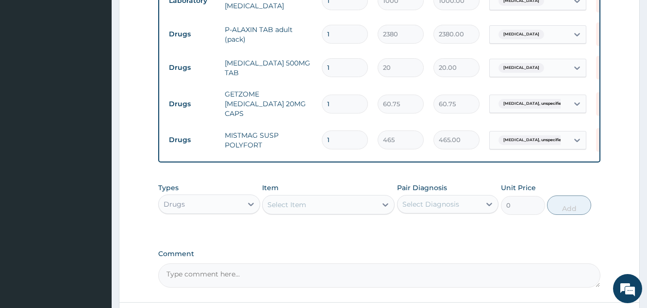
click at [351, 104] on input "1" at bounding box center [345, 104] width 46 height 19
type input "14"
type input "850.50"
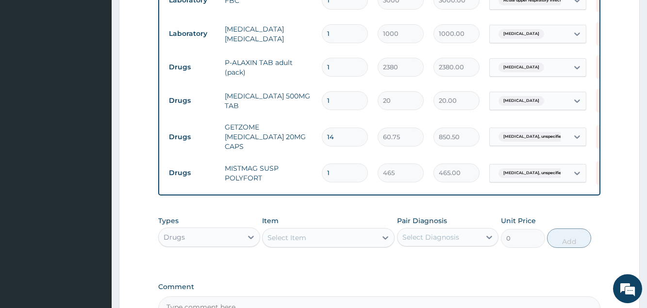
scroll to position [425, 0]
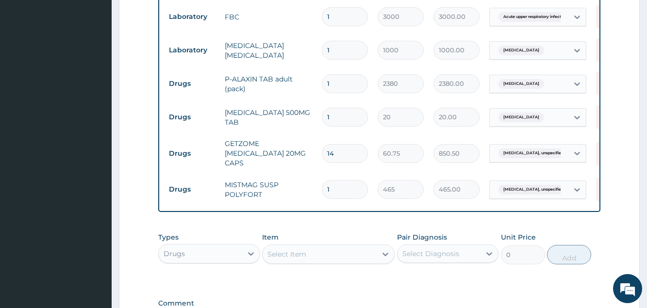
type input "14"
drag, startPoint x: 339, startPoint y: 119, endPoint x: 248, endPoint y: 125, distance: 91.4
click at [322, 118] on input "1" at bounding box center [345, 117] width 46 height 19
type input "5"
type input "100.00"
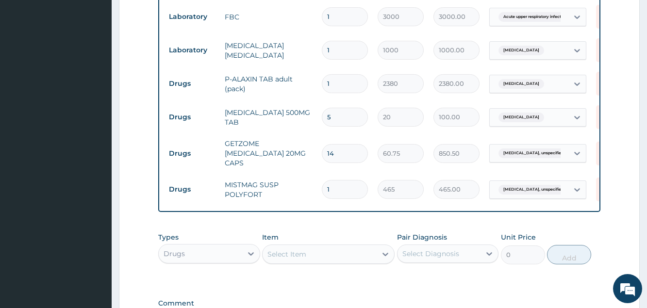
type input "5"
drag, startPoint x: 347, startPoint y: 84, endPoint x: 263, endPoint y: 89, distance: 83.6
click at [322, 88] on input "1" at bounding box center [345, 83] width 46 height 19
type input "5"
type input "11900.00"
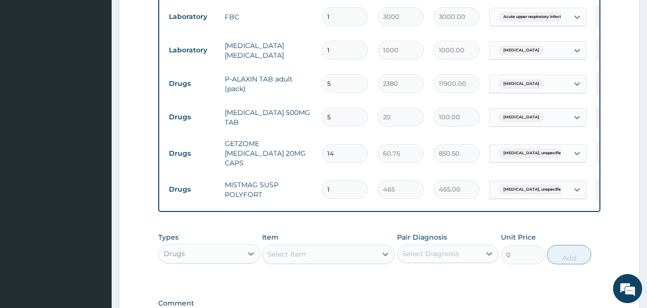
type input "0.00"
type input "1"
type input "2380.00"
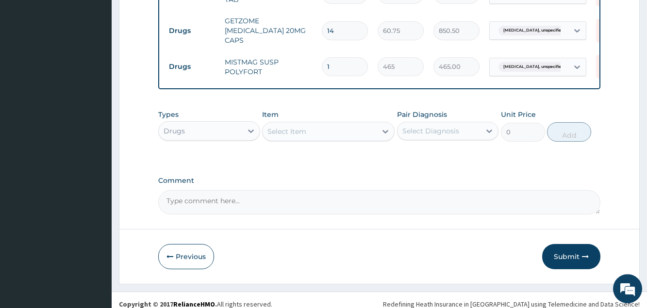
scroll to position [559, 0]
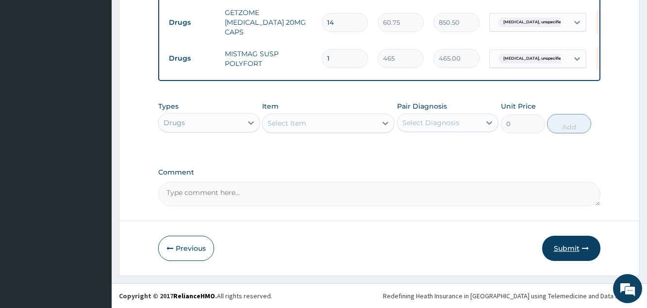
click at [567, 249] on button "Submit" at bounding box center [571, 248] width 58 height 25
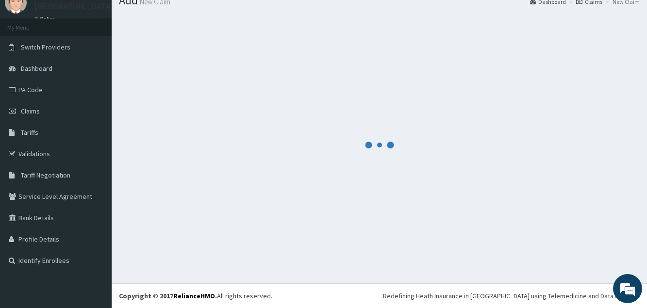
scroll to position [37, 0]
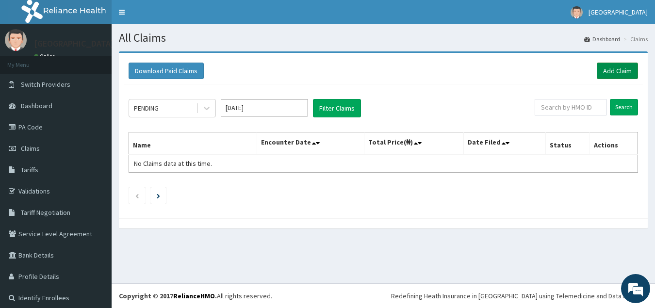
click at [607, 69] on link "Add Claim" at bounding box center [617, 71] width 41 height 17
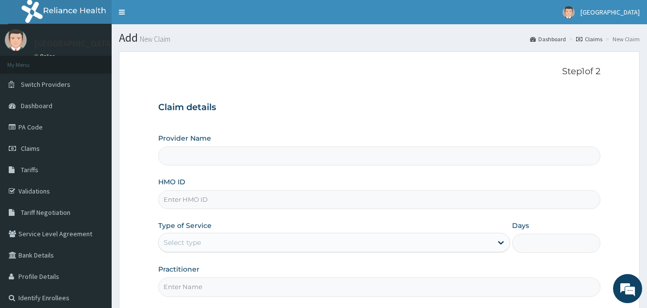
type input "[GEOGRAPHIC_DATA]"
click at [207, 199] on input "HMO ID" at bounding box center [379, 199] width 442 height 19
click at [197, 199] on input "AEN/103356/D" at bounding box center [379, 199] width 442 height 19
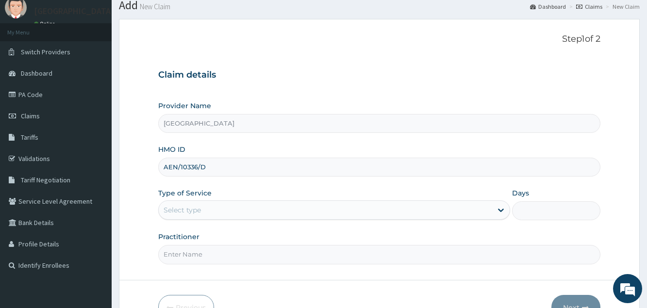
scroll to position [50, 0]
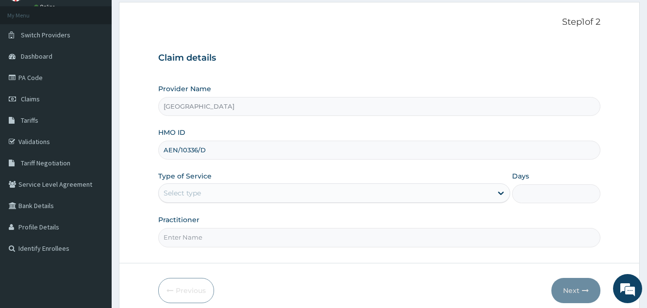
type input "AEN/10336/D"
click at [193, 191] on div "Select type" at bounding box center [182, 193] width 37 height 10
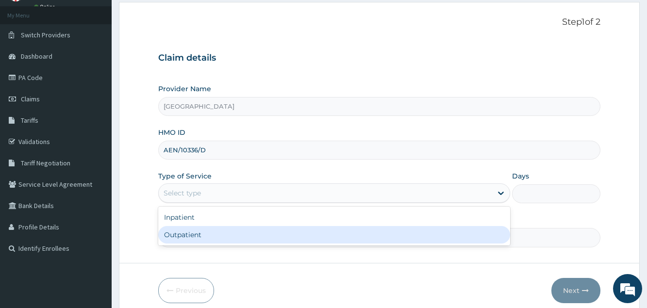
click at [185, 239] on div "Outpatient" at bounding box center [334, 234] width 352 height 17
type input "1"
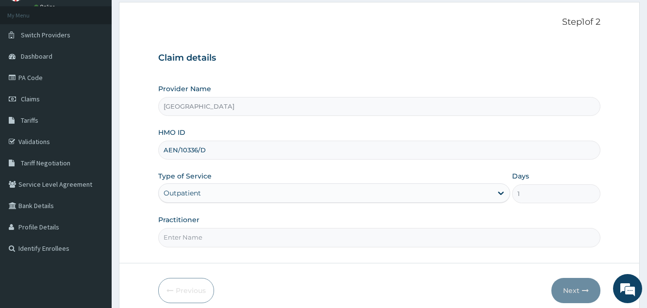
click at [186, 236] on input "Practitioner" at bounding box center [379, 237] width 442 height 19
type input "DR [PERSON_NAME]"
click at [576, 289] on button "Next" at bounding box center [575, 290] width 49 height 25
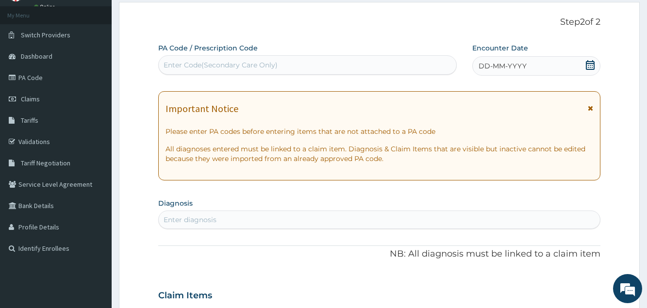
click at [498, 66] on span "DD-MM-YYYY" at bounding box center [503, 66] width 48 height 10
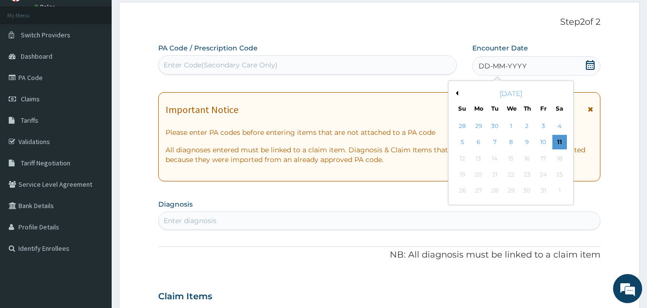
click at [456, 94] on button "Previous Month" at bounding box center [455, 93] width 5 height 5
click at [527, 177] on div "25" at bounding box center [527, 174] width 15 height 15
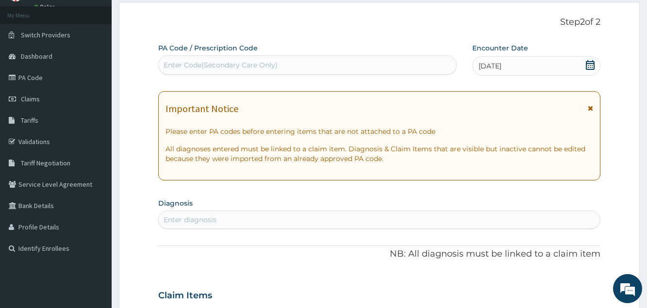
scroll to position [149, 0]
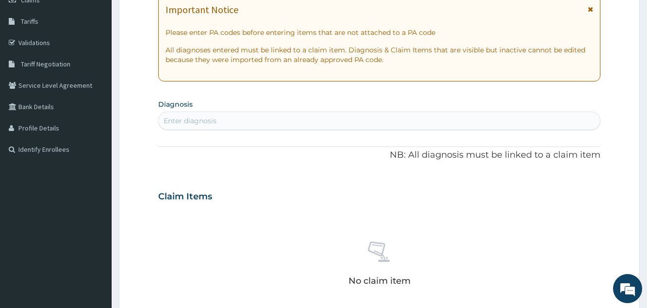
click at [248, 124] on div "Enter diagnosis" at bounding box center [379, 121] width 441 height 16
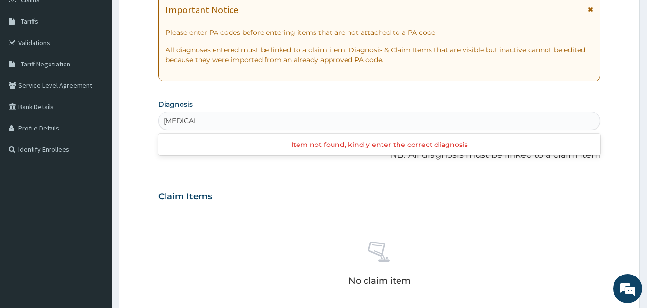
type input "MALARIA"
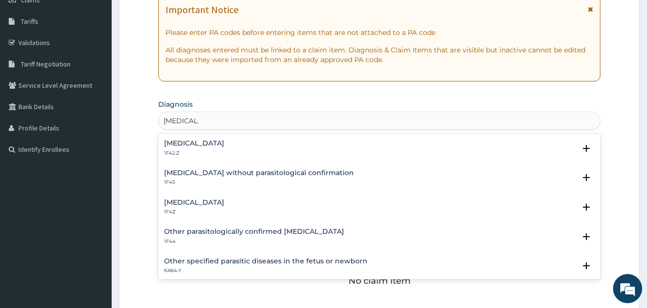
click at [218, 203] on h4 "[MEDICAL_DATA]" at bounding box center [194, 202] width 60 height 7
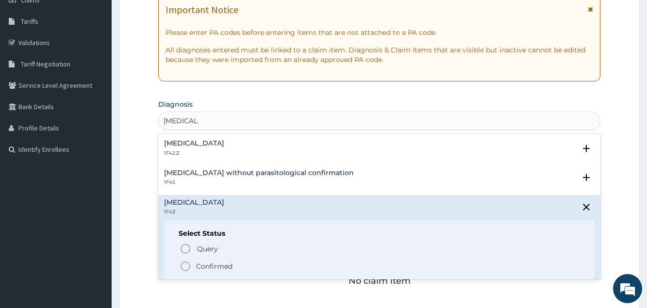
drag, startPoint x: 197, startPoint y: 263, endPoint x: 198, endPoint y: 246, distance: 16.5
click at [197, 262] on p "Confirmed" at bounding box center [214, 267] width 36 height 10
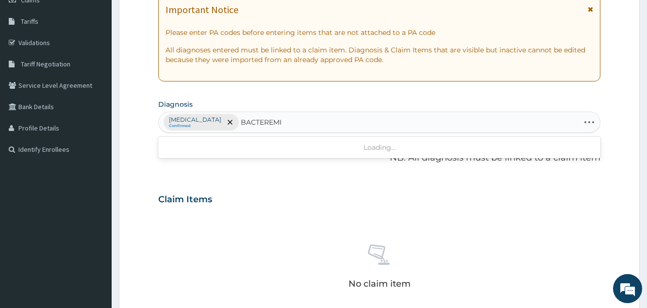
type input "BACTEREMIA"
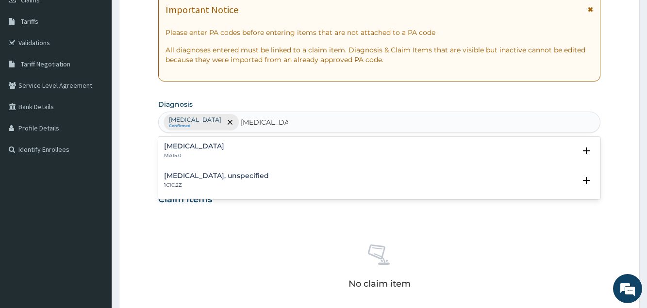
click at [191, 148] on h4 "Bacteraemia" at bounding box center [194, 146] width 60 height 7
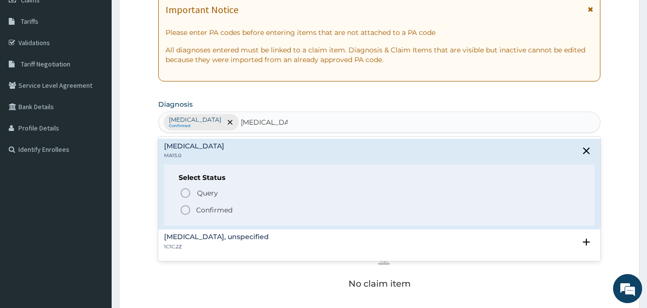
click at [201, 211] on p "Confirmed" at bounding box center [214, 210] width 36 height 10
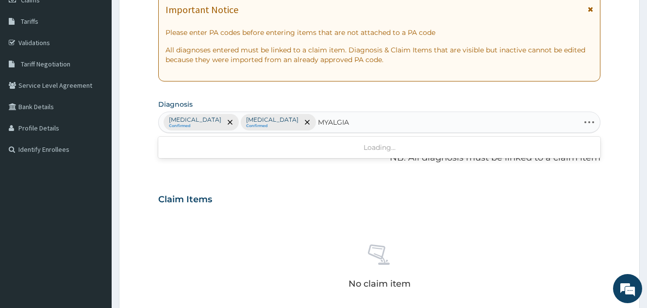
type input "MYALGIA"
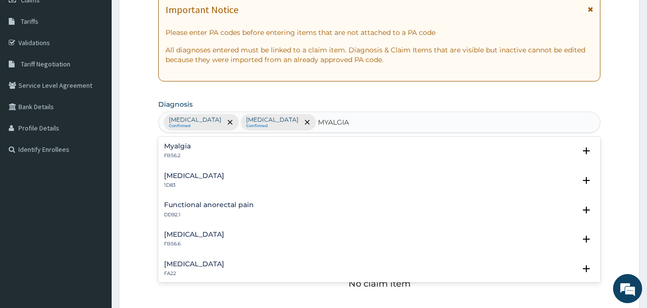
click at [196, 145] on div "Myalgia FB56.2" at bounding box center [379, 151] width 430 height 17
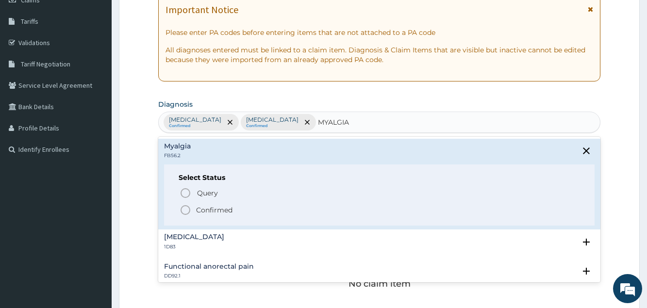
click at [215, 206] on p "Confirmed" at bounding box center [214, 210] width 36 height 10
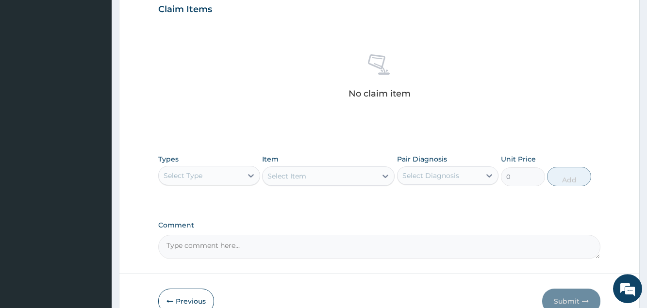
scroll to position [392, 0]
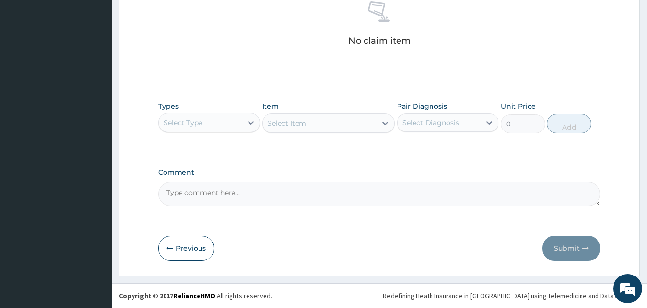
click at [237, 122] on div "Select Type" at bounding box center [200, 123] width 83 height 16
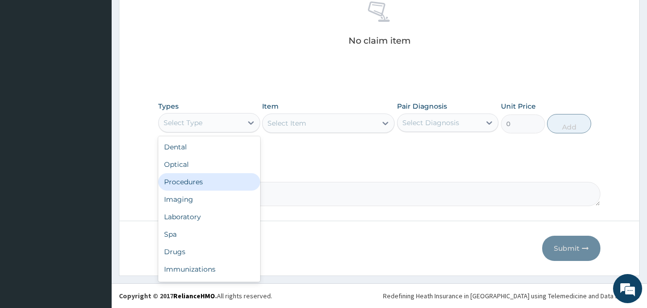
click at [198, 181] on div "Procedures" at bounding box center [208, 181] width 101 height 17
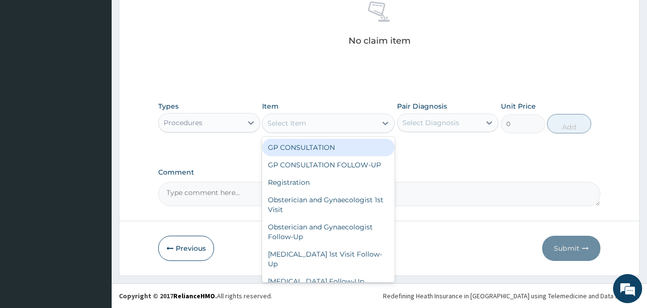
click at [285, 127] on div "Select Item" at bounding box center [286, 123] width 39 height 10
click at [298, 150] on div "GP CONSULTATION" at bounding box center [328, 147] width 133 height 17
type input "3000"
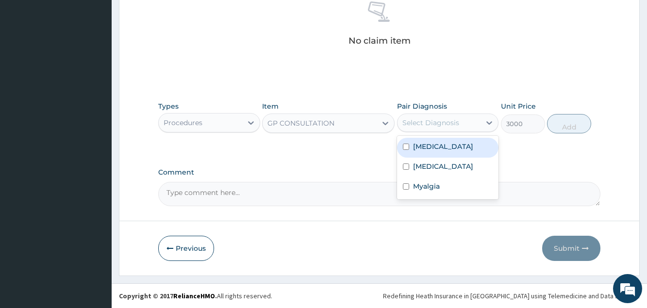
click at [431, 117] on div "Select Diagnosis" at bounding box center [439, 123] width 83 height 16
click at [452, 148] on label "Malaria, unspecified" at bounding box center [443, 147] width 60 height 10
checkbox input "true"
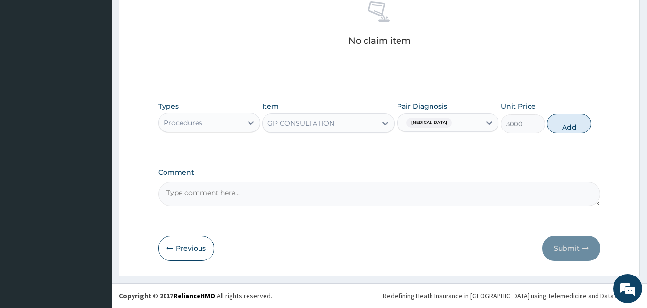
click at [575, 126] on button "Add" at bounding box center [569, 123] width 44 height 19
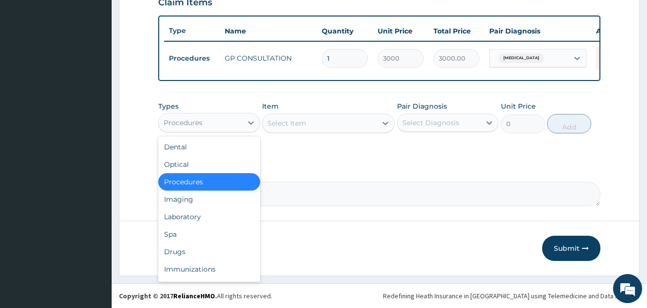
click at [220, 123] on div "Procedures" at bounding box center [200, 123] width 83 height 16
click at [201, 216] on div "Laboratory" at bounding box center [208, 216] width 101 height 17
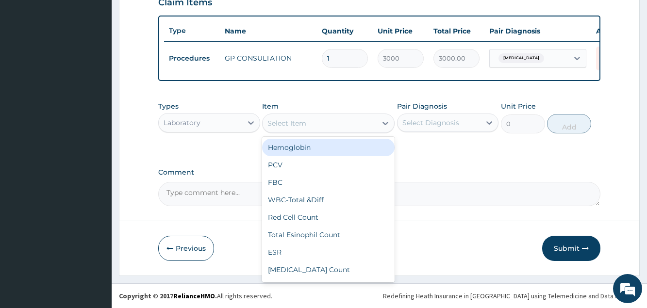
click at [308, 129] on div "Select Item" at bounding box center [320, 124] width 114 height 16
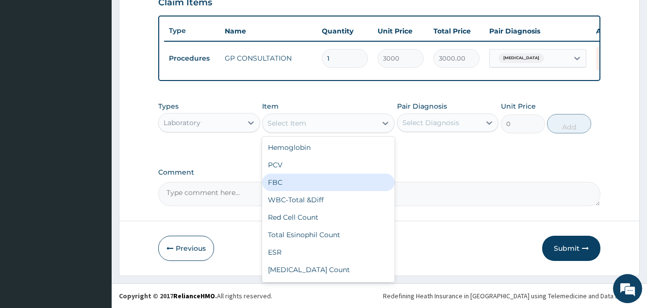
click at [284, 182] on div "FBC" at bounding box center [328, 182] width 133 height 17
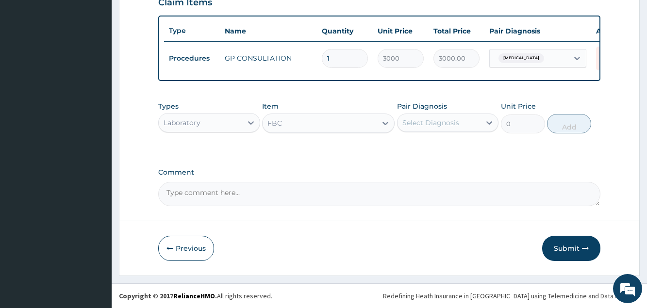
type input "3000"
click at [413, 122] on div "Select Diagnosis" at bounding box center [430, 123] width 57 height 10
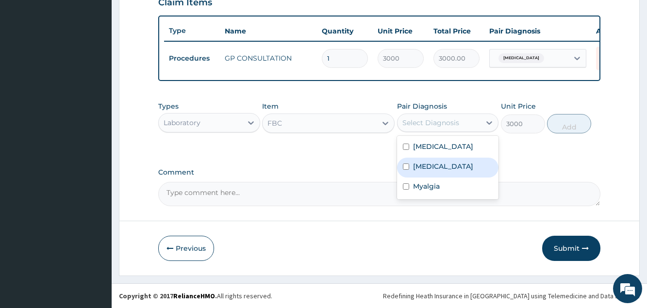
click at [424, 168] on label "Bacteraemia" at bounding box center [443, 167] width 60 height 10
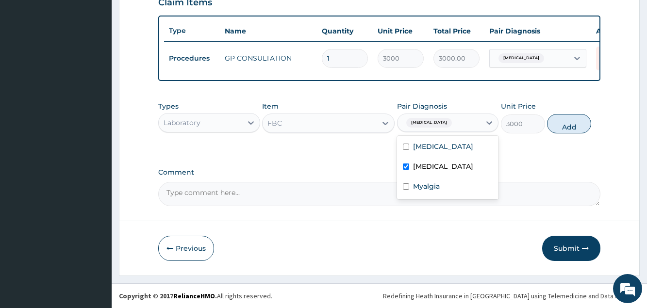
checkbox input "true"
click at [574, 130] on button "Add" at bounding box center [569, 123] width 44 height 19
type input "0"
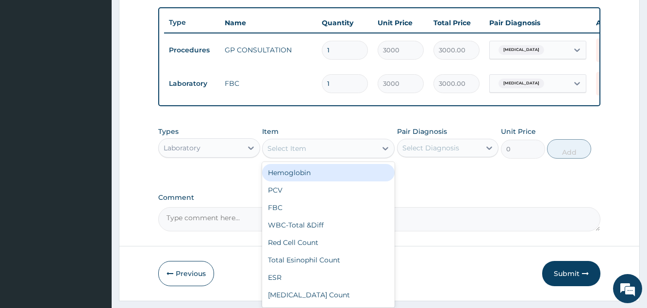
click at [304, 153] on div "Select Item" at bounding box center [286, 149] width 39 height 10
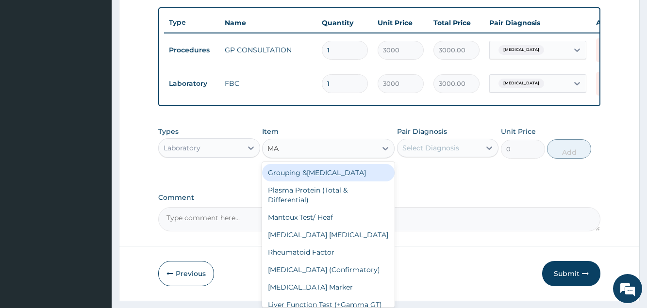
type input "MAL"
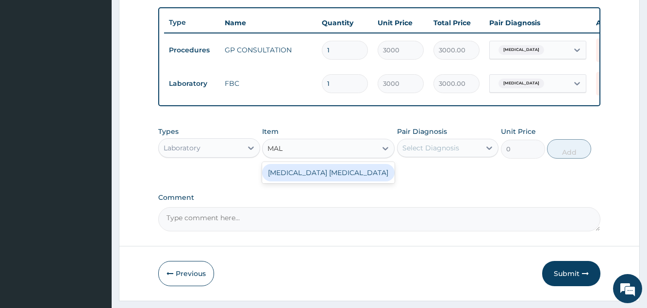
click at [313, 182] on div "[MEDICAL_DATA] [MEDICAL_DATA]" at bounding box center [328, 172] width 133 height 17
type input "1000"
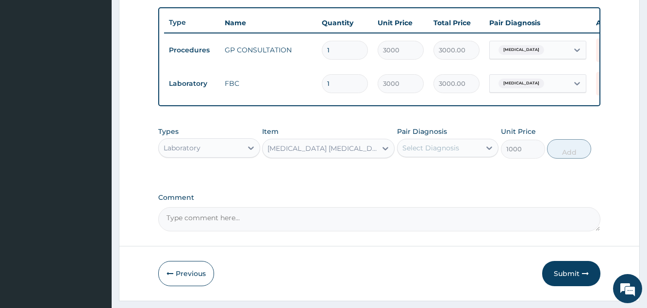
click at [422, 153] on div "Select Diagnosis" at bounding box center [430, 148] width 57 height 10
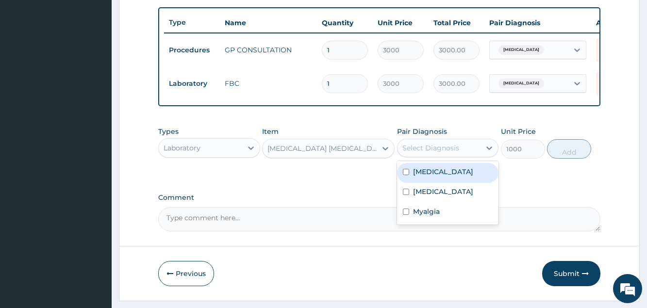
click at [430, 177] on label "Malaria, unspecified" at bounding box center [443, 172] width 60 height 10
checkbox input "true"
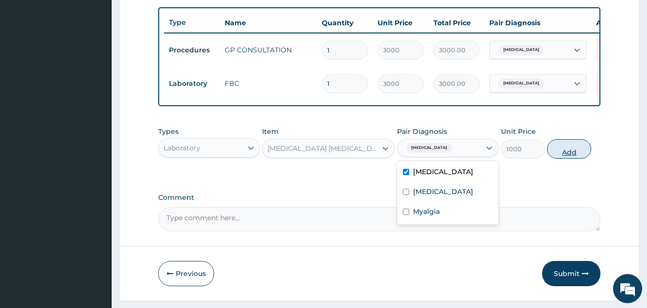
click at [564, 159] on button "Add" at bounding box center [569, 148] width 44 height 19
type input "0"
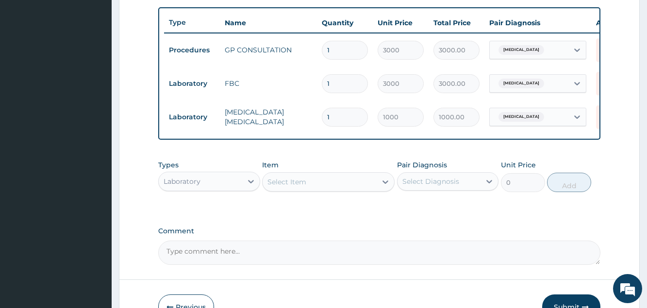
click at [238, 189] on div "Laboratory" at bounding box center [200, 182] width 83 height 16
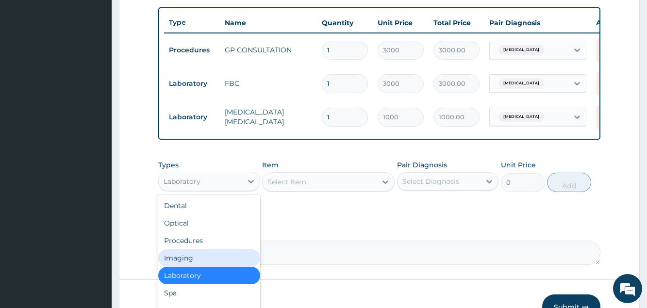
scroll to position [33, 0]
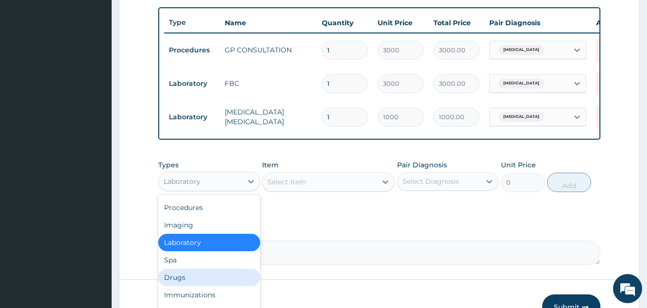
click at [188, 283] on div "Drugs" at bounding box center [208, 277] width 101 height 17
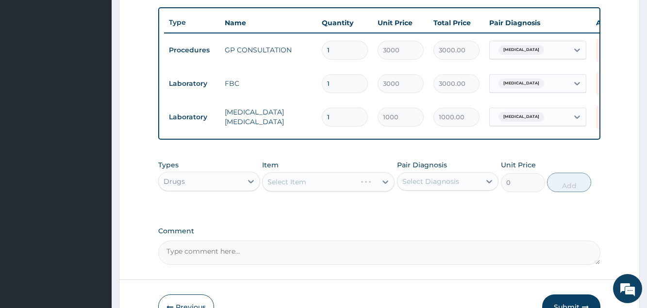
click at [285, 192] on div "Select Item" at bounding box center [328, 181] width 133 height 19
click at [285, 187] on div "Select Item" at bounding box center [286, 182] width 39 height 10
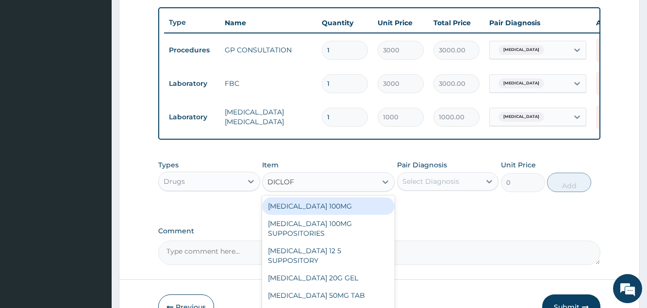
type input "DICLOFE"
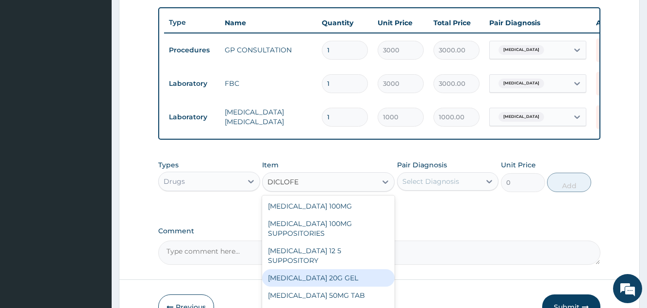
scroll to position [52, 0]
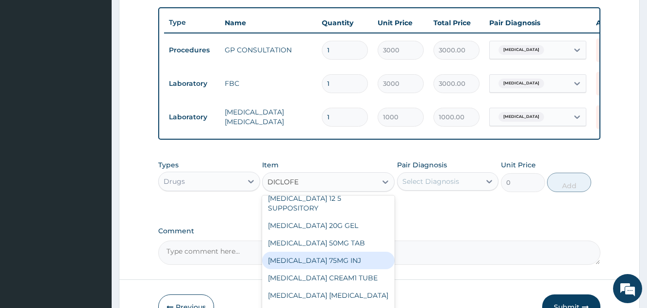
click at [314, 261] on div "DICLOFENAC 75MG INJ" at bounding box center [328, 260] width 133 height 17
type input "340"
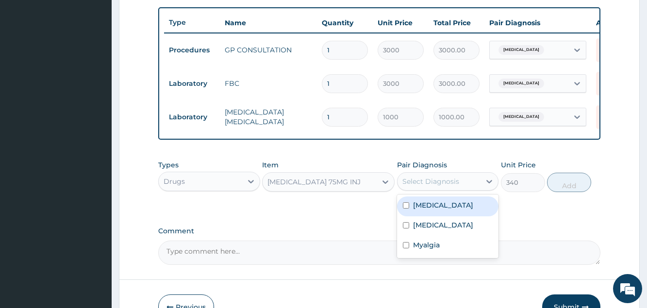
click at [427, 186] on div "Select Diagnosis" at bounding box center [430, 182] width 57 height 10
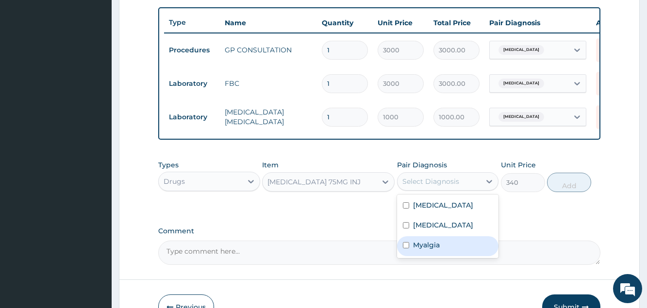
click at [429, 250] on label "Myalgia" at bounding box center [426, 245] width 27 height 10
checkbox input "true"
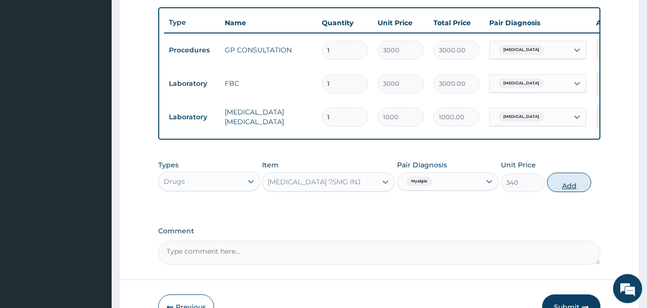
click at [565, 192] on button "Add" at bounding box center [569, 182] width 44 height 19
type input "0"
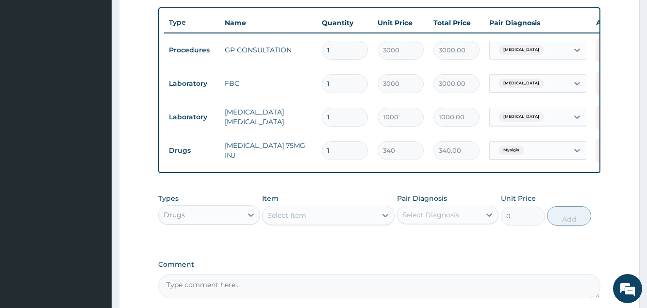
click at [283, 220] on div "Select Item" at bounding box center [286, 216] width 39 height 10
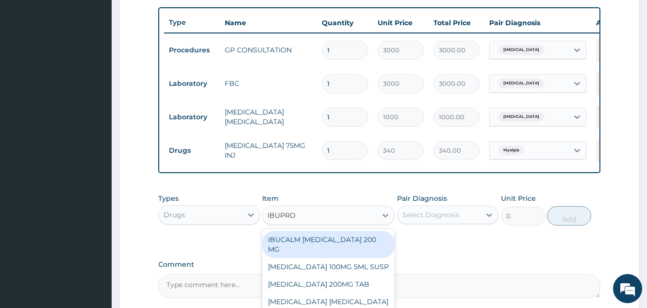
type input "IBUPROF"
click at [309, 251] on div "IBUCALM IBUPROFEN 200 MG" at bounding box center [328, 244] width 133 height 27
type input "17.2125"
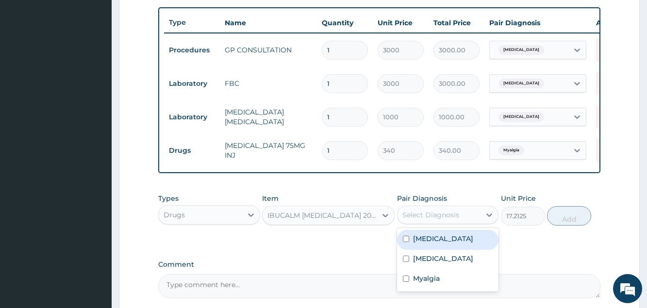
click at [412, 220] on div "Select Diagnosis" at bounding box center [430, 215] width 57 height 10
click at [428, 250] on div "Malaria, unspecified" at bounding box center [447, 240] width 101 height 20
checkbox input "true"
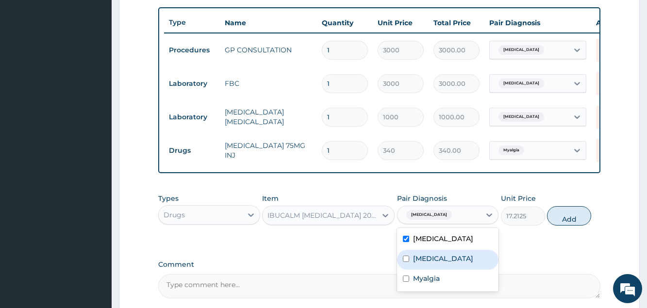
click at [456, 264] on label "Bacteraemia" at bounding box center [443, 259] width 60 height 10
checkbox input "true"
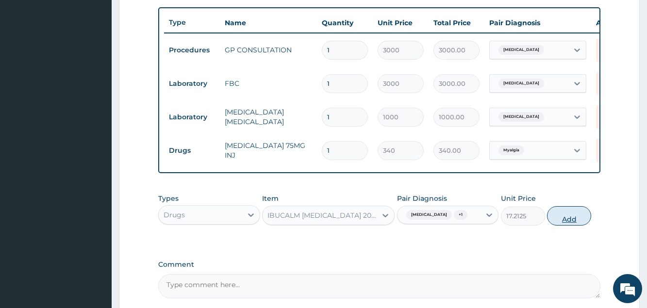
click at [563, 225] on button "Add" at bounding box center [569, 215] width 44 height 19
type input "0"
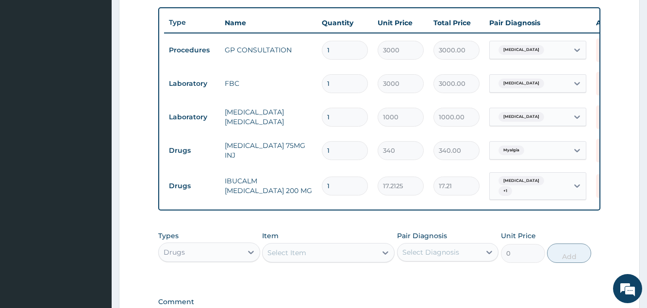
click at [295, 258] on div "Select Item" at bounding box center [286, 253] width 39 height 10
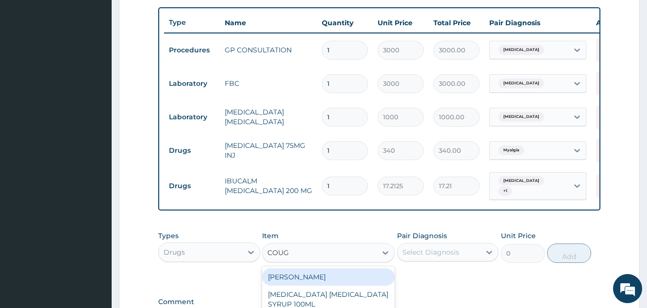
type input "COUGH"
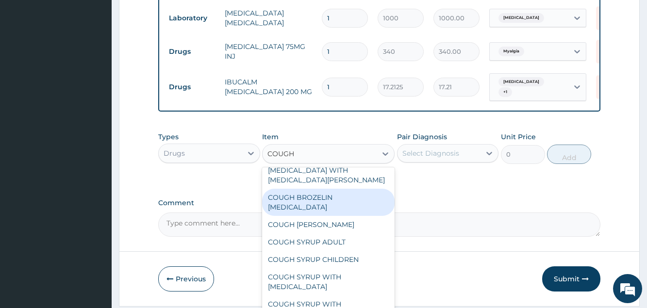
click at [304, 216] on div "COUGH BROZELIN EXPECTORANT" at bounding box center [328, 202] width 133 height 27
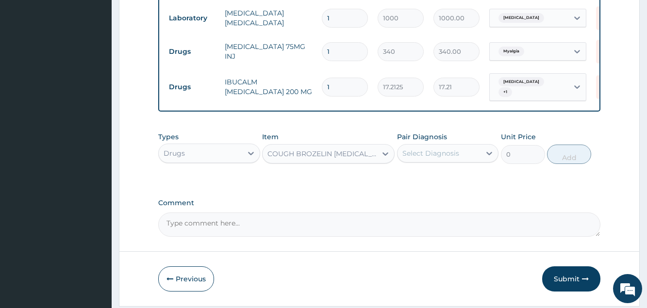
type input "1000"
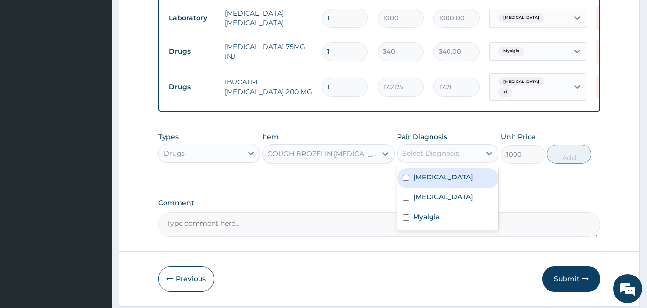
click at [451, 158] on div "Select Diagnosis" at bounding box center [430, 154] width 57 height 10
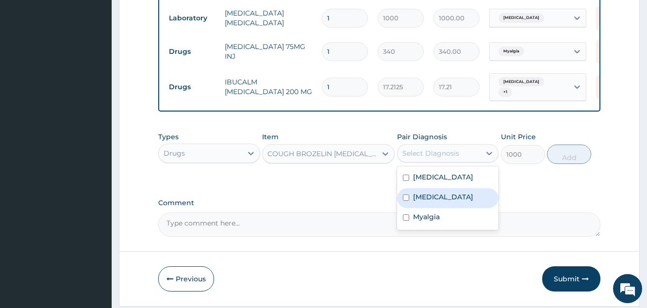
click at [441, 202] on label "Bacteraemia" at bounding box center [443, 197] width 60 height 10
checkbox input "true"
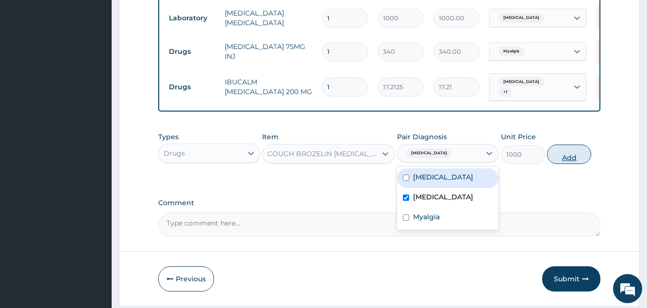
click at [564, 164] on button "Add" at bounding box center [569, 154] width 44 height 19
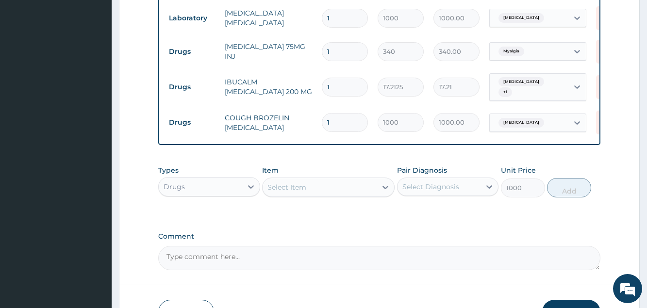
type input "0"
click at [293, 192] on div "Select Item" at bounding box center [286, 188] width 39 height 10
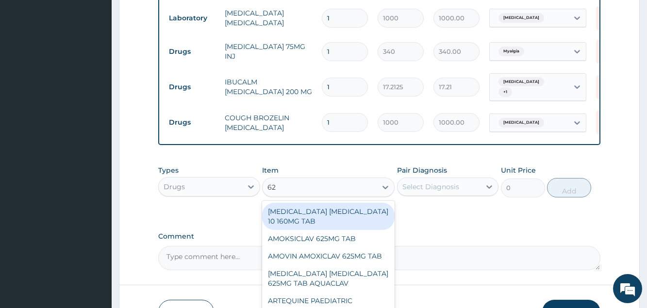
type input "625"
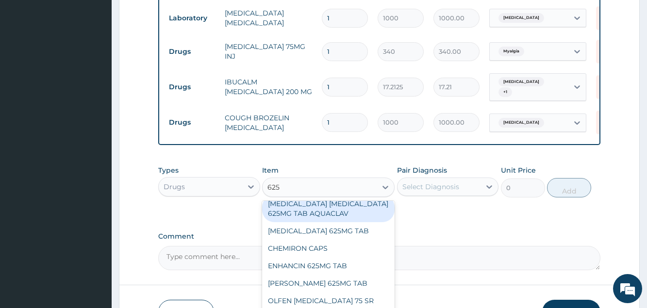
click at [324, 222] on div "AMOXICILLIN CLAVULANIC ACID 625MG TAB AQUACLAV" at bounding box center [328, 208] width 133 height 27
type input "700"
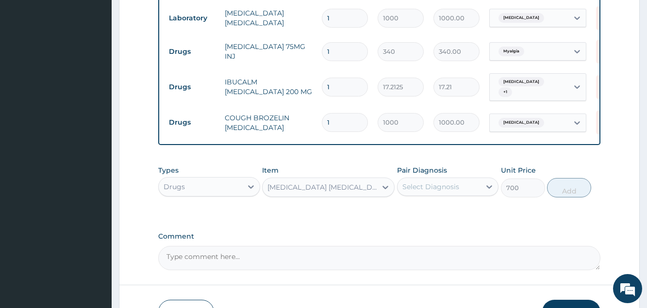
click at [415, 192] on div "Select Diagnosis" at bounding box center [430, 187] width 57 height 10
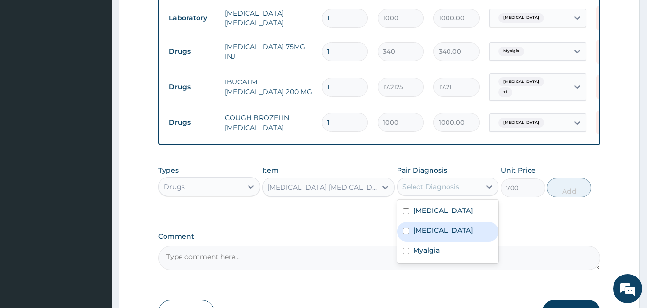
drag, startPoint x: 430, startPoint y: 241, endPoint x: 434, endPoint y: 237, distance: 5.5
click at [430, 235] on label "Bacteraemia" at bounding box center [443, 231] width 60 height 10
checkbox input "true"
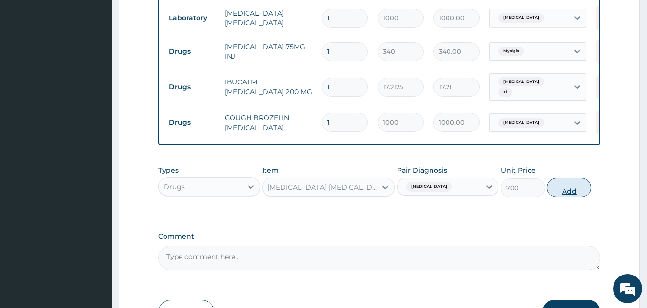
click at [575, 198] on button "Add" at bounding box center [569, 187] width 44 height 19
type input "0"
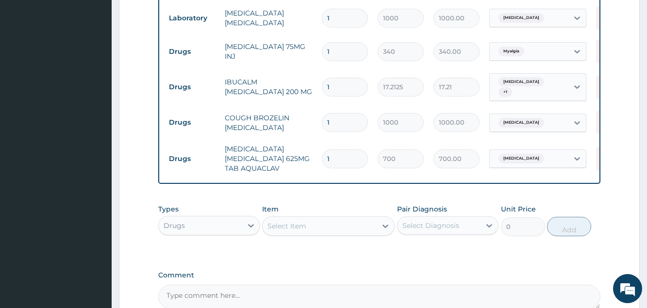
click at [303, 231] on div "Select Item" at bounding box center [286, 226] width 39 height 10
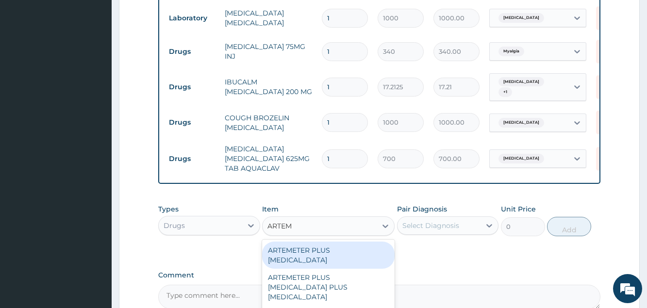
type input "ARTEME"
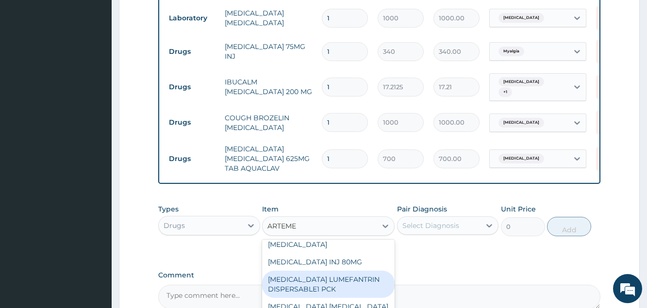
click at [337, 291] on div "ARTEMETHER LUMEFANTRIN DISPERSABLE1 PCK" at bounding box center [328, 284] width 133 height 27
type input "1200"
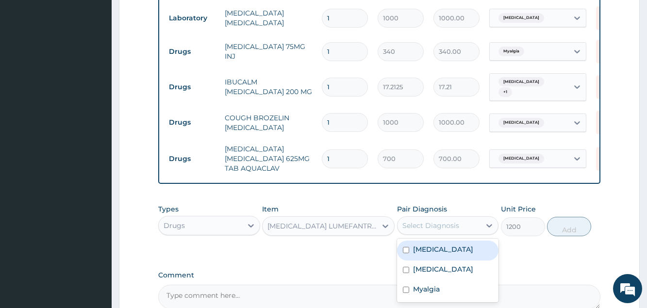
click at [436, 228] on div "Select Diagnosis" at bounding box center [439, 226] width 83 height 16
click at [440, 254] on label "Malaria, unspecified" at bounding box center [443, 250] width 60 height 10
checkbox input "true"
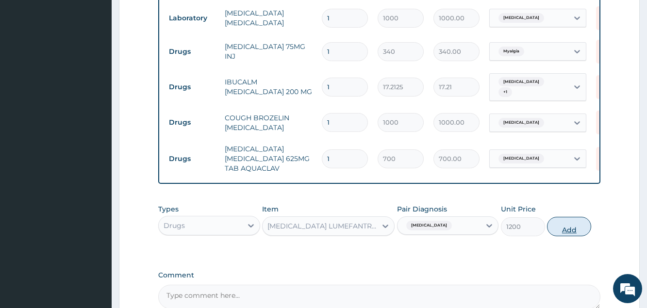
click at [570, 236] on button "Add" at bounding box center [569, 226] width 44 height 19
type input "0"
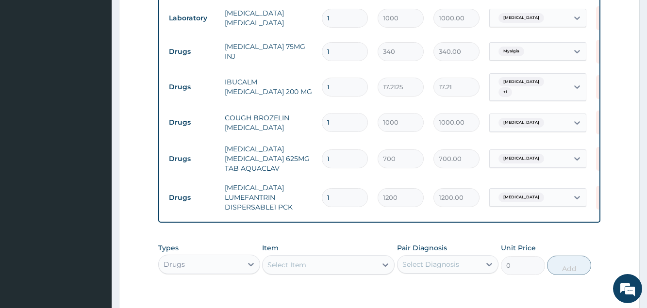
click at [332, 160] on input "1" at bounding box center [345, 158] width 46 height 19
type input "14"
type input "9800.00"
type input "14"
drag, startPoint x: 332, startPoint y: 86, endPoint x: 293, endPoint y: 85, distance: 39.3
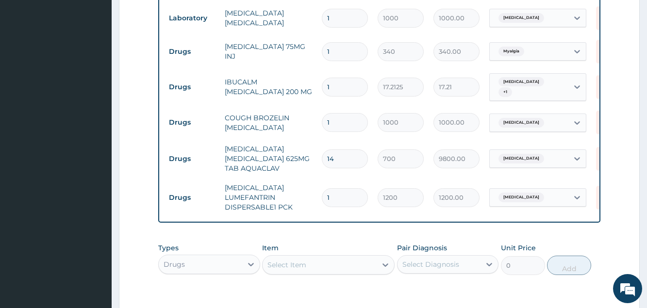
click at [322, 85] on input "1" at bounding box center [345, 87] width 46 height 19
type input "3"
type input "51.64"
type input "30"
type input "516.38"
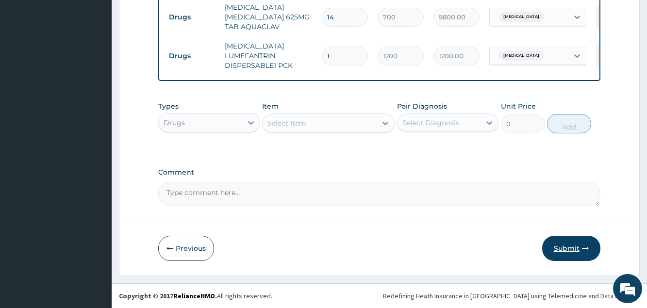
type input "30"
click at [564, 250] on button "Submit" at bounding box center [571, 248] width 58 height 25
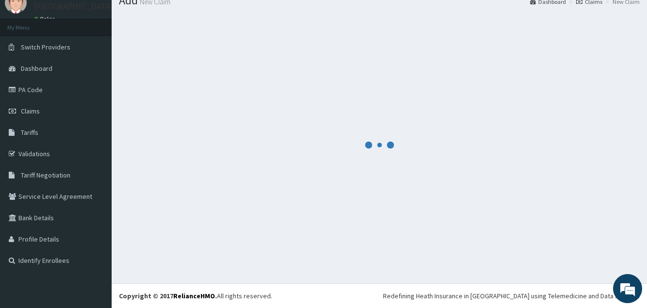
scroll to position [37, 0]
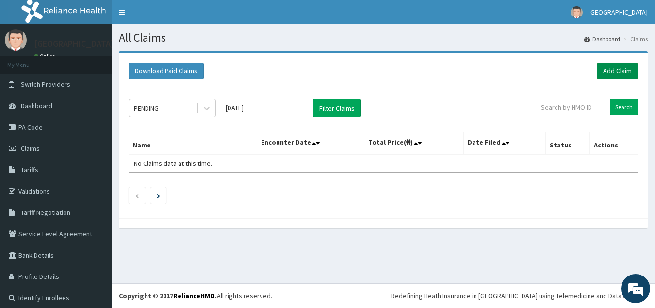
click at [611, 69] on link "Add Claim" at bounding box center [617, 71] width 41 height 17
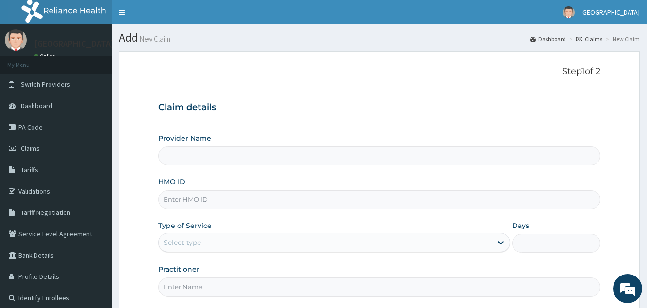
type input "[GEOGRAPHIC_DATA]"
click at [260, 199] on input "HMO ID" at bounding box center [379, 199] width 442 height 19
type input "AEN/10336/C"
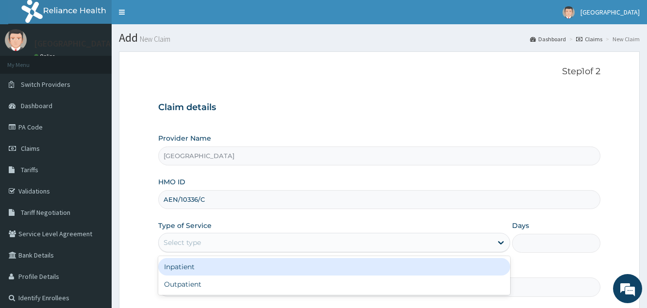
click at [227, 246] on div "Select type" at bounding box center [325, 243] width 333 height 16
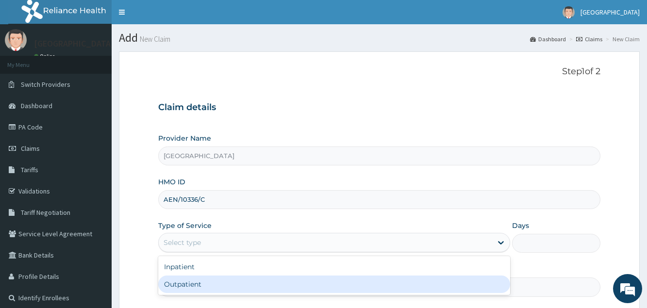
click at [200, 293] on div "Outpatient" at bounding box center [334, 284] width 352 height 17
type input "1"
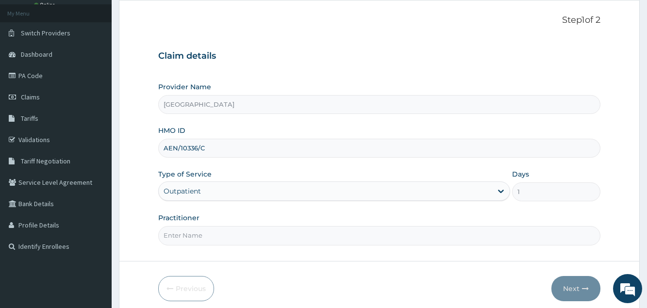
scroll to position [92, 0]
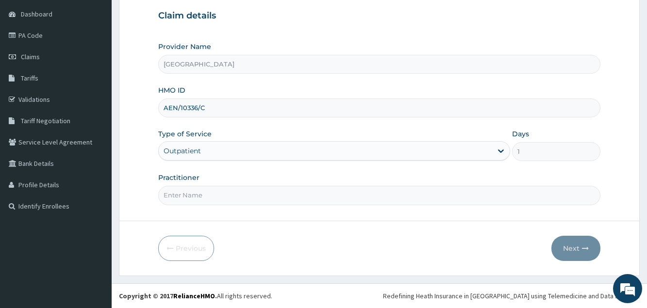
click at [205, 197] on input "Practitioner" at bounding box center [379, 195] width 442 height 19
type input "DR [PERSON_NAME]"
click at [571, 246] on button "Next" at bounding box center [575, 248] width 49 height 25
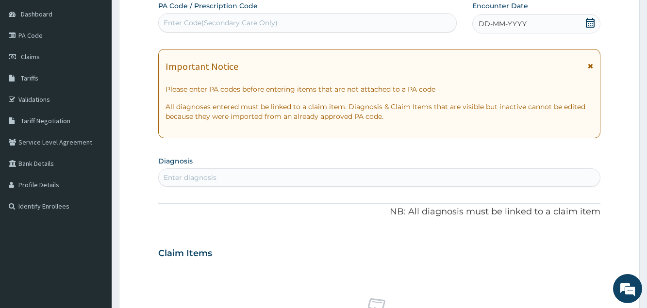
click at [498, 25] on span "DD-MM-YYYY" at bounding box center [503, 24] width 48 height 10
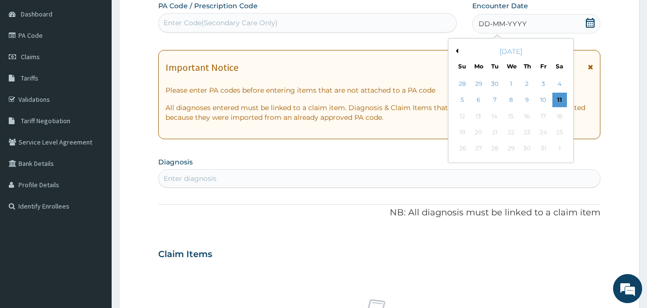
click at [455, 50] on button "Previous Month" at bounding box center [455, 51] width 5 height 5
click at [530, 131] on div "25" at bounding box center [527, 132] width 15 height 15
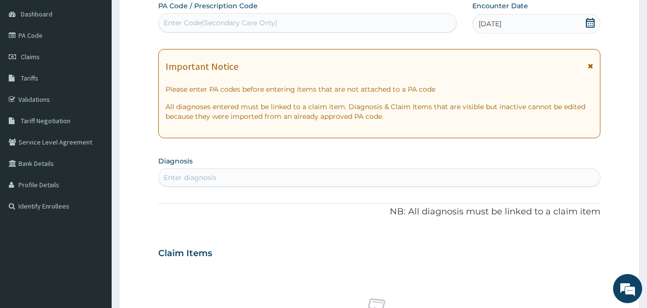
click at [203, 175] on div "Enter diagnosis" at bounding box center [190, 178] width 53 height 10
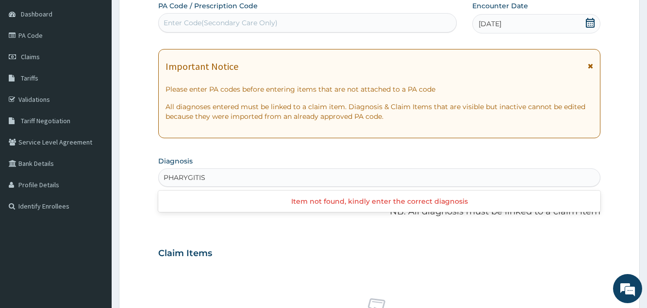
type input "PHARYGITIS"
type input "[MEDICAL_DATA]"
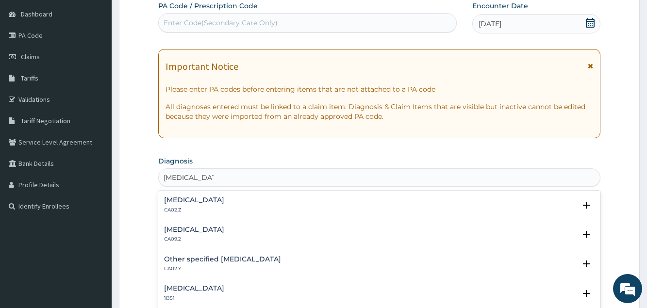
click at [224, 197] on h4 "[MEDICAL_DATA]" at bounding box center [194, 200] width 60 height 7
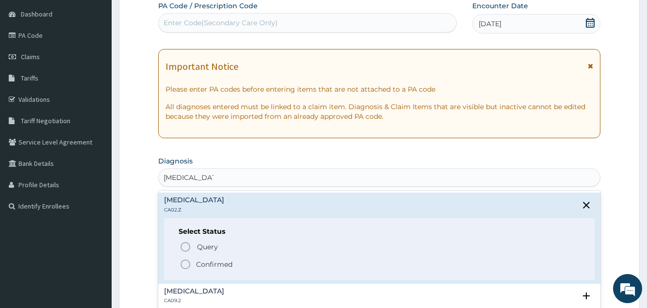
click at [223, 266] on p "Confirmed" at bounding box center [214, 265] width 36 height 10
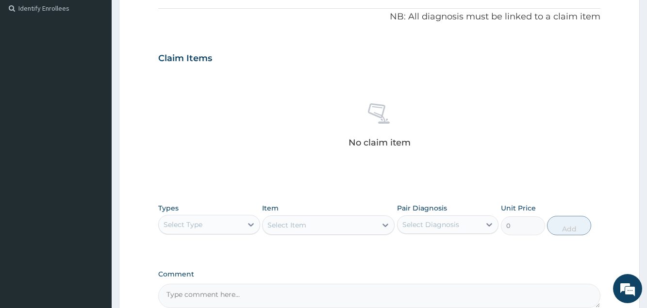
scroll to position [339, 0]
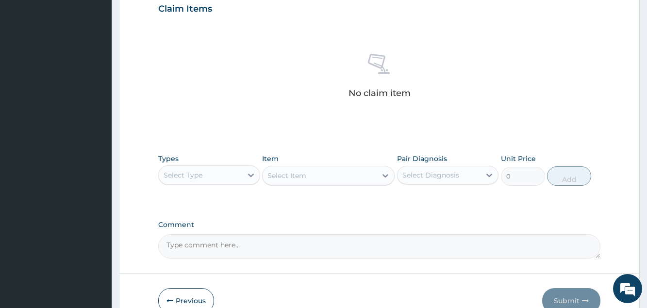
click at [221, 180] on div "Select Type" at bounding box center [200, 175] width 83 height 16
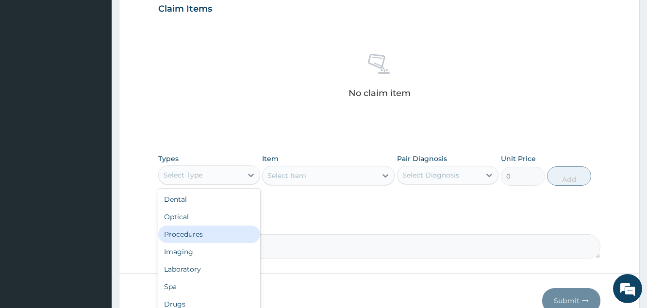
click at [192, 234] on div "Procedures" at bounding box center [208, 234] width 101 height 17
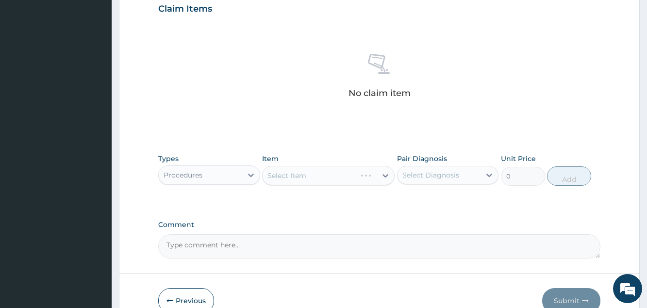
click at [324, 180] on div "Select Item" at bounding box center [328, 175] width 133 height 19
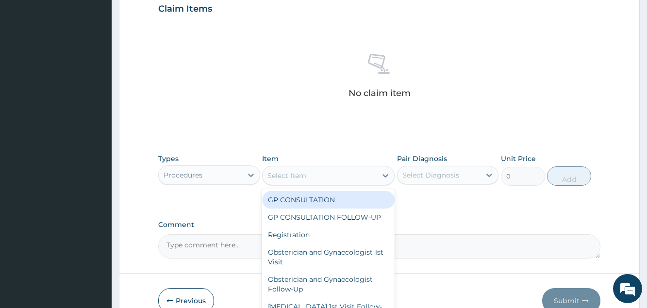
click at [334, 172] on div "Select Item" at bounding box center [320, 176] width 114 height 16
click at [331, 202] on div "GP CONSULTATION" at bounding box center [328, 199] width 133 height 17
type input "3000"
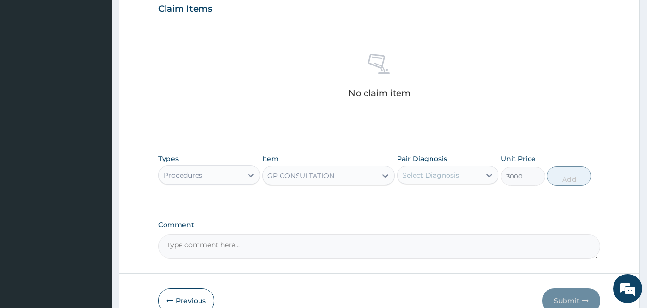
click at [447, 185] on div "Pair Diagnosis Select Diagnosis" at bounding box center [447, 170] width 101 height 32
click at [447, 173] on div "Select Diagnosis" at bounding box center [430, 175] width 57 height 10
drag, startPoint x: 442, startPoint y: 198, endPoint x: 454, endPoint y: 200, distance: 11.9
click at [443, 199] on label "[MEDICAL_DATA]" at bounding box center [443, 199] width 60 height 10
checkbox input "true"
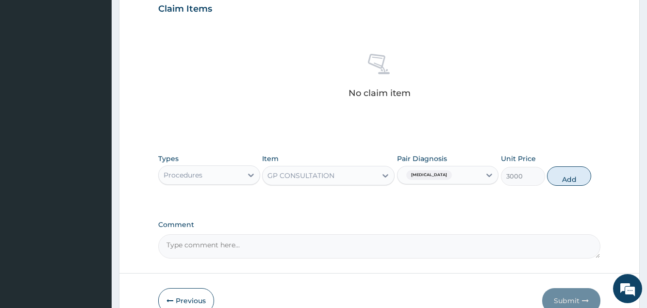
click at [569, 186] on div "Types Procedures Item GP CONSULTATION Pair Diagnosis [MEDICAL_DATA] Unit Price …" at bounding box center [379, 170] width 442 height 42
click at [570, 181] on button "Add" at bounding box center [569, 175] width 44 height 19
type input "0"
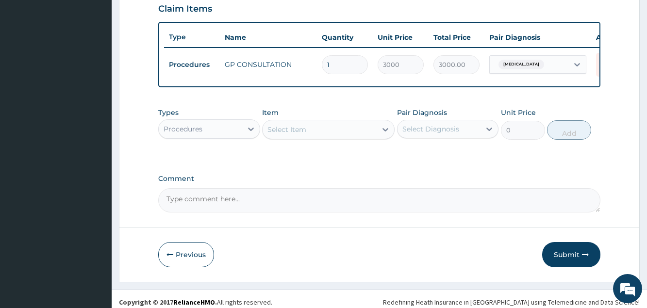
click at [201, 134] on div "Procedures" at bounding box center [183, 129] width 39 height 10
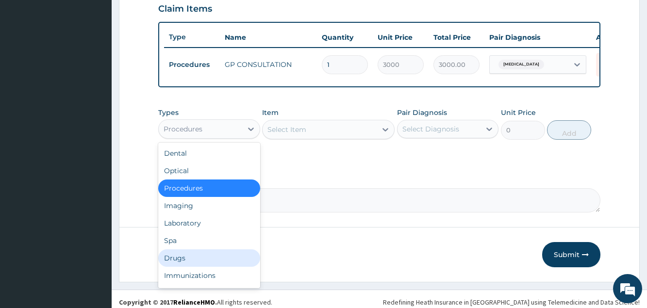
click at [180, 267] on div "Drugs" at bounding box center [208, 257] width 101 height 17
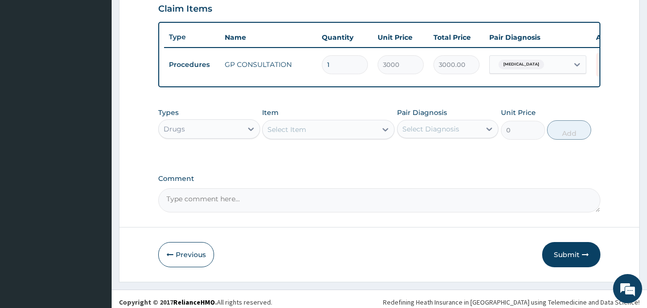
click at [312, 137] on div "Select Item" at bounding box center [320, 130] width 114 height 16
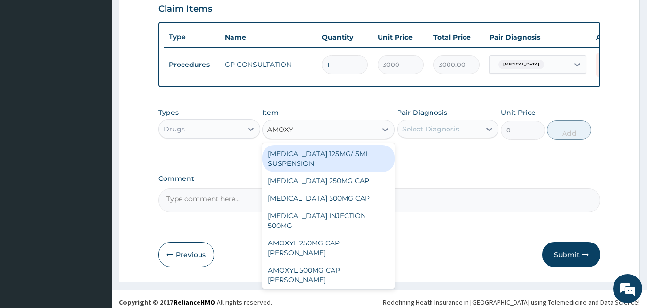
type input "AMOXYC"
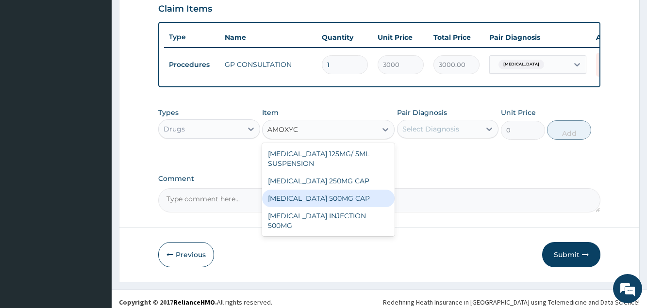
click at [333, 207] on div "[MEDICAL_DATA] 500MG CAP" at bounding box center [328, 198] width 133 height 17
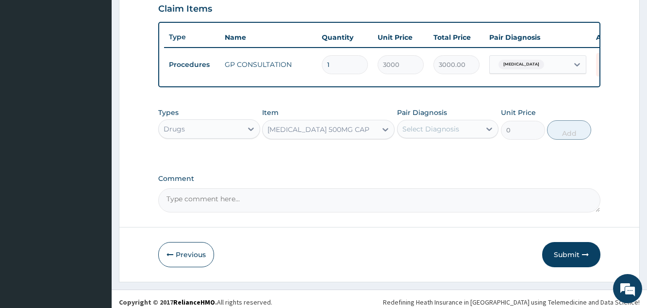
type input "50"
click at [449, 134] on div "Select Diagnosis" at bounding box center [430, 129] width 57 height 10
click at [451, 158] on label "[MEDICAL_DATA]" at bounding box center [443, 153] width 60 height 10
checkbox input "true"
click at [564, 140] on button "Add" at bounding box center [569, 129] width 44 height 19
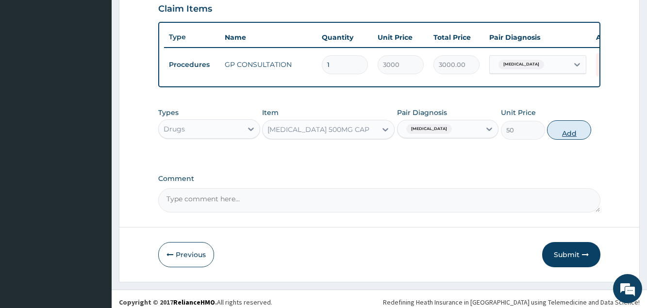
type input "0"
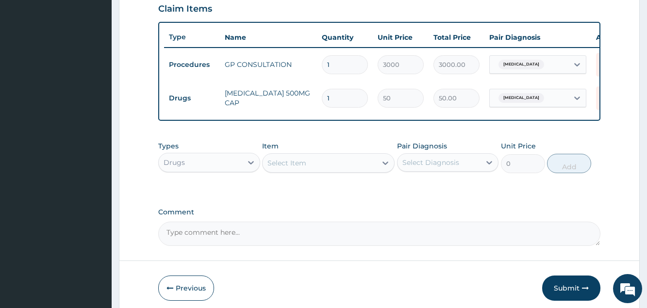
click at [275, 168] on div "Select Item" at bounding box center [286, 163] width 39 height 10
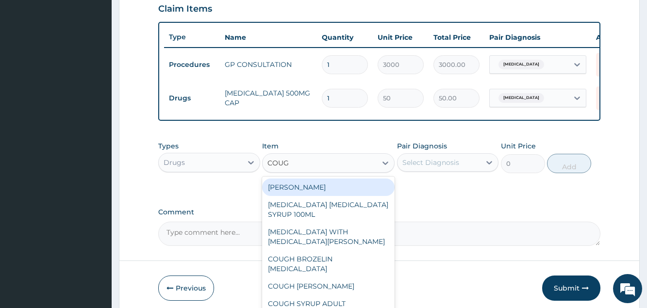
type input "COUGH"
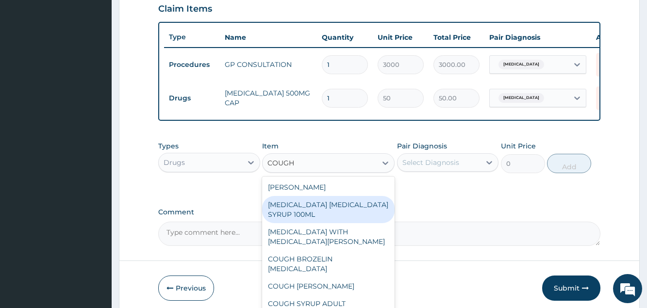
click at [311, 223] on div "[MEDICAL_DATA] [MEDICAL_DATA] SYRUP 100ML" at bounding box center [328, 209] width 133 height 27
type input "2500"
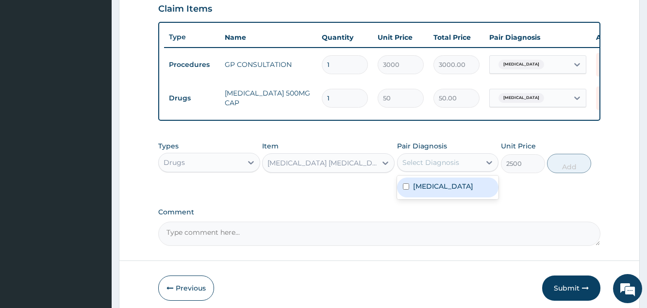
click at [430, 167] on div "Select Diagnosis" at bounding box center [430, 163] width 57 height 10
drag, startPoint x: 434, startPoint y: 203, endPoint x: 498, endPoint y: 196, distance: 63.9
click at [435, 191] on label "[MEDICAL_DATA]" at bounding box center [443, 187] width 60 height 10
checkbox input "true"
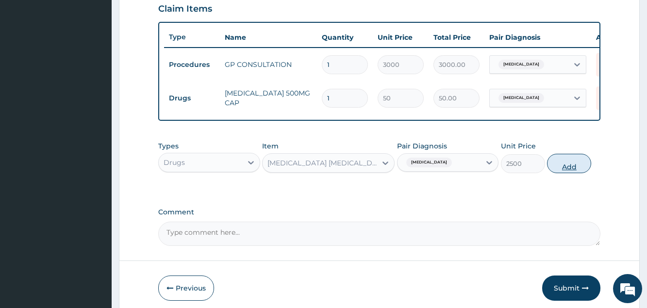
click at [570, 173] on button "Add" at bounding box center [569, 163] width 44 height 19
type input "0"
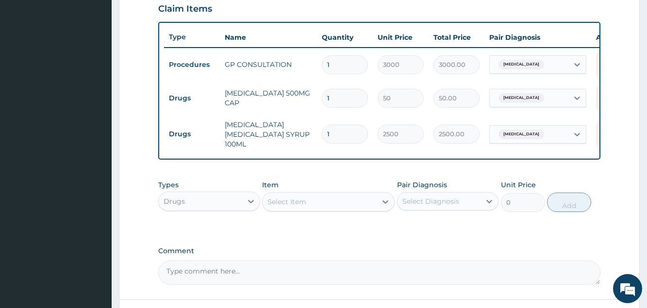
click at [297, 207] on div "Select Item" at bounding box center [286, 202] width 39 height 10
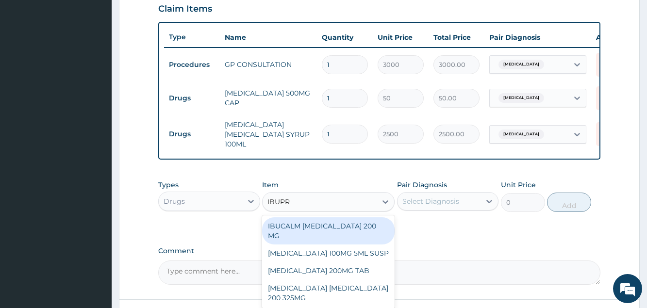
type input "IBUPRO"
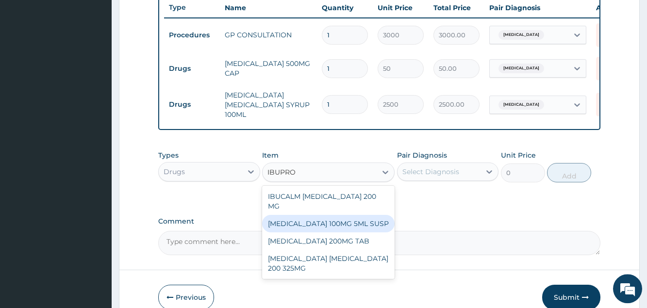
scroll to position [389, 0]
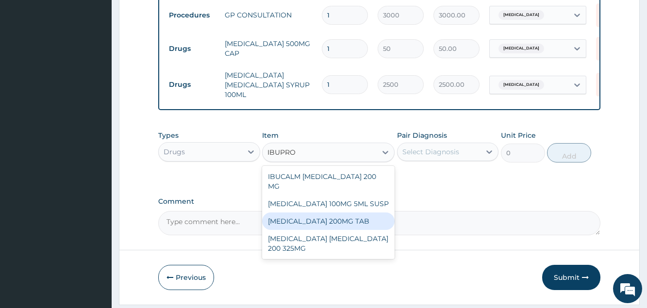
click at [313, 213] on div "IBUPROFEN 200MG TAB" at bounding box center [328, 221] width 133 height 17
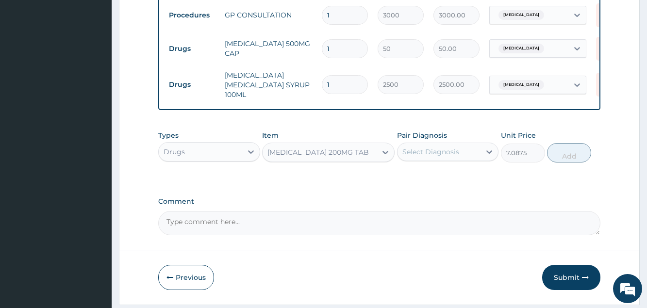
click at [347, 157] on div "IBUPROFEN 200MG TAB" at bounding box center [317, 153] width 101 height 10
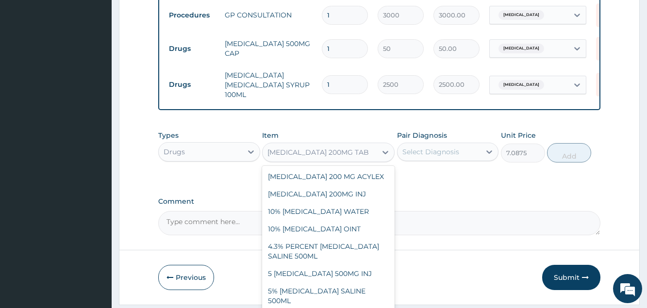
scroll to position [20487, 0]
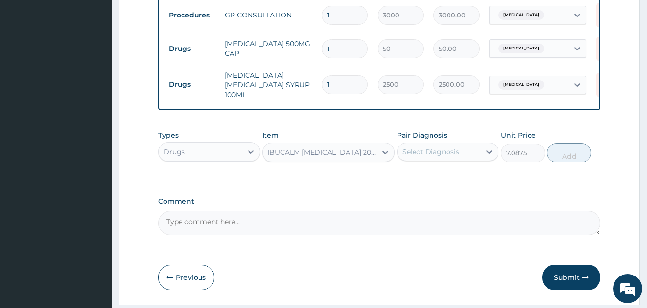
type input "17.2125"
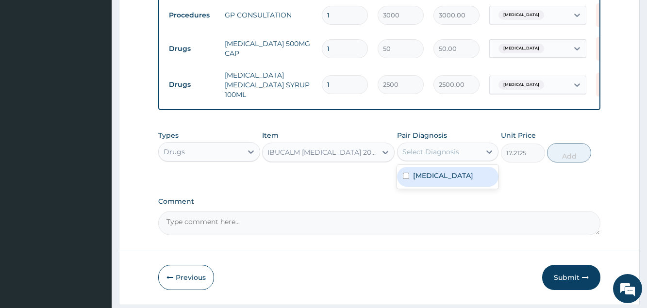
click at [437, 152] on div "Select Diagnosis" at bounding box center [430, 152] width 57 height 10
click at [434, 181] on label "Acute pharyngitis, unspecified" at bounding box center [443, 176] width 60 height 10
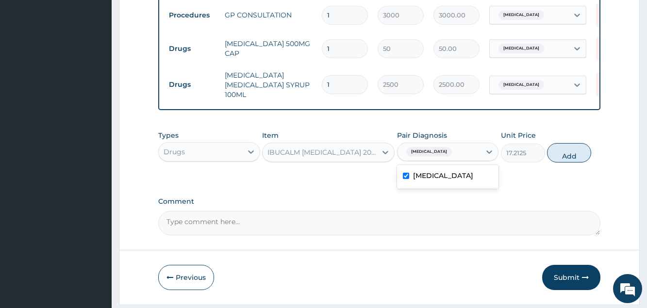
checkbox input "true"
click at [561, 158] on button "Add" at bounding box center [569, 152] width 44 height 19
type input "0"
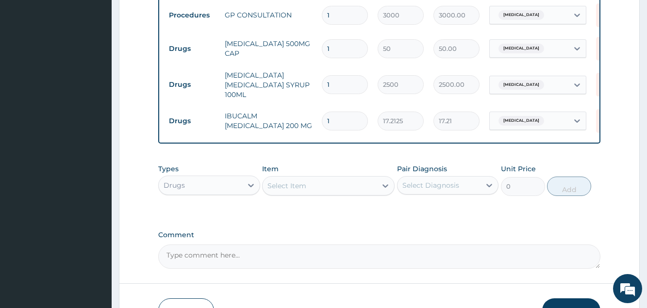
click at [297, 191] on div "Select Item" at bounding box center [286, 186] width 39 height 10
type input "DEQUA"
click at [291, 219] on div "DEQUADIN LOZENGES" at bounding box center [328, 209] width 133 height 17
type input "35"
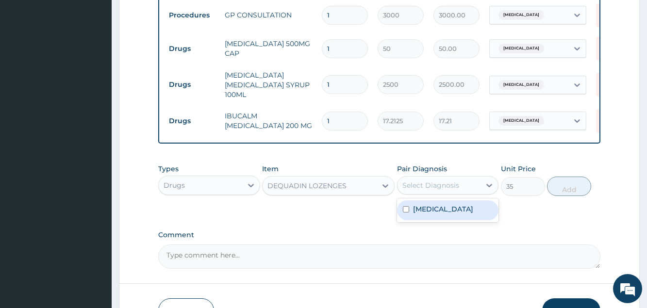
click at [422, 187] on div "Select Diagnosis" at bounding box center [430, 186] width 57 height 10
drag, startPoint x: 426, startPoint y: 211, endPoint x: 557, endPoint y: 198, distance: 131.2
click at [428, 211] on label "Acute pharyngitis, unspecified" at bounding box center [443, 209] width 60 height 10
checkbox input "true"
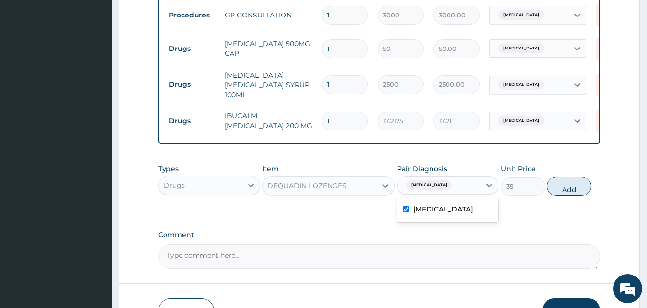
click at [569, 192] on button "Add" at bounding box center [569, 186] width 44 height 19
type input "0"
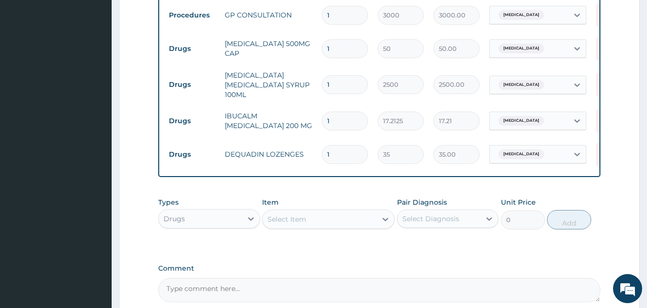
drag, startPoint x: 343, startPoint y: 146, endPoint x: 269, endPoint y: 148, distance: 73.3
click at [322, 147] on input "1" at bounding box center [345, 154] width 46 height 19
type input "6"
type input "210.00"
type input "6"
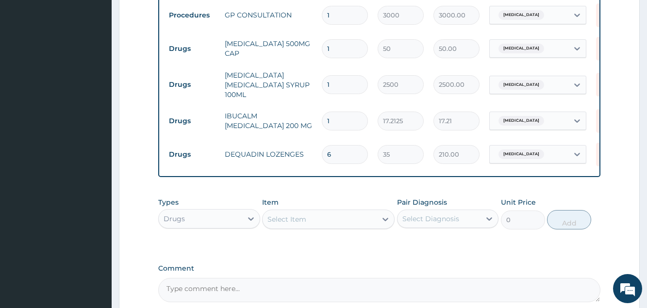
click at [321, 107] on td "1" at bounding box center [345, 121] width 56 height 29
drag, startPoint x: 345, startPoint y: 113, endPoint x: 252, endPoint y: 125, distance: 94.0
click at [322, 120] on input "1" at bounding box center [345, 121] width 46 height 19
type input "2"
type input "34.42"
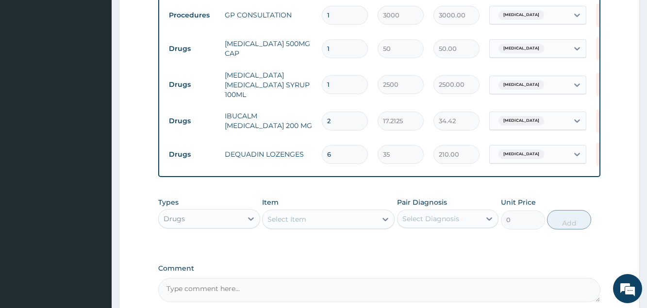
type input "20"
type input "344.25"
type input "20"
click at [334, 47] on input "1" at bounding box center [345, 48] width 46 height 19
type input "15"
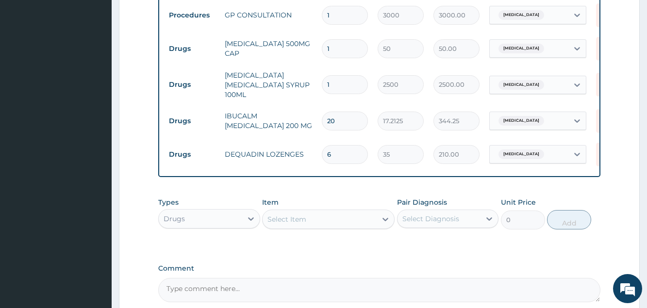
type input "750.00"
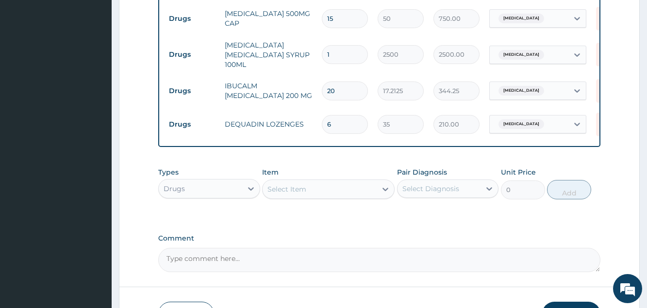
scroll to position [488, 0]
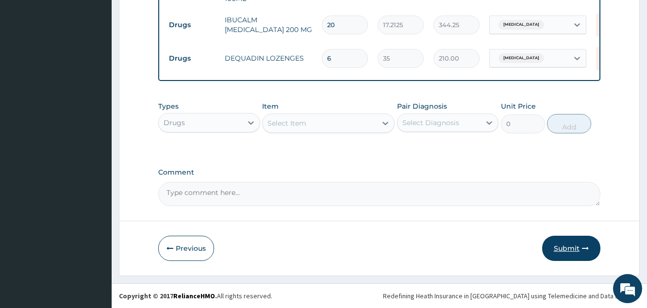
type input "15"
click at [556, 250] on button "Submit" at bounding box center [571, 248] width 58 height 25
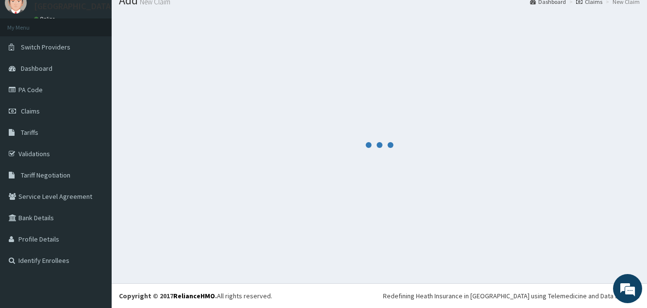
scroll to position [37, 0]
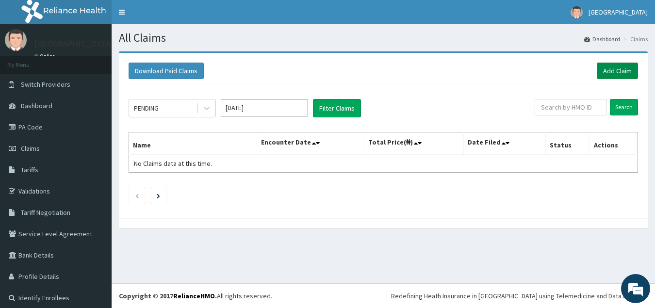
click at [598, 68] on link "Add Claim" at bounding box center [617, 71] width 41 height 17
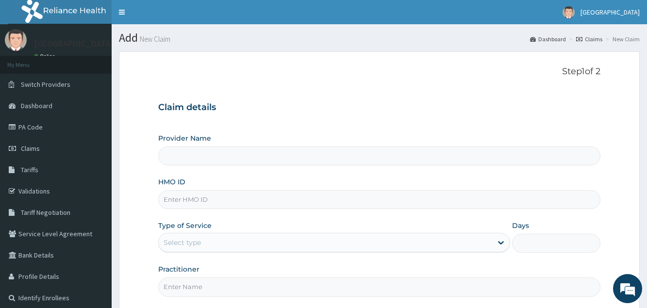
type input "[GEOGRAPHIC_DATA]"
click at [194, 207] on input "HMO ID" at bounding box center [379, 199] width 442 height 19
type input "[PERSON_NAME]/10021/D"
click at [253, 248] on div "Select type" at bounding box center [325, 243] width 333 height 16
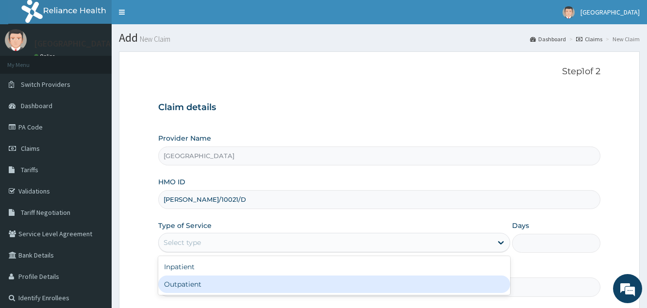
click at [234, 281] on div "Outpatient" at bounding box center [334, 284] width 352 height 17
type input "1"
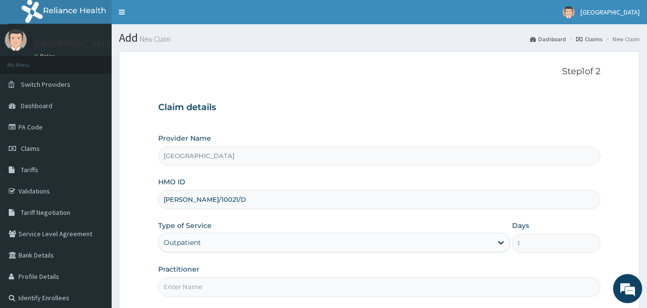
scroll to position [92, 0]
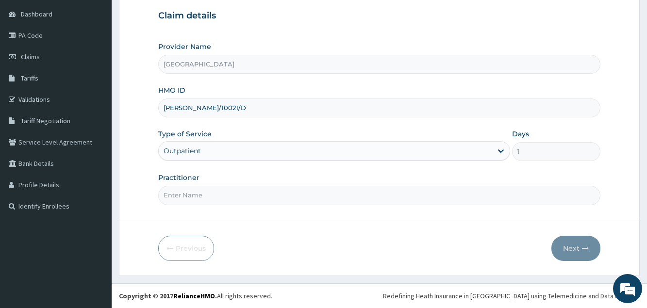
click at [243, 195] on input "Practitioner" at bounding box center [379, 195] width 442 height 19
type input "[PERSON_NAME]"
click at [568, 250] on button "Next" at bounding box center [575, 248] width 49 height 25
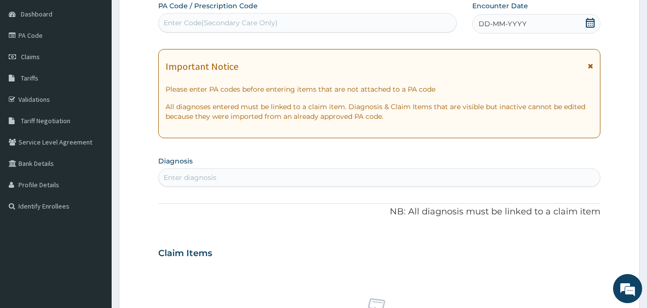
click at [488, 25] on span "DD-MM-YYYY" at bounding box center [503, 24] width 48 height 10
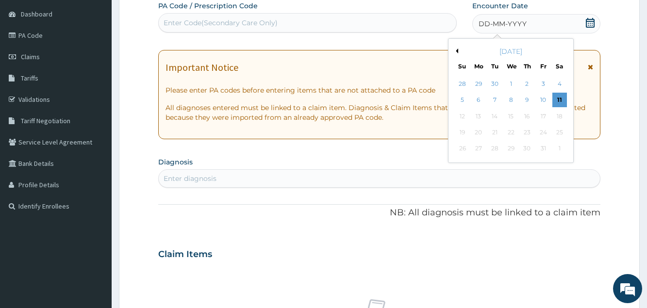
click at [456, 50] on button "Previous Month" at bounding box center [455, 51] width 5 height 5
click at [526, 134] on div "25" at bounding box center [527, 132] width 15 height 15
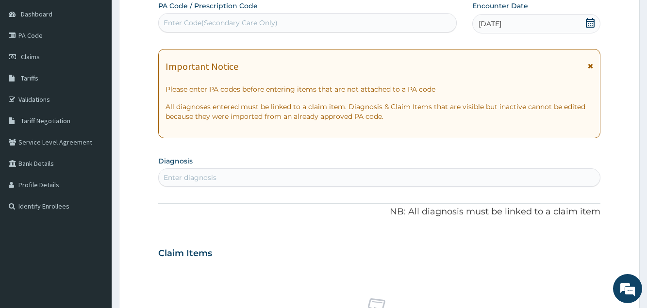
click at [224, 179] on div "Enter diagnosis" at bounding box center [379, 178] width 441 height 16
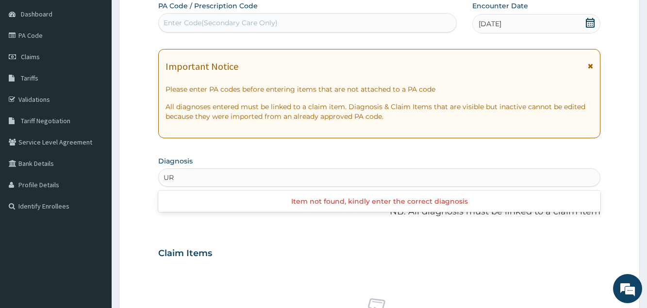
type input "U"
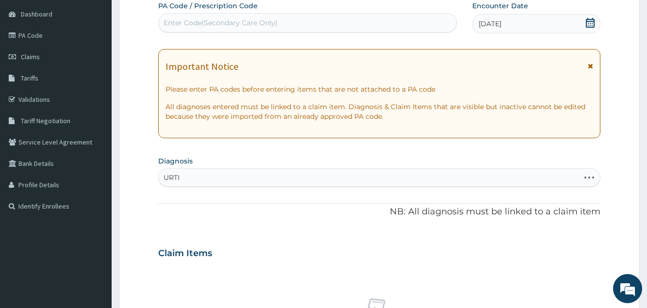
type input "URTI"
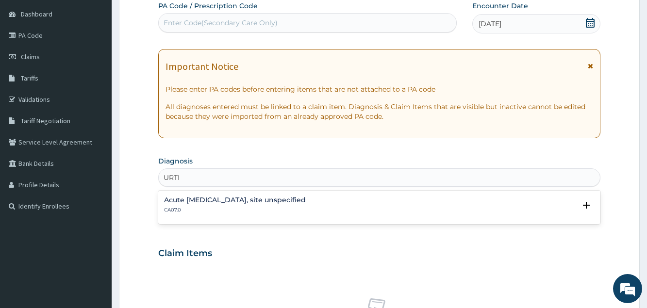
click at [213, 202] on h4 "Acute upper respiratory infection, site unspecified" at bounding box center [235, 200] width 142 height 7
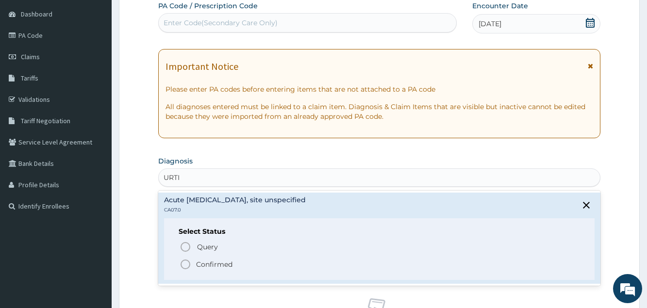
click at [207, 265] on p "Confirmed" at bounding box center [214, 265] width 36 height 10
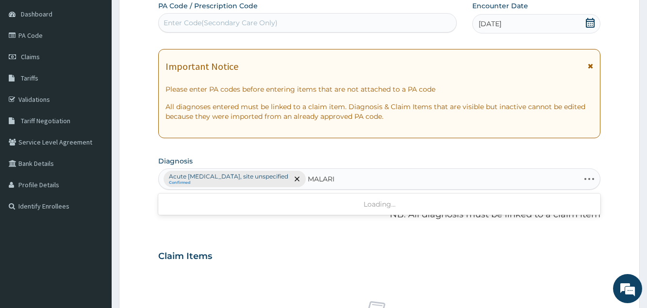
type input "MALARIA"
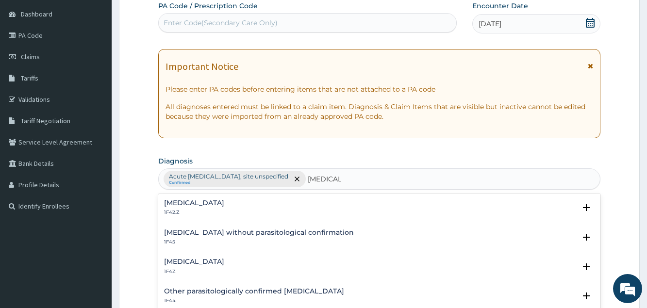
click at [175, 255] on div "Malaria, unspecified 1F4Z Select Status Query Query covers suspected (?), Keep …" at bounding box center [379, 269] width 442 height 30
click at [204, 261] on h4 "Malaria, unspecified" at bounding box center [194, 261] width 60 height 7
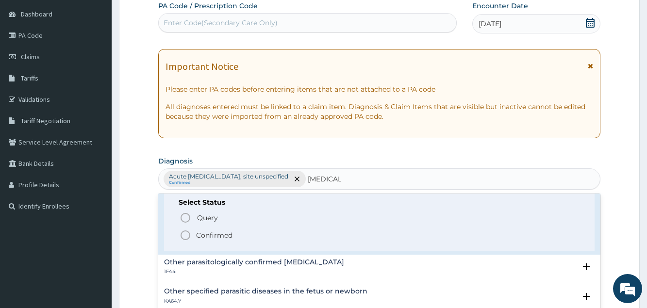
scroll to position [105, 0]
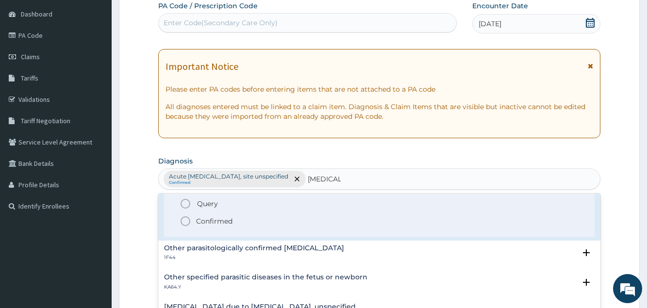
click at [227, 223] on p "Confirmed" at bounding box center [214, 221] width 36 height 10
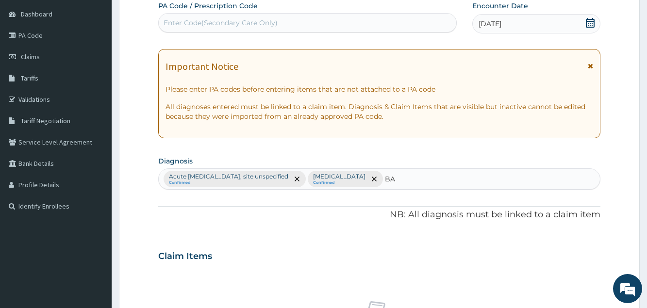
type input "B"
type input "BACTERAEMIA"
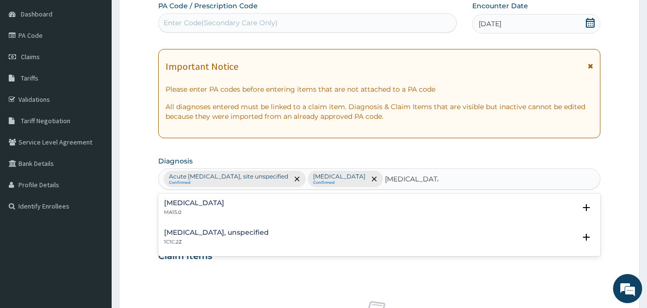
click at [189, 206] on h4 "Bacteraemia" at bounding box center [194, 202] width 60 height 7
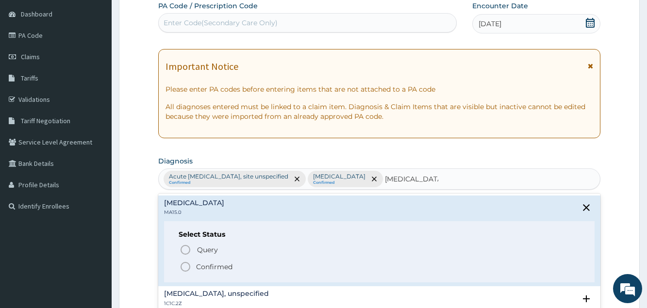
click at [202, 268] on p "Confirmed" at bounding box center [214, 267] width 36 height 10
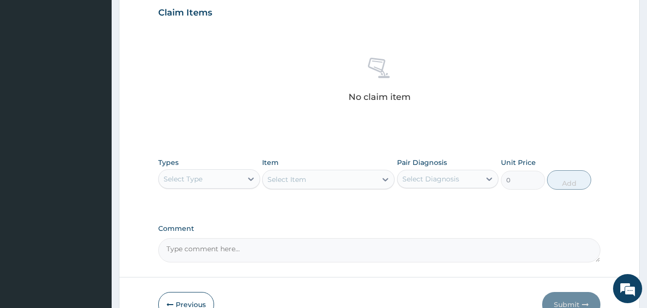
scroll to position [339, 0]
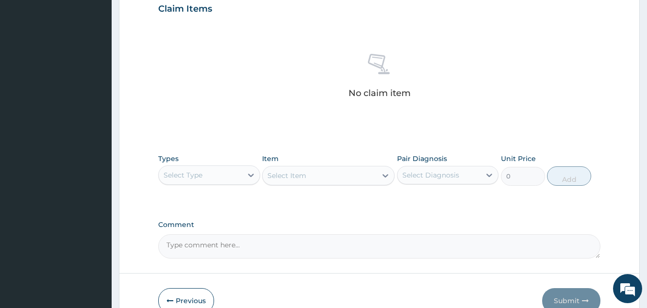
click at [225, 171] on div "Select Type" at bounding box center [200, 175] width 83 height 16
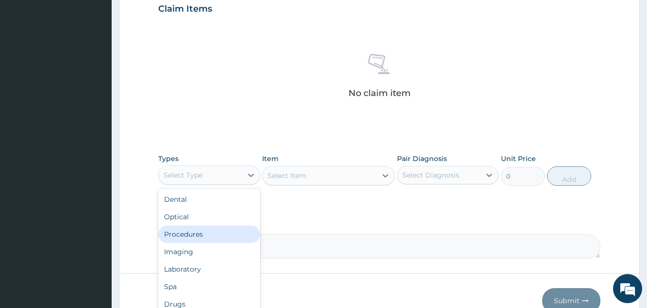
click at [209, 233] on div "Procedures" at bounding box center [208, 234] width 101 height 17
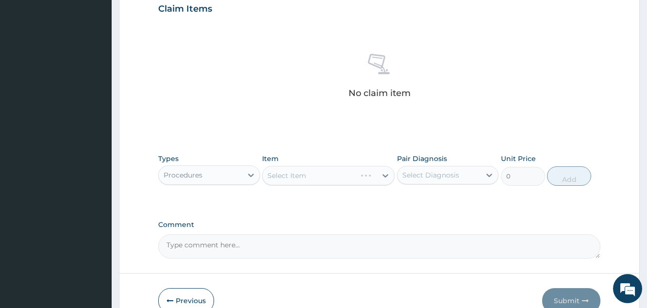
click at [299, 179] on div "Select Item" at bounding box center [328, 175] width 133 height 19
click at [299, 173] on div "Select Item" at bounding box center [286, 176] width 39 height 10
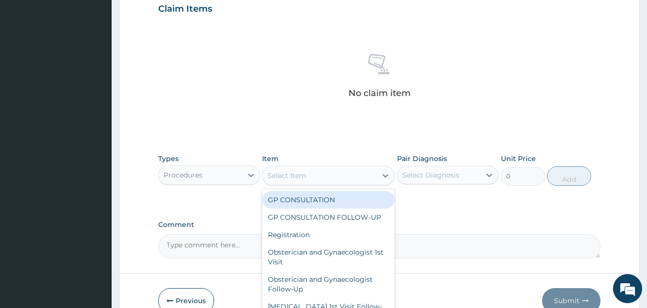
click at [305, 205] on div "GP CONSULTATION" at bounding box center [328, 199] width 133 height 17
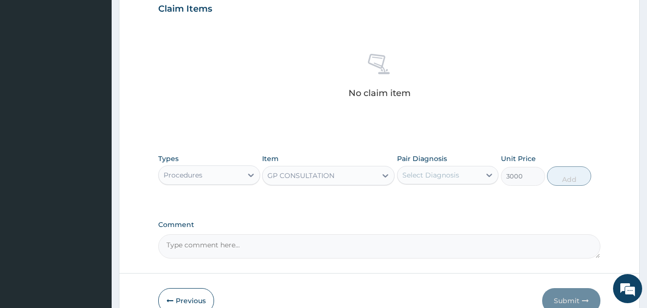
type input "3000"
click at [420, 178] on div "Select Diagnosis" at bounding box center [430, 175] width 57 height 10
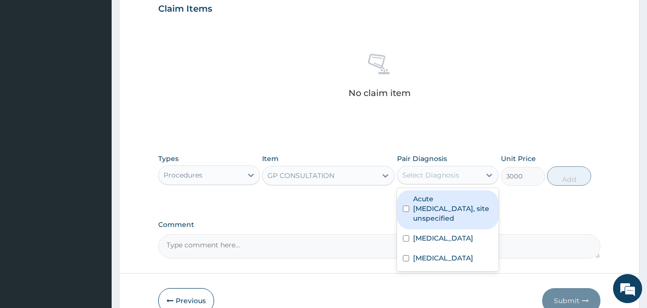
drag, startPoint x: 425, startPoint y: 204, endPoint x: 435, endPoint y: 216, distance: 15.5
click at [428, 209] on label "Acute upper respiratory infection, site unspecified" at bounding box center [453, 208] width 80 height 29
checkbox input "true"
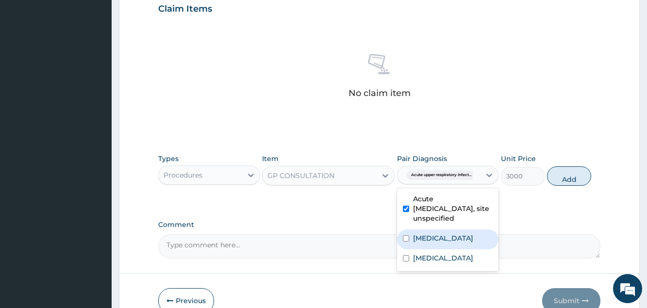
click at [443, 234] on label "Malaria, unspecified" at bounding box center [443, 238] width 60 height 10
checkbox input "true"
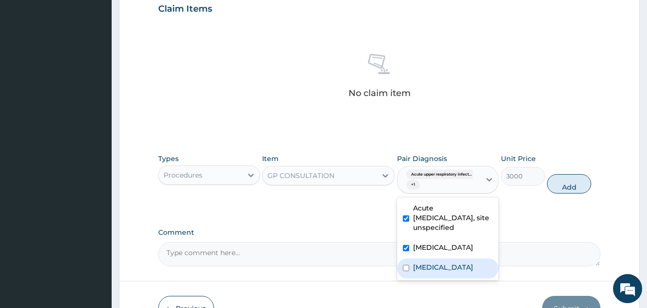
drag, startPoint x: 440, startPoint y: 260, endPoint x: 487, endPoint y: 238, distance: 51.9
click at [441, 260] on div "Bacteraemia" at bounding box center [447, 269] width 101 height 20
checkbox input "true"
click at [571, 183] on button "Add" at bounding box center [569, 183] width 44 height 19
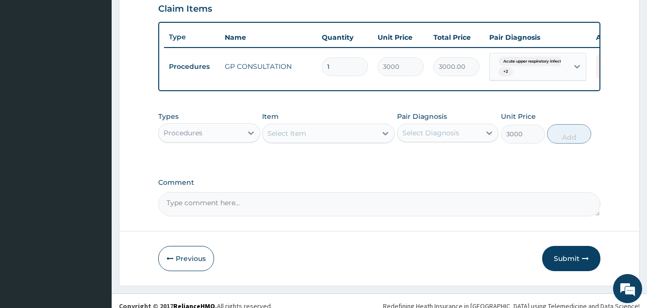
type input "0"
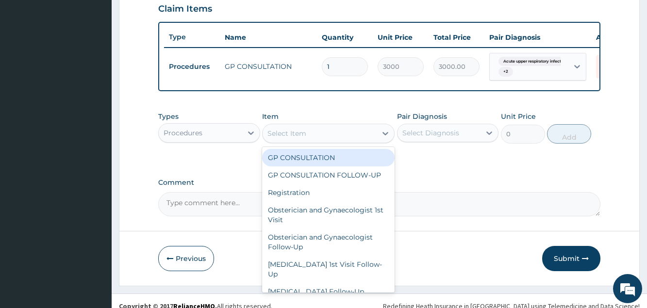
click at [276, 134] on div "Select Item" at bounding box center [320, 134] width 114 height 16
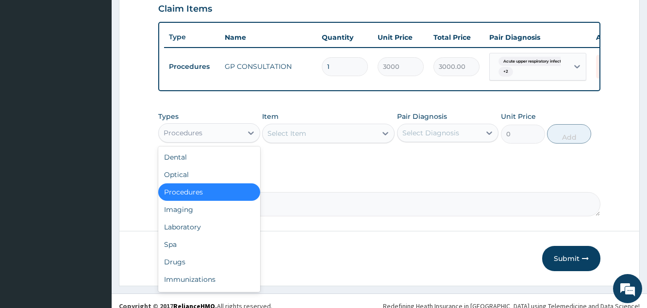
click at [220, 134] on div "Procedures" at bounding box center [200, 133] width 83 height 16
click at [185, 232] on div "Laboratory" at bounding box center [208, 226] width 101 height 17
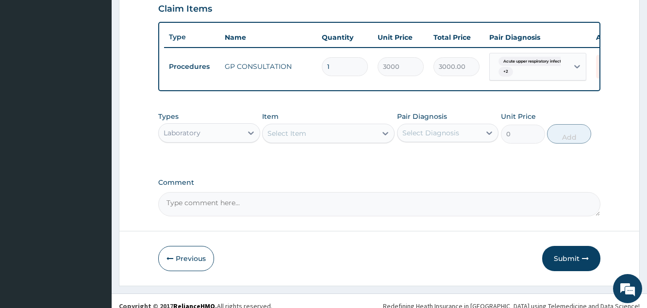
click at [301, 137] on div "Select Item" at bounding box center [286, 134] width 39 height 10
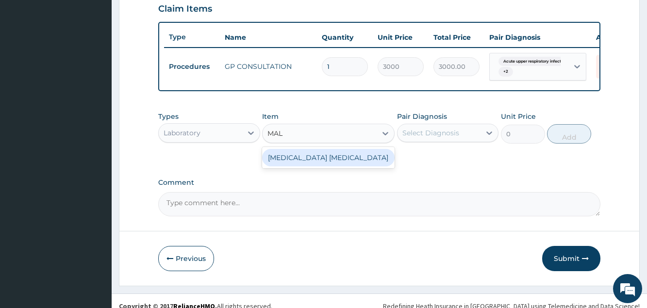
type input "MALA"
click at [282, 166] on div "Malaria Parasite" at bounding box center [328, 157] width 133 height 17
type input "1000"
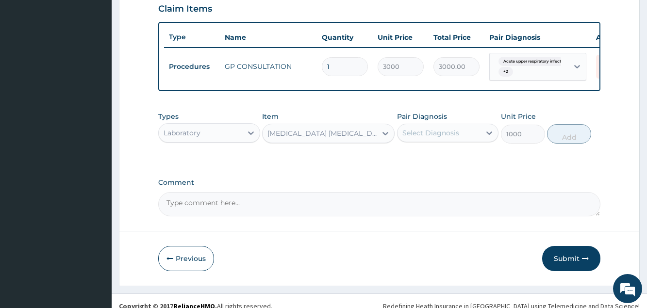
click at [415, 138] on div "Select Diagnosis" at bounding box center [430, 133] width 57 height 10
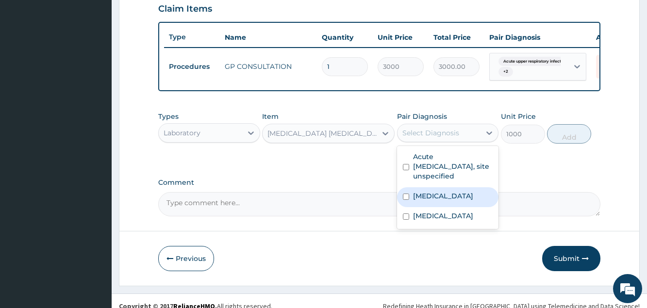
click at [423, 201] on label "Malaria, unspecified" at bounding box center [443, 196] width 60 height 10
checkbox input "true"
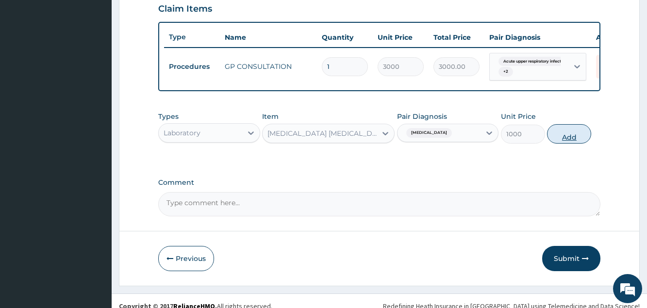
click at [562, 144] on button "Add" at bounding box center [569, 133] width 44 height 19
type input "0"
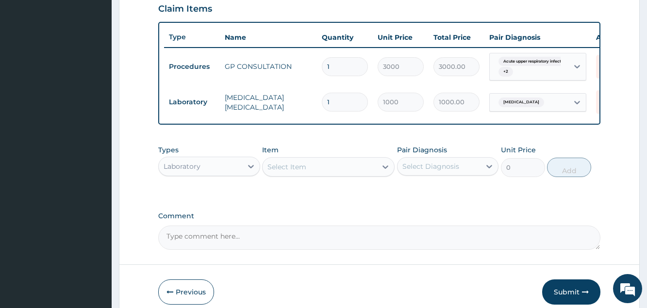
click at [280, 172] on div "Select Item" at bounding box center [286, 167] width 39 height 10
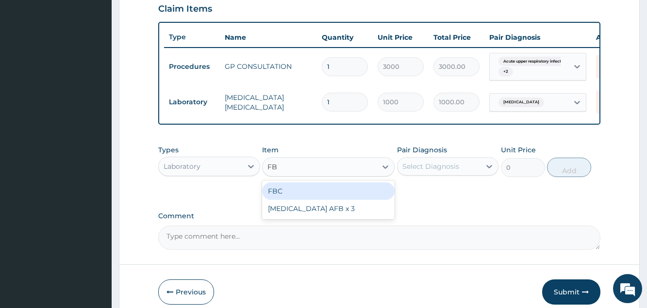
type input "FBC"
click at [293, 199] on div "FBC" at bounding box center [328, 191] width 133 height 17
type input "3000"
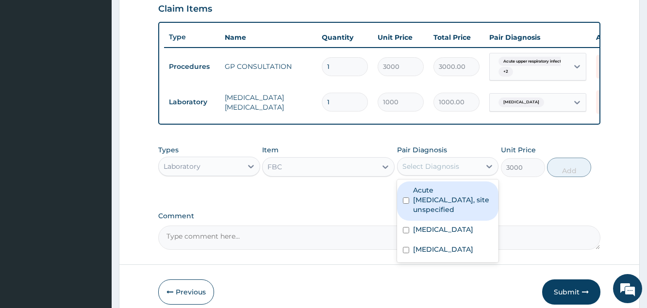
click at [416, 171] on div "Select Diagnosis" at bounding box center [430, 167] width 57 height 10
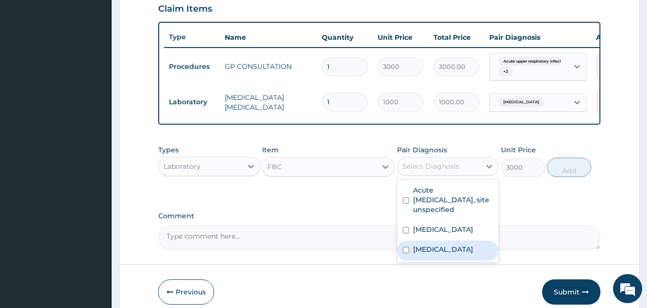
click at [430, 254] on label "Bacteraemia" at bounding box center [443, 250] width 60 height 10
checkbox input "true"
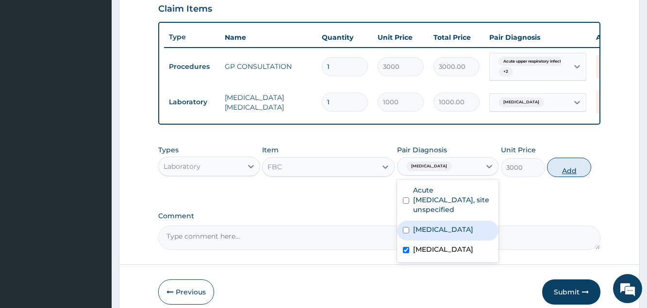
click at [561, 175] on button "Add" at bounding box center [569, 167] width 44 height 19
type input "0"
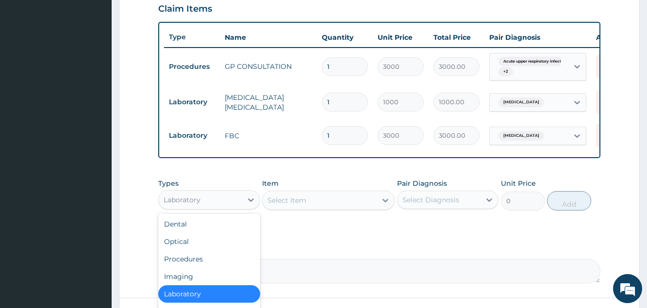
click at [215, 208] on div "Laboratory" at bounding box center [200, 200] width 83 height 16
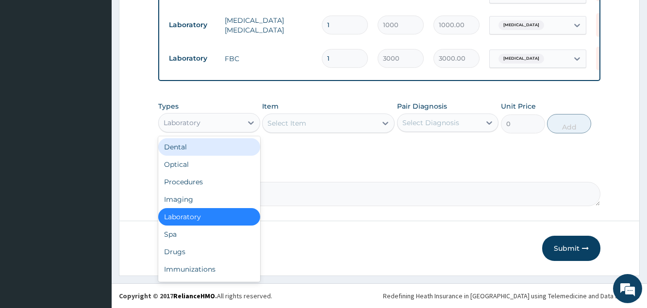
scroll to position [425, 0]
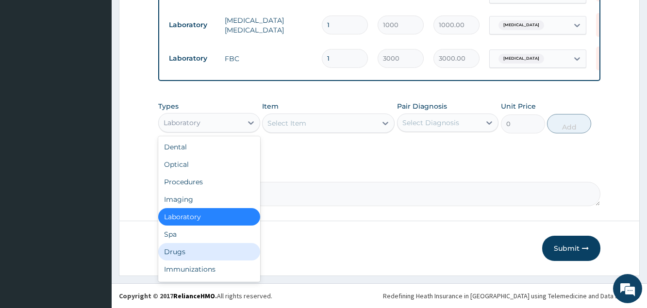
click at [189, 256] on div "Drugs" at bounding box center [208, 251] width 101 height 17
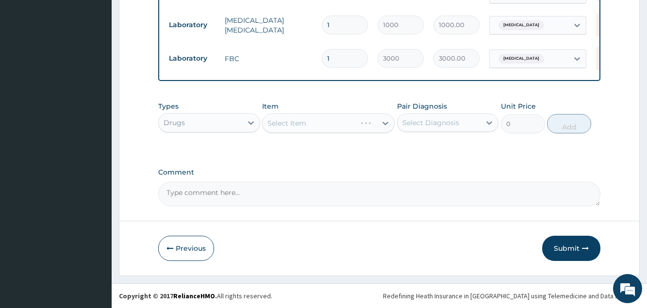
click at [288, 121] on div "Select Item" at bounding box center [328, 123] width 133 height 19
click at [283, 118] on div "Select Item" at bounding box center [320, 124] width 114 height 16
click at [284, 122] on div "Select Item" at bounding box center [286, 123] width 39 height 10
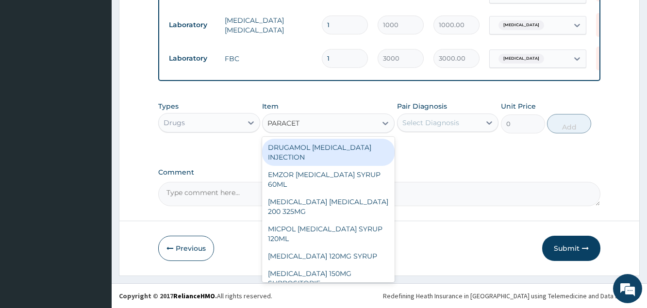
type input "PARACETA"
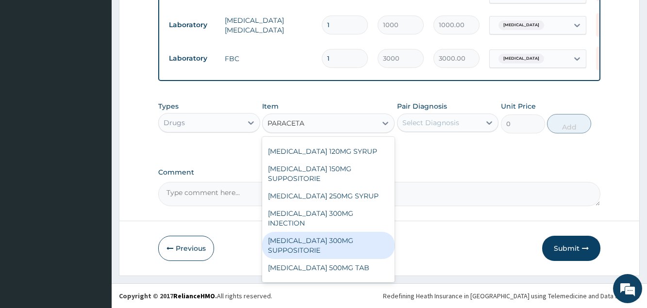
scroll to position [146, 0]
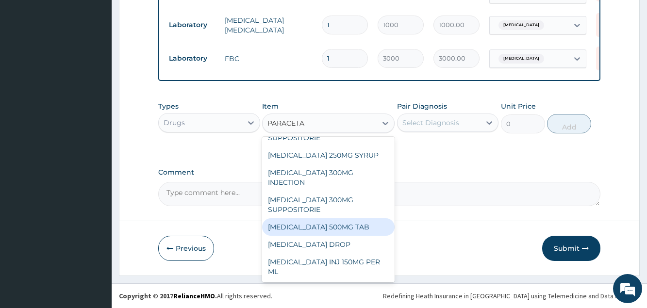
click at [330, 226] on div "PARACETAMOL 500MG TAB" at bounding box center [328, 226] width 133 height 17
type input "20"
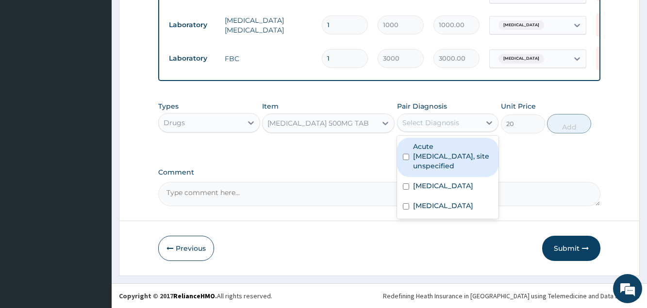
click at [429, 123] on div "Select Diagnosis" at bounding box center [430, 123] width 57 height 10
click at [434, 164] on label "Acute upper respiratory infection, site unspecified" at bounding box center [453, 156] width 80 height 29
checkbox input "true"
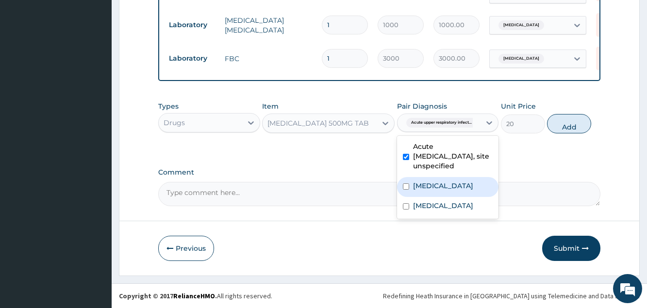
click at [444, 183] on label "Malaria, unspecified" at bounding box center [443, 186] width 60 height 10
checkbox input "true"
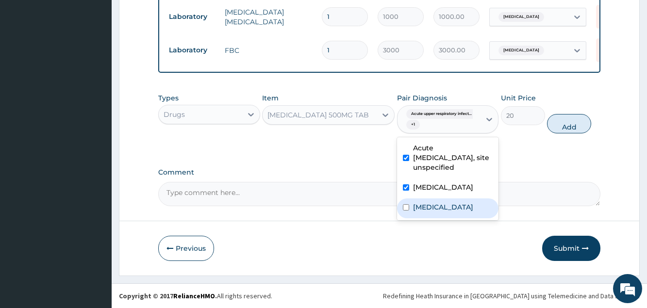
click at [446, 212] on label "Bacteraemia" at bounding box center [443, 207] width 60 height 10
checkbox input "true"
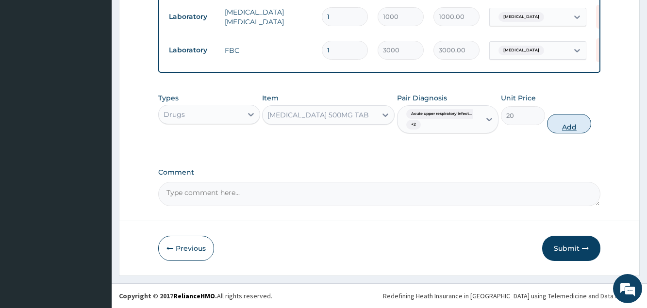
click at [575, 133] on button "Add" at bounding box center [569, 123] width 44 height 19
type input "0"
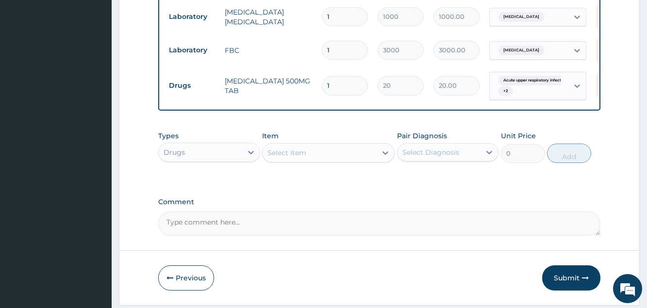
click at [289, 158] on div "Select Item" at bounding box center [286, 153] width 39 height 10
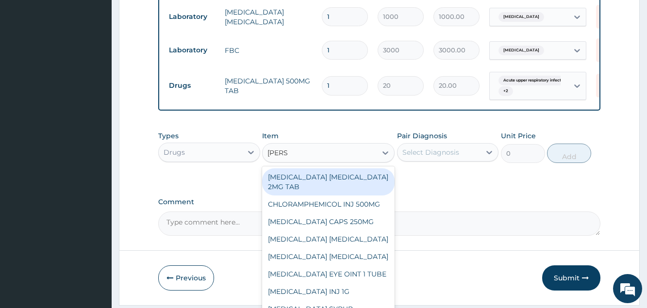
type input "LORAT"
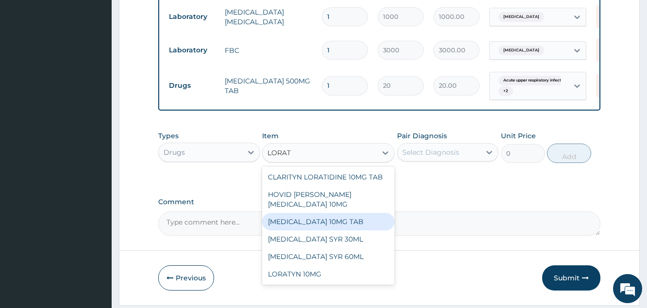
click at [311, 231] on div "LORATADINE 10MG TAB" at bounding box center [328, 221] width 133 height 17
type input "70"
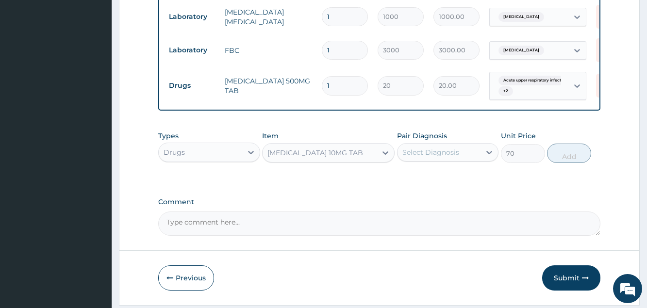
click at [422, 157] on div "Select Diagnosis" at bounding box center [430, 153] width 57 height 10
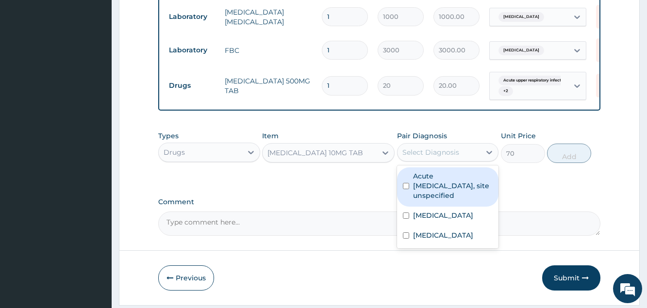
click at [438, 200] on label "Acute upper respiratory infection, site unspecified" at bounding box center [453, 185] width 80 height 29
checkbox input "true"
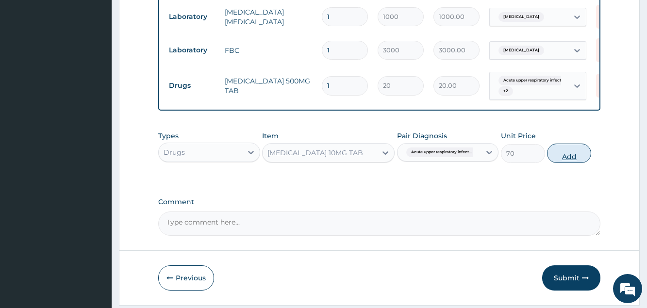
click at [570, 163] on button "Add" at bounding box center [569, 153] width 44 height 19
type input "0"
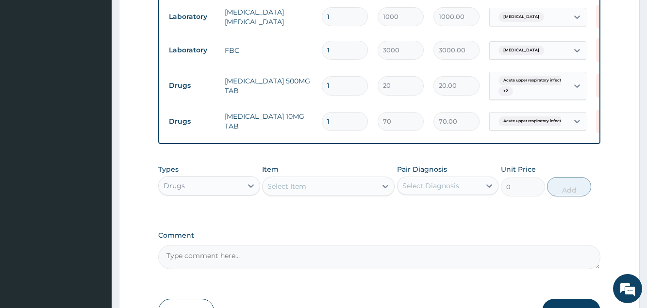
click at [279, 191] on div "Select Item" at bounding box center [286, 187] width 39 height 10
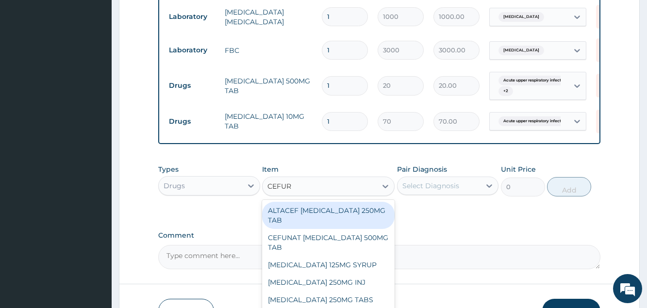
type input "CEFURO"
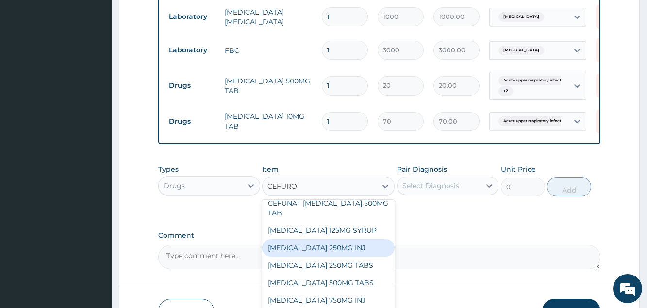
scroll to position [52, 0]
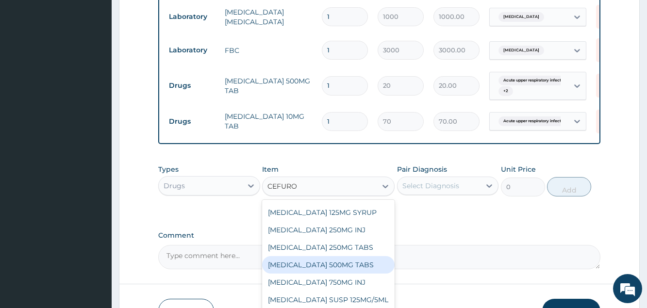
click at [331, 270] on div "CEFUROXIME 500MG TABS" at bounding box center [328, 264] width 133 height 17
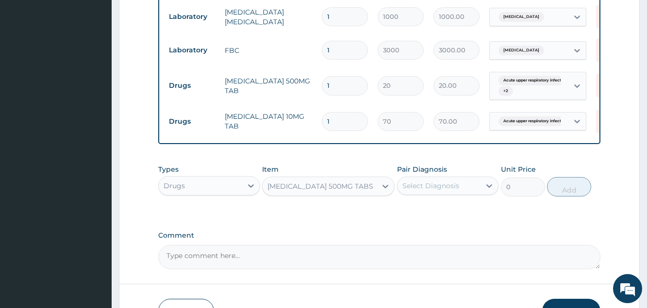
type input "2250"
click at [355, 191] on div "CEFUROXIME 500MG TABS" at bounding box center [320, 187] width 106 height 10
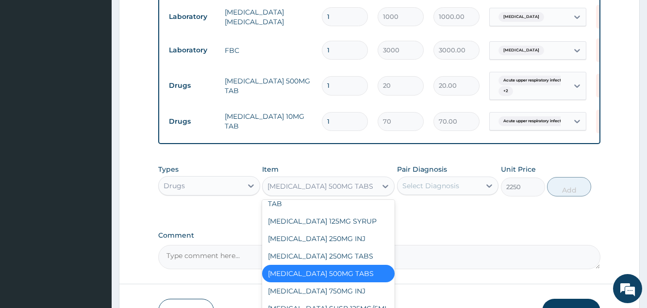
scroll to position [8915, 0]
click at [420, 240] on label "Comment" at bounding box center [379, 236] width 442 height 8
click at [420, 248] on textarea "Comment" at bounding box center [379, 257] width 442 height 24
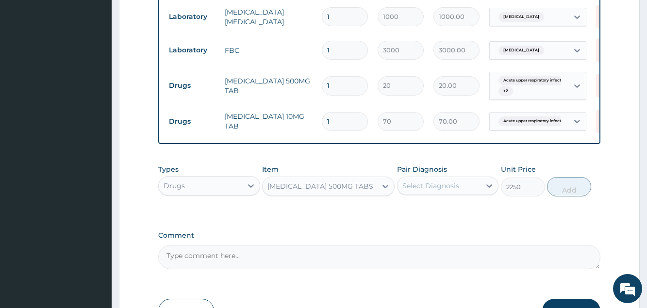
click at [428, 191] on div "Select Diagnosis" at bounding box center [430, 186] width 57 height 10
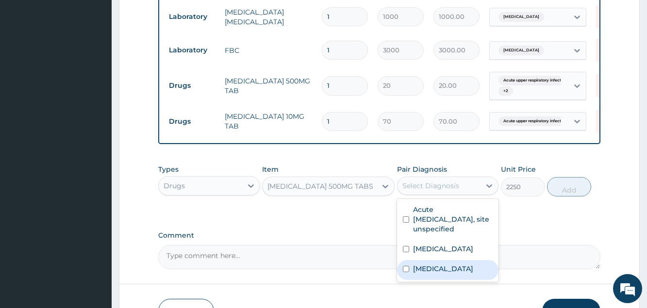
click at [430, 273] on label "Bacteraemia" at bounding box center [443, 269] width 60 height 10
checkbox input "true"
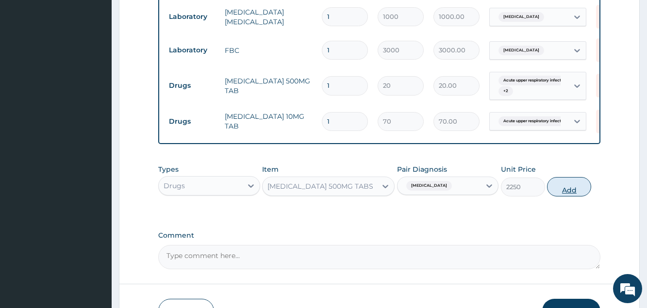
click at [563, 193] on button "Add" at bounding box center [569, 186] width 44 height 19
type input "0"
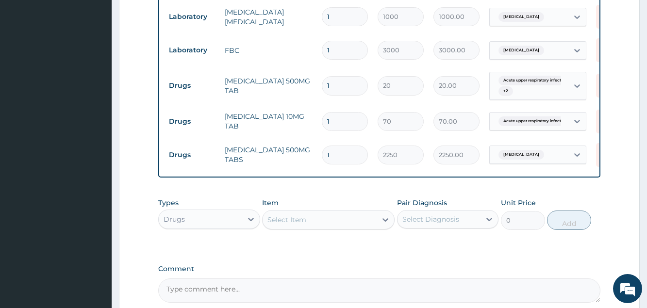
click at [318, 226] on div "Select Item" at bounding box center [320, 220] width 114 height 16
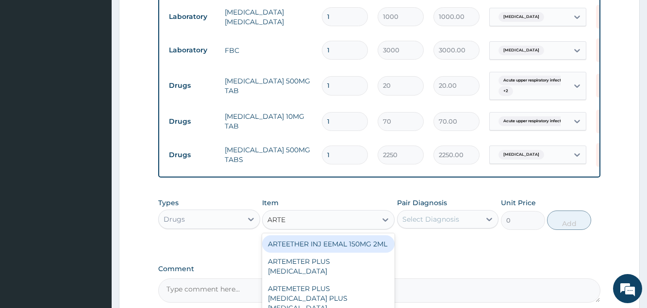
type input "ARTEM"
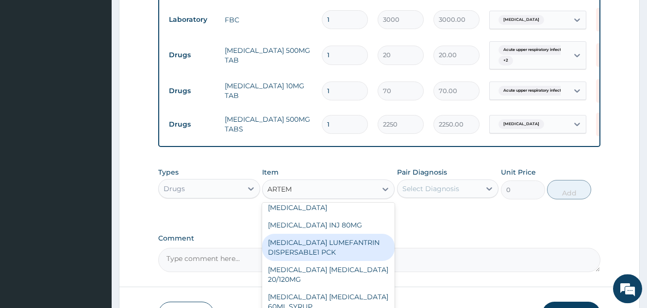
scroll to position [474, 0]
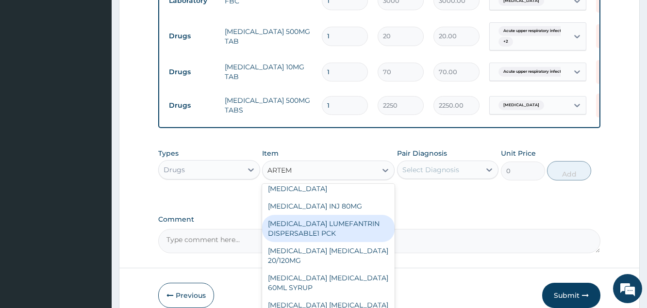
click at [335, 235] on div "ARTEMETHER LUMEFANTRIN DISPERSABLE1 PCK" at bounding box center [328, 228] width 133 height 27
type input "1200"
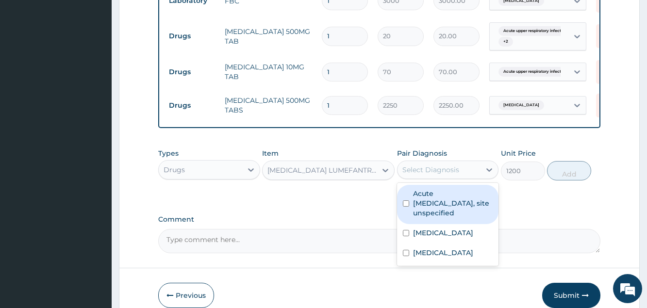
drag, startPoint x: 468, startPoint y: 183, endPoint x: 468, endPoint y: 192, distance: 8.8
click at [468, 178] on div "Select Diagnosis" at bounding box center [439, 170] width 83 height 16
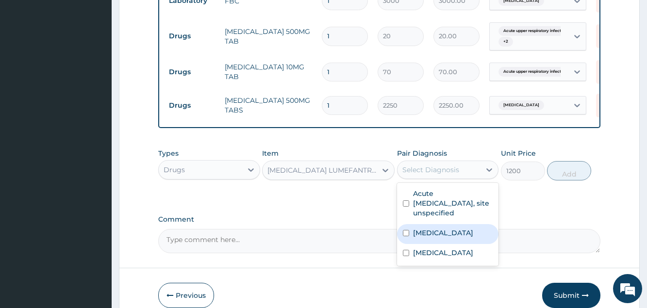
click at [460, 237] on div "Malaria, unspecified" at bounding box center [447, 234] width 101 height 20
checkbox input "true"
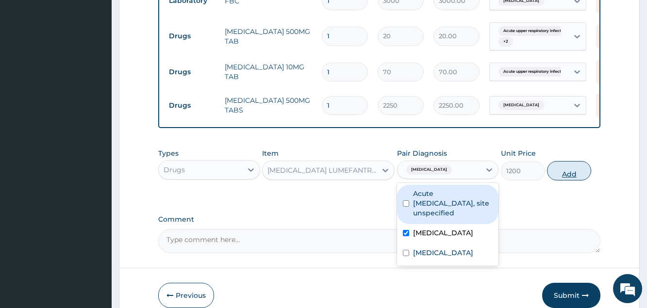
click at [566, 181] on button "Add" at bounding box center [569, 170] width 44 height 19
type input "0"
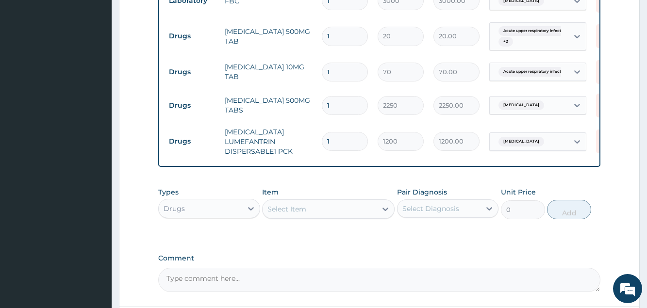
drag, startPoint x: 338, startPoint y: 75, endPoint x: 285, endPoint y: 76, distance: 52.4
click at [322, 76] on input "1" at bounding box center [345, 72] width 46 height 19
type input "7"
type input "490.00"
type input "7"
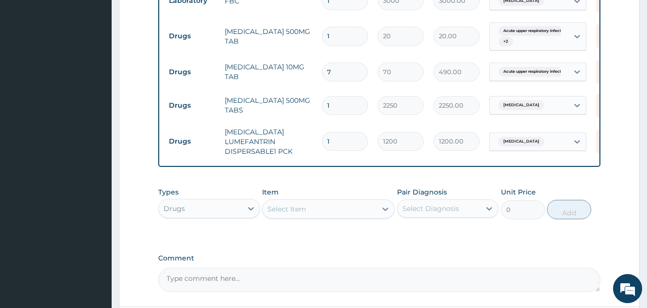
drag, startPoint x: 334, startPoint y: 38, endPoint x: 286, endPoint y: 36, distance: 48.1
click at [322, 36] on input "1" at bounding box center [345, 36] width 46 height 19
type input "2"
type input "40.00"
type input "24"
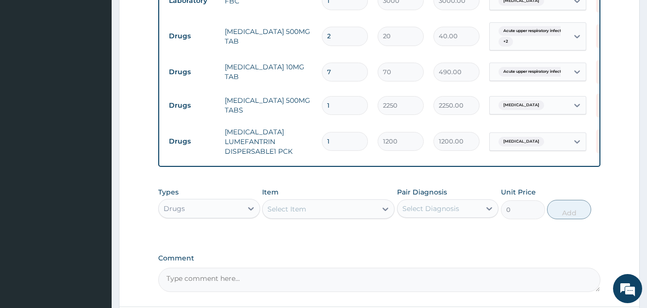
type input "480.00"
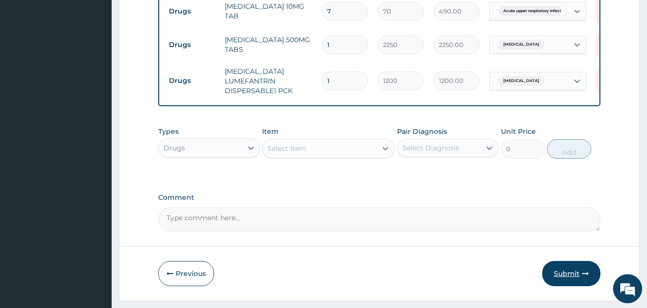
scroll to position [568, 0]
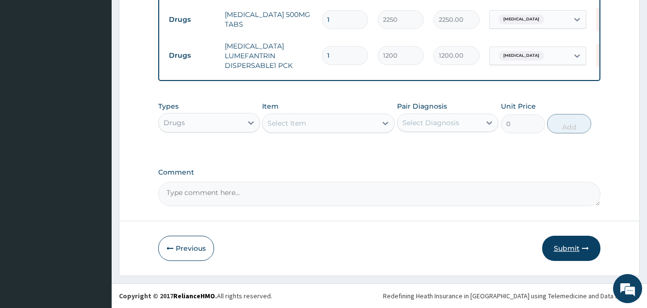
type input "24"
click at [571, 250] on button "Submit" at bounding box center [571, 248] width 58 height 25
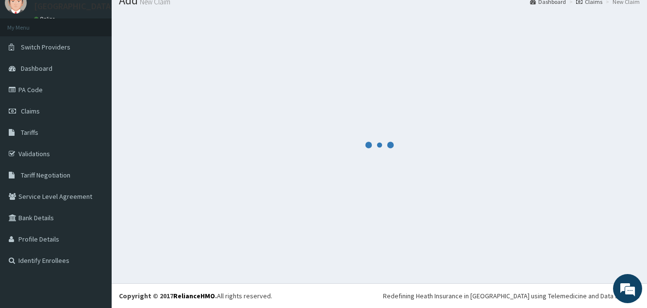
scroll to position [37, 0]
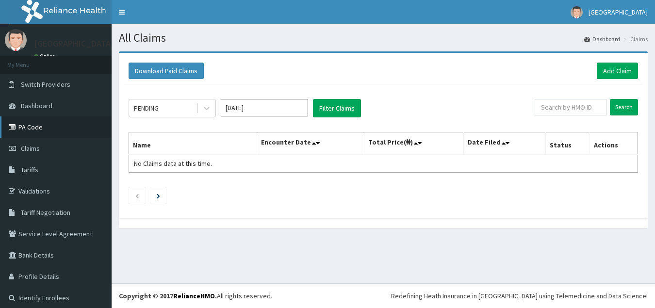
click at [46, 120] on link "PA Code" at bounding box center [56, 126] width 112 height 21
click at [597, 75] on link "Add Claim" at bounding box center [617, 71] width 41 height 17
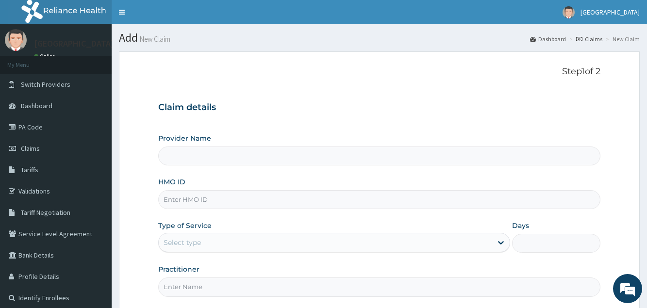
click at [216, 195] on input "HMO ID" at bounding box center [379, 199] width 442 height 19
type input "[GEOGRAPHIC_DATA]"
type input "RHG/10001/A"
click at [234, 245] on div "Select type" at bounding box center [325, 243] width 333 height 16
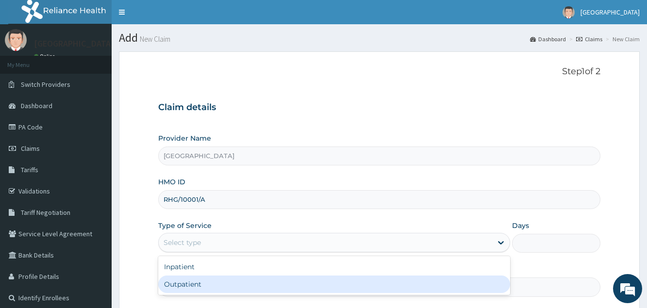
click at [218, 285] on div "Outpatient" at bounding box center [334, 284] width 352 height 17
type input "1"
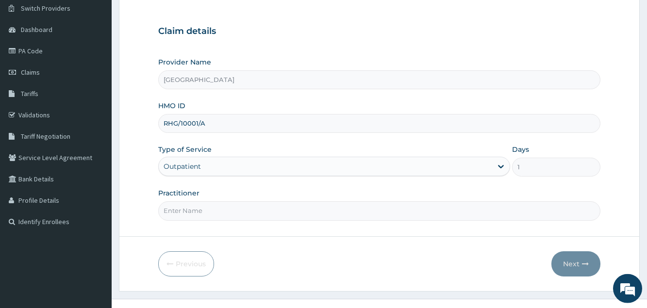
scroll to position [92, 0]
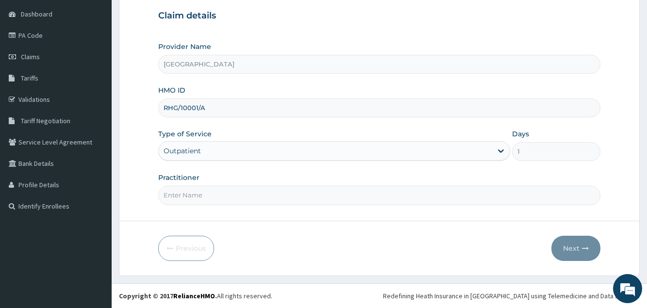
click at [199, 197] on input "Practitioner" at bounding box center [379, 195] width 442 height 19
type input "[PERSON_NAME]"
click at [568, 248] on button "Next" at bounding box center [575, 248] width 49 height 25
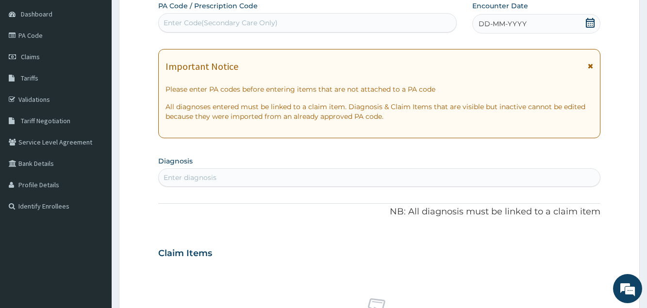
click at [393, 21] on div "Enter Code(Secondary Care Only)" at bounding box center [308, 23] width 298 height 16
paste input "PA/3BE7B6"
type input "PA/3BE7B6"
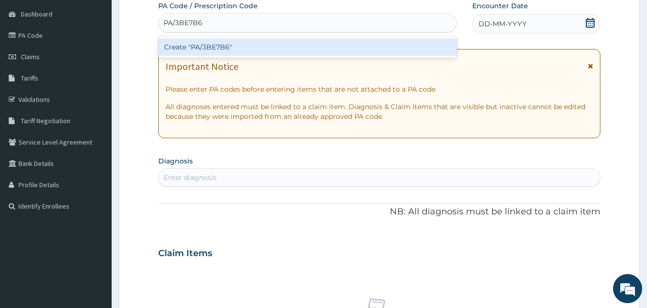
click at [365, 51] on div "Create "PA/3BE7B6"" at bounding box center [307, 46] width 299 height 17
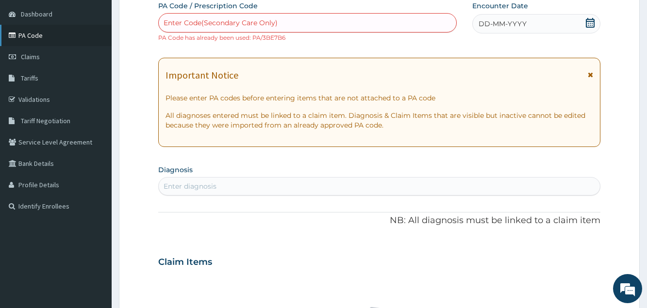
click at [34, 42] on link "PA Code" at bounding box center [56, 35] width 112 height 21
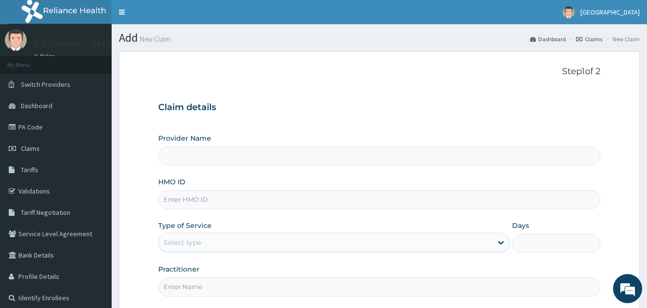
type input "[GEOGRAPHIC_DATA]"
click at [247, 200] on input "HMO ID" at bounding box center [379, 199] width 442 height 19
type input "RHG/10001/A"
click at [296, 243] on div "Select type" at bounding box center [325, 243] width 333 height 16
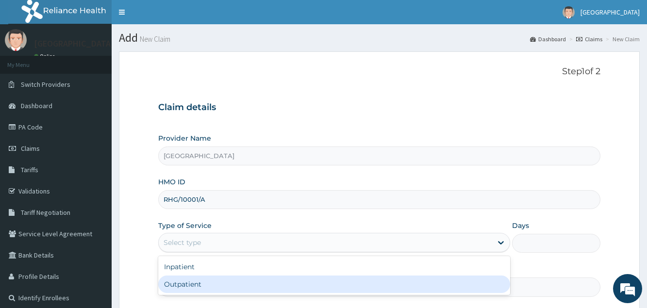
click at [289, 282] on div "Outpatient" at bounding box center [334, 284] width 352 height 17
type input "1"
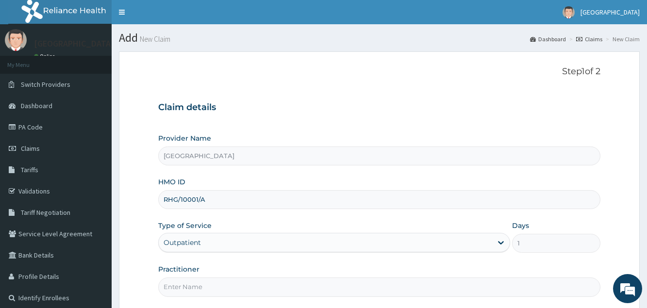
scroll to position [50, 0]
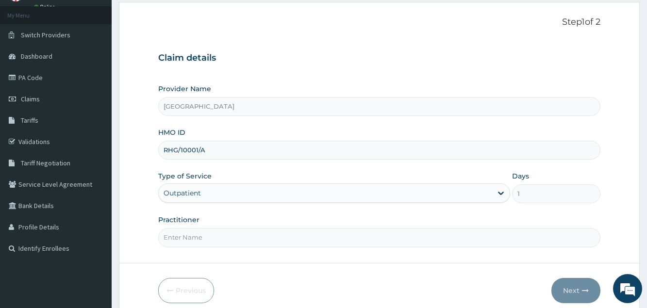
click at [297, 231] on input "Practitioner" at bounding box center [379, 237] width 442 height 19
type input "[PERSON_NAME]"
click at [567, 293] on button "Next" at bounding box center [575, 290] width 49 height 25
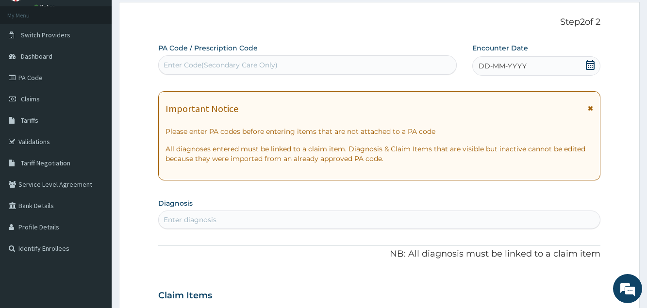
click at [355, 63] on div "Enter Code(Secondary Care Only)" at bounding box center [308, 65] width 298 height 16
paste input "PA/13A519"
type input "PA/13A519"
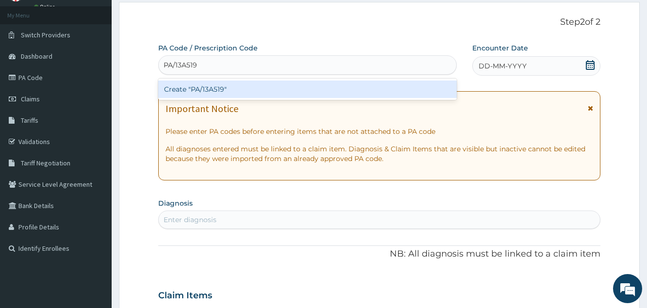
click at [336, 88] on div "Create "PA/13A519"" at bounding box center [307, 89] width 299 height 17
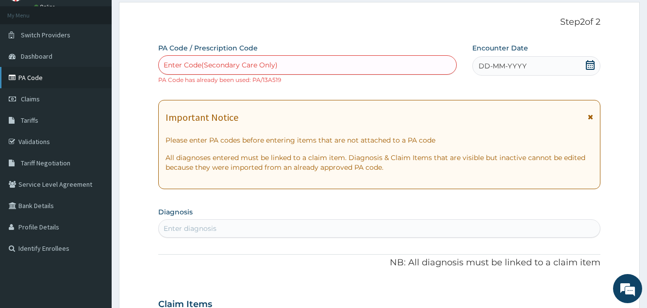
click at [51, 74] on link "PA Code" at bounding box center [56, 77] width 112 height 21
click at [42, 83] on link "PA Code" at bounding box center [56, 77] width 112 height 21
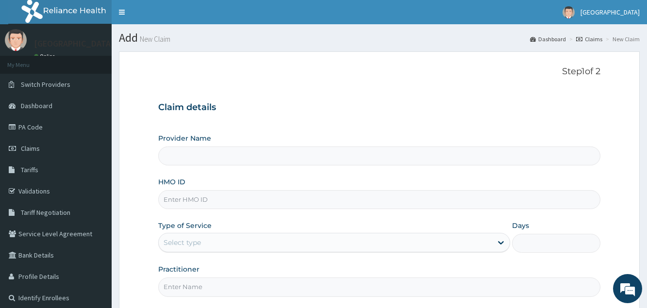
type input "[GEOGRAPHIC_DATA]"
click at [248, 200] on input "HMO ID" at bounding box center [379, 199] width 442 height 19
click at [204, 202] on input "HMO ID" at bounding box center [379, 199] width 442 height 19
type input "PES/10065/A"
click at [192, 243] on div "Select type" at bounding box center [182, 243] width 37 height 10
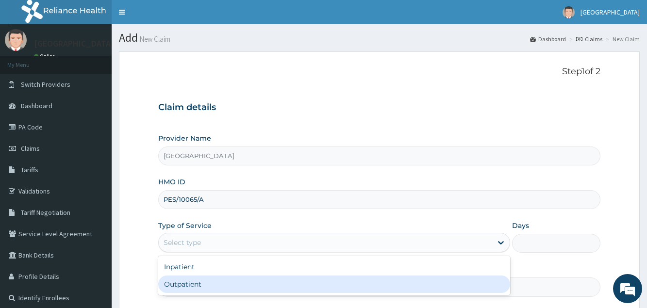
click at [197, 291] on div "Outpatient" at bounding box center [334, 284] width 352 height 17
type input "1"
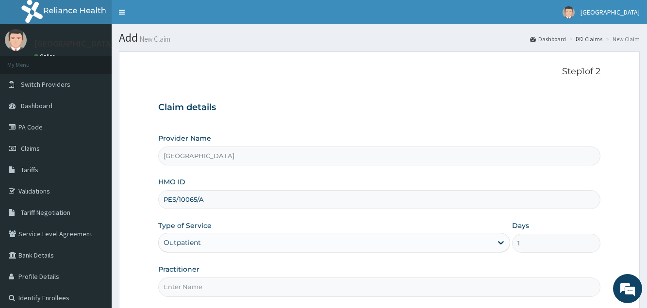
click at [197, 291] on input "Practitioner" at bounding box center [379, 287] width 442 height 19
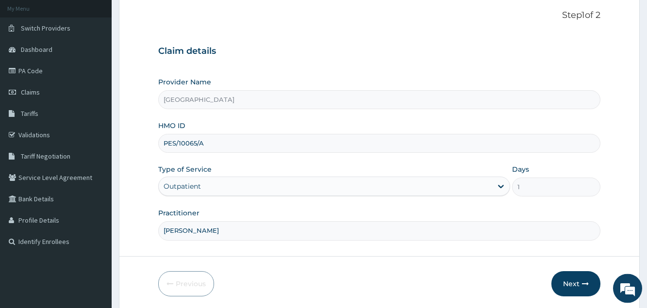
scroll to position [92, 0]
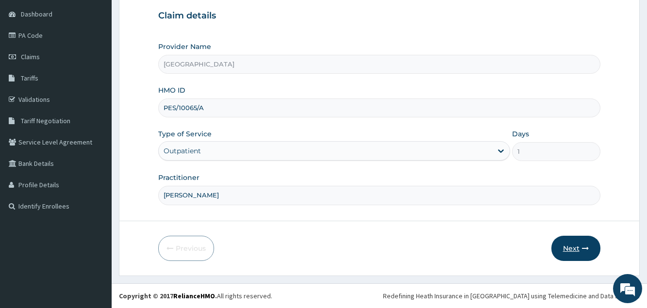
type input "[PERSON_NAME]"
click at [579, 244] on button "Next" at bounding box center [575, 248] width 49 height 25
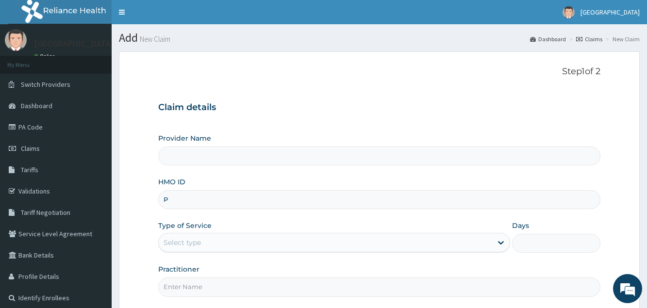
type input "PE"
type input "[GEOGRAPHIC_DATA]"
type input "PES/10065/A"
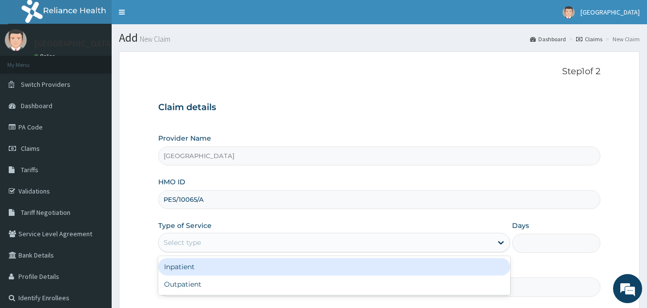
click at [293, 240] on div "Select type" at bounding box center [325, 243] width 333 height 16
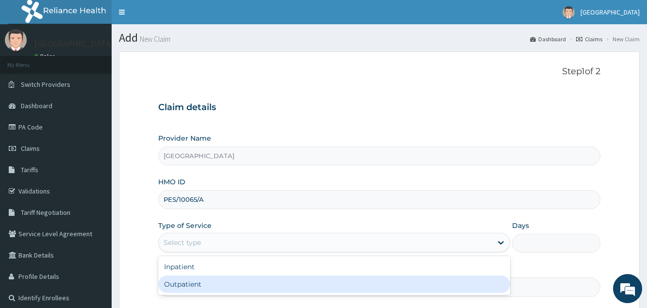
click at [266, 284] on div "Outpatient" at bounding box center [334, 284] width 352 height 17
type input "1"
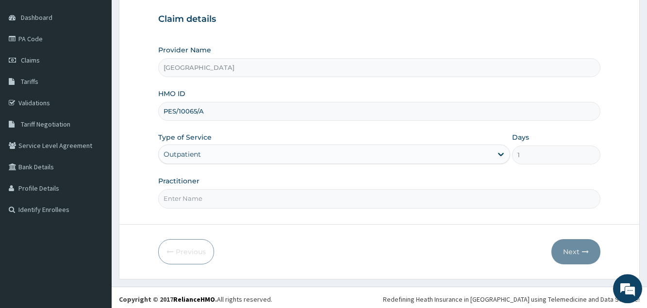
scroll to position [92, 0]
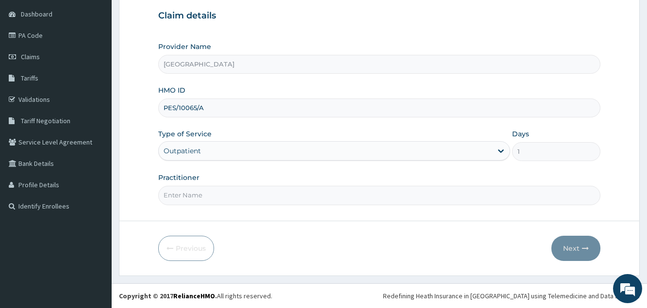
click at [240, 197] on input "Practitioner" at bounding box center [379, 195] width 442 height 19
type input "DR OKAGBUE"
click at [569, 248] on button "Next" at bounding box center [575, 248] width 49 height 25
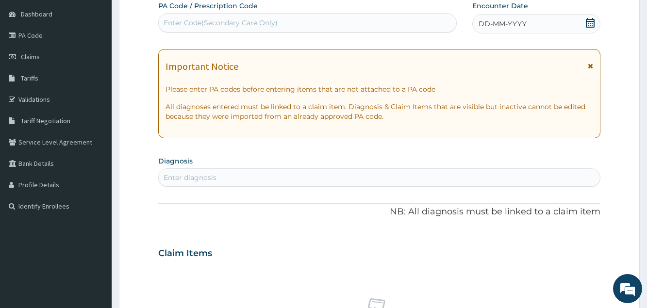
click at [371, 20] on div "Enter Code(Secondary Care Only)" at bounding box center [308, 23] width 298 height 16
paste input "PA/A31FE2"
type input "PA/A31FE2"
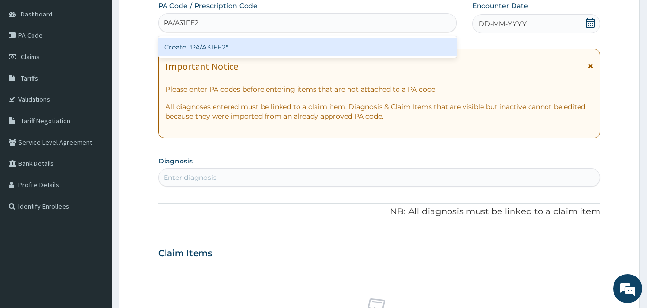
click at [267, 43] on div "Create "PA/A31FE2"" at bounding box center [307, 46] width 299 height 17
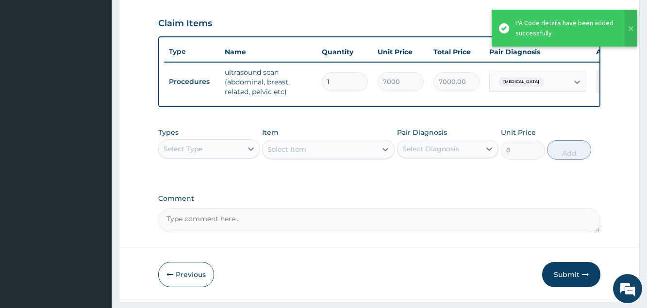
scroll to position [339, 0]
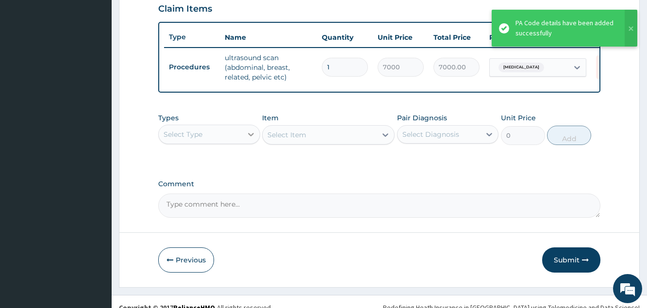
click at [254, 139] on icon at bounding box center [251, 135] width 10 height 10
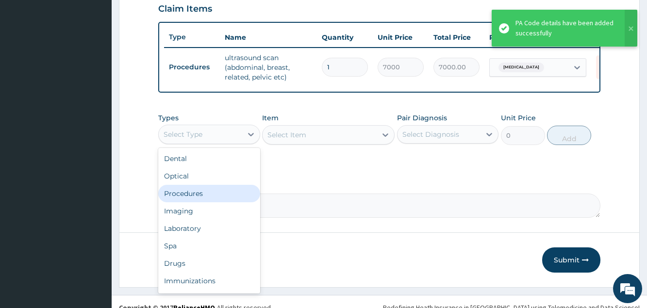
click at [212, 202] on div "Procedures" at bounding box center [208, 193] width 101 height 17
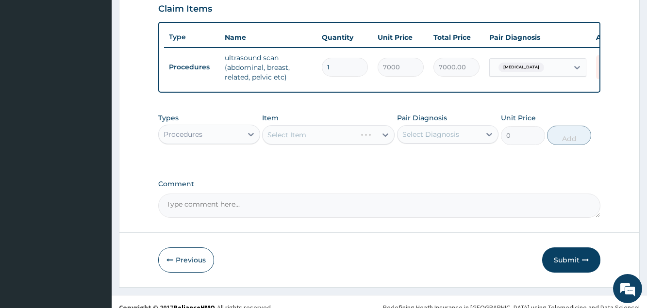
click at [320, 144] on div "Select Item" at bounding box center [328, 134] width 133 height 19
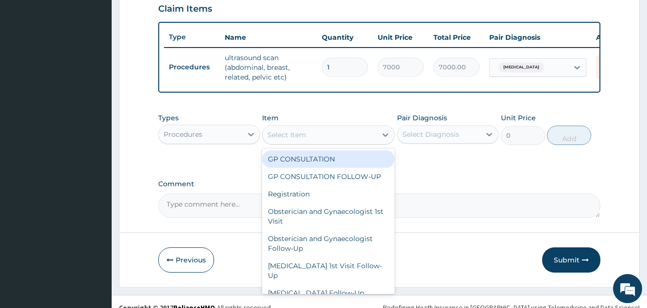
click at [320, 143] on div "Select Item" at bounding box center [320, 135] width 114 height 16
click at [314, 168] on div "GP CONSULTATION" at bounding box center [328, 158] width 133 height 17
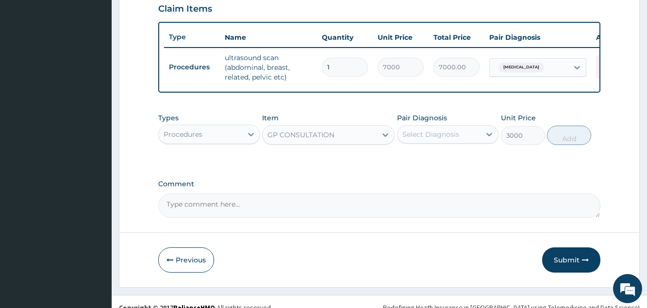
type input "3000"
click at [421, 139] on div "Select Diagnosis" at bounding box center [430, 135] width 57 height 10
click at [428, 163] on label "Acute abdominal pain" at bounding box center [443, 158] width 60 height 10
checkbox input "true"
drag, startPoint x: 588, startPoint y: 140, endPoint x: 579, endPoint y: 141, distance: 9.3
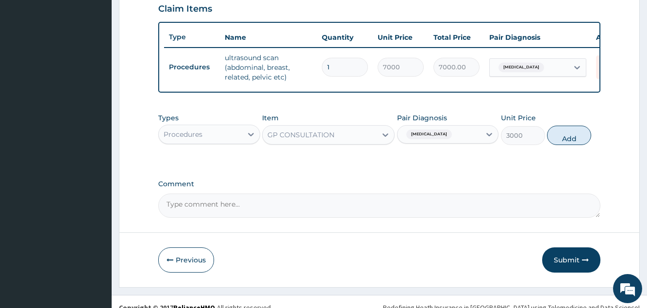
click at [586, 140] on button "Add" at bounding box center [569, 135] width 44 height 19
type input "0"
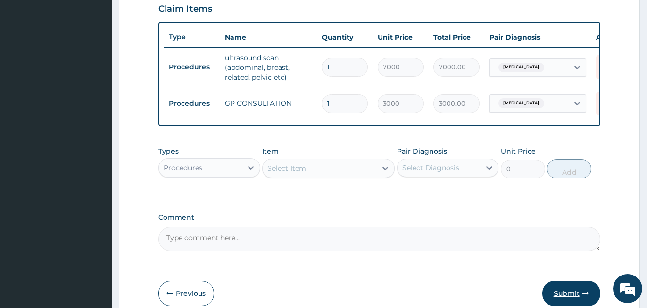
click at [578, 301] on button "Submit" at bounding box center [571, 293] width 58 height 25
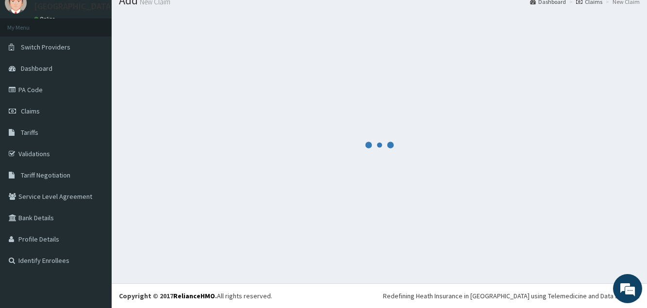
scroll to position [37, 0]
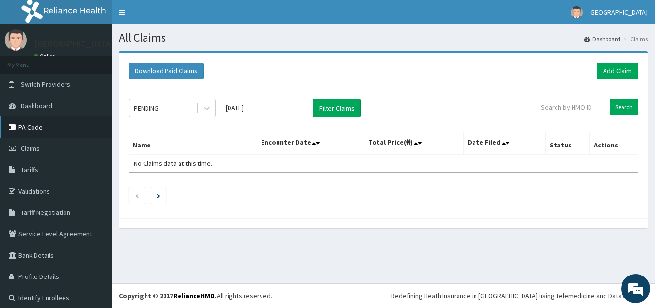
click at [36, 133] on link "PA Code" at bounding box center [56, 126] width 112 height 21
click at [610, 67] on link "Add Claim" at bounding box center [617, 71] width 41 height 17
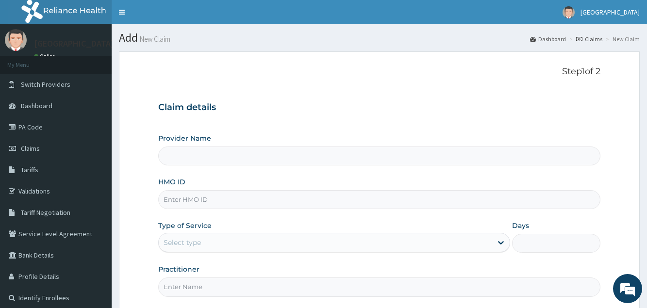
type input "[GEOGRAPHIC_DATA]"
click at [197, 207] on input "HMO ID" at bounding box center [379, 199] width 442 height 19
type input "PES/10144/D"
click at [330, 227] on div "Type of Service Select type" at bounding box center [334, 237] width 352 height 32
click at [332, 238] on div "Select type" at bounding box center [325, 243] width 333 height 16
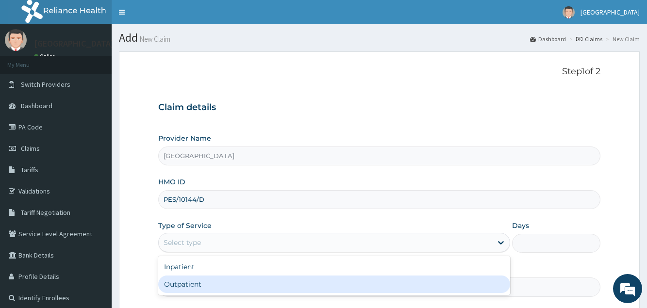
click at [296, 282] on div "Outpatient" at bounding box center [334, 284] width 352 height 17
type input "1"
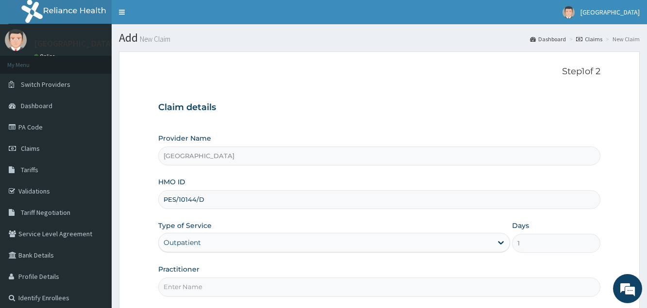
click at [263, 282] on input "Practitioner" at bounding box center [379, 287] width 442 height 19
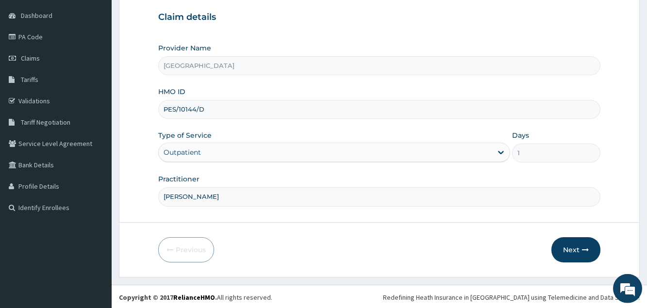
scroll to position [92, 0]
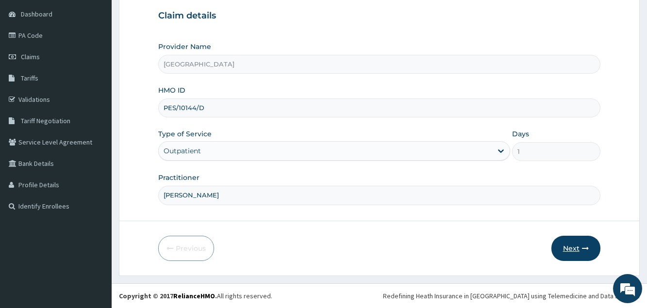
type input "[PERSON_NAME]"
click at [568, 251] on button "Next" at bounding box center [575, 248] width 49 height 25
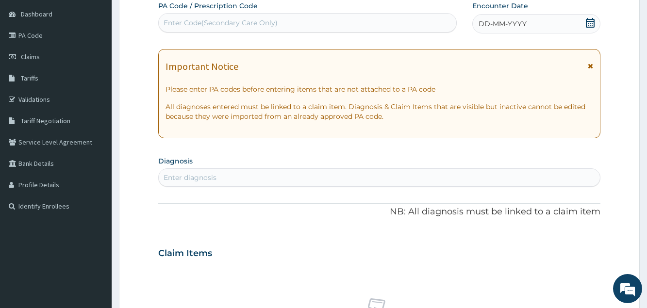
click at [495, 25] on span "DD-MM-YYYY" at bounding box center [503, 24] width 48 height 10
click at [414, 24] on div "Enter Code(Secondary Care Only)" at bounding box center [308, 23] width 298 height 16
paste input "PA/E032F2"
type input "PA/E032F2"
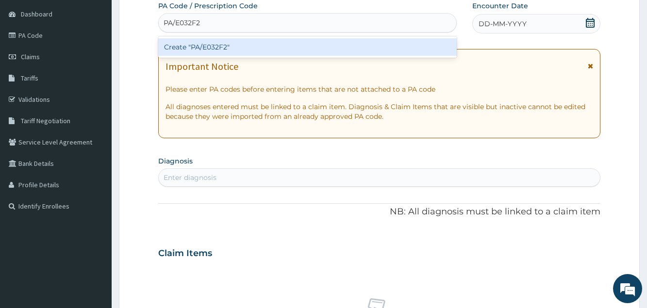
click at [385, 46] on div "Create "PA/E032F2"" at bounding box center [307, 46] width 299 height 17
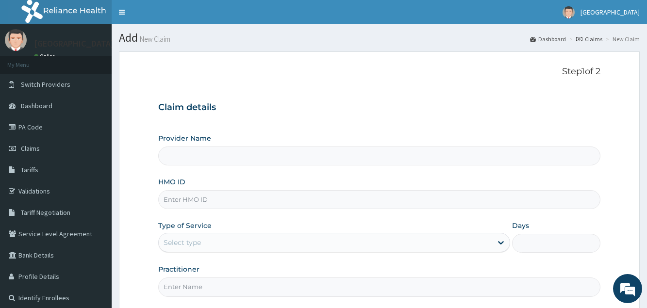
type input "[GEOGRAPHIC_DATA]"
click at [232, 194] on input "HMO ID" at bounding box center [379, 199] width 442 height 19
type input "PES/10144/D"
click at [277, 236] on div "Select type" at bounding box center [325, 243] width 333 height 16
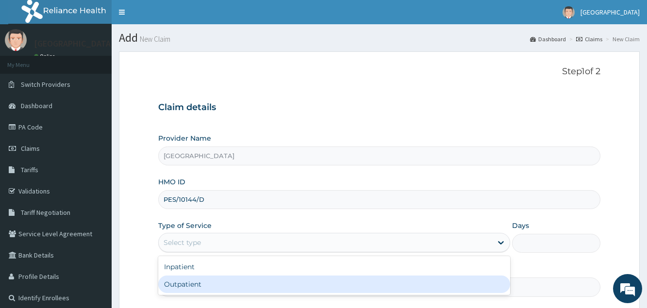
click at [253, 284] on div "Outpatient" at bounding box center [334, 284] width 352 height 17
type input "1"
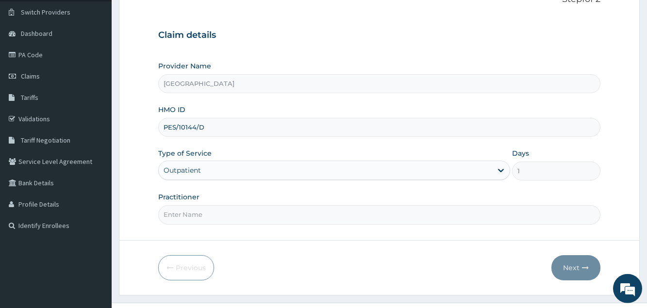
scroll to position [92, 0]
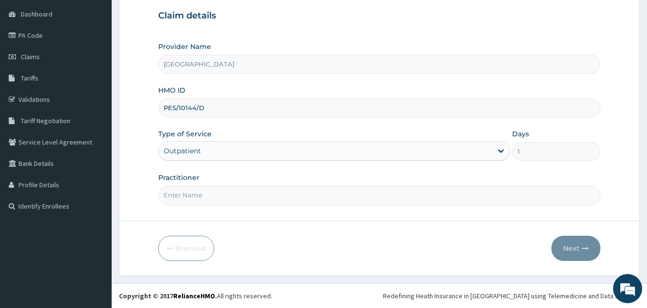
click at [254, 200] on input "Practitioner" at bounding box center [379, 195] width 442 height 19
type input "DR PROMISE"
click at [571, 251] on button "Next" at bounding box center [575, 248] width 49 height 25
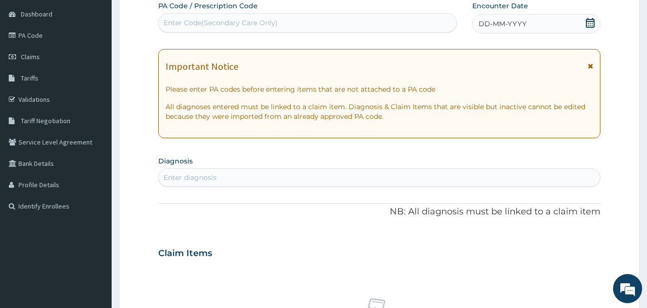
click at [416, 24] on div "Enter Code(Secondary Care Only)" at bounding box center [308, 23] width 298 height 16
paste input "PA/E032F2"
type input "PA/E032F2"
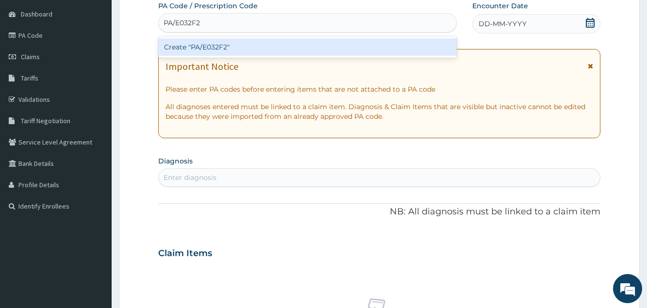
click at [302, 42] on div "Create "PA/E032F2"" at bounding box center [307, 46] width 299 height 17
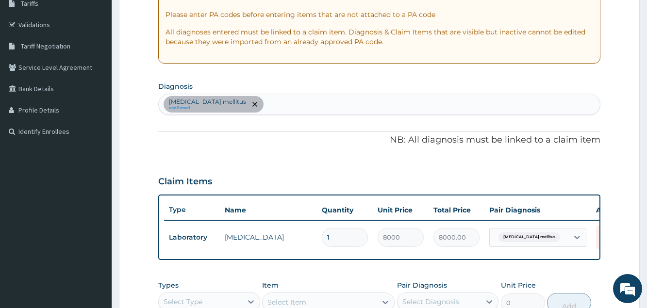
scroll to position [151, 0]
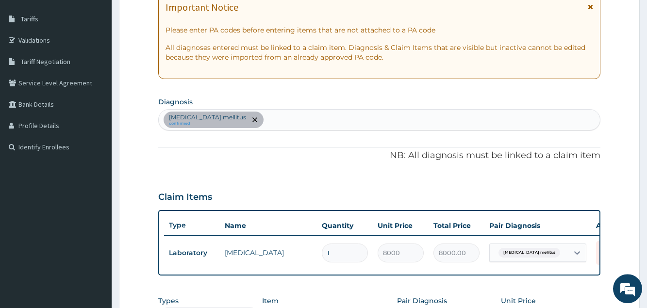
click at [269, 125] on div "[MEDICAL_DATA] mellitus confirmed" at bounding box center [379, 120] width 441 height 20
type input "URINARY"
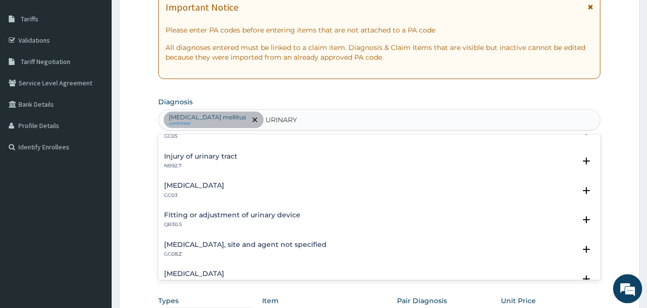
scroll to position [629, 0]
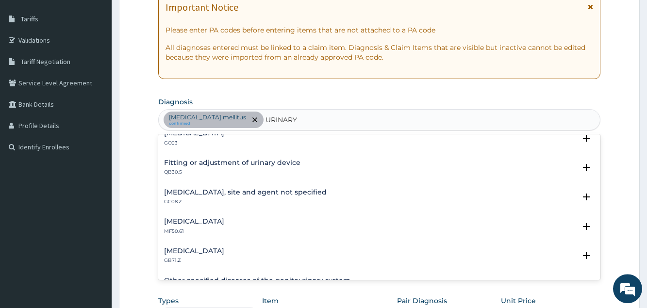
click at [243, 193] on h4 "[MEDICAL_DATA], site and agent not specified" at bounding box center [245, 192] width 163 height 7
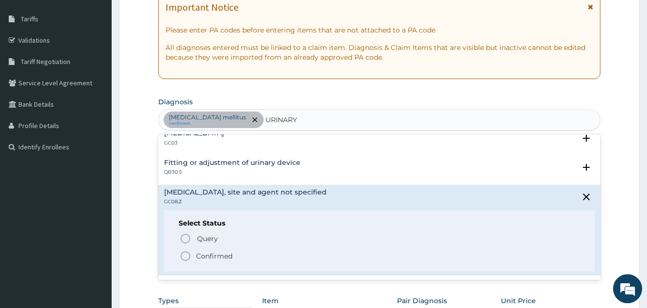
click at [222, 252] on p "Confirmed" at bounding box center [214, 256] width 36 height 10
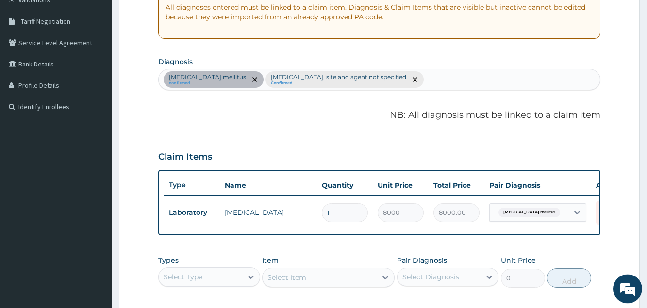
scroll to position [250, 0]
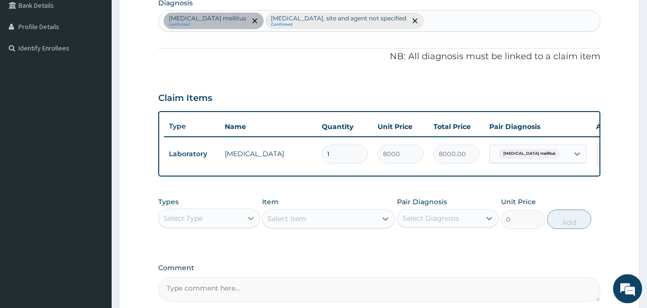
click at [243, 227] on div at bounding box center [250, 218] width 17 height 17
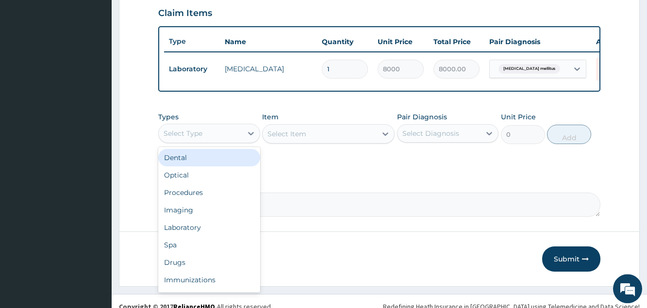
scroll to position [349, 0]
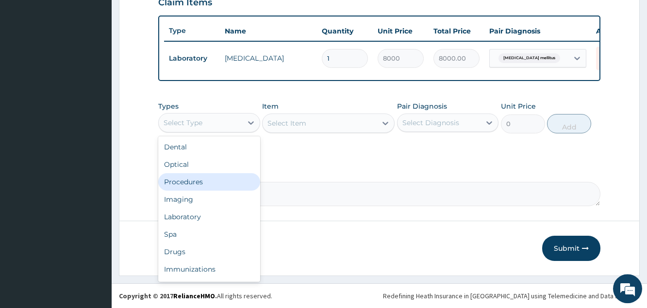
click at [201, 191] on div "Procedures" at bounding box center [208, 181] width 101 height 17
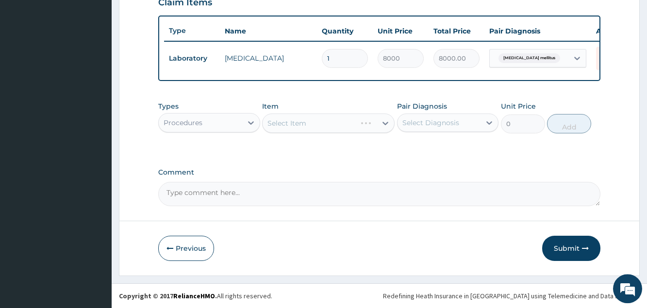
click at [298, 126] on div "Select Item" at bounding box center [328, 123] width 133 height 19
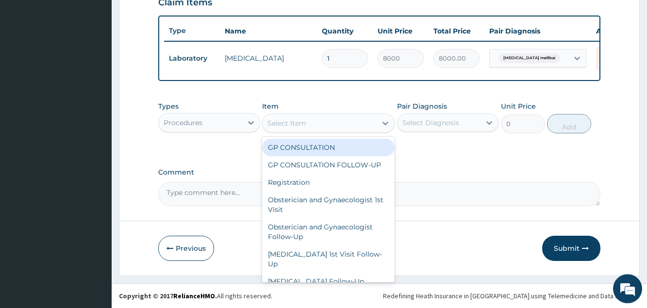
click at [298, 126] on div "Select Item" at bounding box center [286, 123] width 39 height 10
click at [307, 152] on div "GP CONSULTATION" at bounding box center [328, 147] width 133 height 17
type input "3000"
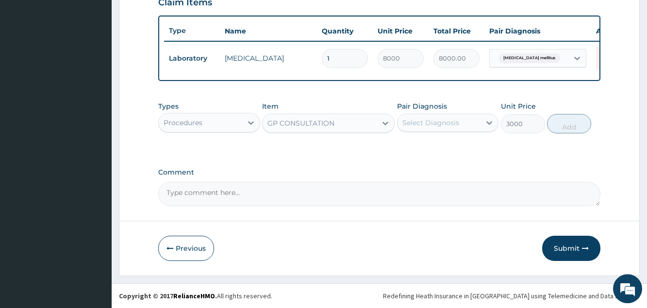
click at [450, 128] on div "Select Diagnosis" at bounding box center [430, 123] width 57 height 10
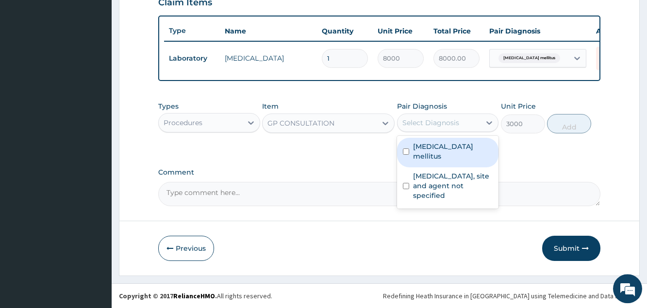
click at [443, 156] on label "[MEDICAL_DATA] mellitus" at bounding box center [453, 151] width 80 height 19
checkbox input "true"
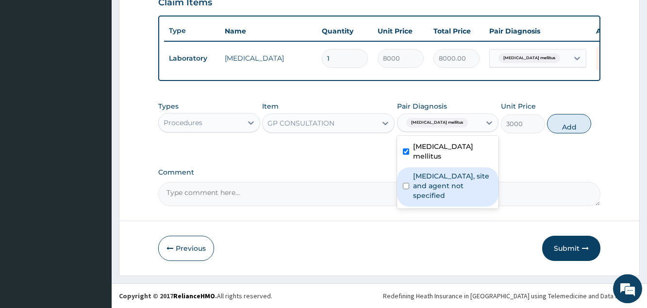
drag, startPoint x: 445, startPoint y: 177, endPoint x: 534, endPoint y: 140, distance: 96.4
click at [447, 175] on label "[MEDICAL_DATA], site and agent not specified" at bounding box center [453, 185] width 80 height 29
checkbox input "true"
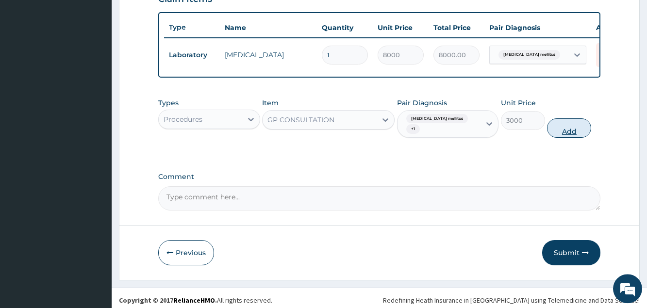
click at [572, 134] on button "Add" at bounding box center [569, 127] width 44 height 19
type input "0"
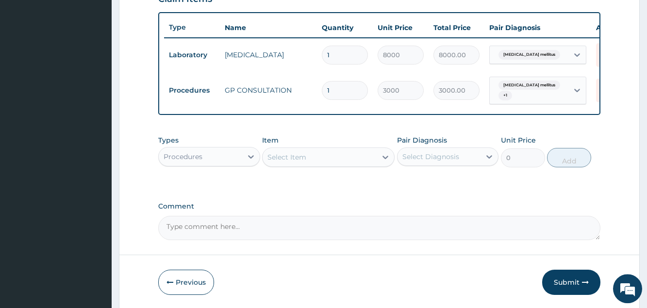
click at [219, 159] on div "Procedures" at bounding box center [200, 157] width 83 height 16
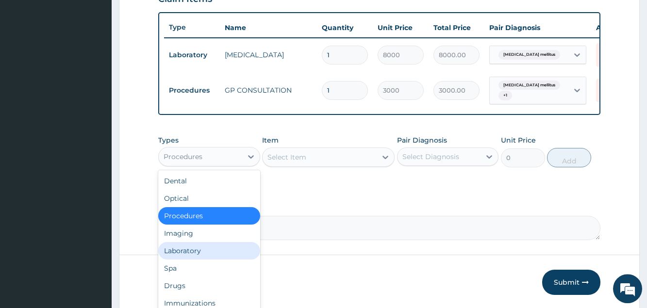
click at [190, 255] on div "Laboratory" at bounding box center [208, 250] width 101 height 17
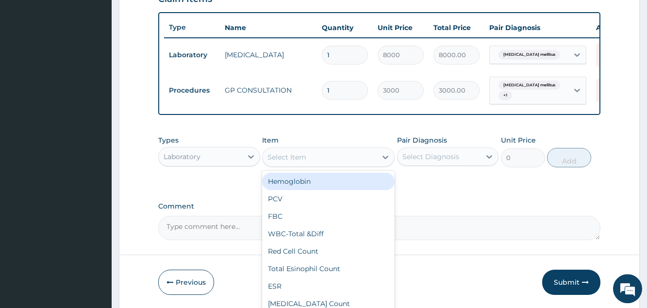
click at [325, 165] on div "Select Item" at bounding box center [320, 157] width 114 height 16
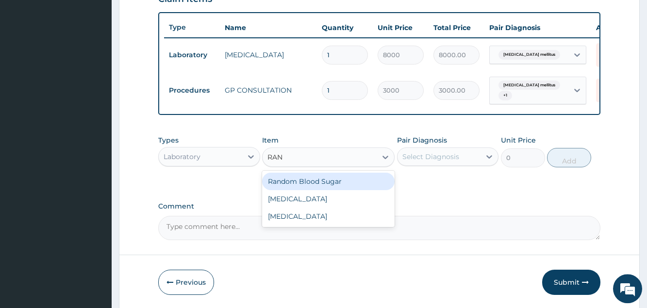
type input "RAND"
click at [346, 188] on div "Random Blood Sugar" at bounding box center [328, 181] width 133 height 17
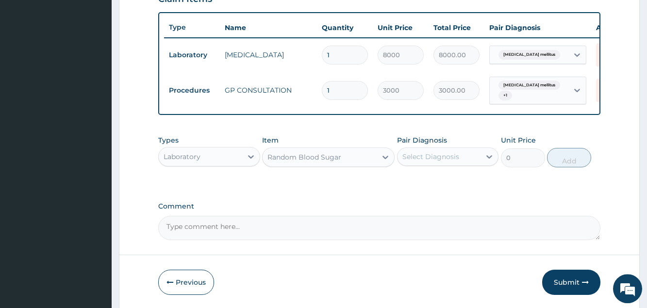
type input "1500"
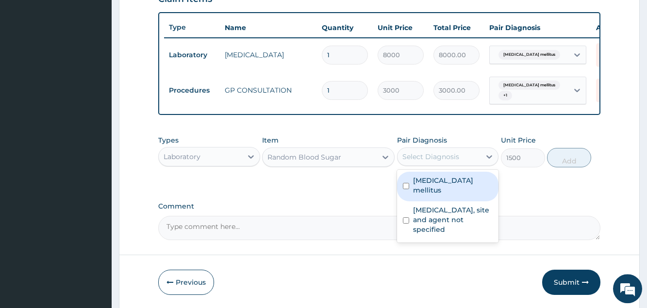
click at [429, 165] on div "Select Diagnosis" at bounding box center [439, 157] width 83 height 16
drag, startPoint x: 434, startPoint y: 186, endPoint x: 495, endPoint y: 179, distance: 61.1
click at [434, 186] on label "[MEDICAL_DATA] mellitus" at bounding box center [453, 185] width 80 height 19
checkbox input "true"
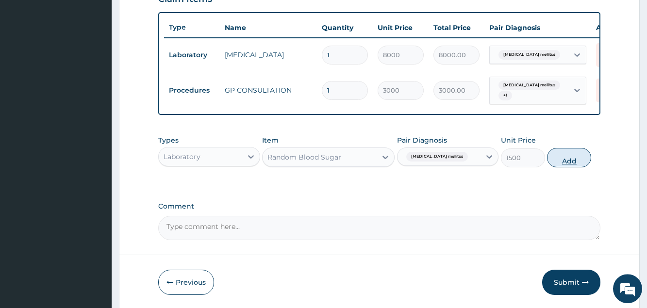
click at [568, 162] on button "Add" at bounding box center [569, 157] width 44 height 19
type input "0"
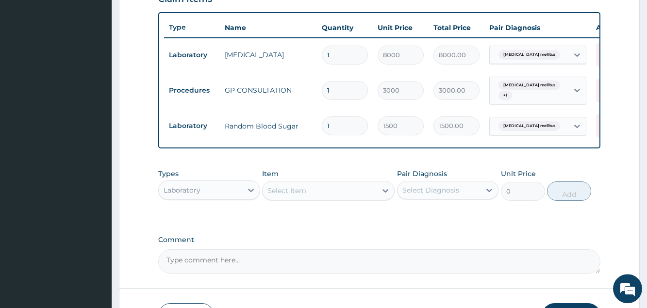
click at [314, 199] on div "Select Item" at bounding box center [320, 191] width 114 height 16
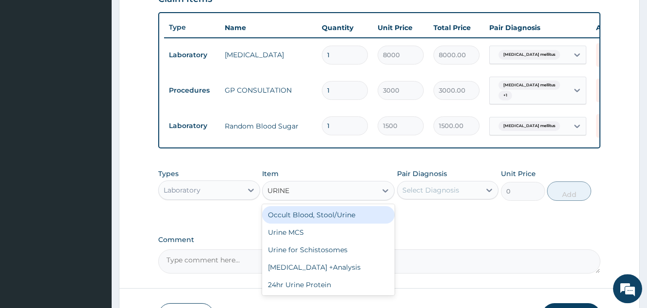
type input "URINE"
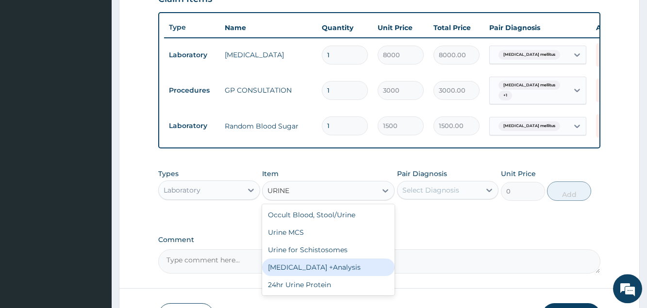
click at [318, 270] on div "[MEDICAL_DATA] +Analysis" at bounding box center [328, 267] width 133 height 17
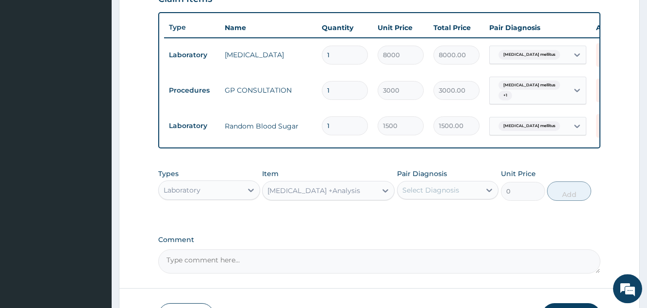
type input "2000"
click at [424, 190] on div "Select Diagnosis" at bounding box center [430, 190] width 57 height 10
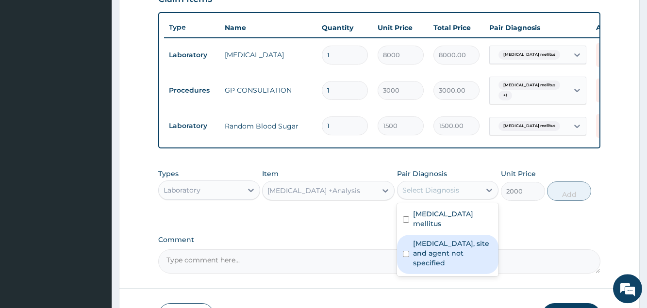
drag, startPoint x: 432, startPoint y: 243, endPoint x: 543, endPoint y: 223, distance: 112.4
click at [434, 243] on label "[MEDICAL_DATA], site and agent not specified" at bounding box center [453, 253] width 80 height 29
checkbox input "true"
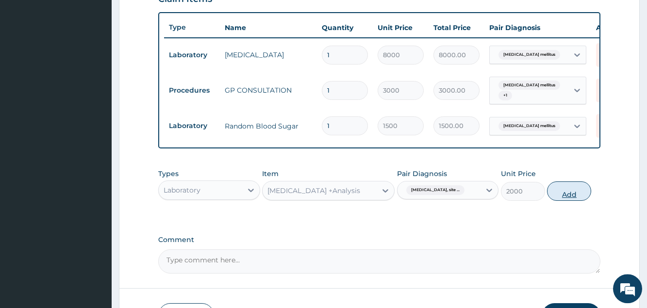
click at [562, 199] on button "Add" at bounding box center [569, 191] width 44 height 19
type input "0"
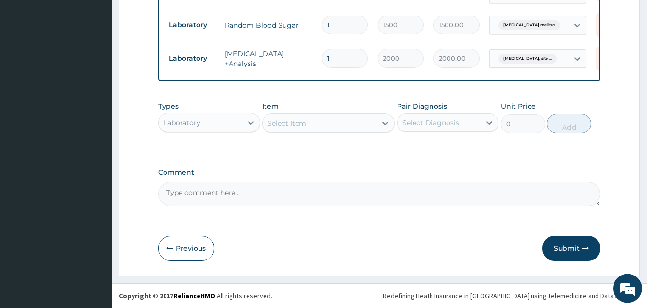
scroll to position [454, 0]
click at [576, 253] on button "Submit" at bounding box center [571, 248] width 58 height 25
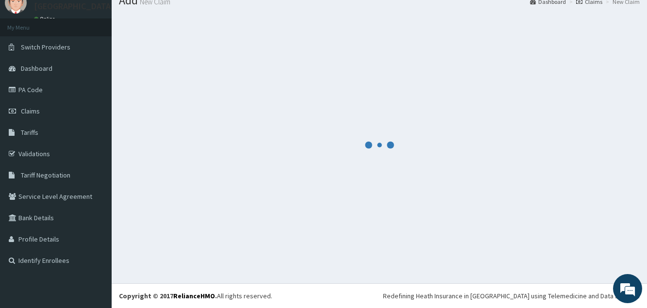
scroll to position [37, 0]
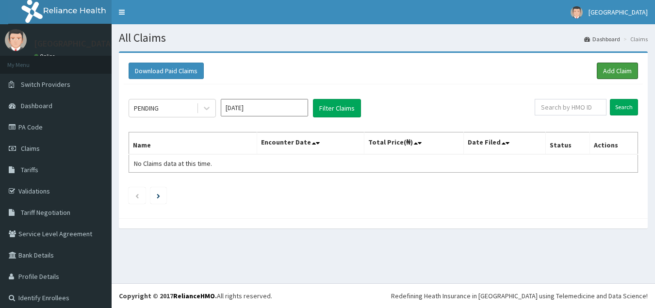
click at [611, 75] on link "Add Claim" at bounding box center [617, 71] width 41 height 17
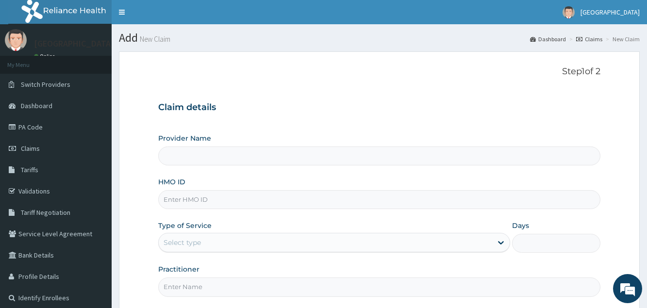
click at [245, 195] on input "HMO ID" at bounding box center [379, 199] width 442 height 19
type input "[GEOGRAPHIC_DATA]"
type input "PES/10044/D"
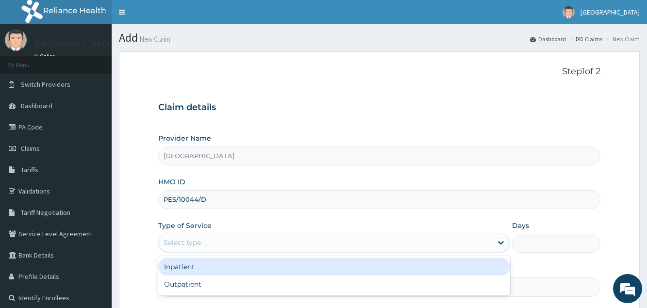
click at [243, 242] on div "Select type" at bounding box center [325, 243] width 333 height 16
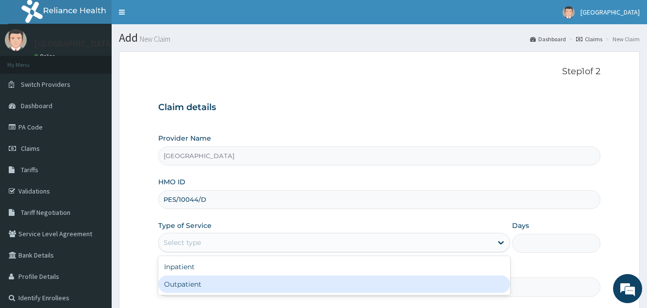
click at [238, 283] on div "Outpatient" at bounding box center [334, 284] width 352 height 17
type input "1"
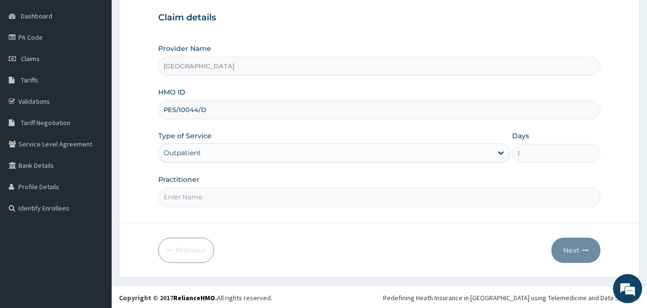
scroll to position [92, 0]
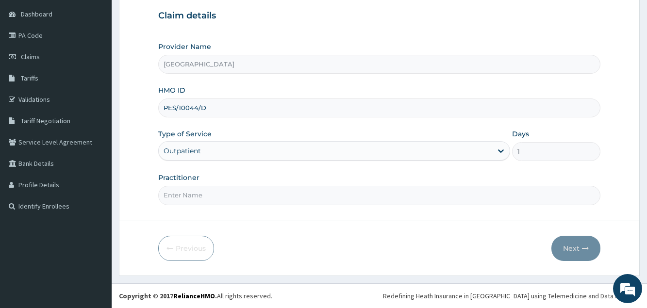
click at [252, 193] on input "Practitioner" at bounding box center [379, 195] width 442 height 19
type input "DR PROMISE"
click at [564, 250] on button "Next" at bounding box center [575, 248] width 49 height 25
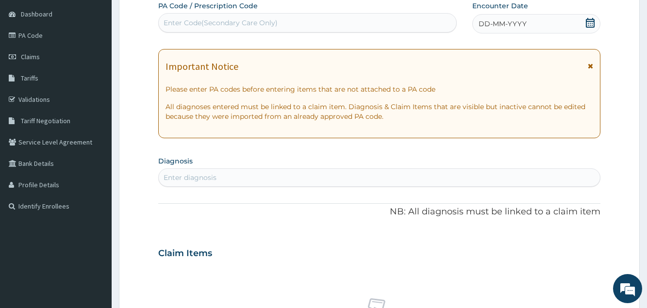
click at [394, 25] on div "Enter Code(Secondary Care Only)" at bounding box center [308, 23] width 298 height 16
type input "PA/C16A5C"
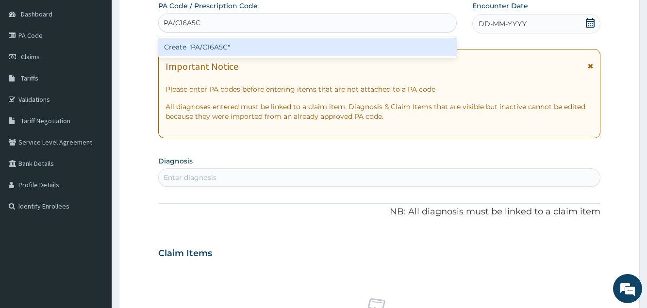
click at [280, 49] on div "Create "PA/C16A5C"" at bounding box center [307, 46] width 299 height 17
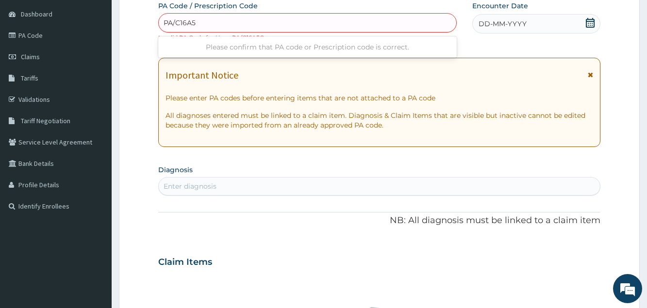
type input "PA/C16A5C"
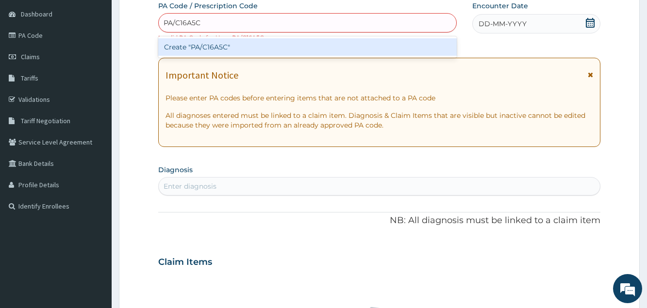
click at [235, 49] on div "Create "PA/C16A5C"" at bounding box center [307, 46] width 299 height 17
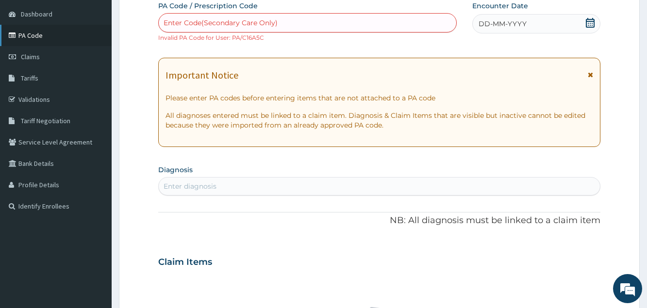
click at [53, 33] on link "PA Code" at bounding box center [56, 35] width 112 height 21
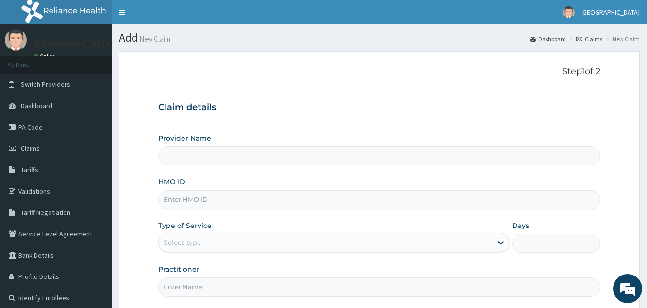
type input "[GEOGRAPHIC_DATA]"
drag, startPoint x: 203, startPoint y: 205, endPoint x: 106, endPoint y: 205, distance: 97.6
click at [158, 205] on input "PA/C16A5C" at bounding box center [379, 199] width 442 height 19
type input "PES/10144/D"
click at [176, 247] on div "Select type" at bounding box center [182, 243] width 37 height 10
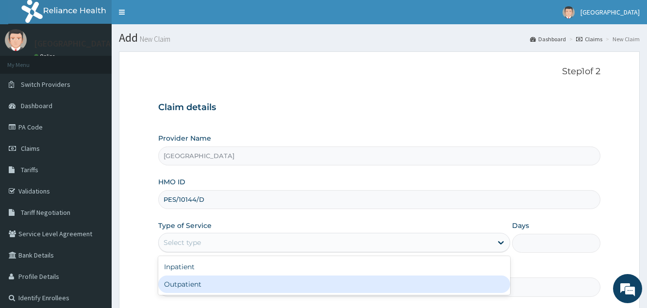
click at [213, 284] on div "Outpatient" at bounding box center [334, 284] width 352 height 17
type input "1"
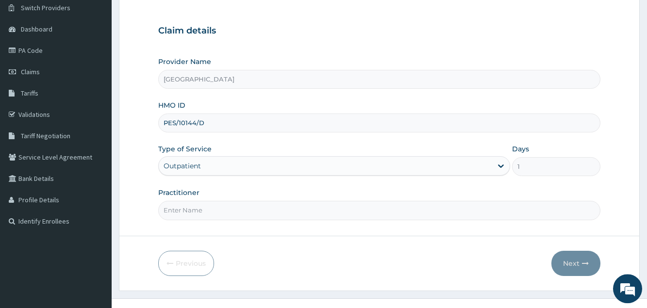
scroll to position [92, 0]
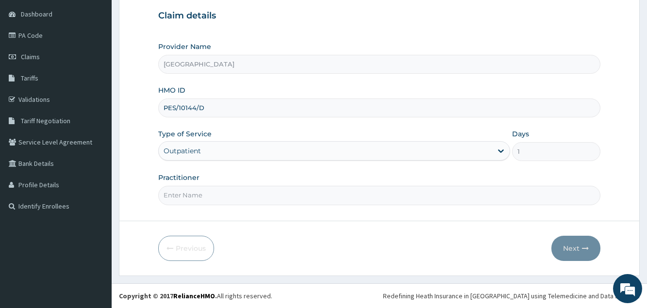
click at [231, 194] on input "Practitioner" at bounding box center [379, 195] width 442 height 19
type input "DR PROMISE"
click at [570, 245] on button "Next" at bounding box center [575, 248] width 49 height 25
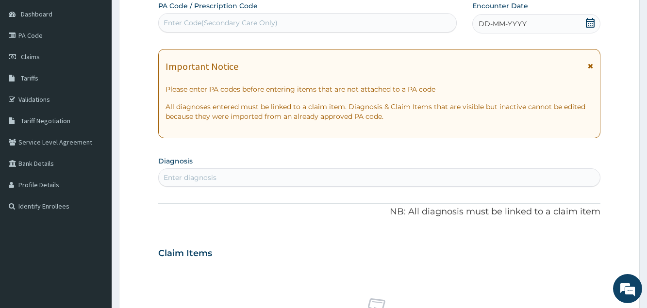
click at [448, 24] on div "Enter Code(Secondary Care Only)" at bounding box center [308, 23] width 298 height 16
paste input "PA/C16A5C"
type input "PA/C16A5C"
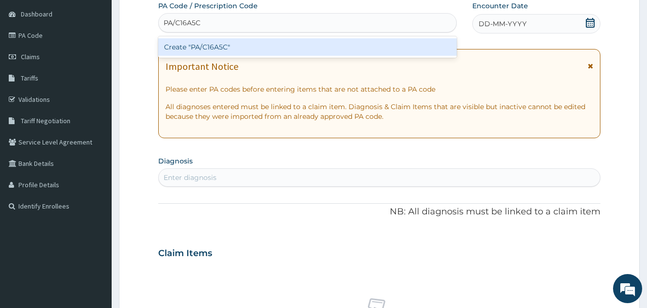
click at [354, 50] on div "Create "PA/C16A5C"" at bounding box center [307, 46] width 299 height 17
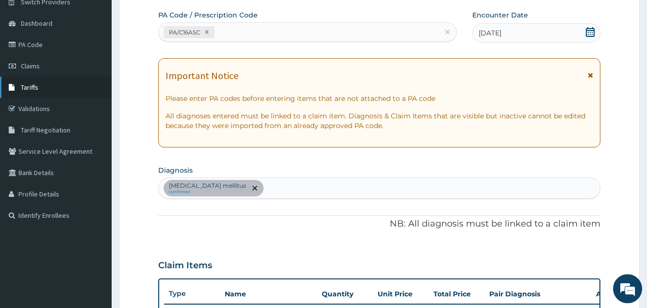
scroll to position [52, 0]
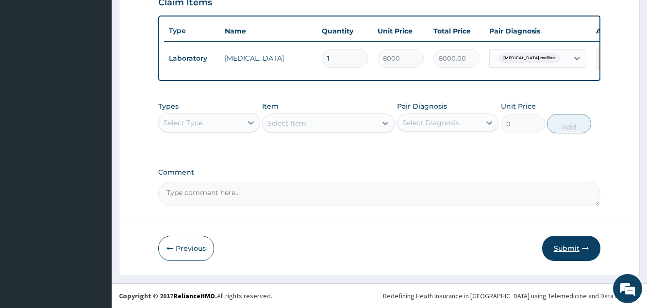
click at [566, 249] on button "Submit" at bounding box center [571, 248] width 58 height 25
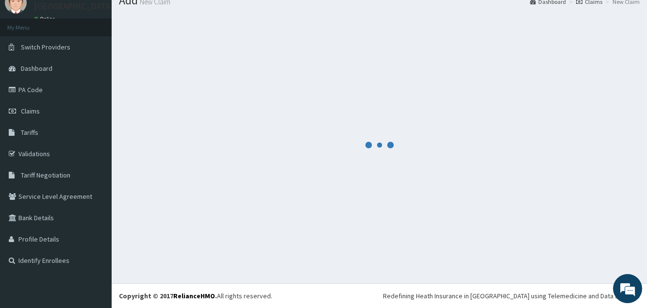
scroll to position [37, 0]
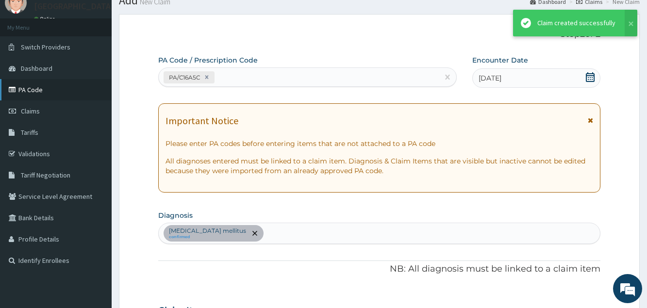
click at [44, 93] on link "PA Code" at bounding box center [56, 89] width 112 height 21
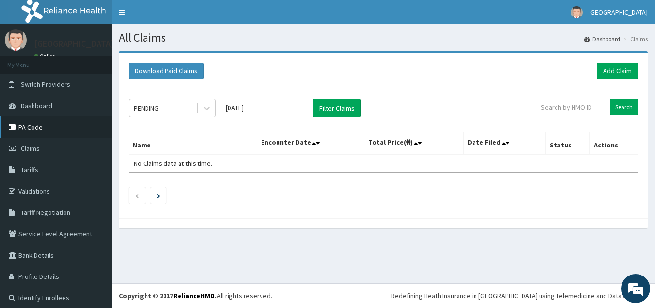
click at [35, 132] on link "PA Code" at bounding box center [56, 126] width 112 height 21
click at [616, 73] on link "Add Claim" at bounding box center [617, 71] width 41 height 17
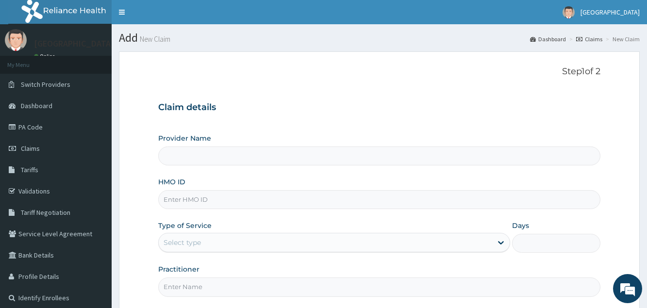
type input "[GEOGRAPHIC_DATA]"
type input "PES/10144/D"
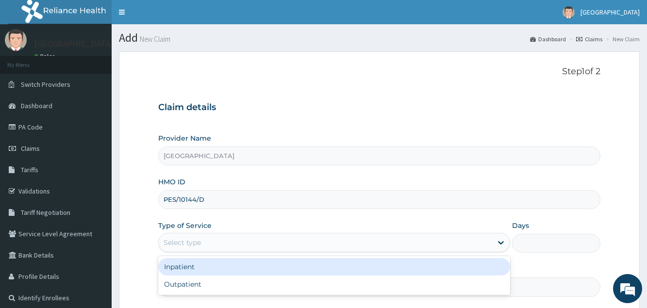
click at [176, 241] on div "Select type" at bounding box center [182, 243] width 37 height 10
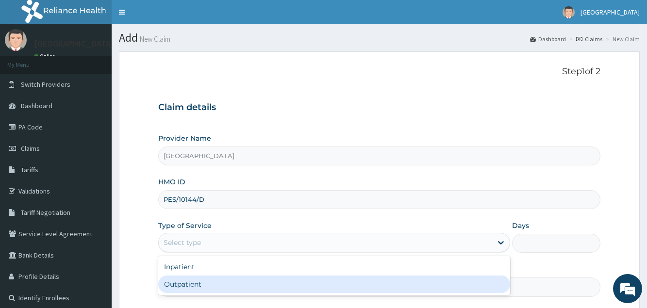
click at [193, 284] on div "Outpatient" at bounding box center [334, 284] width 352 height 17
type input "1"
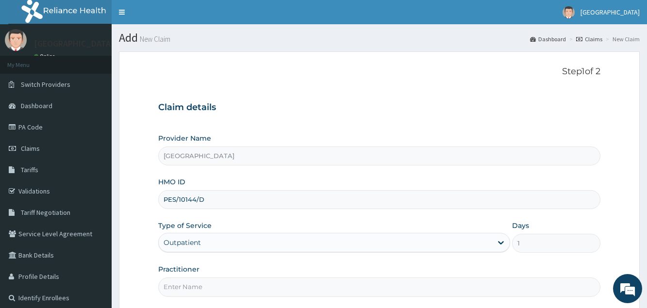
click at [192, 287] on input "Practitioner" at bounding box center [379, 287] width 442 height 19
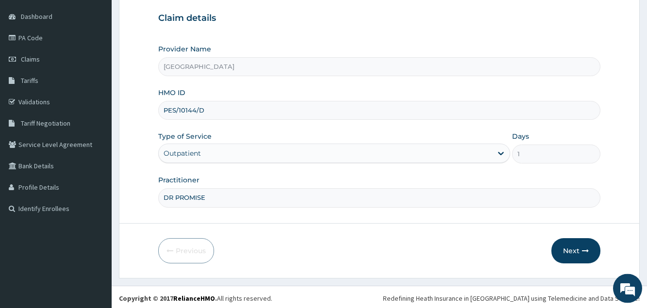
scroll to position [92, 0]
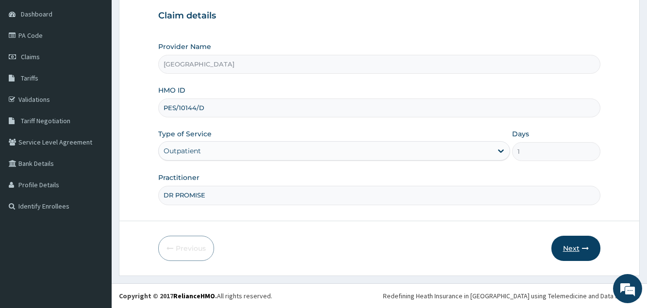
type input "DR PROMISE"
click at [570, 250] on button "Next" at bounding box center [575, 248] width 49 height 25
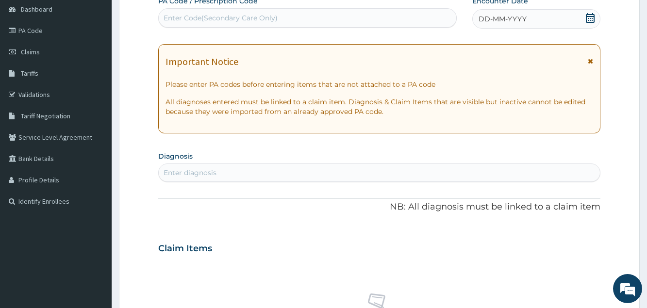
scroll to position [99, 0]
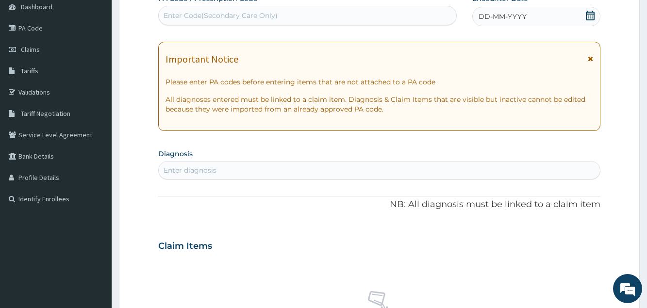
click at [309, 16] on div "Enter Code(Secondary Care Only)" at bounding box center [308, 16] width 298 height 16
click at [360, 19] on div "Enter Code(Secondary Care Only)" at bounding box center [308, 16] width 298 height 16
paste input "PA/25611B"
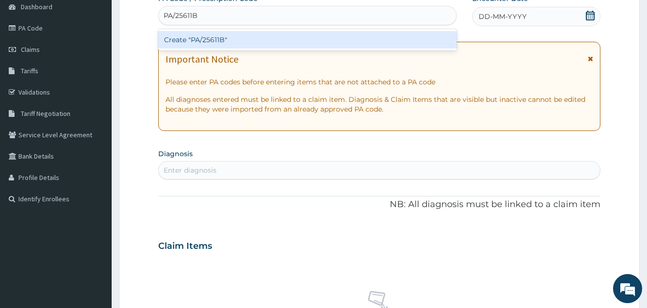
type input "PA/25611B"
click at [312, 43] on div "Create "PA/25611B"" at bounding box center [307, 39] width 299 height 17
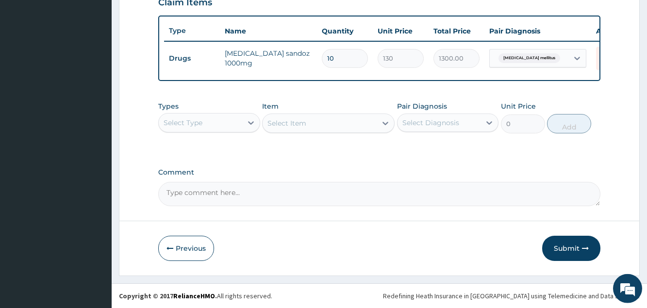
scroll to position [354, 0]
click at [568, 247] on button "Submit" at bounding box center [571, 248] width 58 height 25
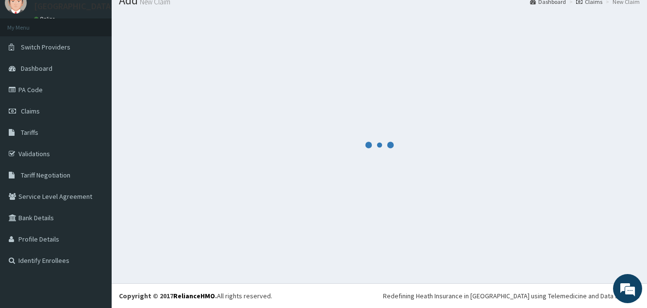
scroll to position [37, 0]
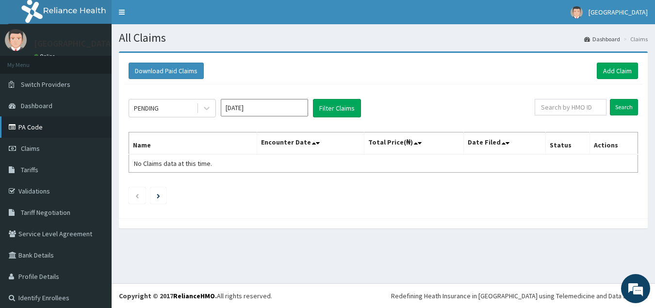
click at [36, 126] on link "PA Code" at bounding box center [56, 126] width 112 height 21
click at [612, 75] on link "Add Claim" at bounding box center [617, 71] width 41 height 17
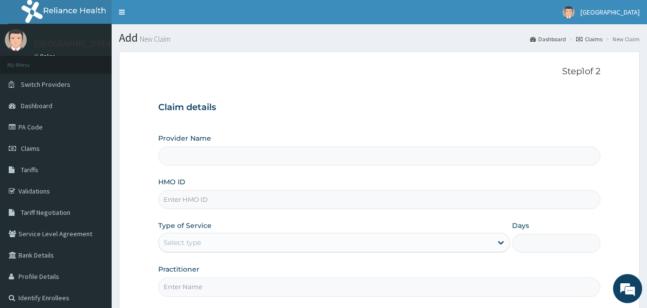
click at [201, 203] on input "HMO ID" at bounding box center [379, 199] width 442 height 19
type input "AOM"
type input "[GEOGRAPHIC_DATA]"
type input "AOM/10057/B"
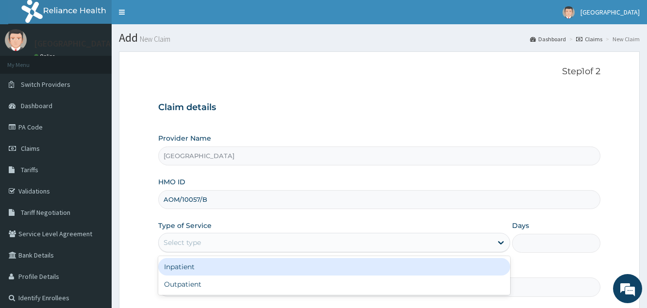
click at [265, 243] on div "Select type" at bounding box center [325, 243] width 333 height 16
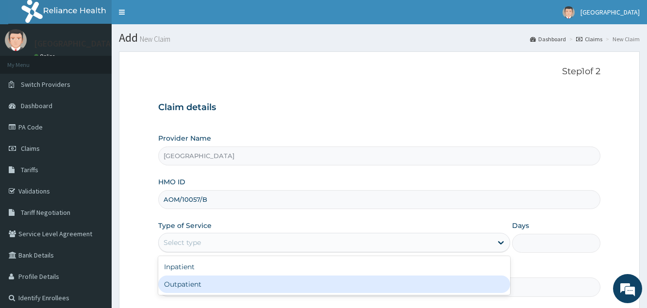
click at [249, 291] on div "Outpatient" at bounding box center [334, 284] width 352 height 17
type input "1"
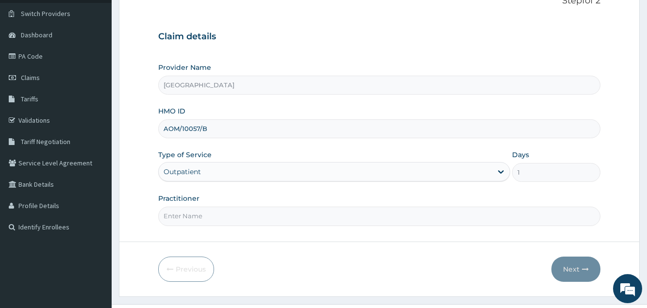
scroll to position [92, 0]
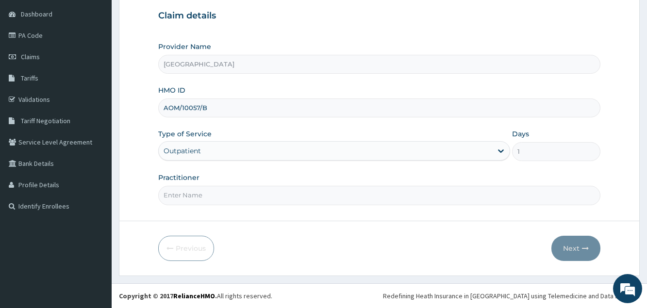
click at [225, 194] on input "Practitioner" at bounding box center [379, 195] width 442 height 19
type input "DR PROMISE"
click at [565, 244] on button "Next" at bounding box center [575, 248] width 49 height 25
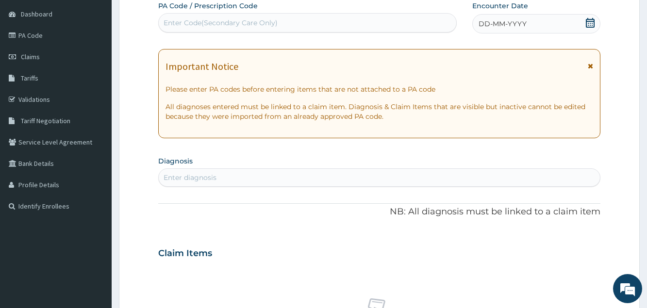
click at [260, 21] on div "Enter Code(Secondary Care Only)" at bounding box center [221, 23] width 114 height 10
paste input "PA/C52105"
type input "PA/C52105"
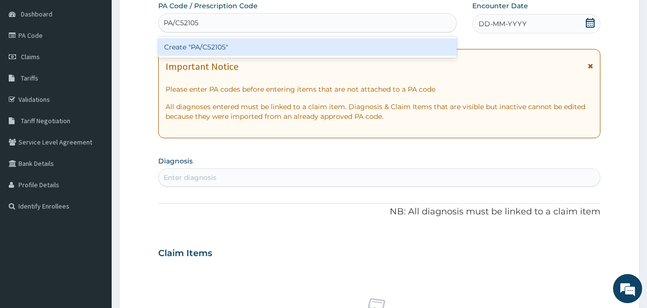
click at [266, 45] on div "Create "PA/C52105"" at bounding box center [307, 46] width 299 height 17
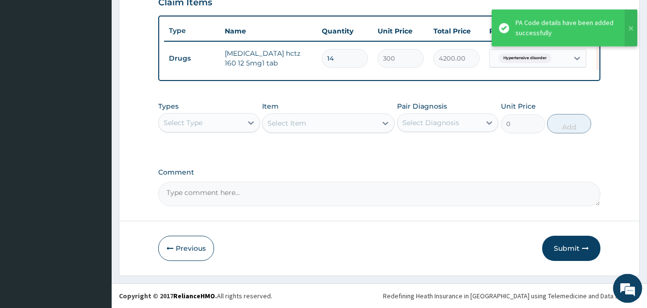
scroll to position [354, 0]
click at [564, 246] on button "Submit" at bounding box center [571, 248] width 58 height 25
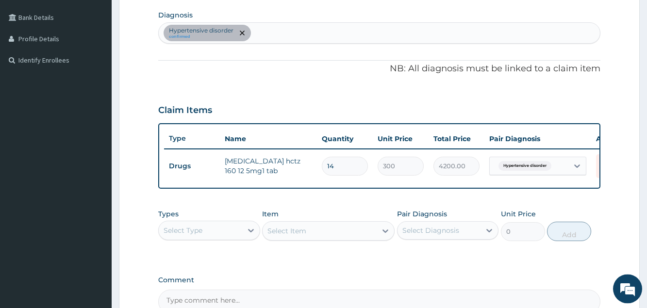
scroll to position [334, 0]
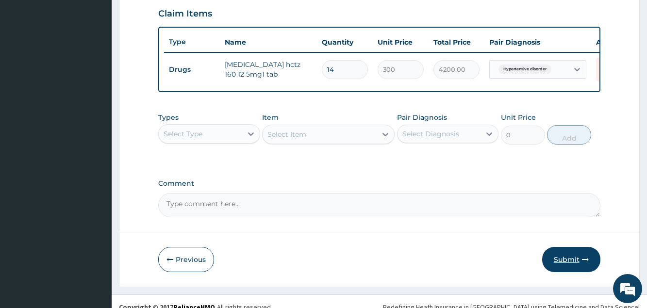
click at [553, 265] on button "Submit" at bounding box center [571, 259] width 58 height 25
